Goal: Task Accomplishment & Management: Manage account settings

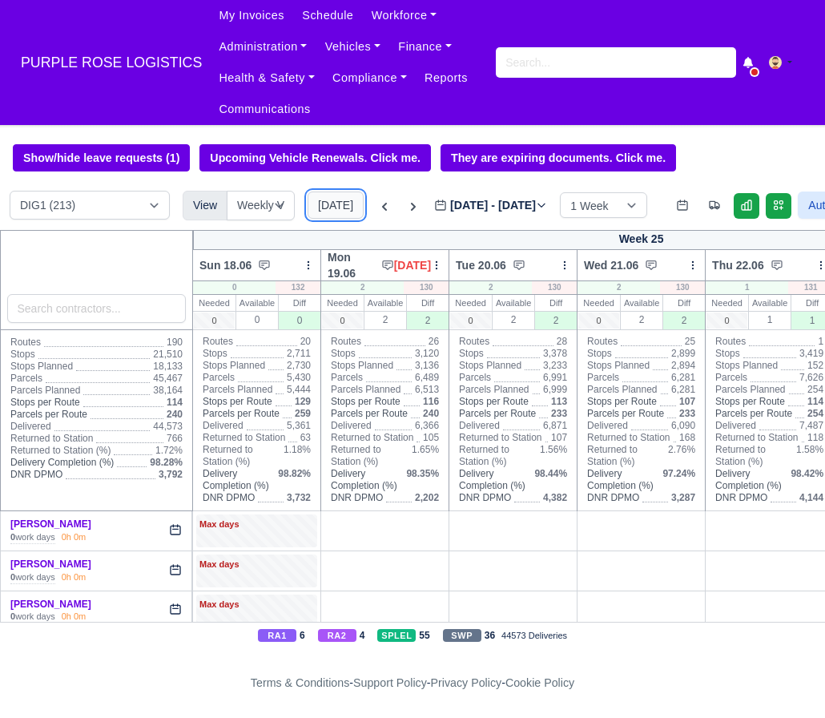
click at [325, 200] on button "[DATE]" at bounding box center [336, 205] width 56 height 27
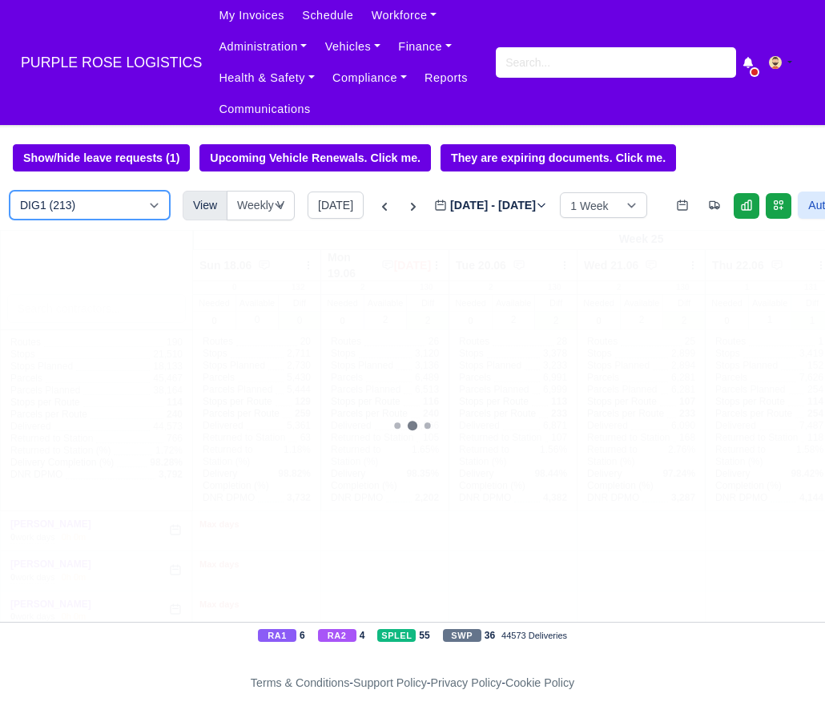
click at [95, 205] on select "DIG1 (213) DAK1 (1) GIMD (71)" at bounding box center [90, 205] width 160 height 29
type input "[DATE]"
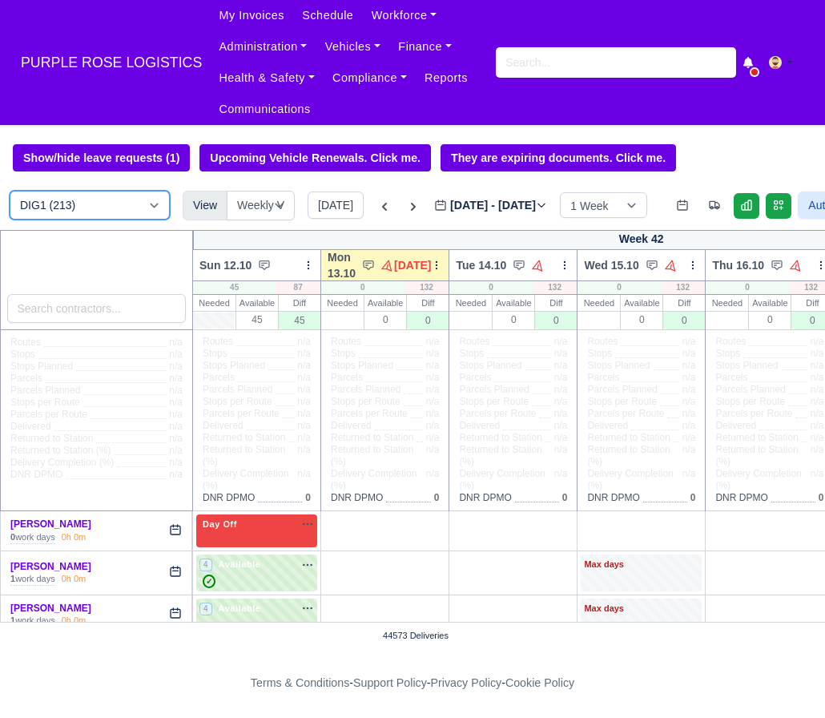
select select "5"
click at [10, 192] on select "DIG1 (213) DAK1 (1) GIMD (71)" at bounding box center [90, 205] width 160 height 29
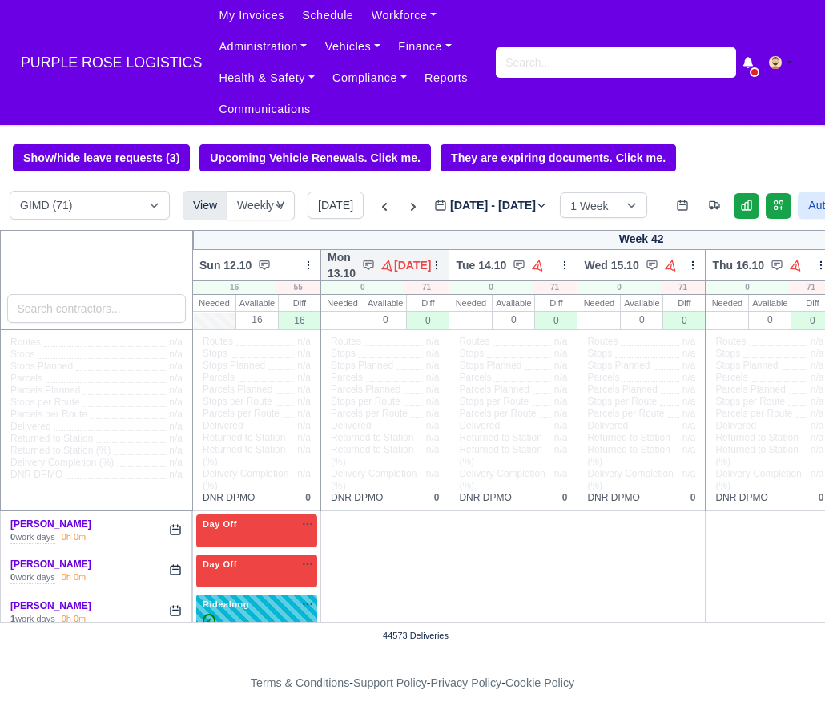
click at [442, 267] on icon at bounding box center [436, 265] width 11 height 11
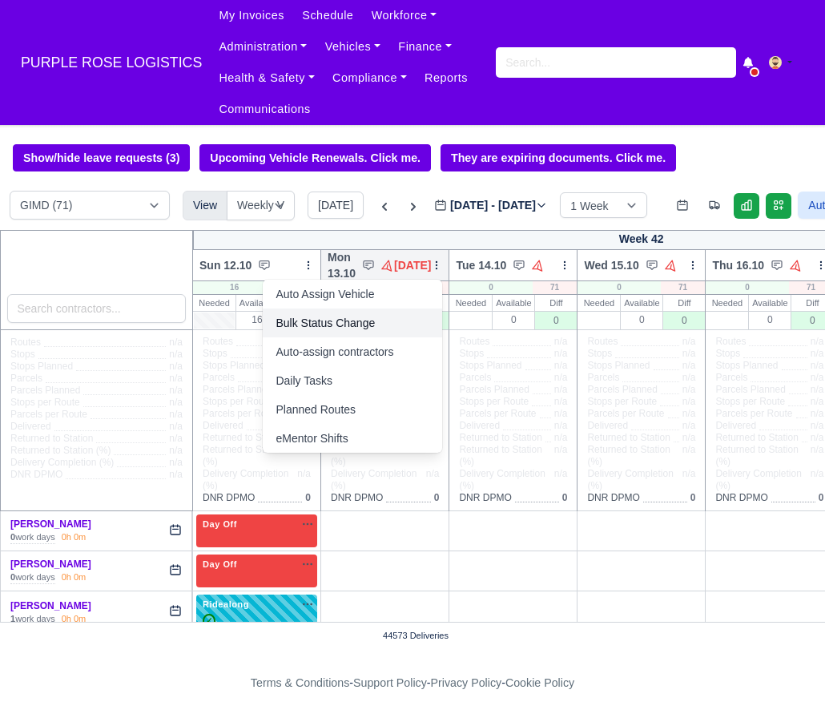
click at [381, 333] on link "Bulk Status Change" at bounding box center [352, 322] width 179 height 29
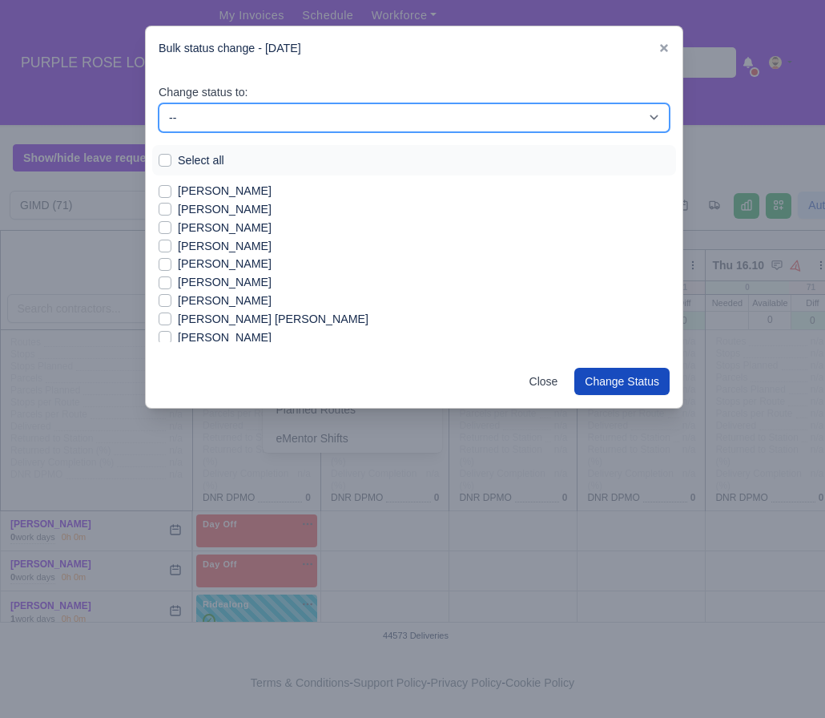
click at [264, 124] on select "-- Available Day Off Stand By Holiday In Office OSM Ridealong Nursery 1 Nursery…" at bounding box center [414, 117] width 511 height 29
select select "Day Off"
click at [159, 103] on select "-- Available Day Off Stand By Holiday In Office OSM Ridealong Nursery 1 Nursery…" at bounding box center [414, 117] width 511 height 29
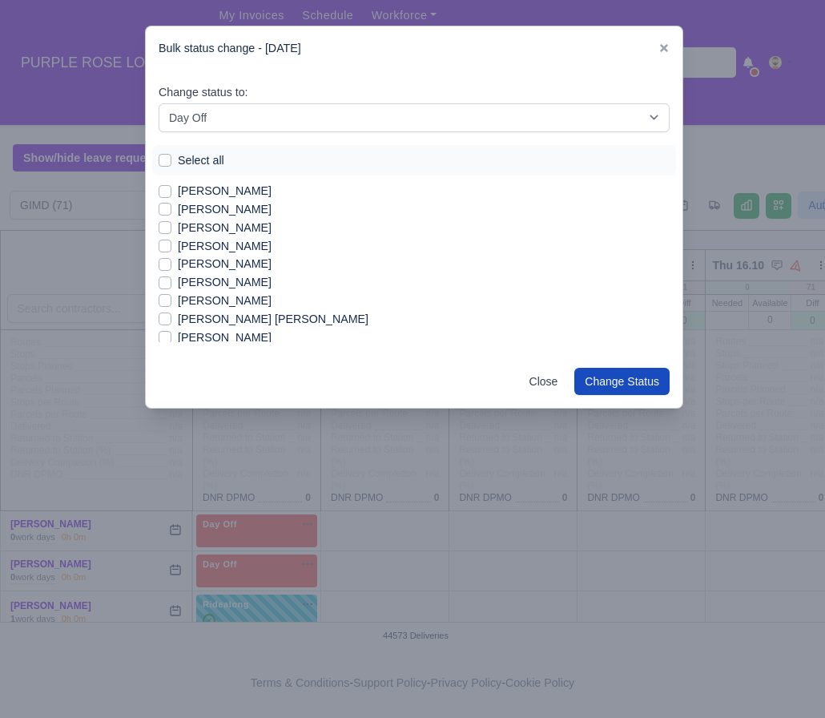
click at [178, 161] on label "Select all" at bounding box center [201, 160] width 46 height 18
click at [159, 161] on input "Select all" at bounding box center [165, 157] width 13 height 13
checkbox input "true"
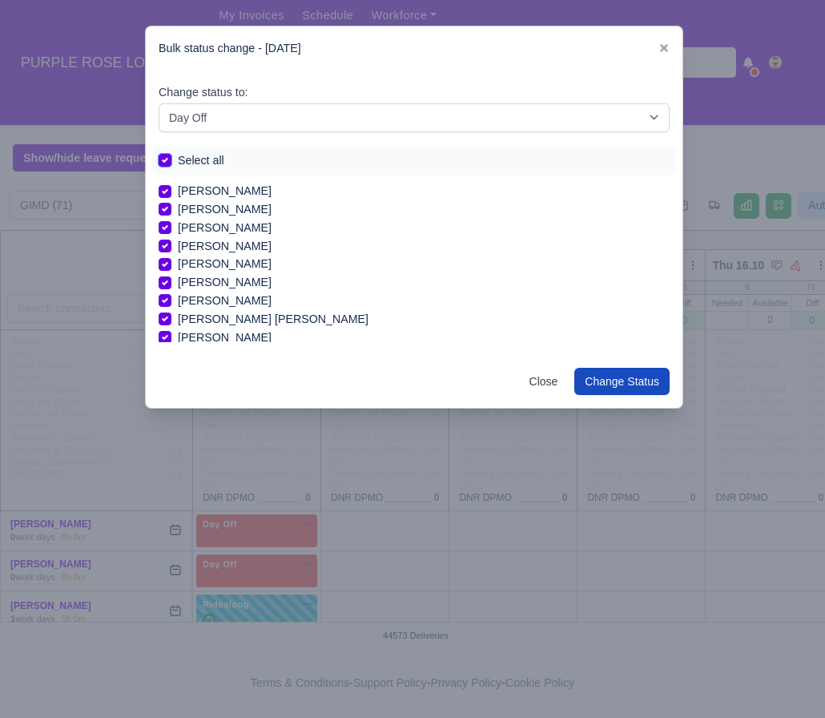
checkbox input "true"
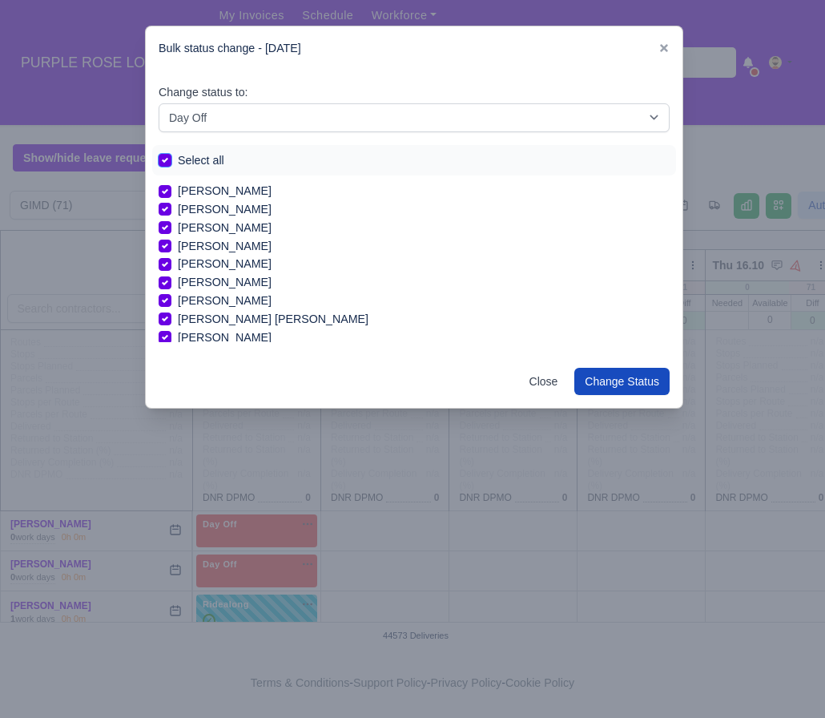
checkbox input "true"
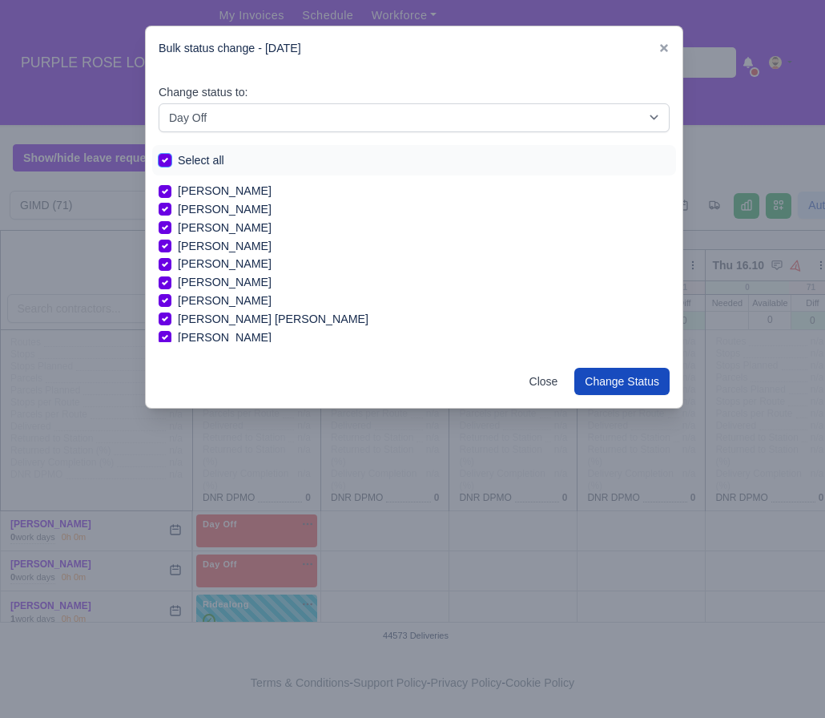
checkbox input "true"
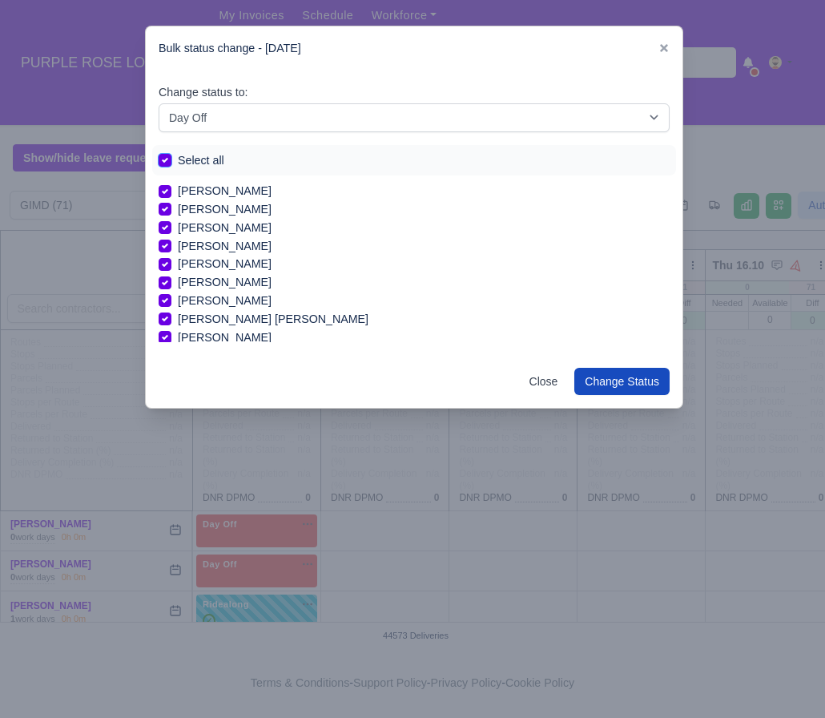
checkbox input "true"
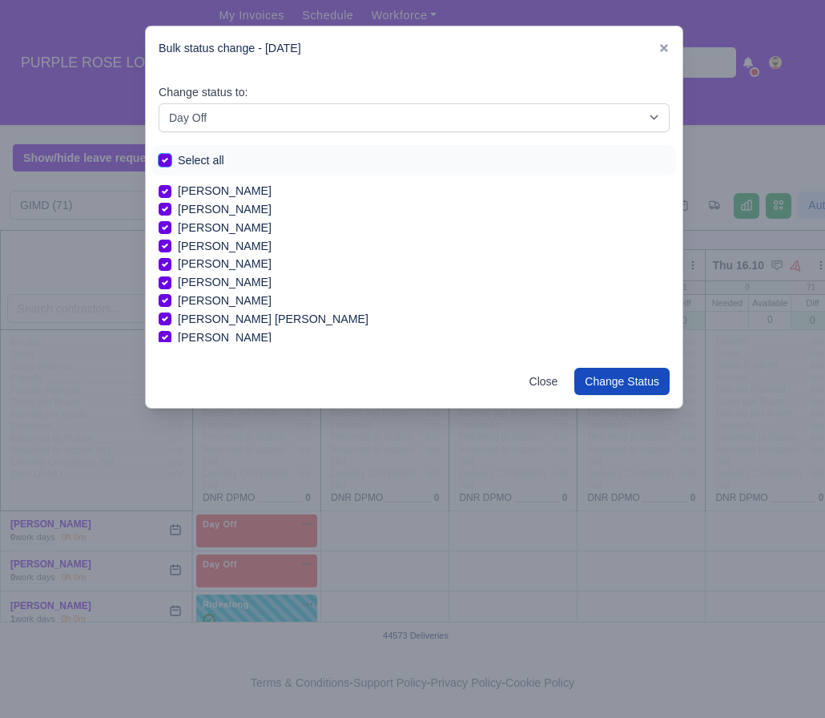
checkbox input "true"
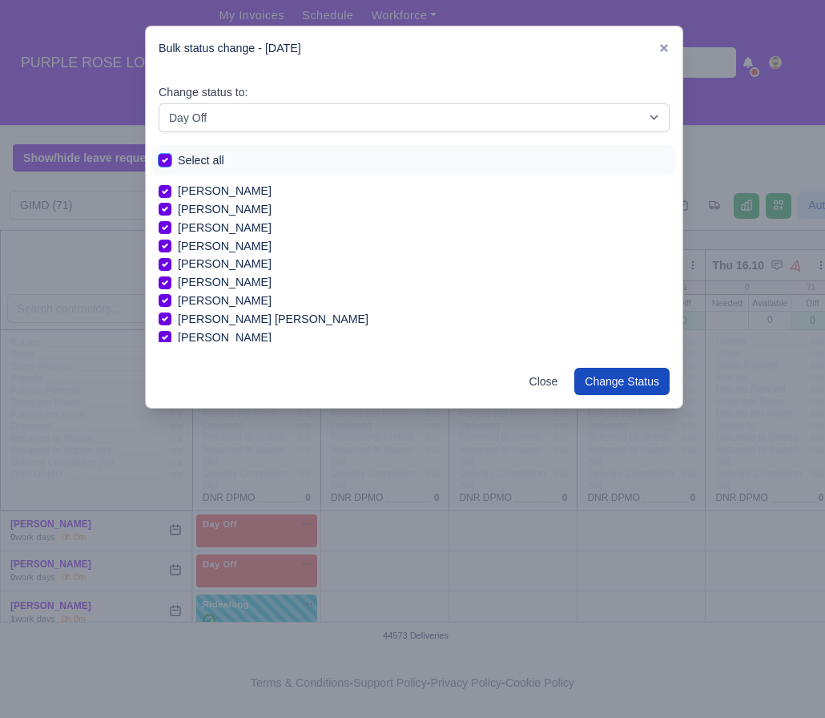
checkbox input "true"
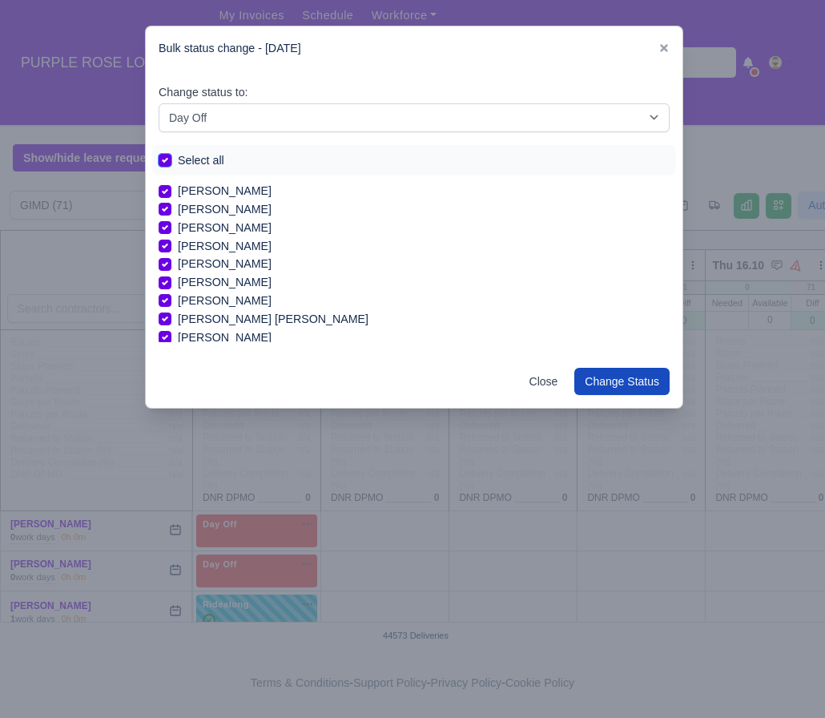
checkbox input "true"
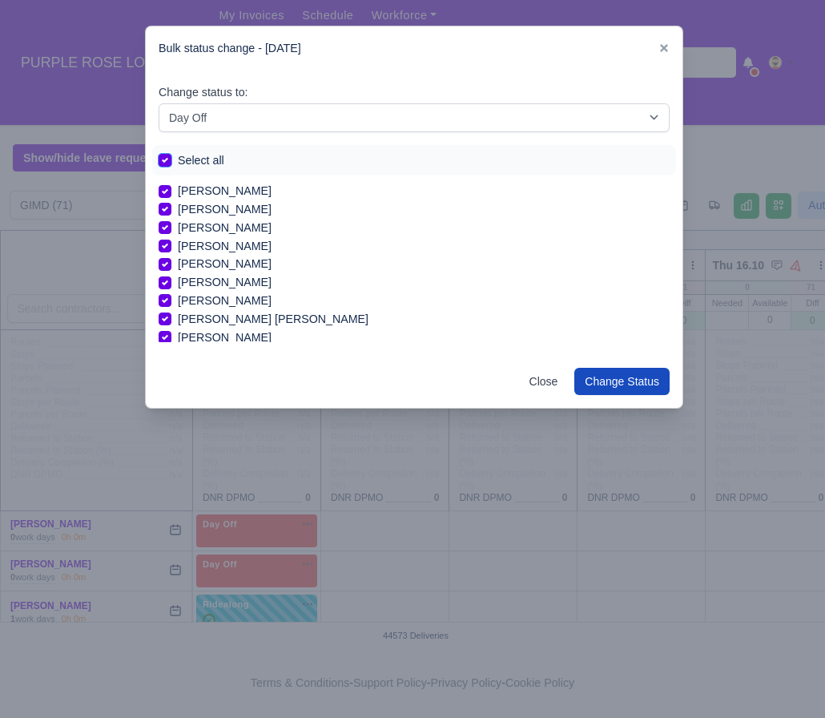
checkbox input "true"
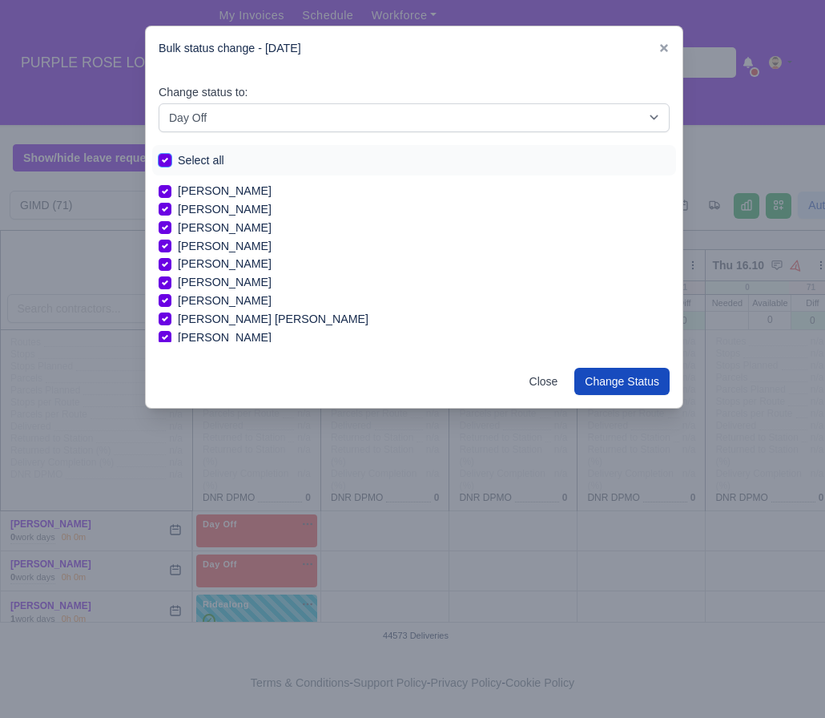
checkbox input "true"
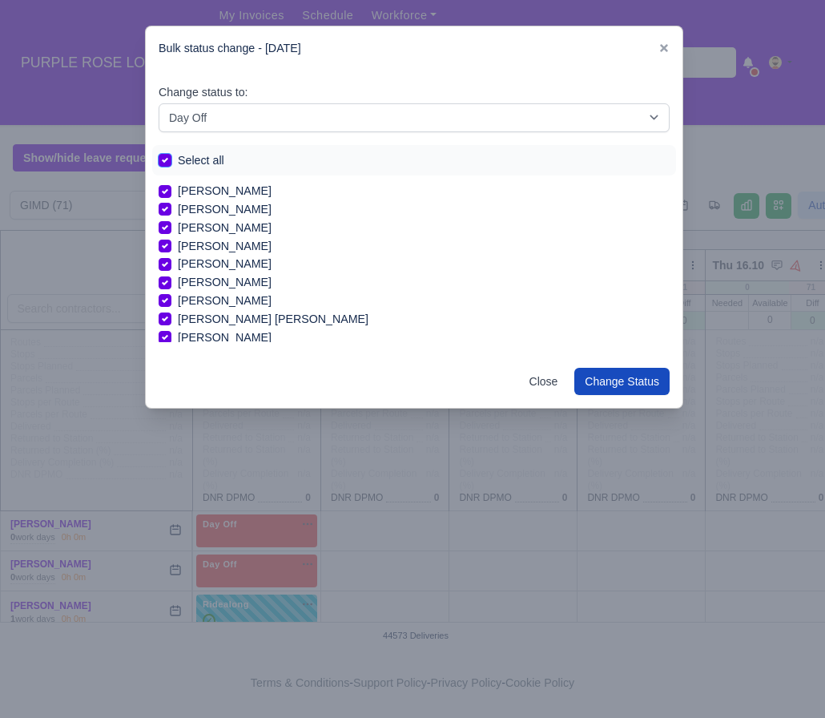
checkbox input "true"
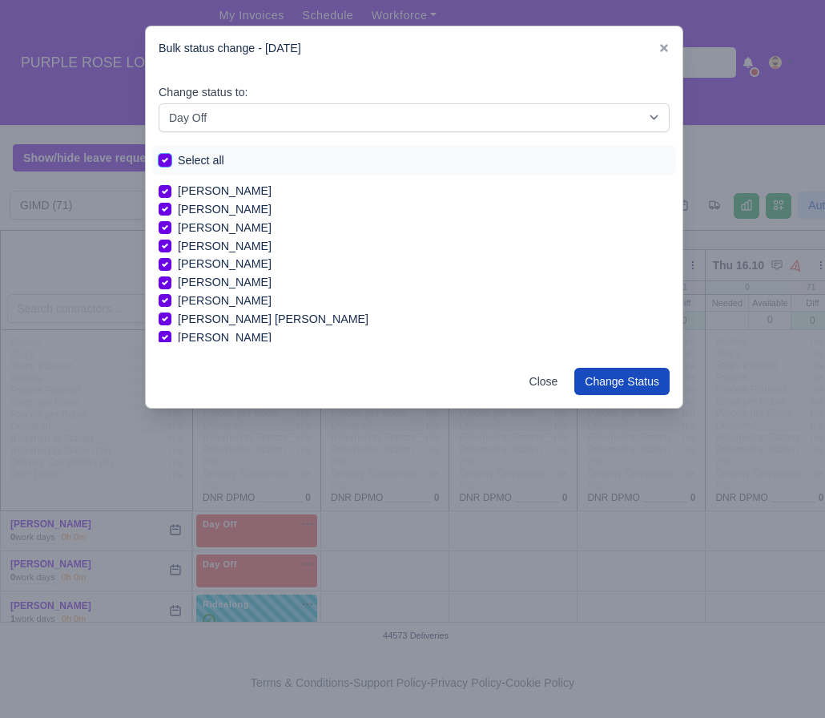
checkbox input "true"
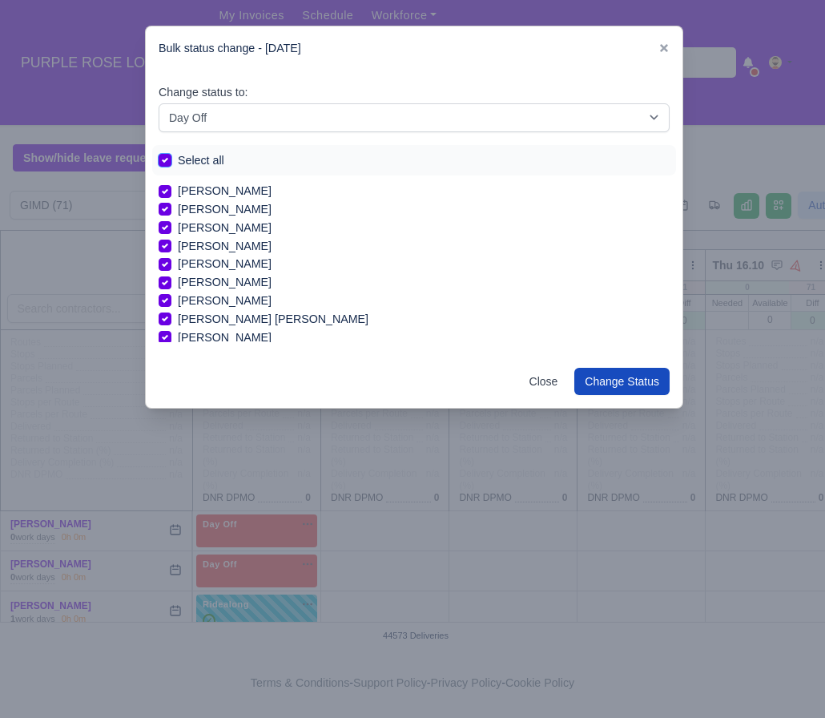
checkbox input "true"
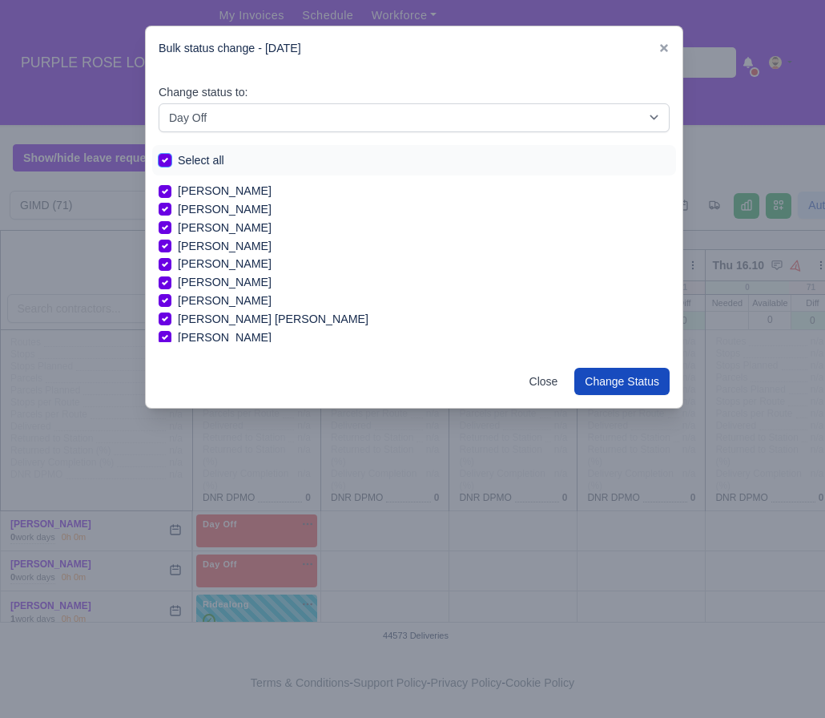
checkbox input "true"
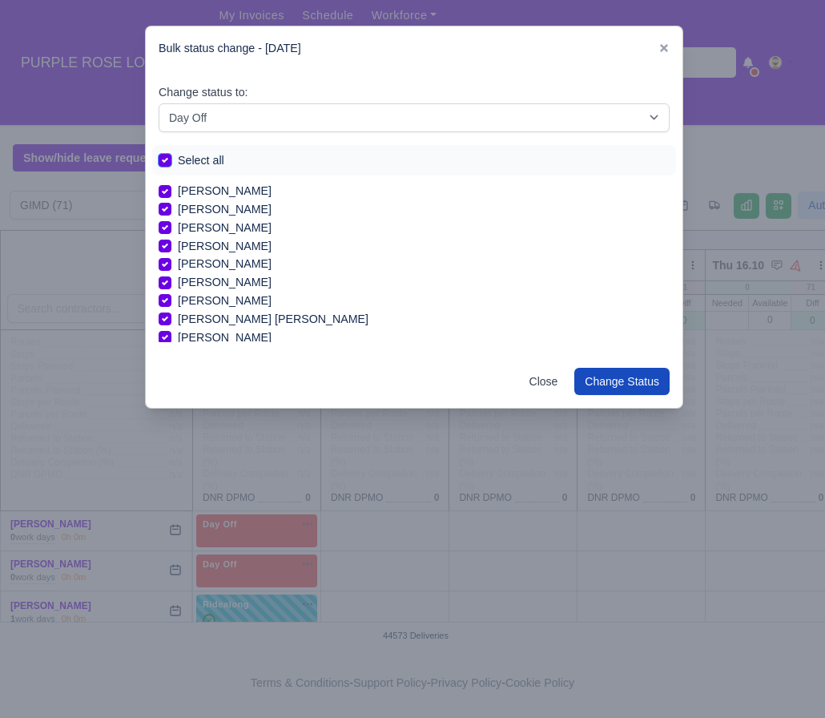
checkbox input "true"
click at [617, 389] on button "Change Status" at bounding box center [622, 381] width 95 height 27
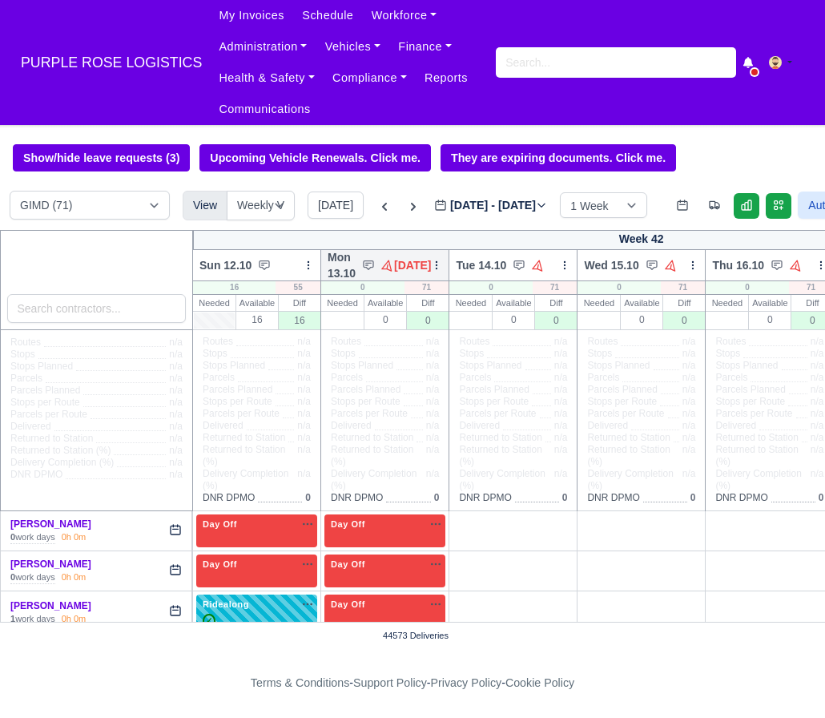
click at [442, 271] on icon at bounding box center [436, 265] width 11 height 11
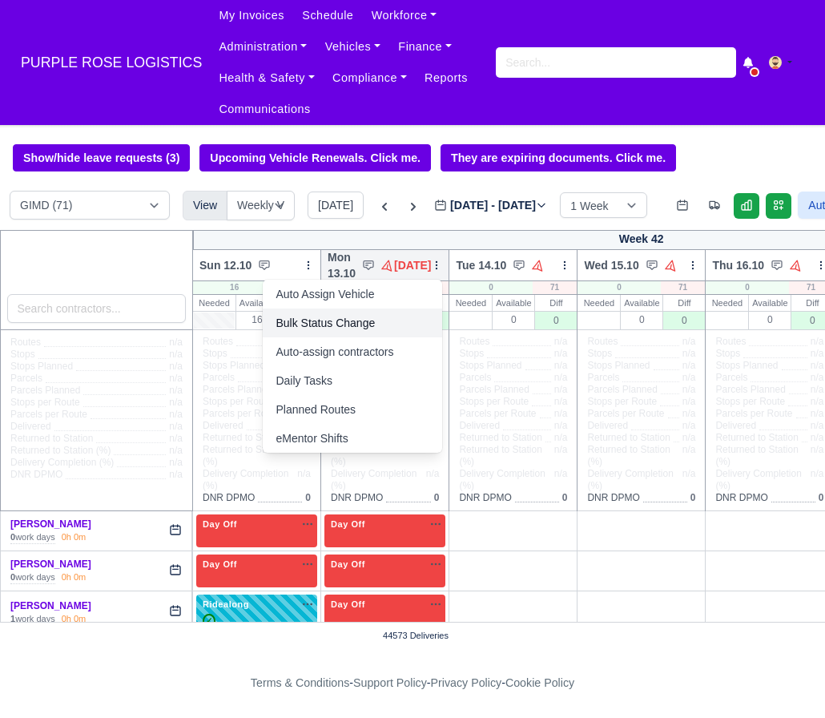
click at [393, 325] on link "Bulk Status Change" at bounding box center [352, 322] width 179 height 29
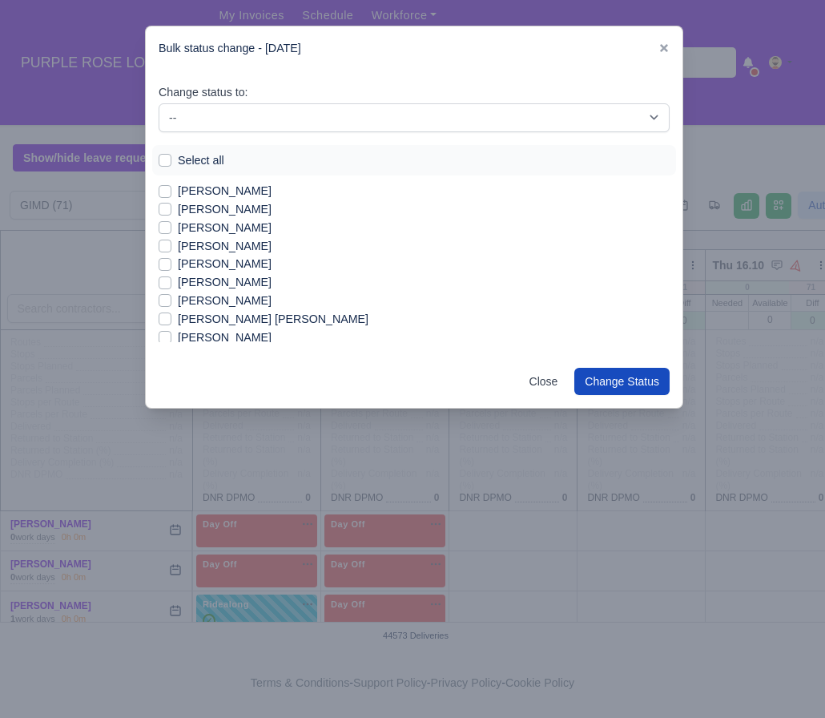
click at [228, 195] on label "[PERSON_NAME]" at bounding box center [225, 191] width 94 height 18
click at [171, 195] on input "[PERSON_NAME]" at bounding box center [165, 188] width 13 height 13
checkbox input "true"
click at [219, 266] on label "[PERSON_NAME]" at bounding box center [225, 264] width 94 height 18
click at [171, 266] on input "[PERSON_NAME]" at bounding box center [165, 261] width 13 height 13
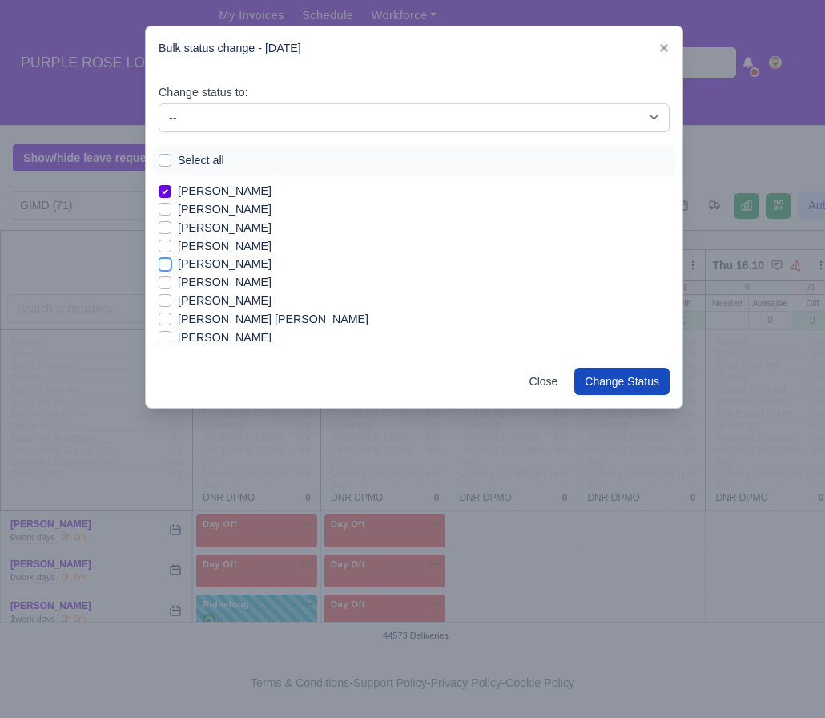
checkbox input "true"
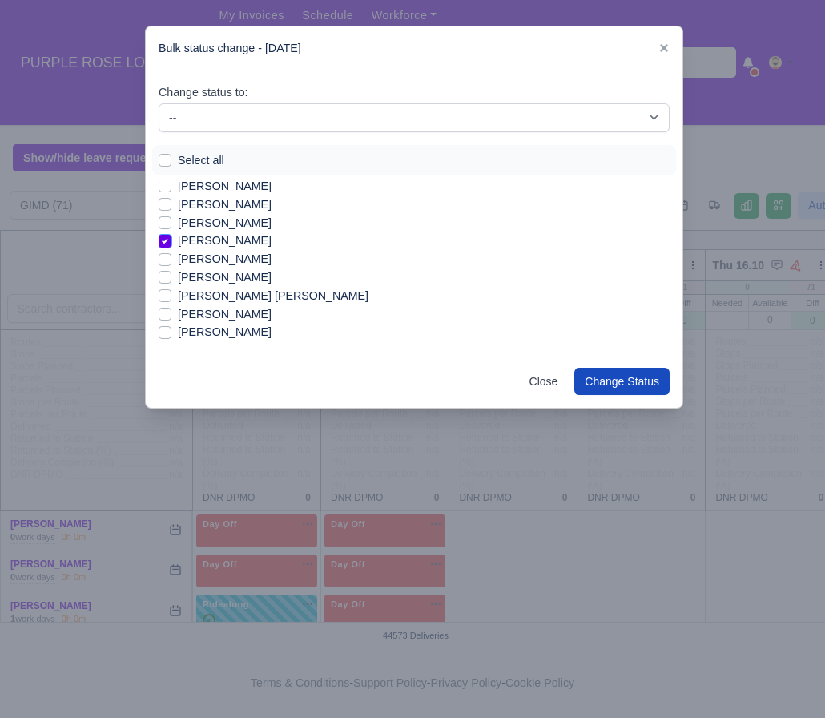
scroll to position [50, 0]
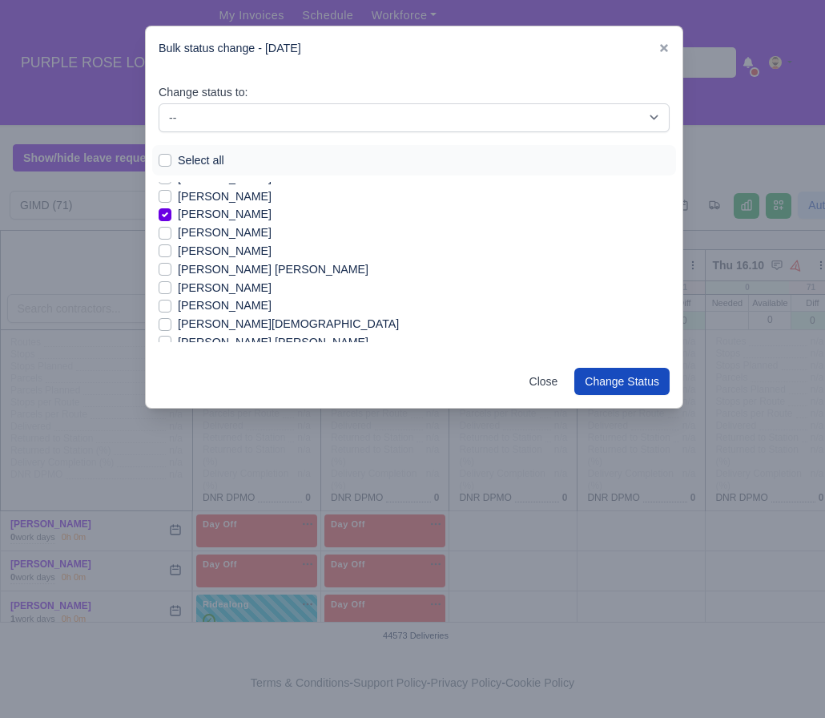
click at [219, 266] on label "[PERSON_NAME] [PERSON_NAME]" at bounding box center [273, 269] width 191 height 18
click at [171, 266] on input "[PERSON_NAME] [PERSON_NAME]" at bounding box center [165, 266] width 13 height 13
checkbox input "true"
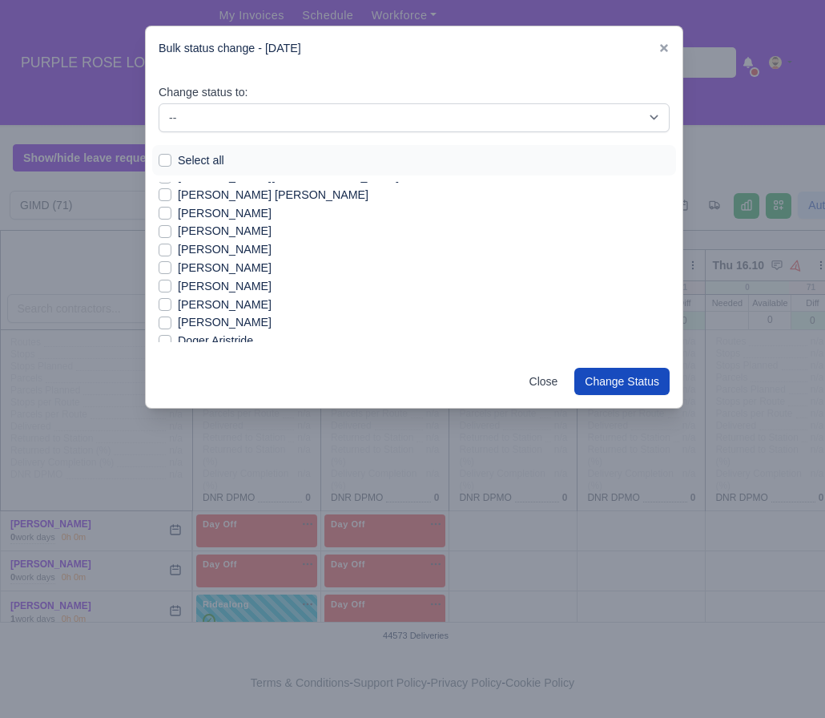
scroll to position [200, 0]
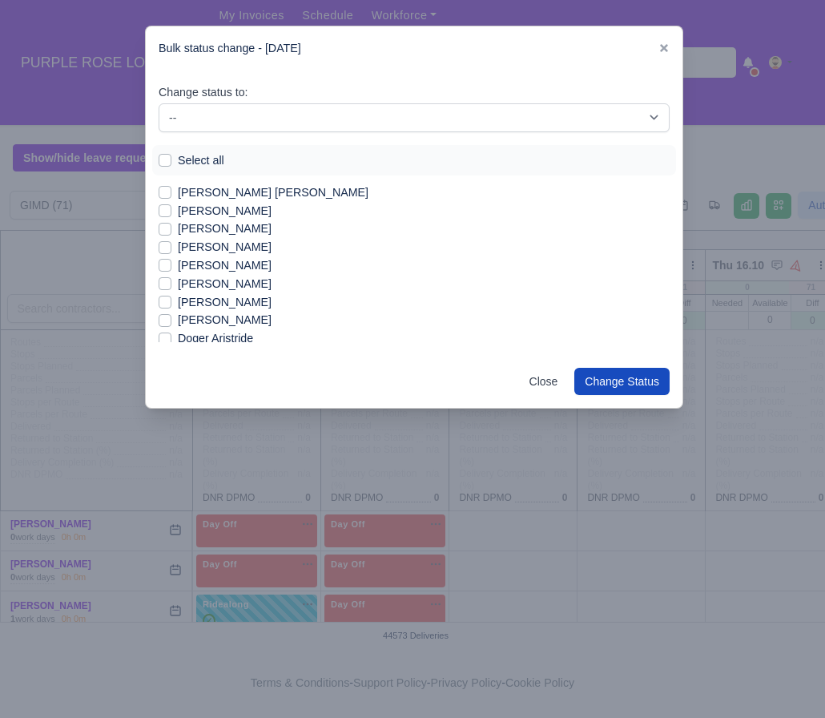
click at [208, 245] on label "[PERSON_NAME]" at bounding box center [225, 247] width 94 height 18
click at [171, 245] on input "[PERSON_NAME]" at bounding box center [165, 244] width 13 height 13
checkbox input "true"
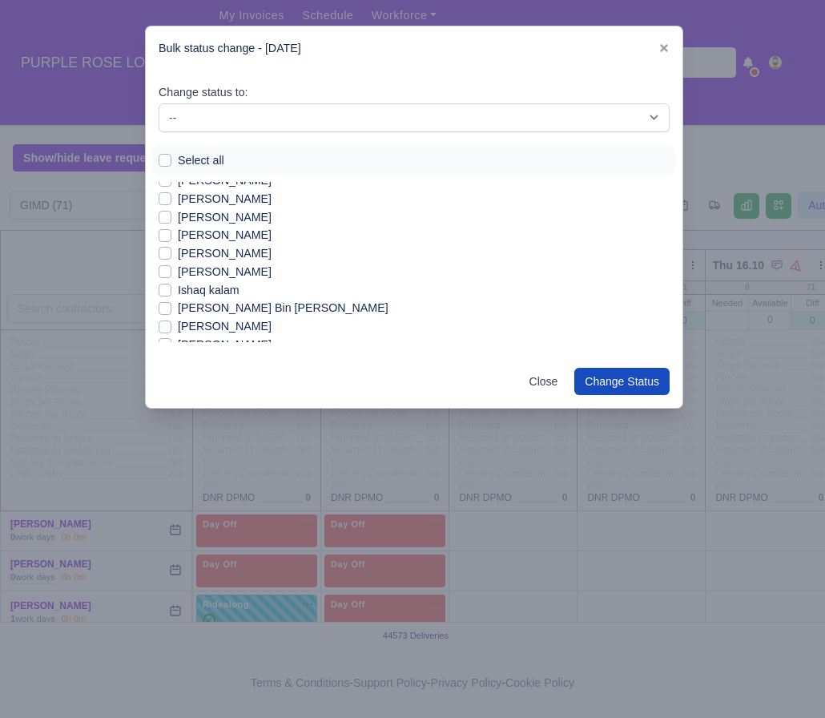
scroll to position [388, 0]
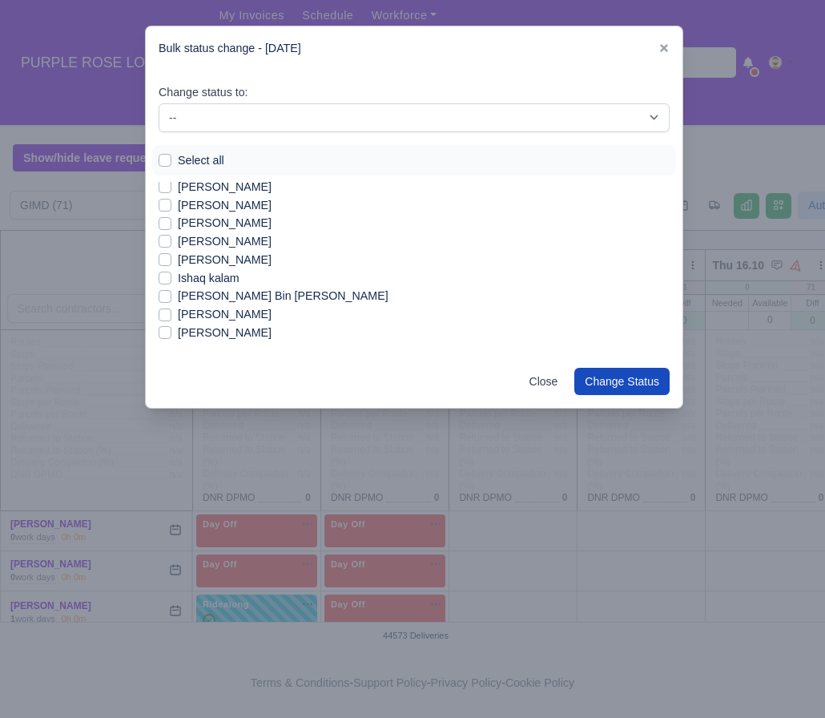
click at [226, 284] on label "Ishaq kalam" at bounding box center [209, 278] width 62 height 18
click at [171, 282] on input "Ishaq kalam" at bounding box center [165, 275] width 13 height 13
checkbox input "true"
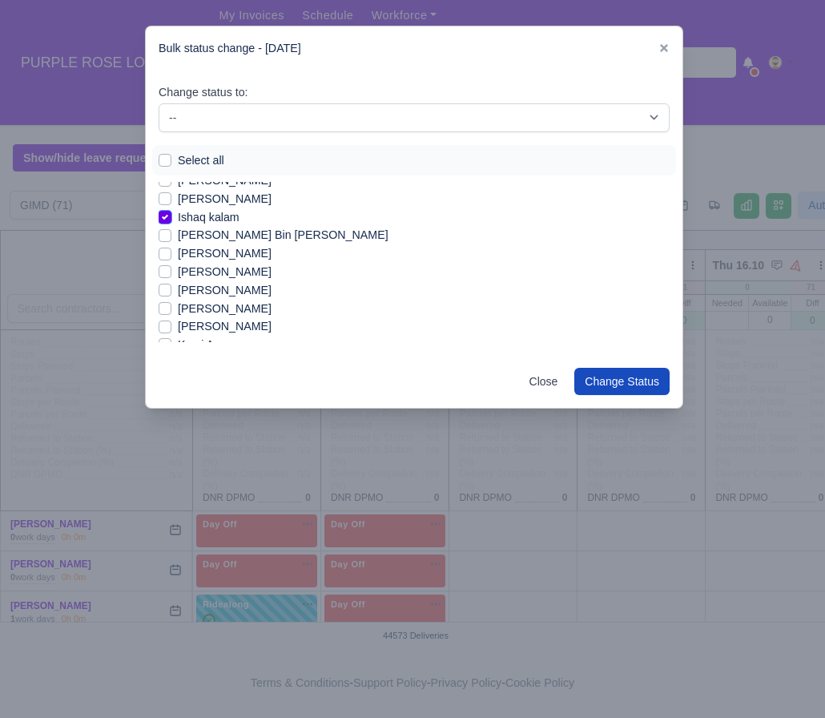
scroll to position [466, 0]
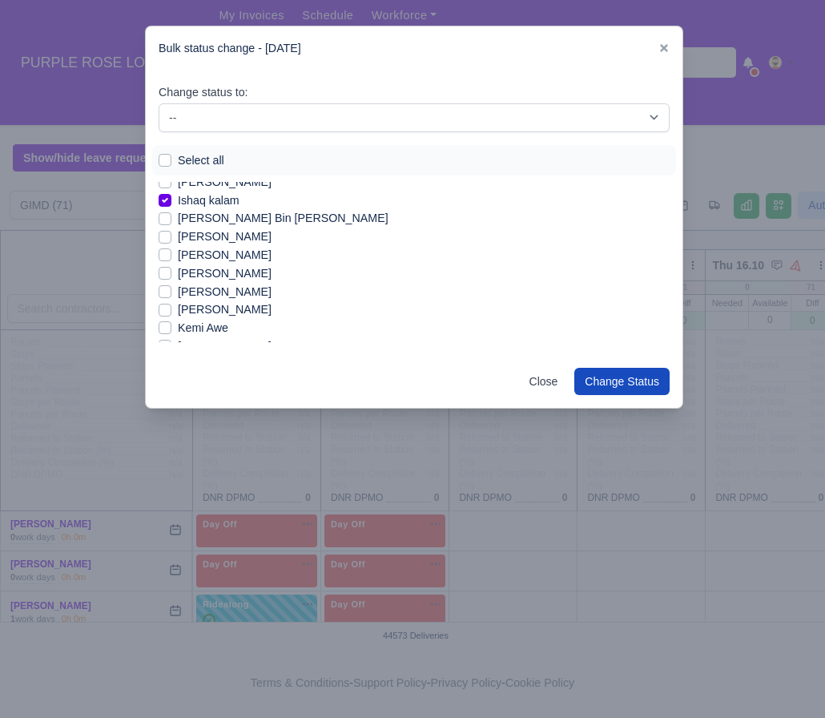
click at [218, 290] on label "[PERSON_NAME]" at bounding box center [225, 292] width 94 height 18
click at [171, 290] on input "[PERSON_NAME]" at bounding box center [165, 289] width 13 height 13
checkbox input "true"
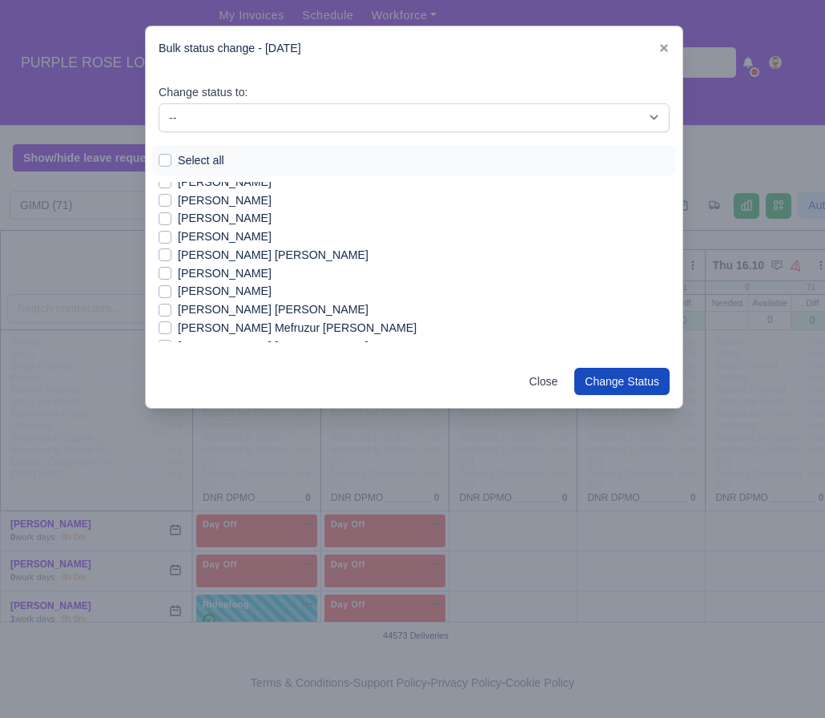
scroll to position [726, 0]
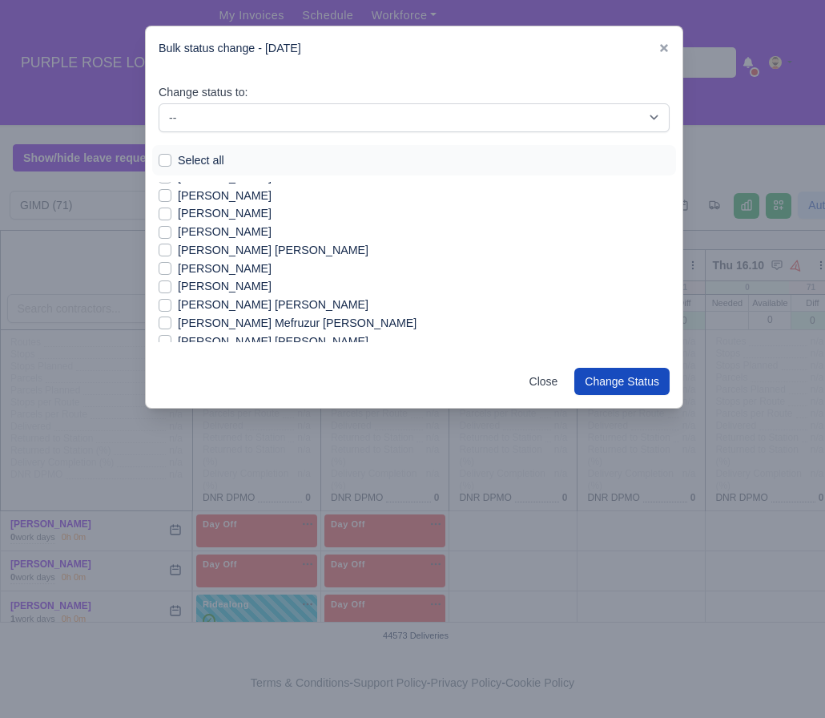
click at [257, 275] on label "[PERSON_NAME]" at bounding box center [225, 269] width 94 height 18
click at [171, 272] on input "[PERSON_NAME]" at bounding box center [165, 266] width 13 height 13
checkbox input "true"
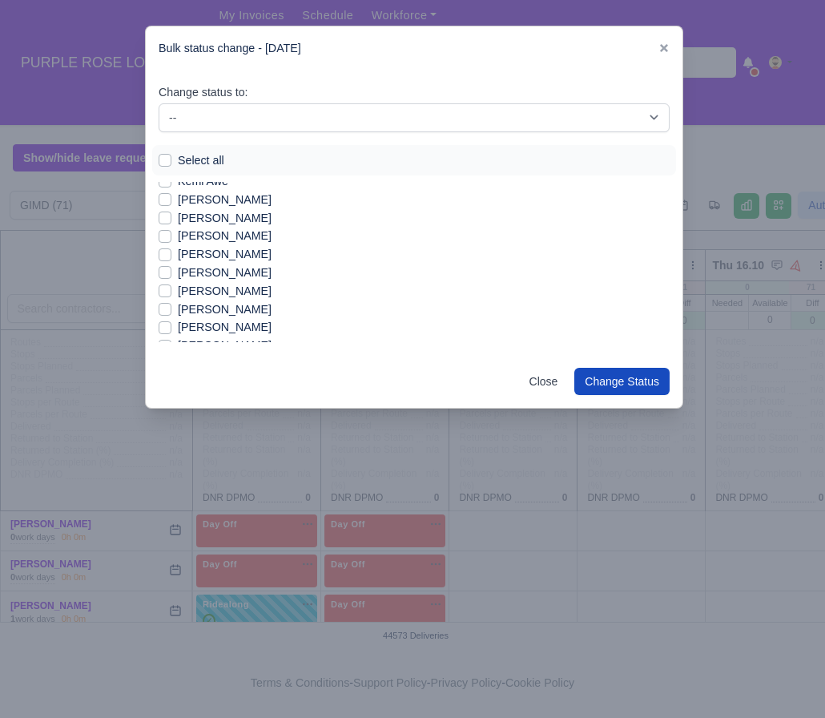
scroll to position [611, 0]
click at [234, 297] on label "[PERSON_NAME]" at bounding box center [225, 293] width 94 height 18
click at [171, 296] on input "[PERSON_NAME]" at bounding box center [165, 290] width 13 height 13
checkbox input "true"
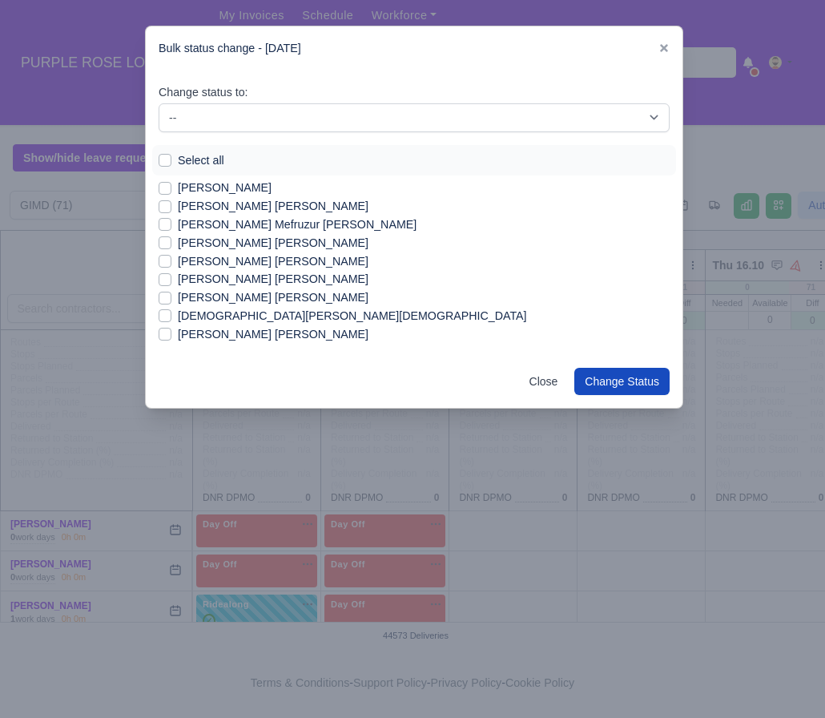
scroll to position [826, 0]
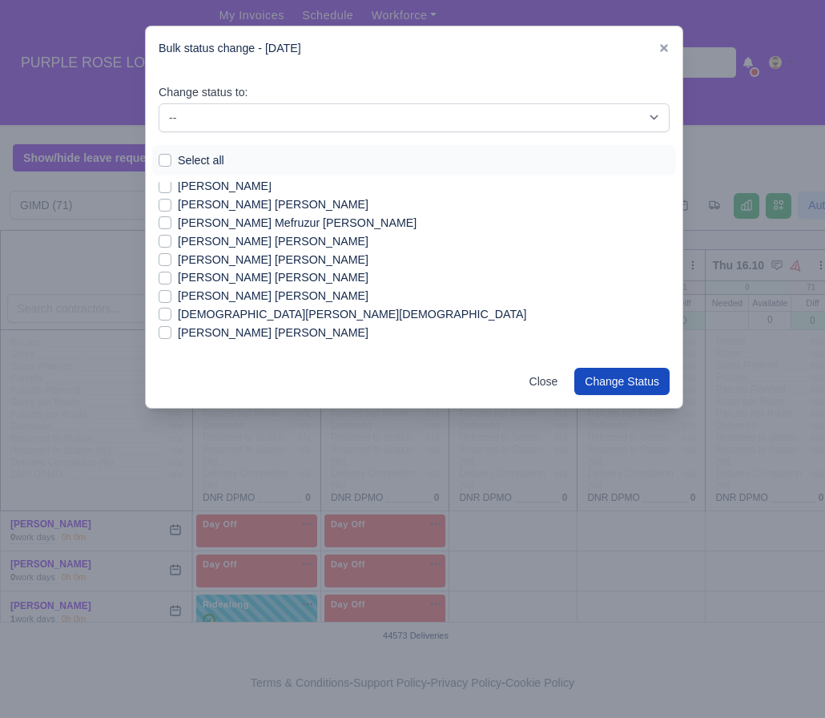
click at [234, 297] on label "[PERSON_NAME] [PERSON_NAME]" at bounding box center [273, 296] width 191 height 18
click at [171, 297] on input "[PERSON_NAME] [PERSON_NAME]" at bounding box center [165, 293] width 13 height 13
checkbox input "true"
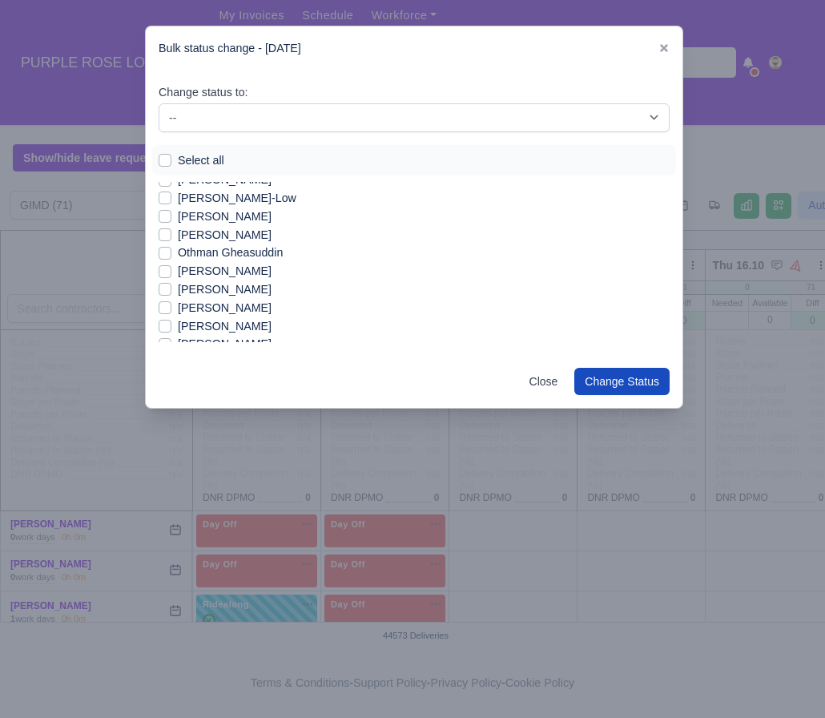
scroll to position [1024, 0]
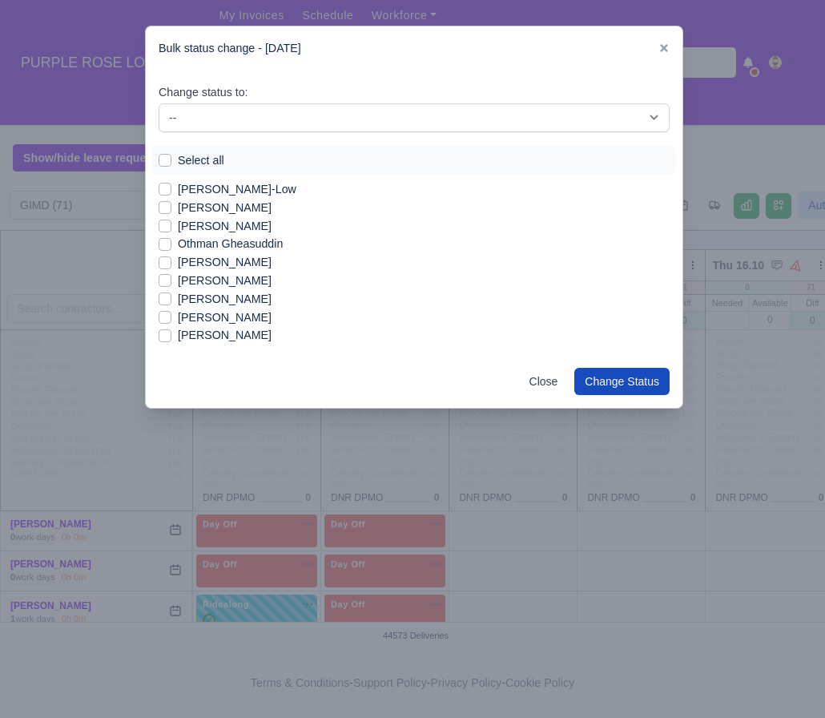
click at [224, 213] on label "[PERSON_NAME]" at bounding box center [225, 208] width 94 height 18
click at [171, 212] on input "[PERSON_NAME]" at bounding box center [165, 205] width 13 height 13
checkbox input "true"
click at [224, 284] on label "[PERSON_NAME]" at bounding box center [225, 281] width 94 height 18
click at [171, 284] on input "[PERSON_NAME]" at bounding box center [165, 278] width 13 height 13
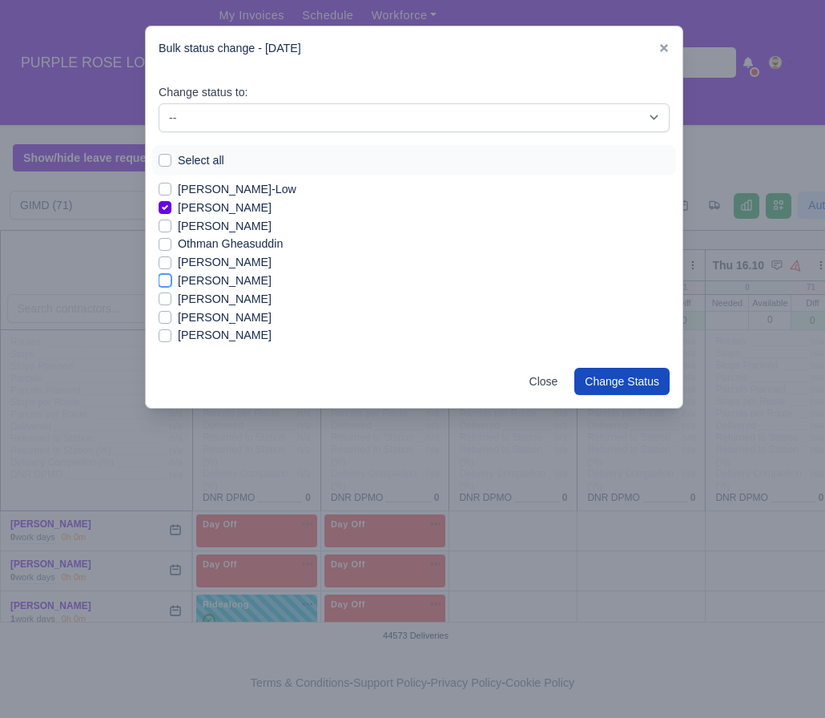
checkbox input "true"
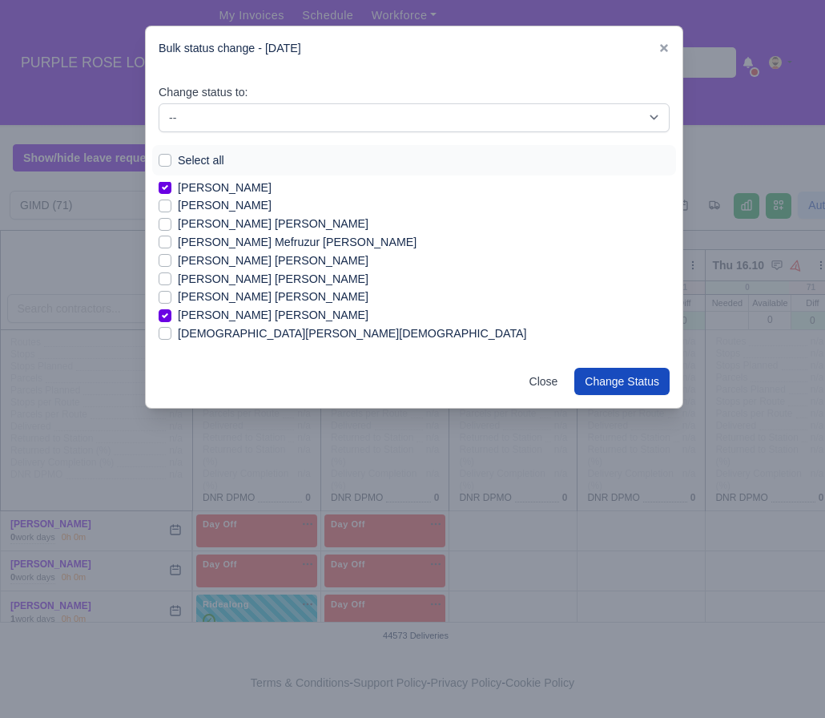
scroll to position [803, 0]
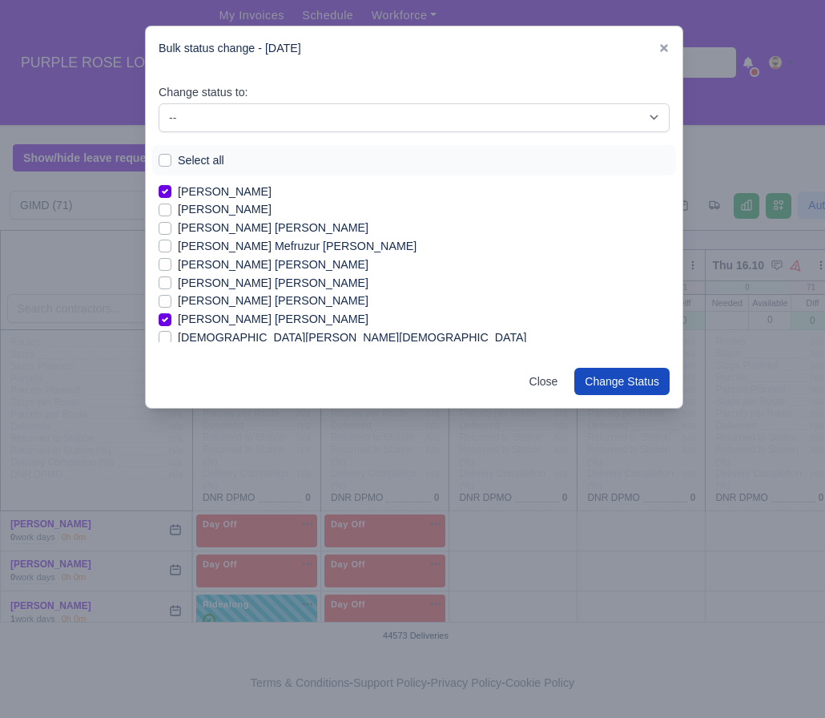
click at [267, 232] on label "[PERSON_NAME] [PERSON_NAME]" at bounding box center [273, 228] width 191 height 18
click at [171, 232] on input "[PERSON_NAME] [PERSON_NAME]" at bounding box center [165, 225] width 13 height 13
checkbox input "true"
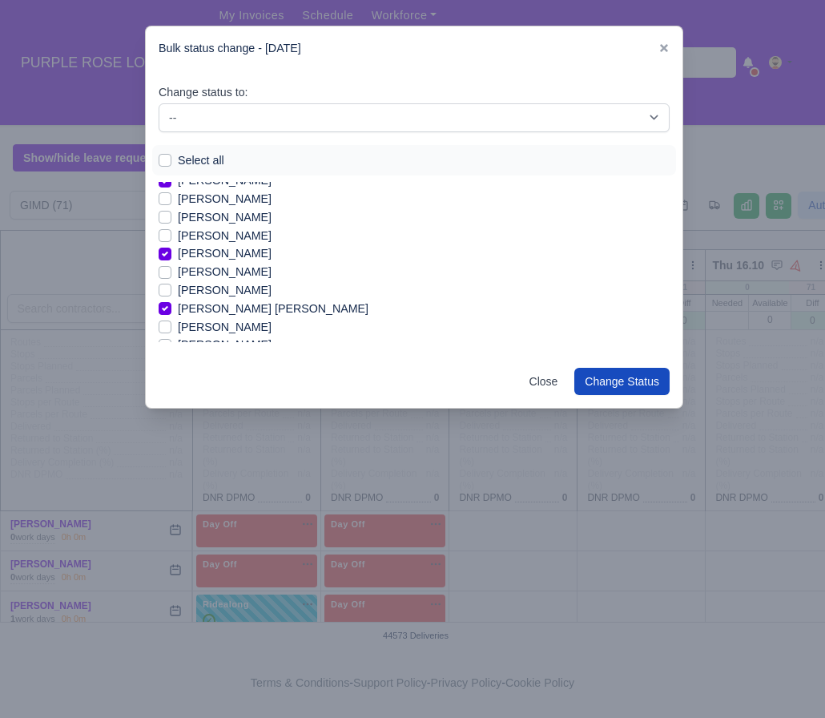
scroll to position [0, 0]
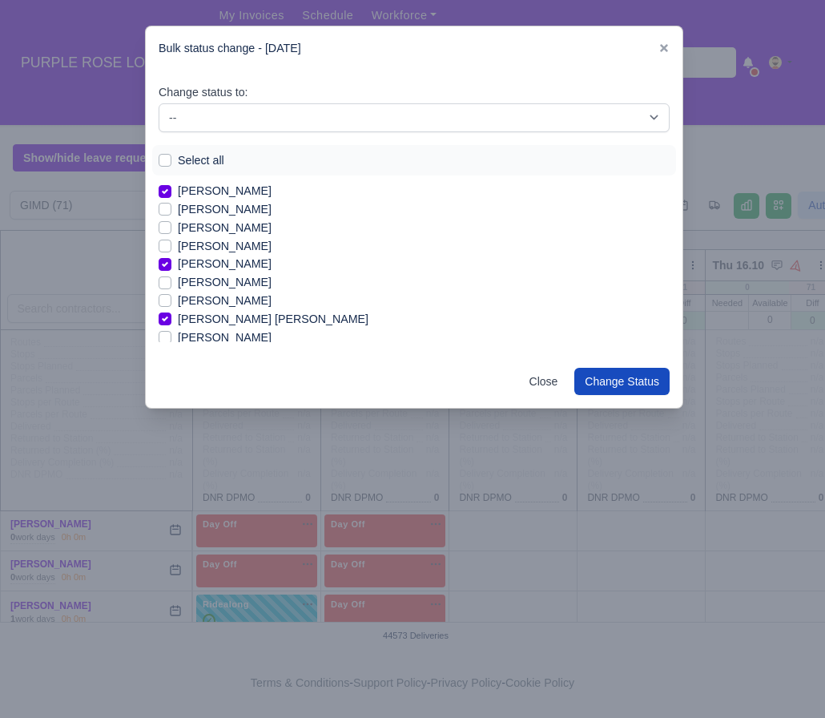
click at [220, 339] on label "[PERSON_NAME]" at bounding box center [225, 338] width 94 height 18
click at [171, 339] on input "[PERSON_NAME]" at bounding box center [165, 335] width 13 height 13
checkbox input "true"
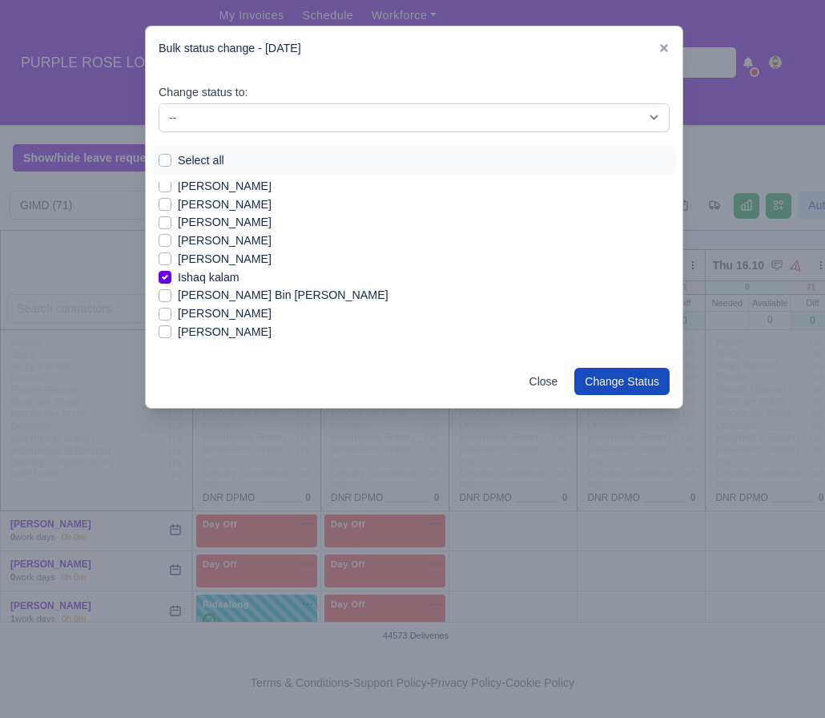
scroll to position [408, 0]
click at [246, 297] on label "[PERSON_NAME]" at bounding box center [225, 294] width 94 height 18
click at [171, 297] on input "[PERSON_NAME]" at bounding box center [165, 291] width 13 height 13
checkbox input "true"
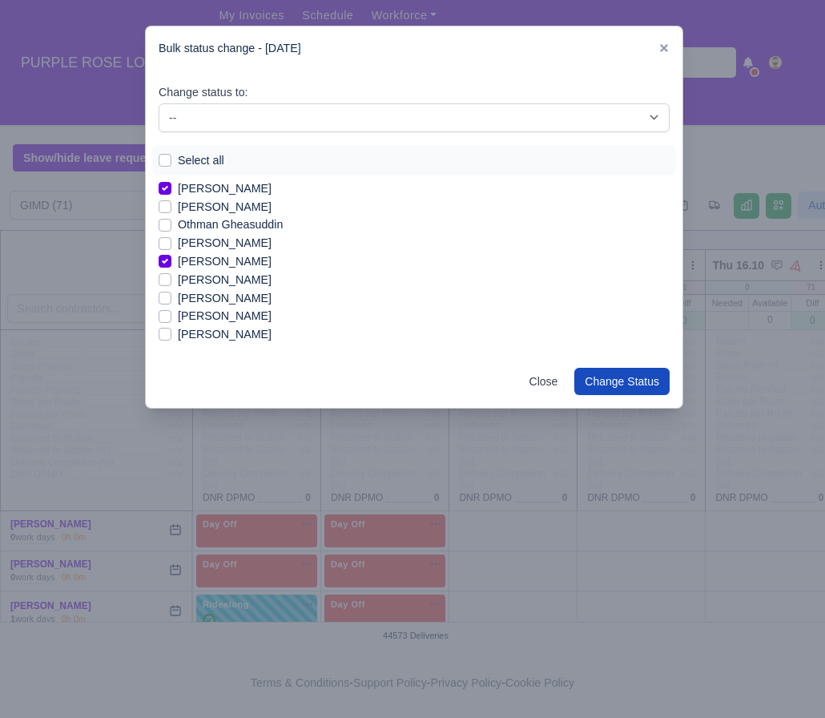
click at [237, 300] on label "[PERSON_NAME]" at bounding box center [225, 298] width 94 height 18
click at [171, 300] on input "[PERSON_NAME]" at bounding box center [165, 295] width 13 height 13
checkbox input "true"
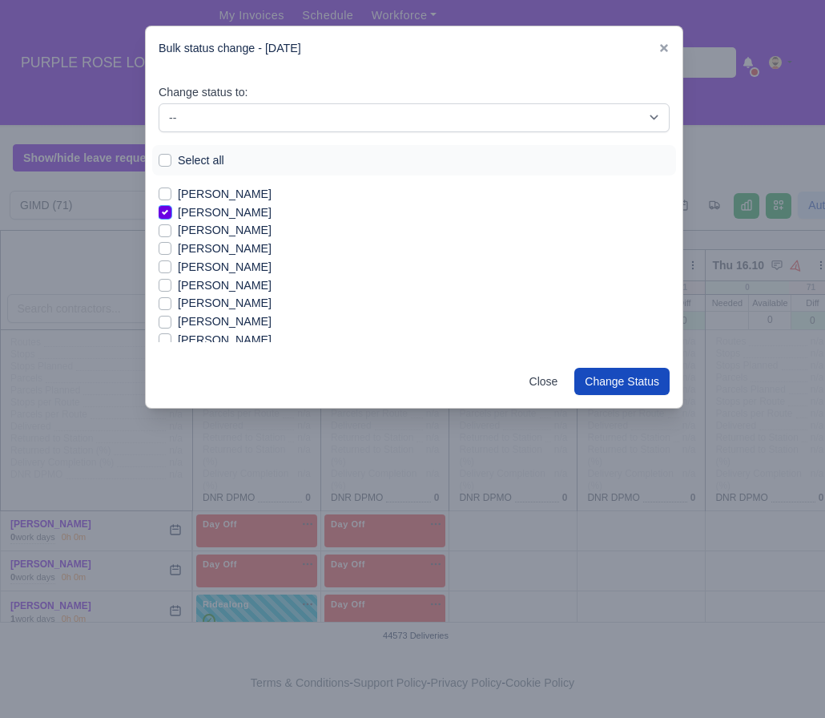
scroll to position [1148, 0]
click at [222, 270] on label "[PERSON_NAME]" at bounding box center [225, 266] width 94 height 18
click at [171, 270] on input "[PERSON_NAME]" at bounding box center [165, 263] width 13 height 13
checkbox input "true"
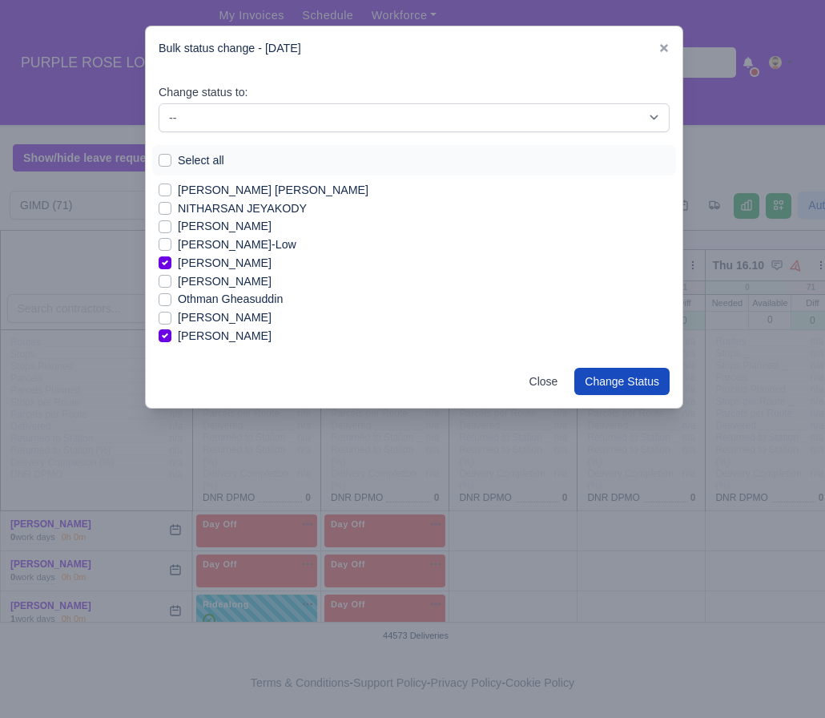
scroll to position [974, 0]
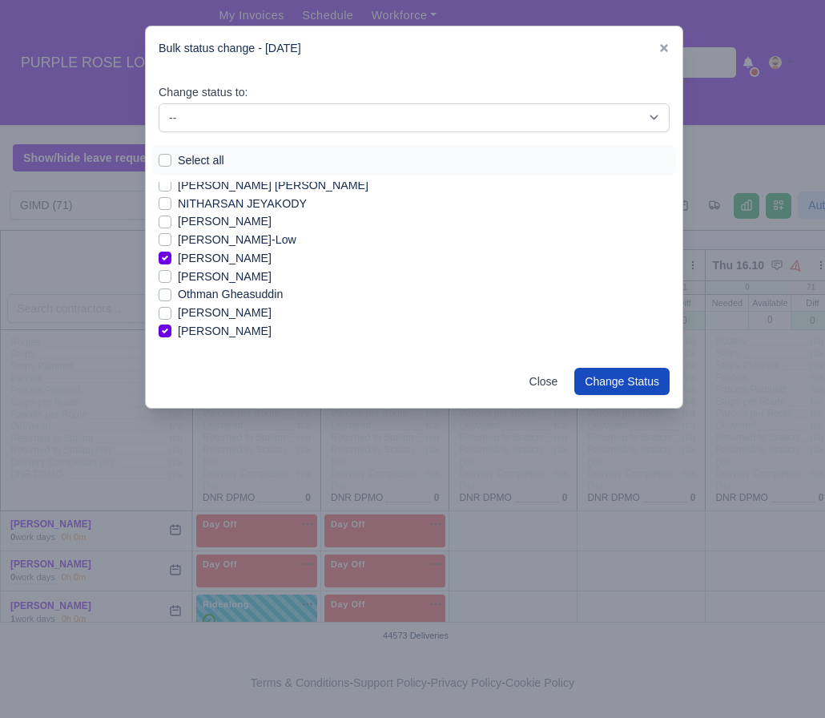
click at [227, 317] on label "[PERSON_NAME]" at bounding box center [225, 313] width 94 height 18
click at [171, 317] on input "[PERSON_NAME]" at bounding box center [165, 310] width 13 height 13
checkbox input "true"
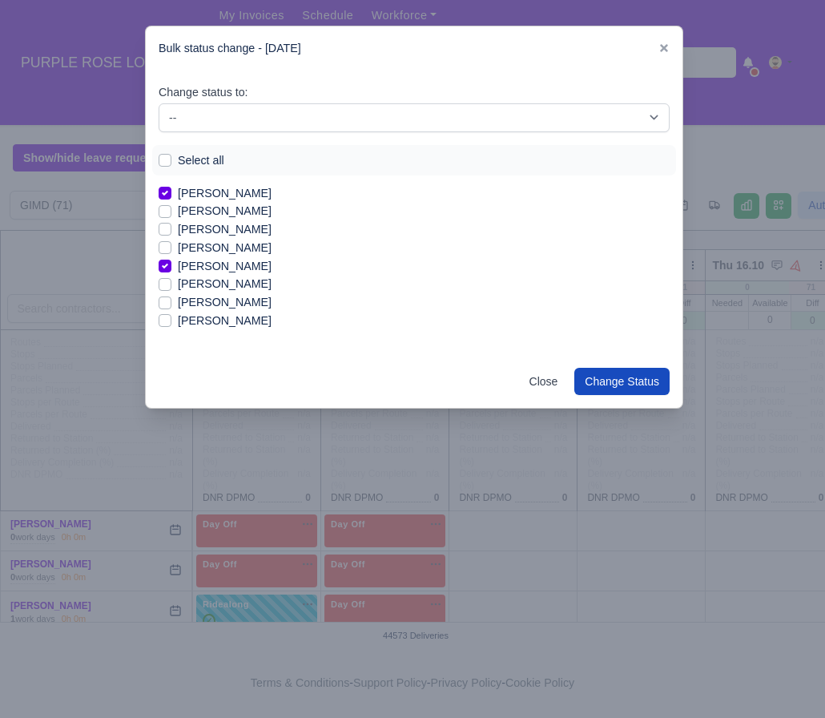
scroll to position [1147, 0]
click at [222, 209] on label "[PERSON_NAME]" at bounding box center [225, 212] width 94 height 18
click at [171, 209] on input "[PERSON_NAME]" at bounding box center [165, 209] width 13 height 13
checkbox input "true"
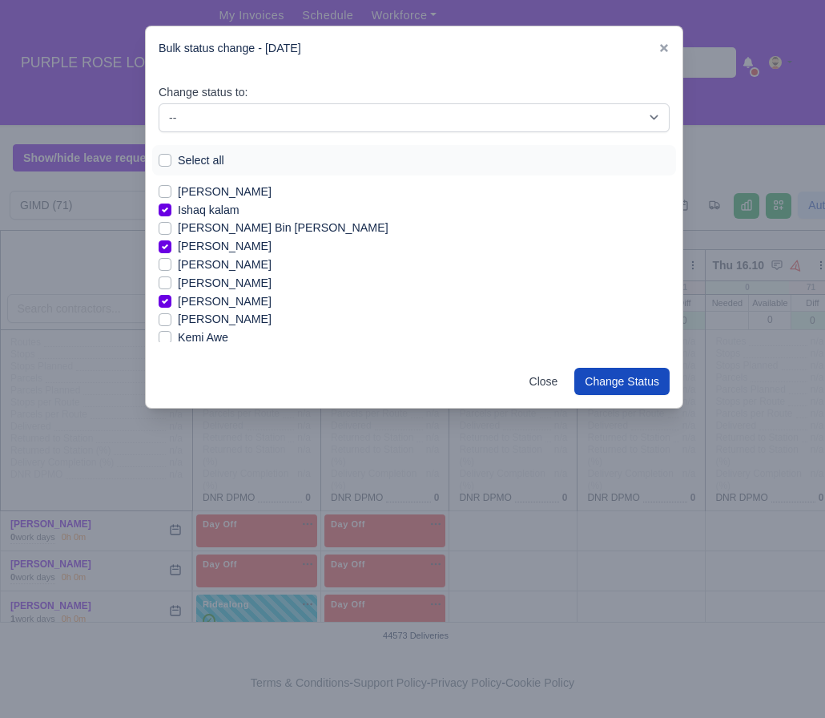
scroll to position [455, 0]
click at [224, 324] on label "[PERSON_NAME]" at bounding box center [225, 320] width 94 height 18
click at [171, 324] on input "[PERSON_NAME]" at bounding box center [165, 317] width 13 height 13
checkbox input "true"
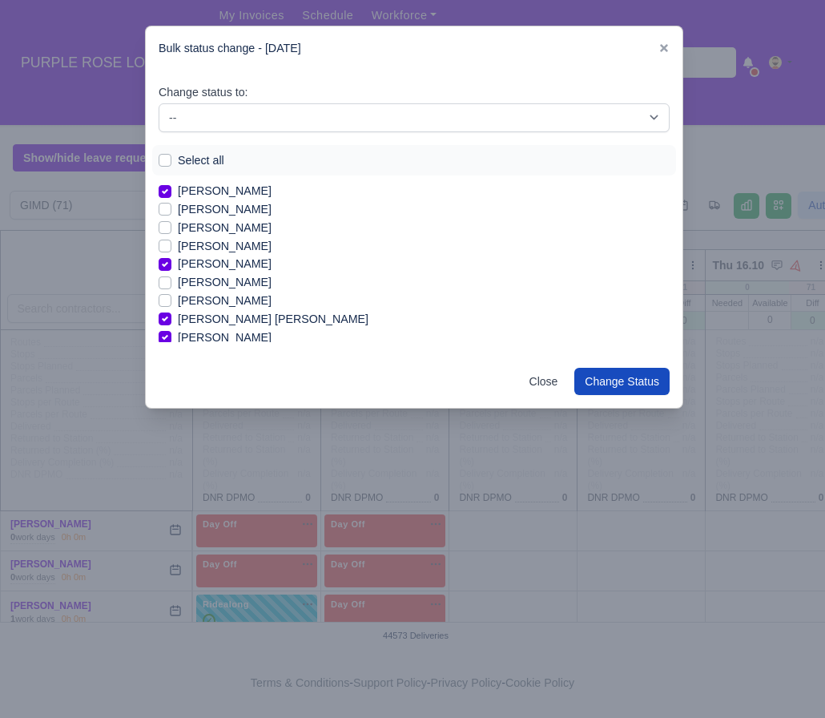
click at [222, 231] on label "[PERSON_NAME]" at bounding box center [225, 228] width 94 height 18
click at [171, 231] on input "[PERSON_NAME]" at bounding box center [165, 225] width 13 height 13
checkbox input "true"
click at [232, 269] on label "[PERSON_NAME]" at bounding box center [225, 265] width 94 height 18
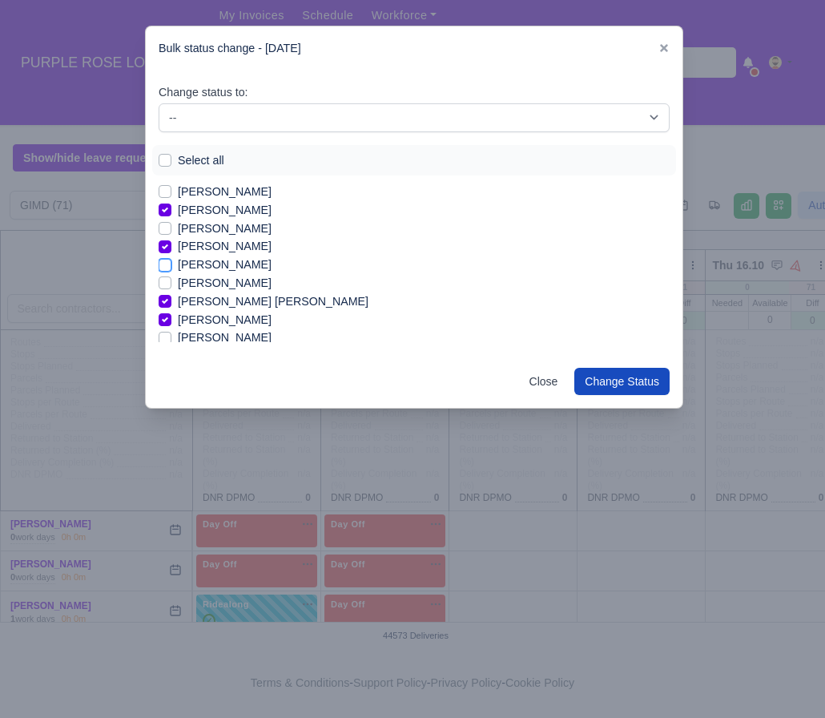
click at [171, 268] on input "[PERSON_NAME]" at bounding box center [165, 262] width 13 height 13
checkbox input "true"
click at [240, 212] on label "[PERSON_NAME]" at bounding box center [225, 209] width 94 height 18
click at [171, 212] on input "[PERSON_NAME]" at bounding box center [165, 206] width 13 height 13
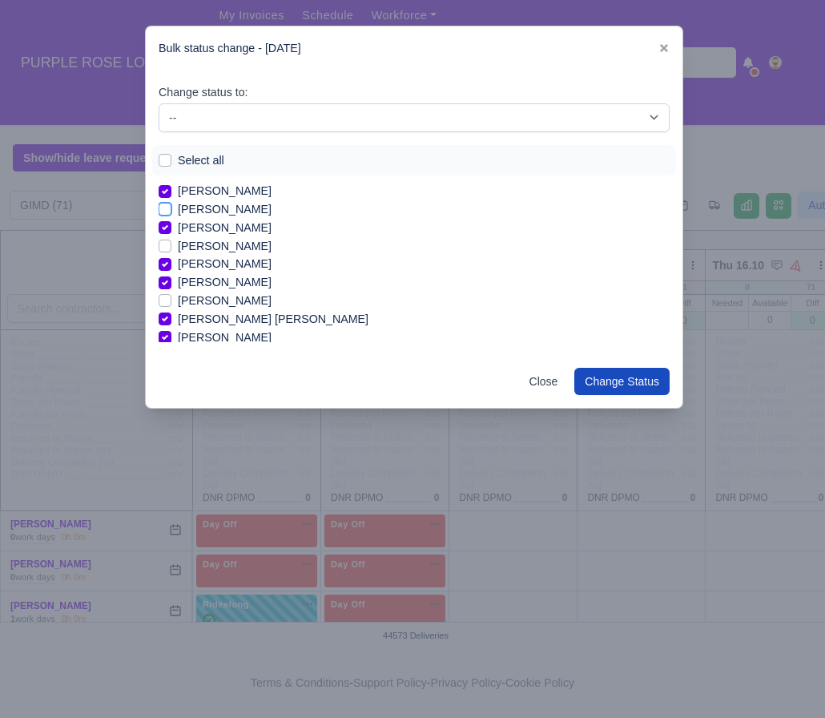
checkbox input "true"
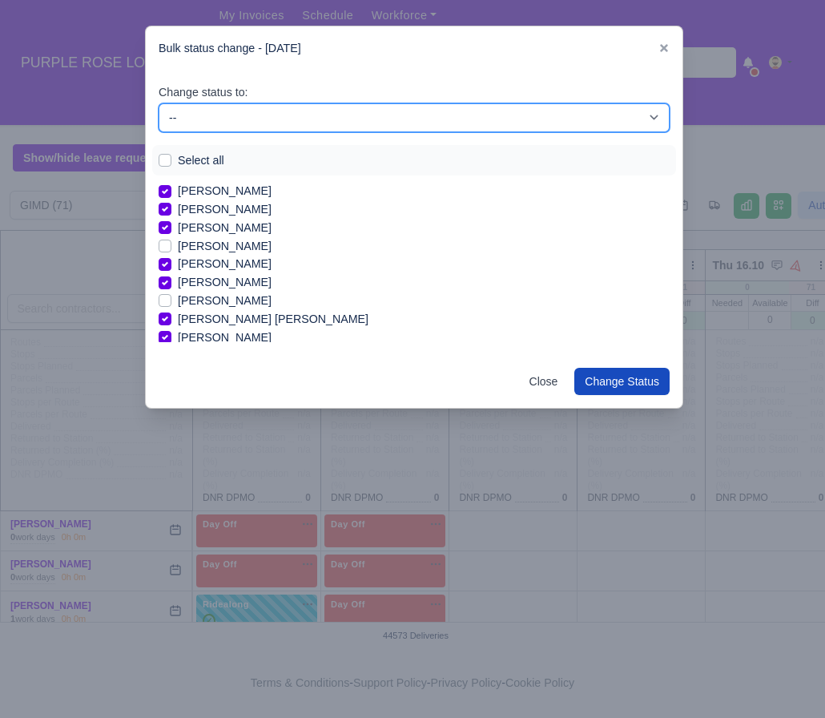
click at [491, 120] on select "-- Available Day Off Stand By Holiday In Office OSM Ridealong Nursery 1 Nursery…" at bounding box center [414, 117] width 511 height 29
select select "Available"
click at [159, 103] on select "-- Available Day Off Stand By Holiday In Office OSM Ridealong Nursery 1 Nursery…" at bounding box center [414, 117] width 511 height 29
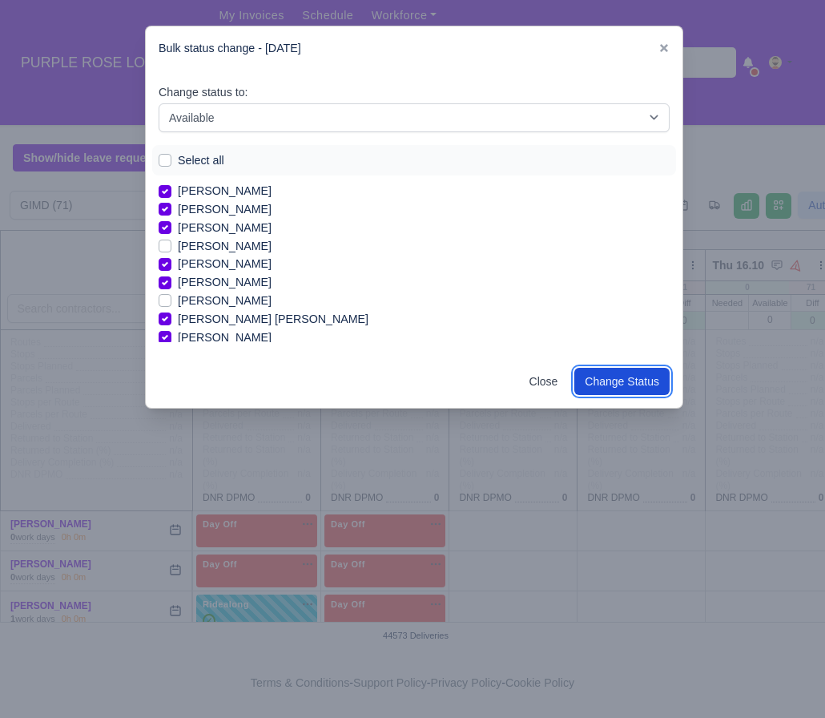
click at [604, 379] on button "Change Status" at bounding box center [622, 381] width 95 height 27
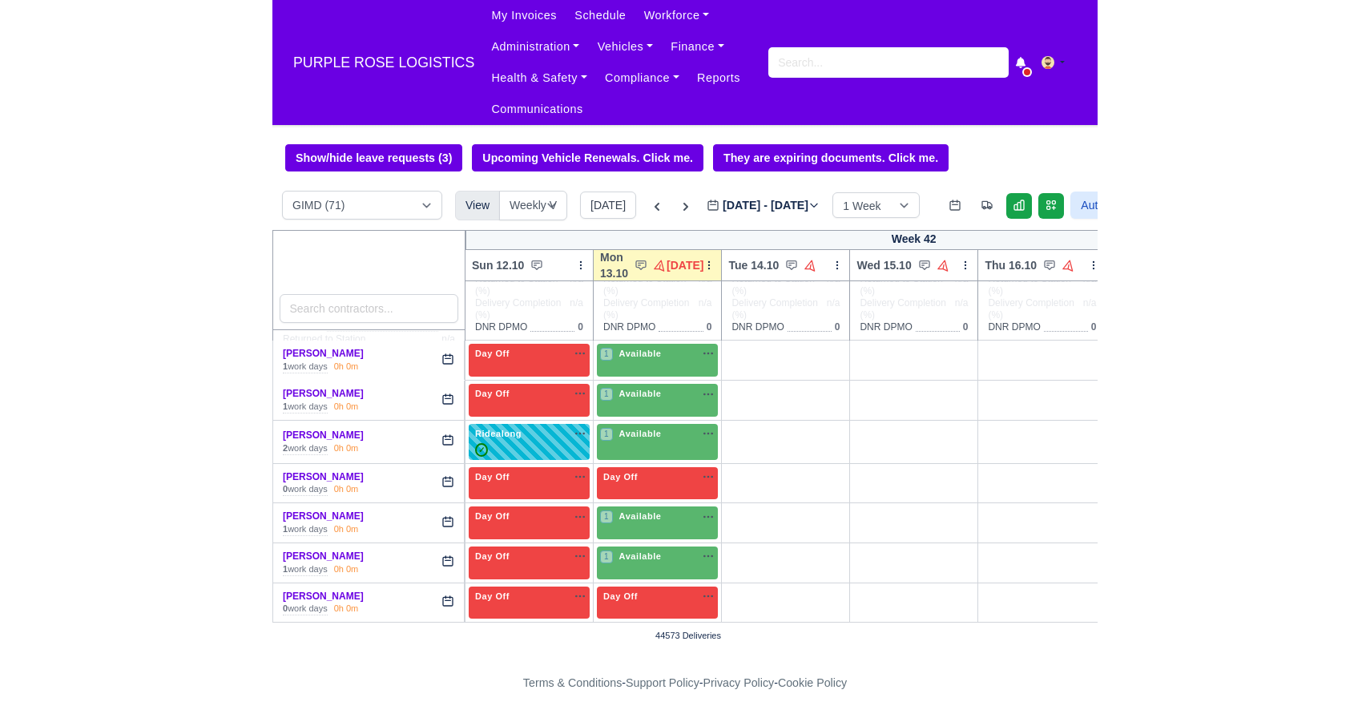
scroll to position [197, 0]
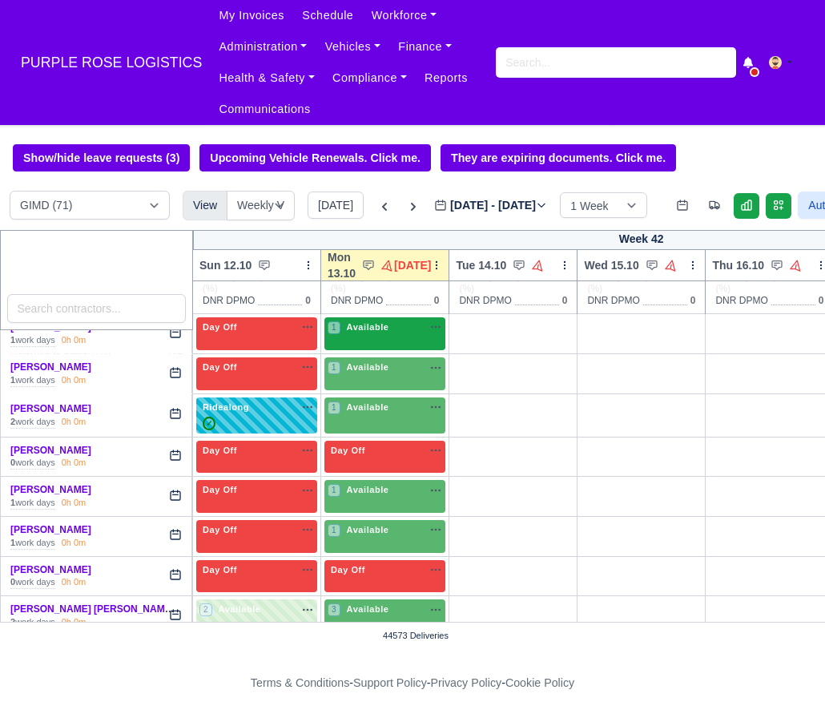
click at [421, 350] on div "1 Available" at bounding box center [385, 333] width 121 height 33
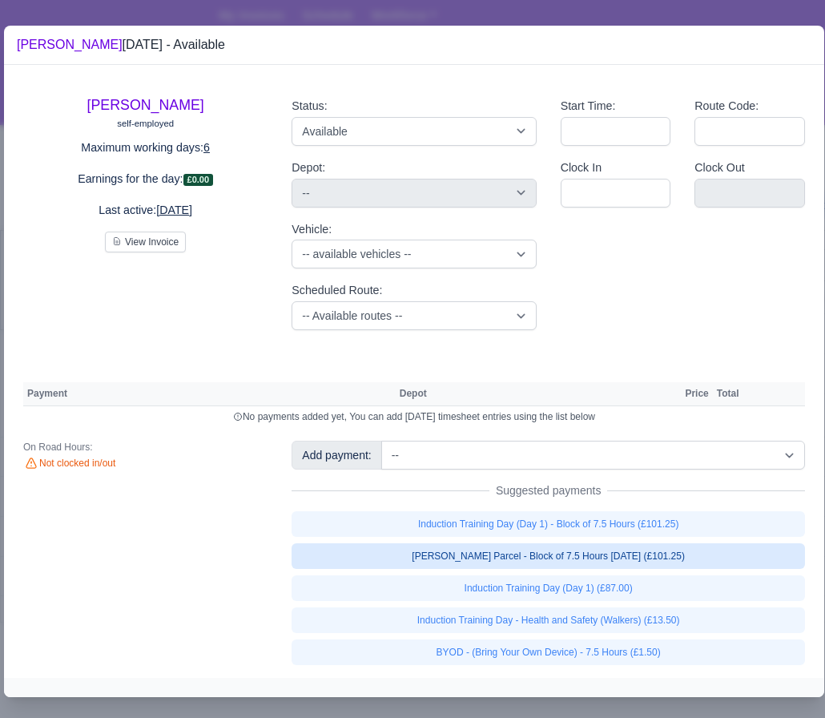
click at [553, 552] on link "[PERSON_NAME] Parcel - Block of 7.5 Hours [DATE] (£101.25)" at bounding box center [549, 556] width 514 height 26
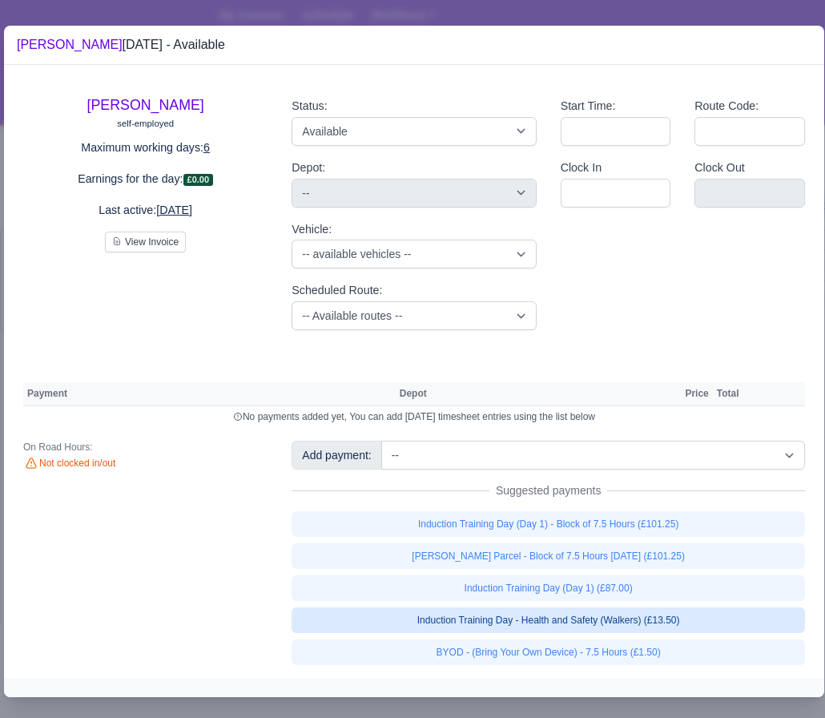
select select "5"
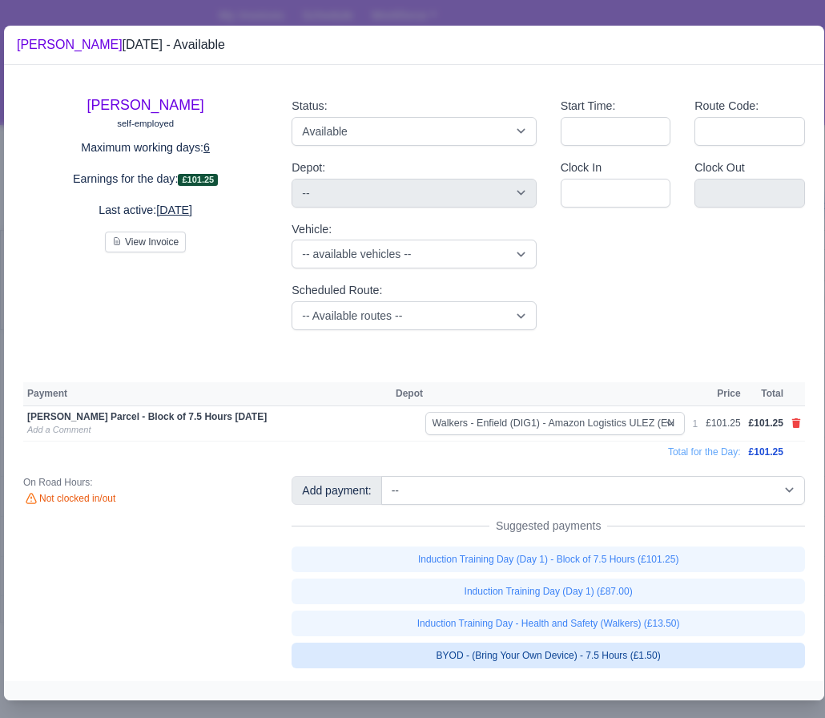
click at [498, 646] on link "BYOD - (Bring Your Own Device) - 7.5 Hours (£1.50)" at bounding box center [549, 656] width 514 height 26
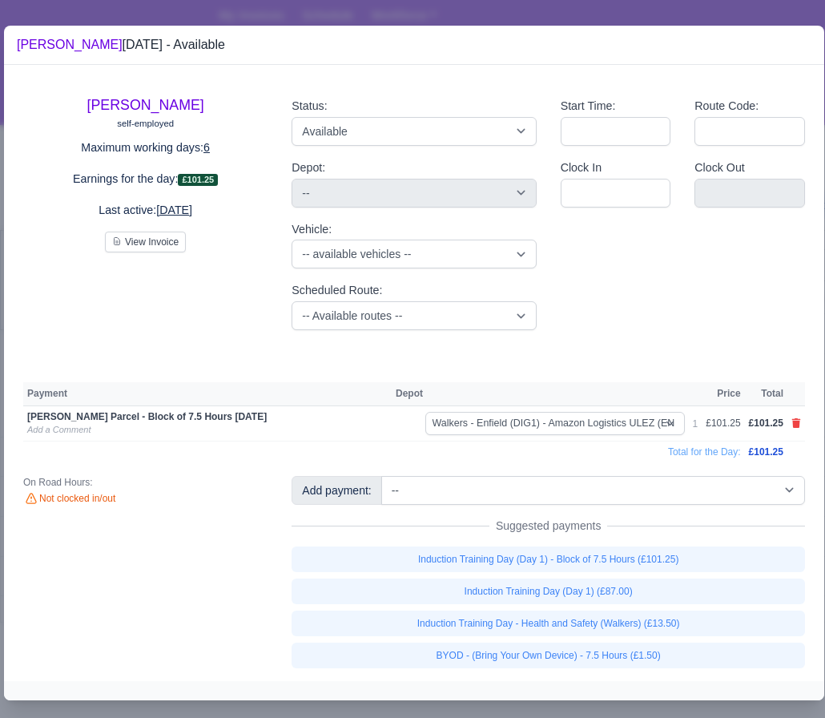
select select "5"
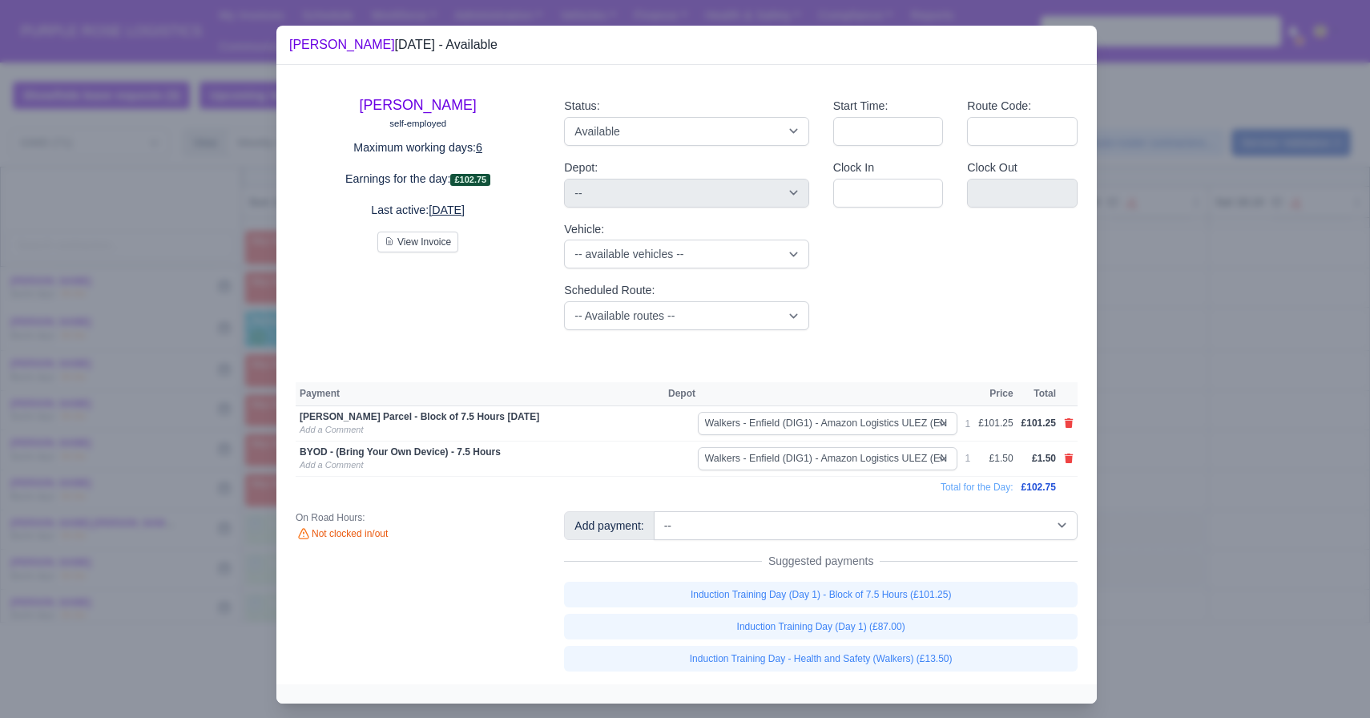
click at [825, 454] on div at bounding box center [685, 359] width 1370 height 718
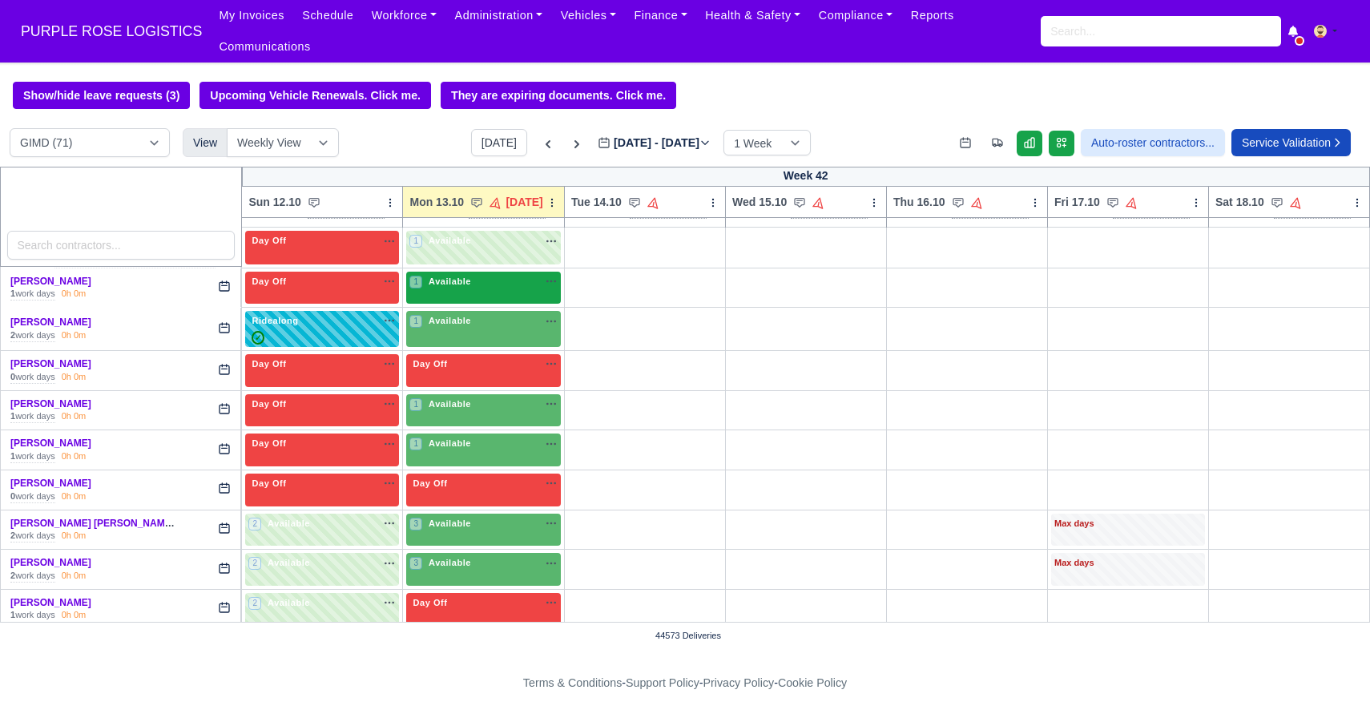
click at [474, 285] on div "1 Available na" at bounding box center [483, 282] width 148 height 14
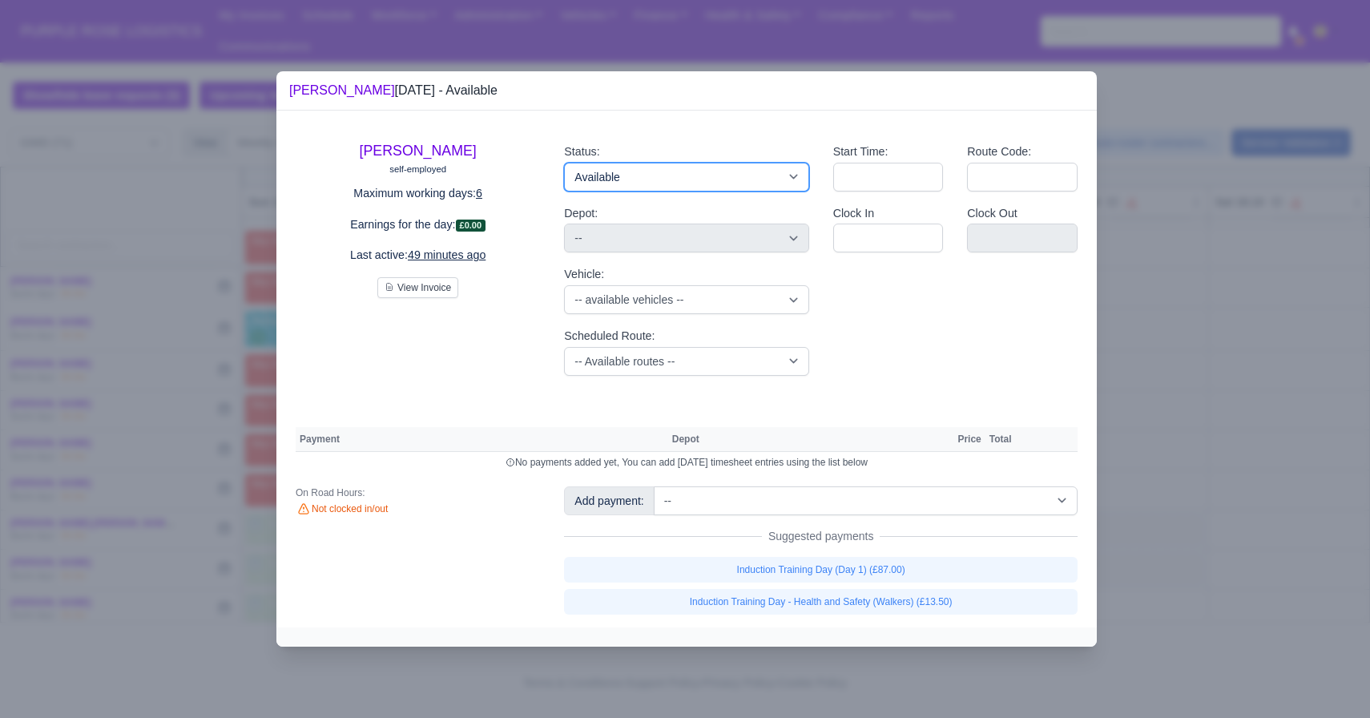
click at [653, 172] on select "Available Day Off Stand By Holiday Other Depot In Office OSM Ridealong Nursery …" at bounding box center [686, 177] width 244 height 29
select select "Ridealong"
click at [564, 163] on select "Available Day Off Stand By Holiday Other Depot In Office OSM Ridealong Nursery …" at bounding box center [686, 177] width 244 height 29
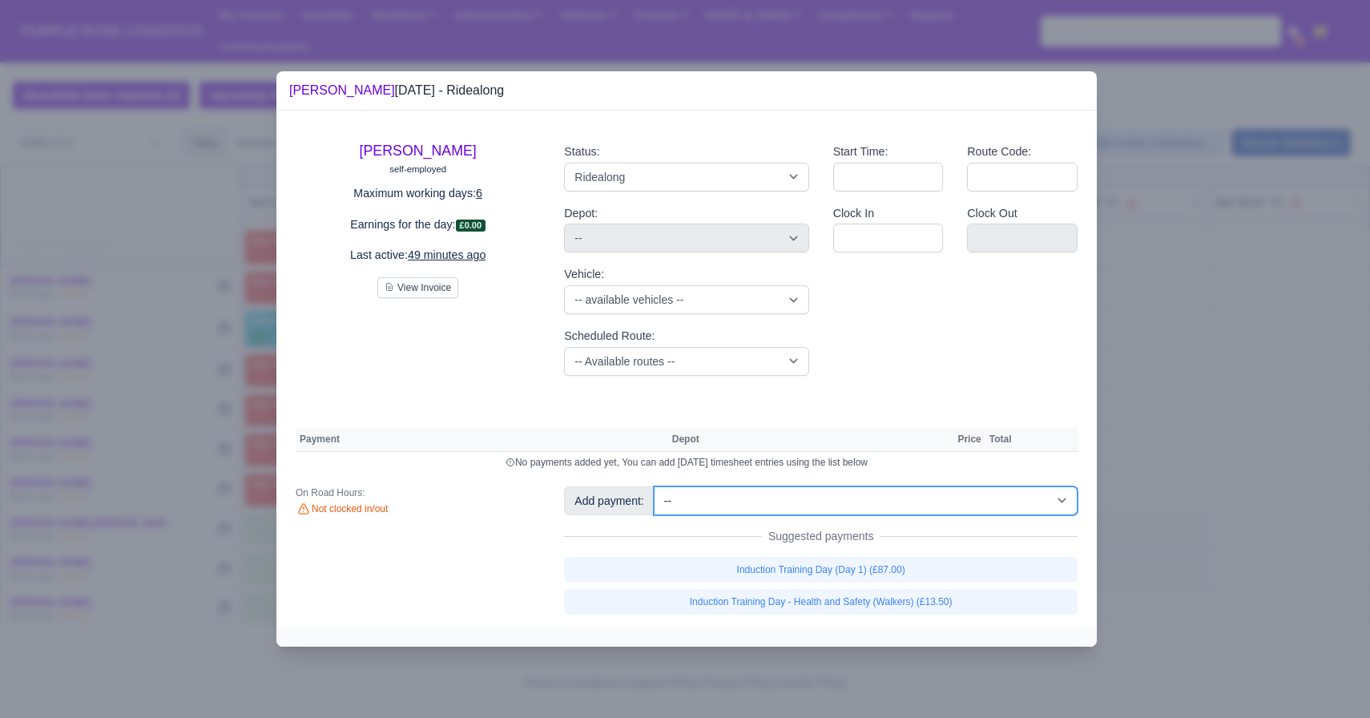
click at [775, 506] on select "-- Additional Hour Support (£14.50) Additional Hour Support (Walkers) (£13.50) …" at bounding box center [866, 500] width 424 height 29
select select "101"
click at [655, 486] on select "-- Additional Hour Support (£14.50) Additional Hour Support (Walkers) (£13.50) …" at bounding box center [866, 500] width 424 height 29
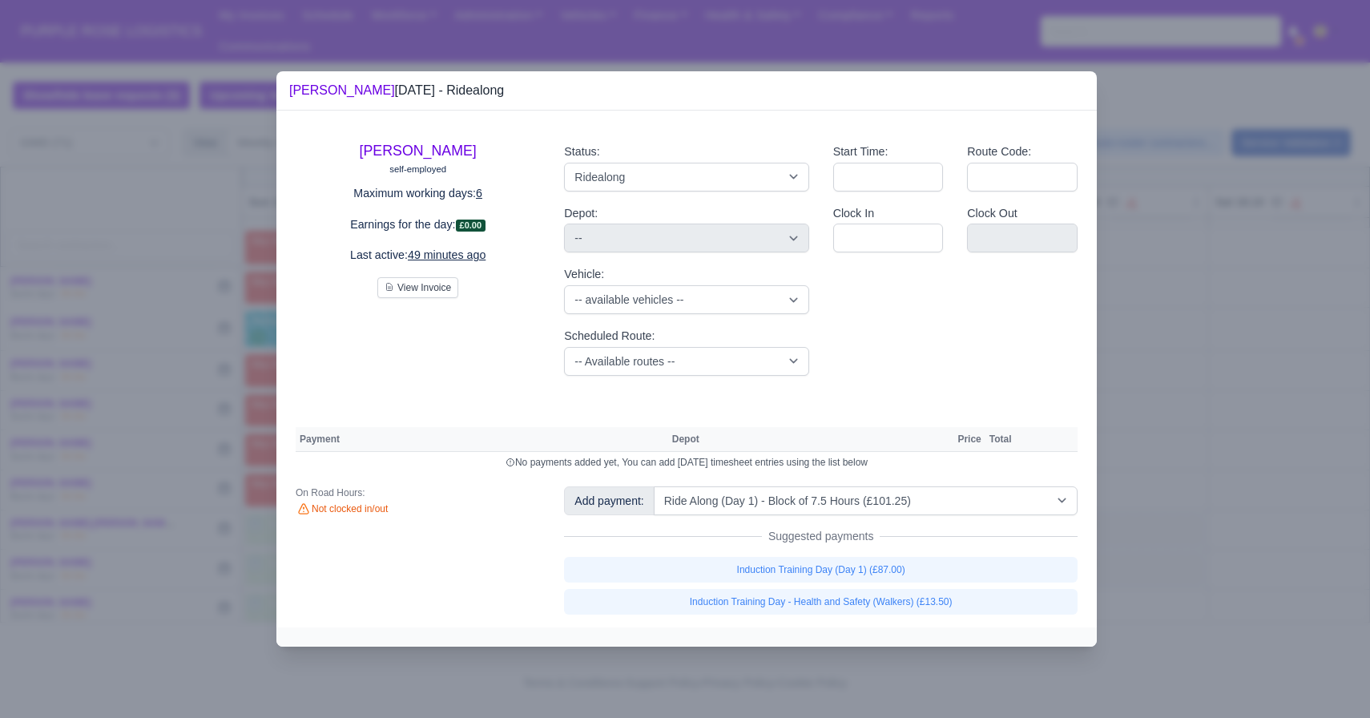
select select "5"
click at [825, 323] on div at bounding box center [685, 359] width 1370 height 718
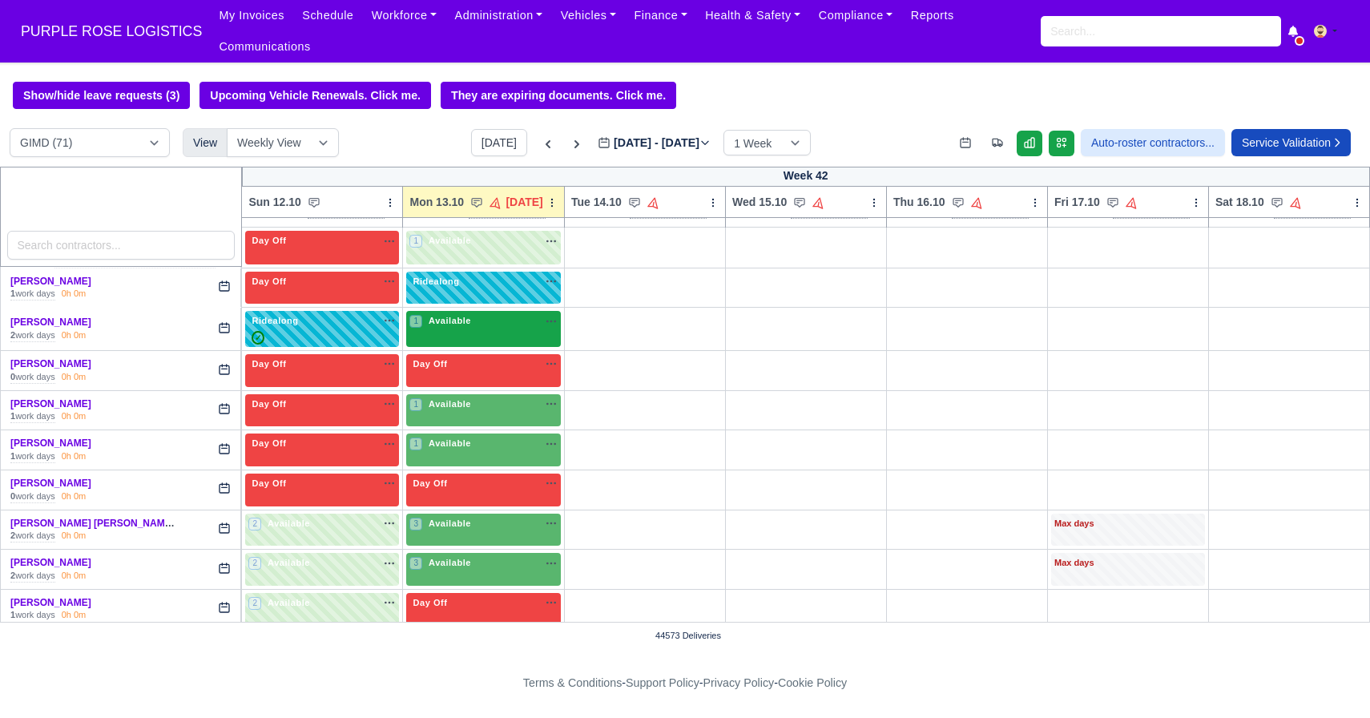
click at [453, 319] on span "Available" at bounding box center [449, 320] width 49 height 11
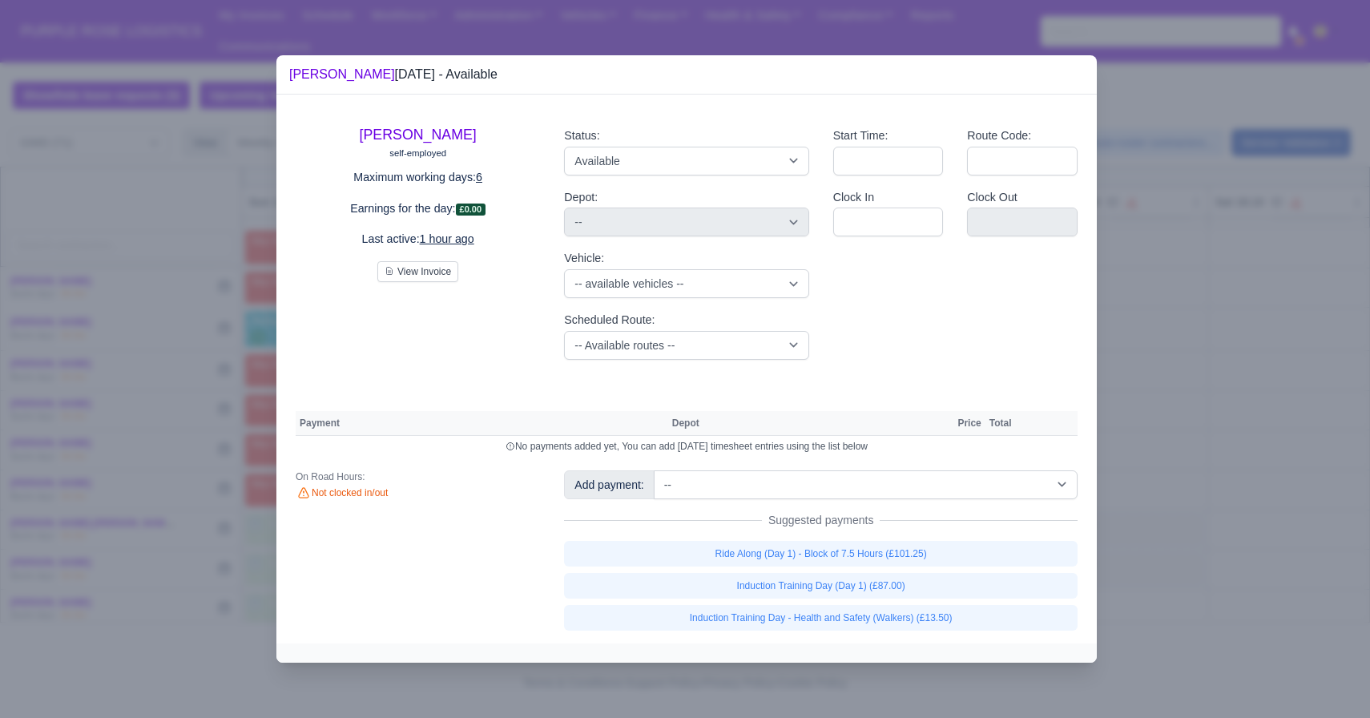
click at [825, 188] on div at bounding box center [685, 359] width 1370 height 718
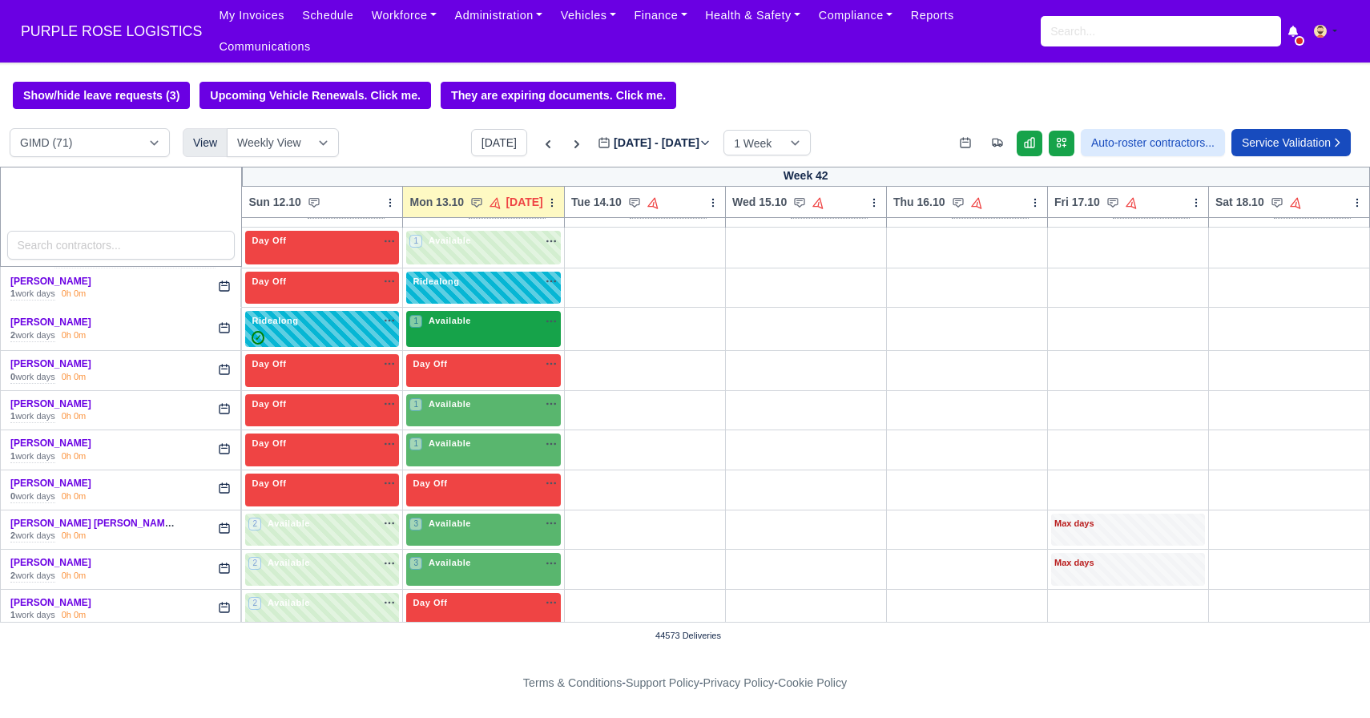
click at [500, 320] on div "1 Available na" at bounding box center [483, 321] width 148 height 14
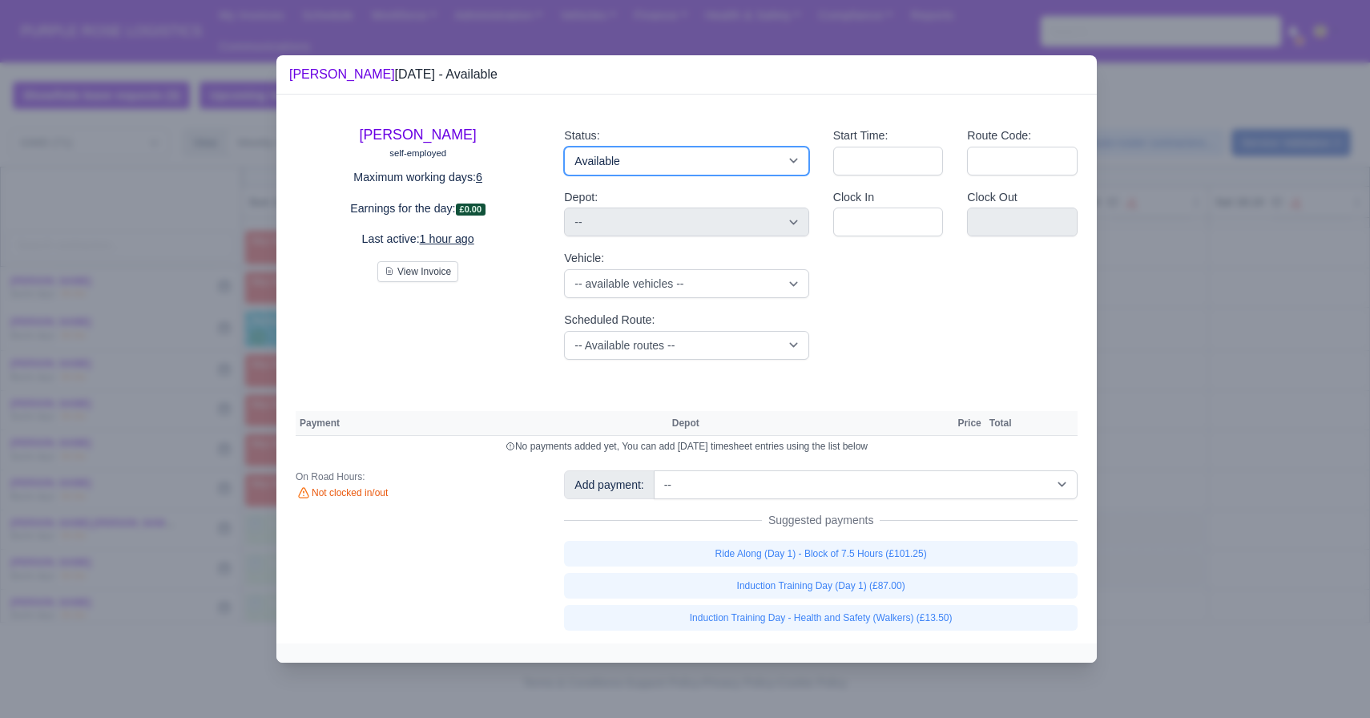
click at [658, 160] on select "Available Day Off Stand By Holiday Other Depot In Office OSM Ridealong Nursery …" at bounding box center [686, 161] width 244 height 29
select select "Ridealong"
click at [564, 147] on select "Available Day Off Stand By Holiday Other Depot In Office OSM Ridealong Nursery …" at bounding box center [686, 161] width 244 height 29
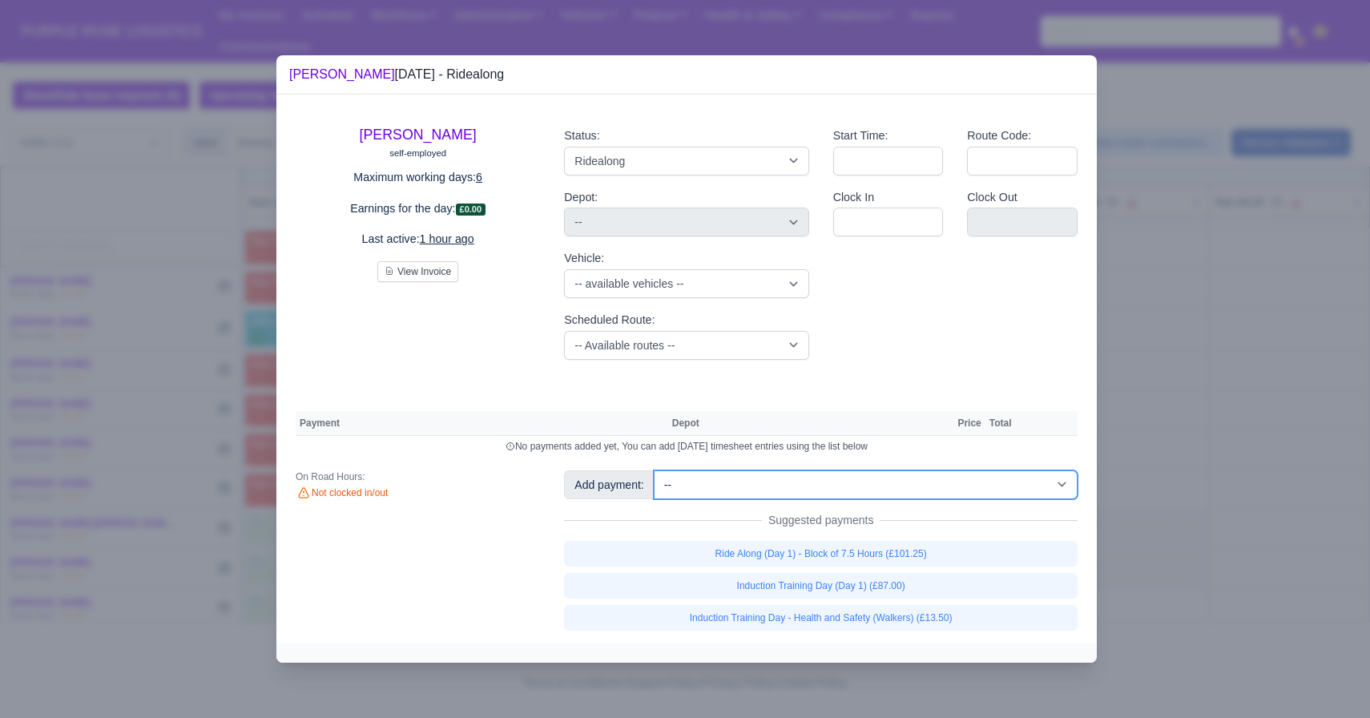
click at [732, 486] on select "-- Additional Hour Support (£14.50) Additional Hour Support (Walkers) (£13.50) …" at bounding box center [866, 484] width 424 height 29
select select "102"
click at [655, 470] on select "-- Additional Hour Support (£14.50) Additional Hour Support (Walkers) (£13.50) …" at bounding box center [866, 484] width 424 height 29
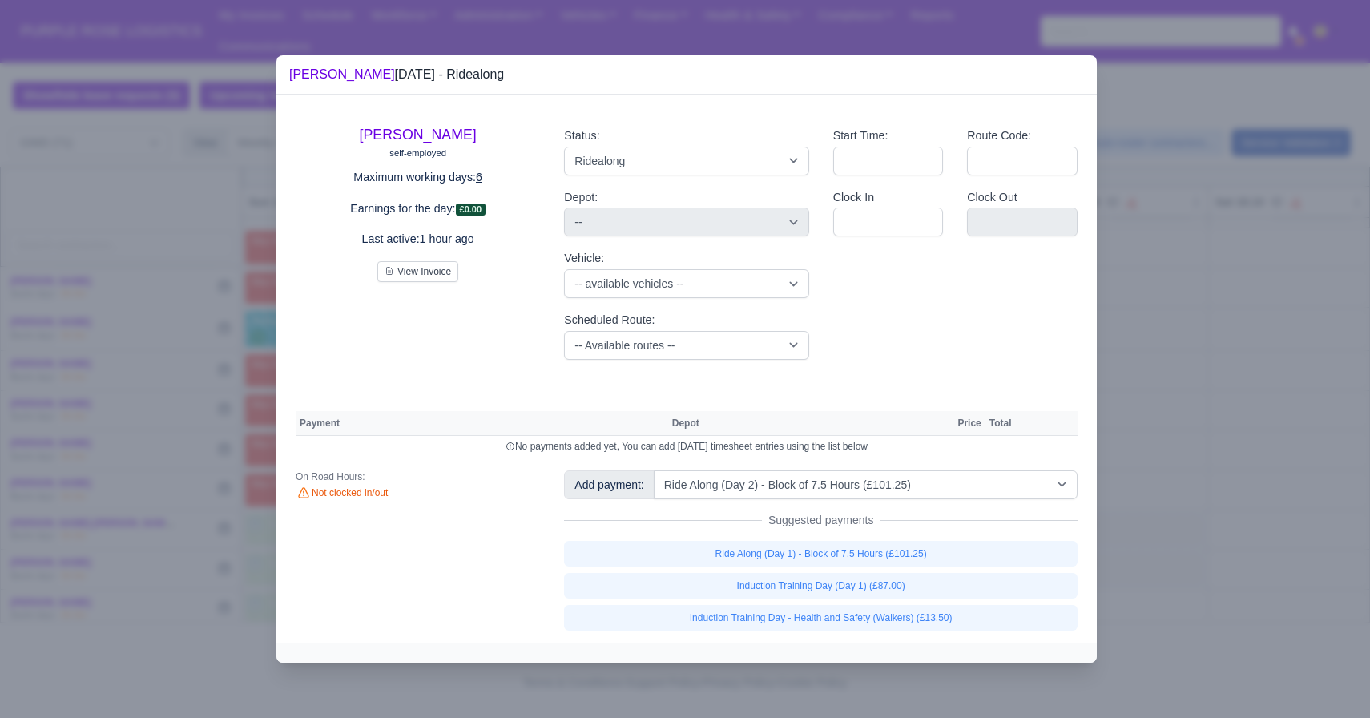
select select "5"
click at [825, 468] on div at bounding box center [685, 359] width 1370 height 718
select select "5"
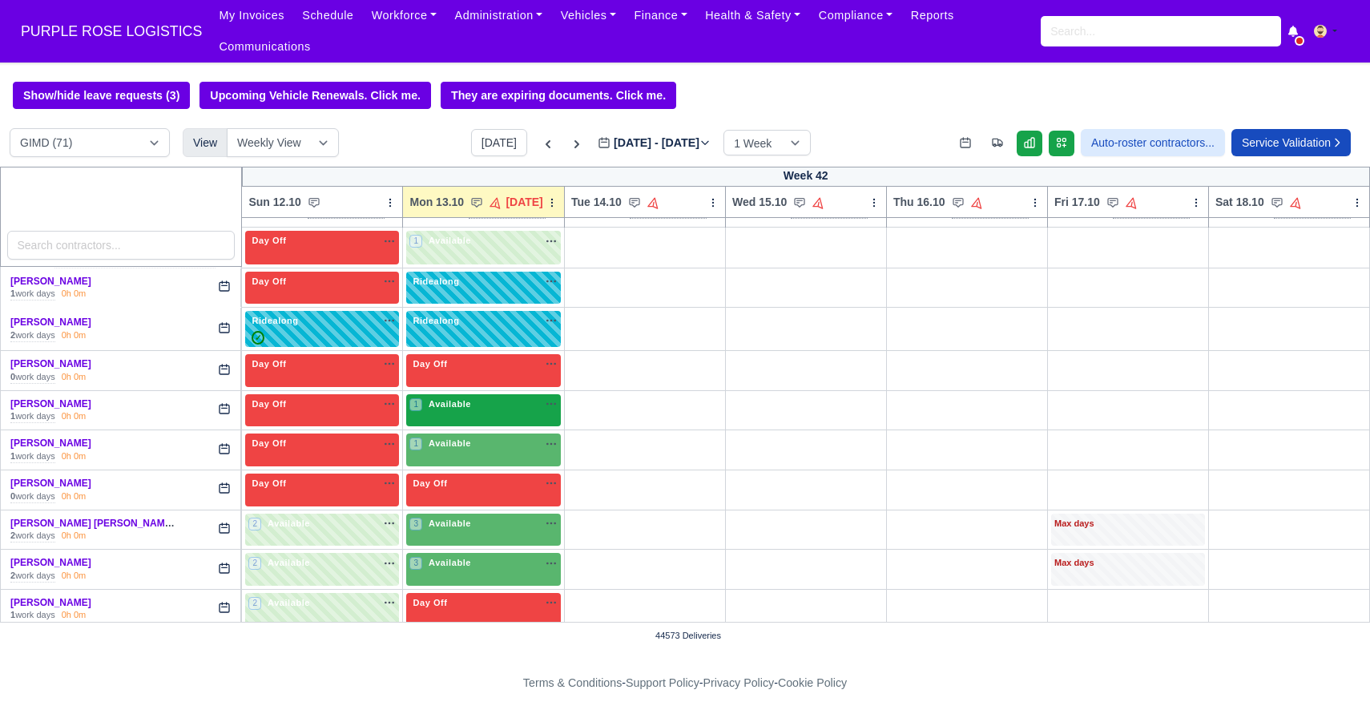
click at [466, 414] on div "1 Available na" at bounding box center [483, 405] width 148 height 17
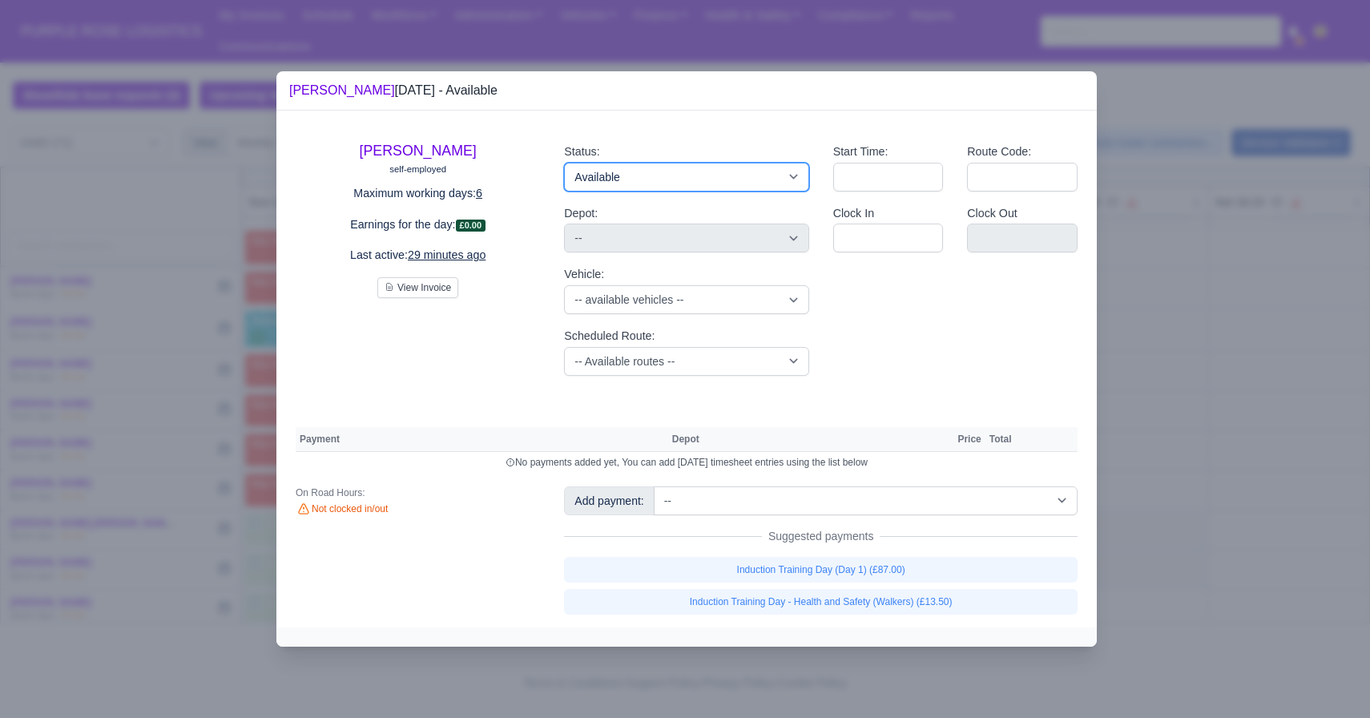
click at [661, 168] on select "Available Day Off Stand By Holiday Other Depot In Office OSM Ridealong Nursery …" at bounding box center [686, 177] width 244 height 29
select select "Ridealong"
click at [564, 163] on select "Available Day Off Stand By Holiday Other Depot In Office OSM Ridealong Nursery …" at bounding box center [686, 177] width 244 height 29
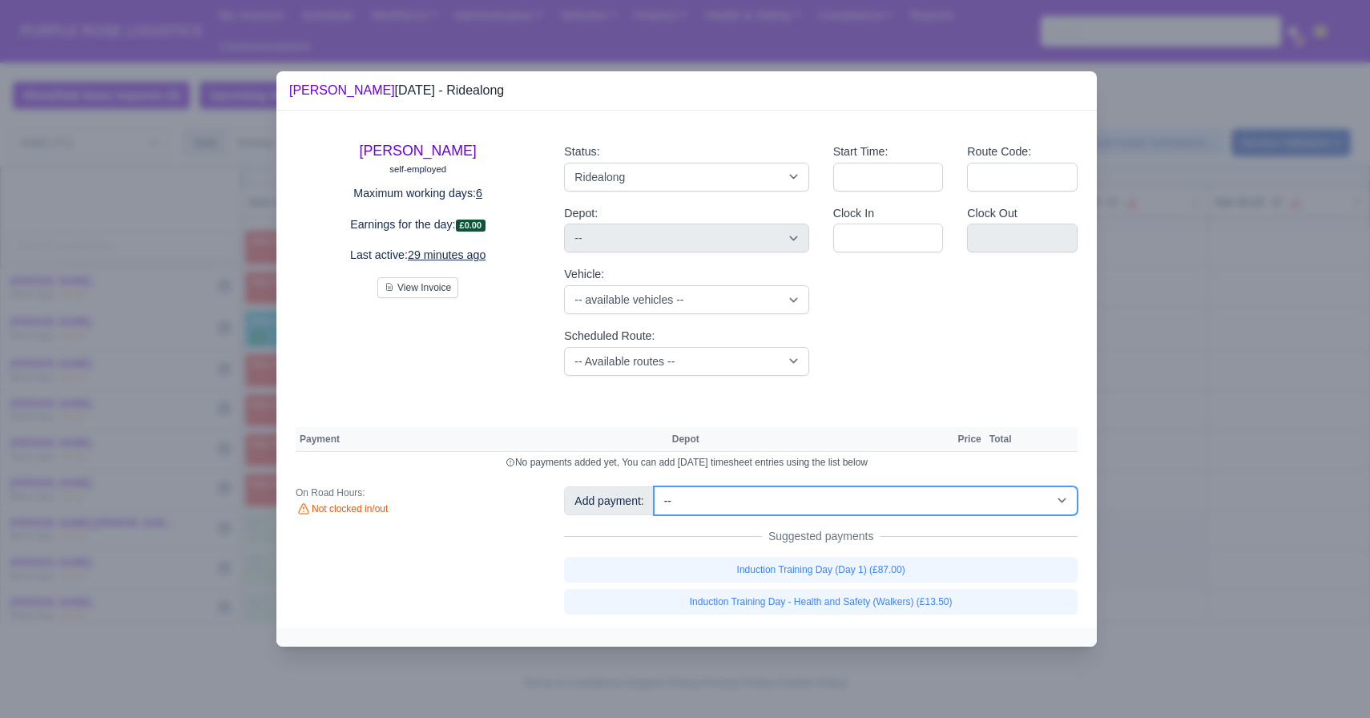
click at [723, 499] on select "-- Additional Hour Support (£14.50) Additional Hour Support (Walkers) (£13.50) …" at bounding box center [866, 500] width 424 height 29
select select "101"
click at [655, 486] on select "-- Additional Hour Support (£14.50) Additional Hour Support (Walkers) (£13.50) …" at bounding box center [866, 500] width 424 height 29
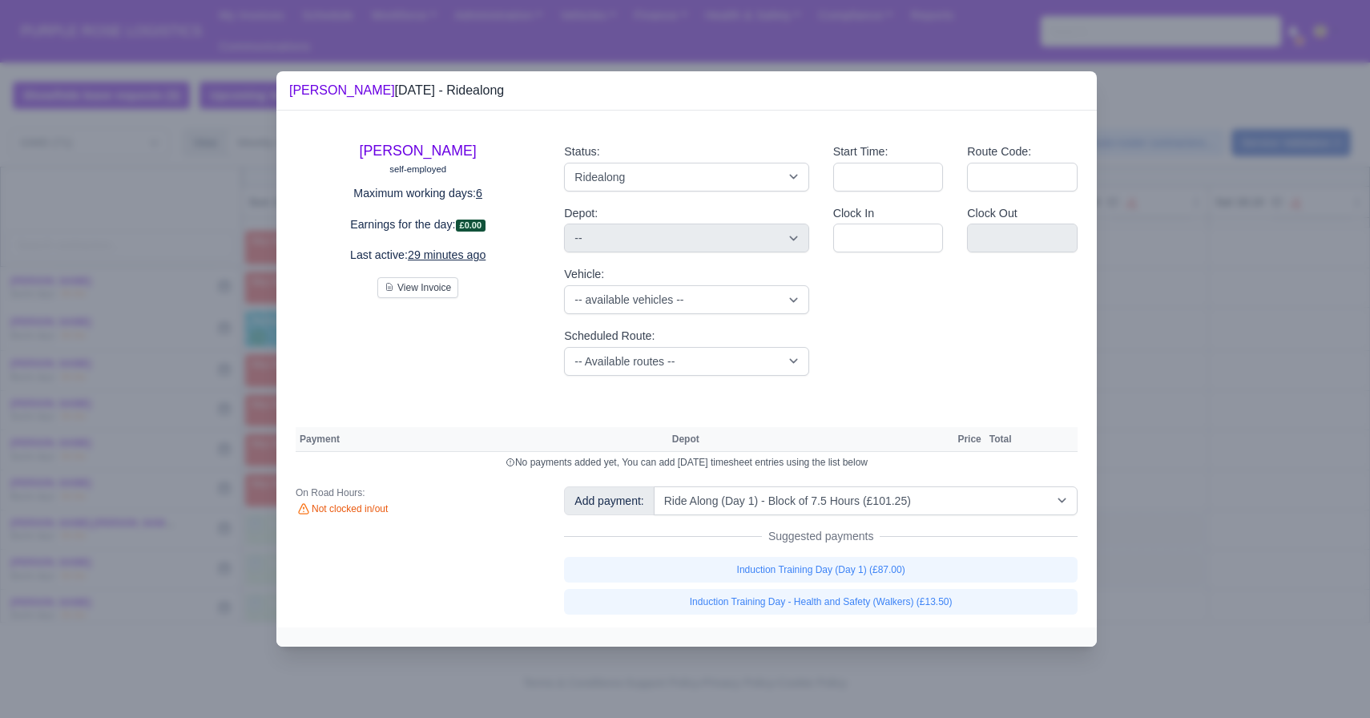
click at [825, 470] on div at bounding box center [685, 359] width 1370 height 718
select select "5"
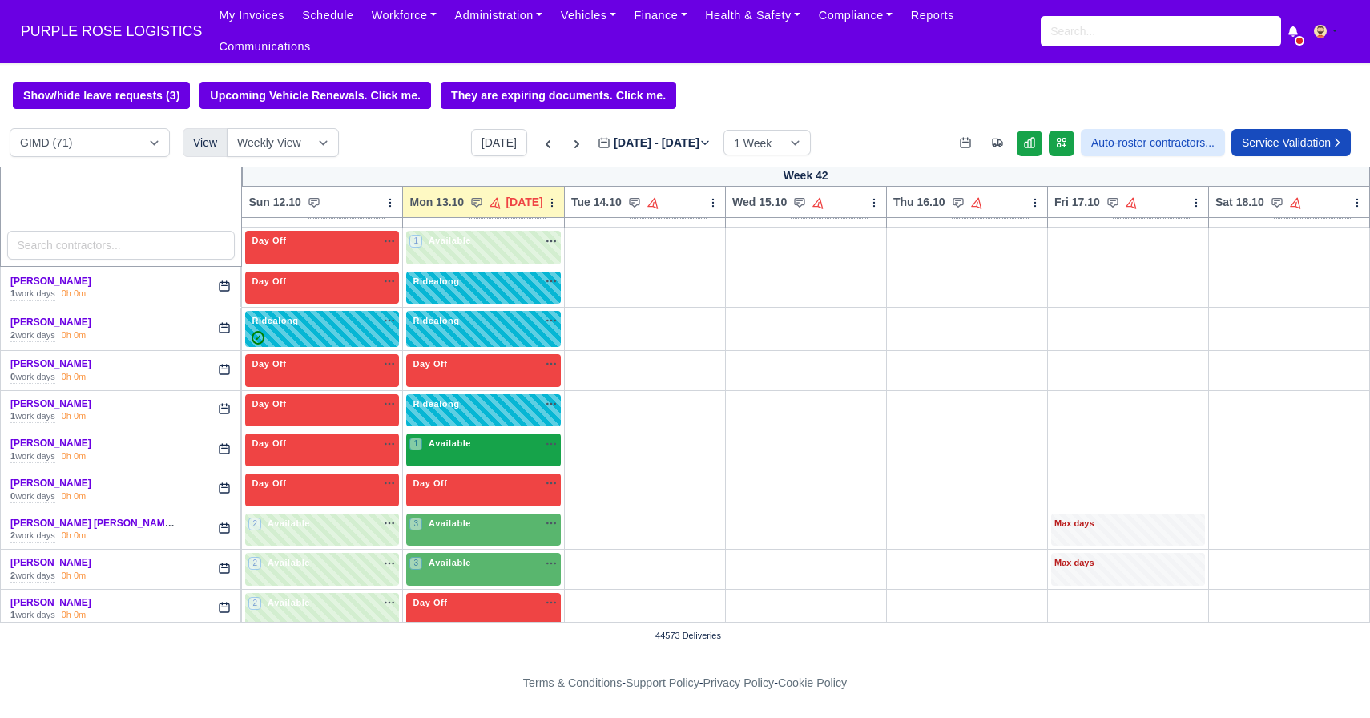
click at [480, 446] on div "1 Available na" at bounding box center [483, 444] width 148 height 14
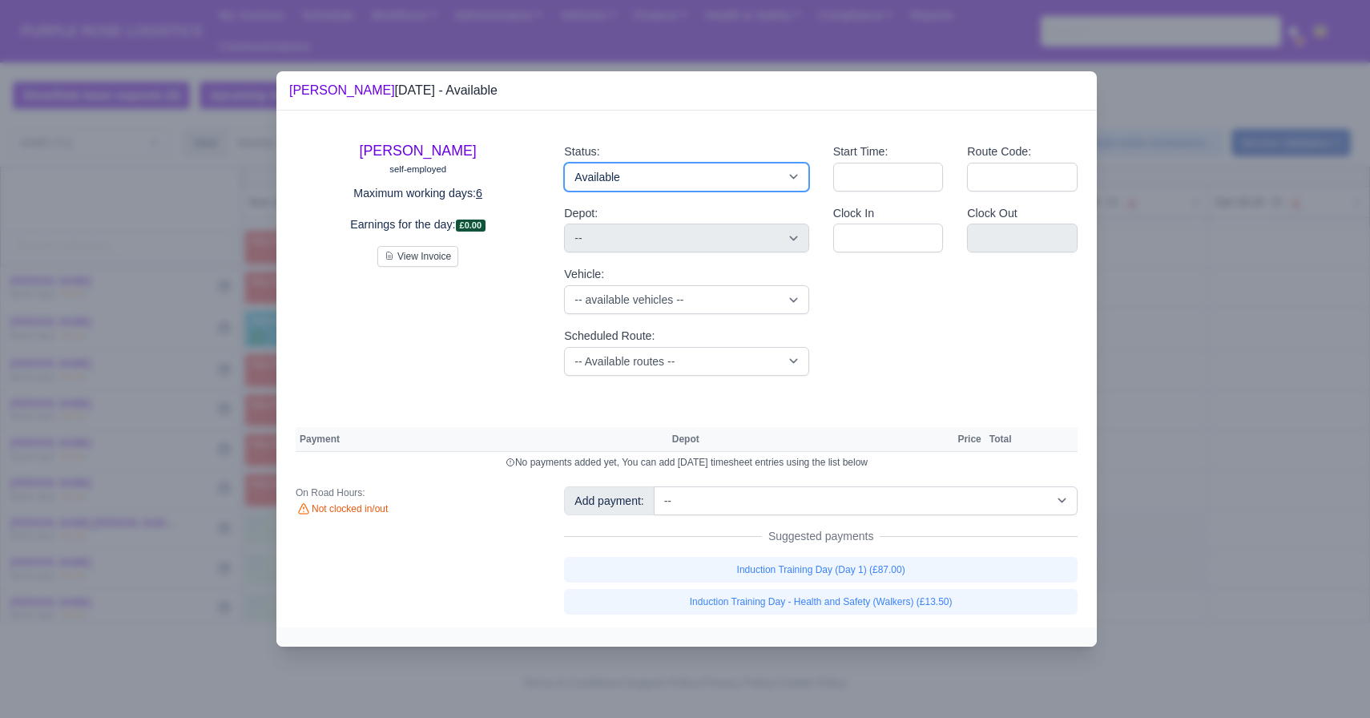
click at [663, 178] on select "Available Day Off Stand By Holiday Other Depot In Office OSM Ridealong Nursery …" at bounding box center [686, 177] width 244 height 29
select select "Ridealong"
click at [564, 163] on select "Available Day Off Stand By Holiday Other Depot In Office OSM Ridealong Nursery …" at bounding box center [686, 177] width 244 height 29
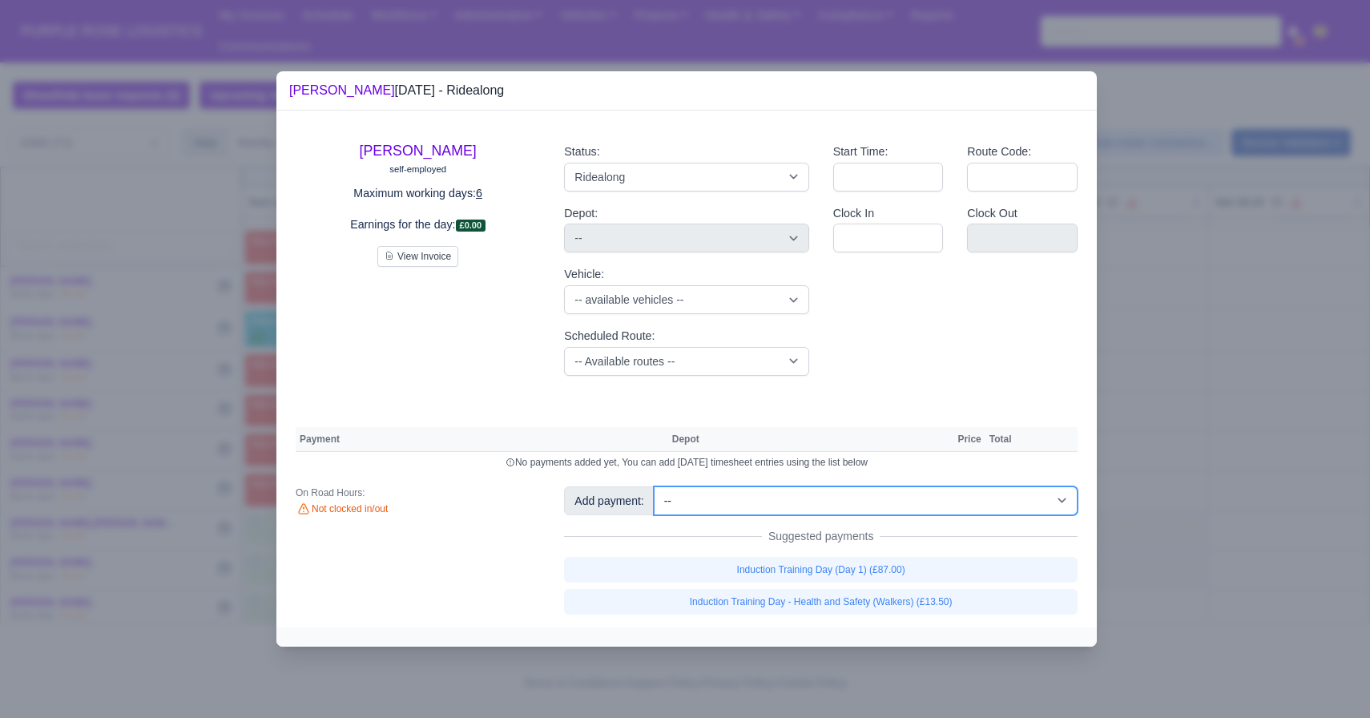
click at [732, 502] on select "-- Additional Hour Support (£14.50) Additional Hour Support (Walkers) (£13.50) …" at bounding box center [866, 500] width 424 height 29
select select "101"
click at [655, 486] on select "-- Additional Hour Support (£14.50) Additional Hour Support (Walkers) (£13.50) …" at bounding box center [866, 500] width 424 height 29
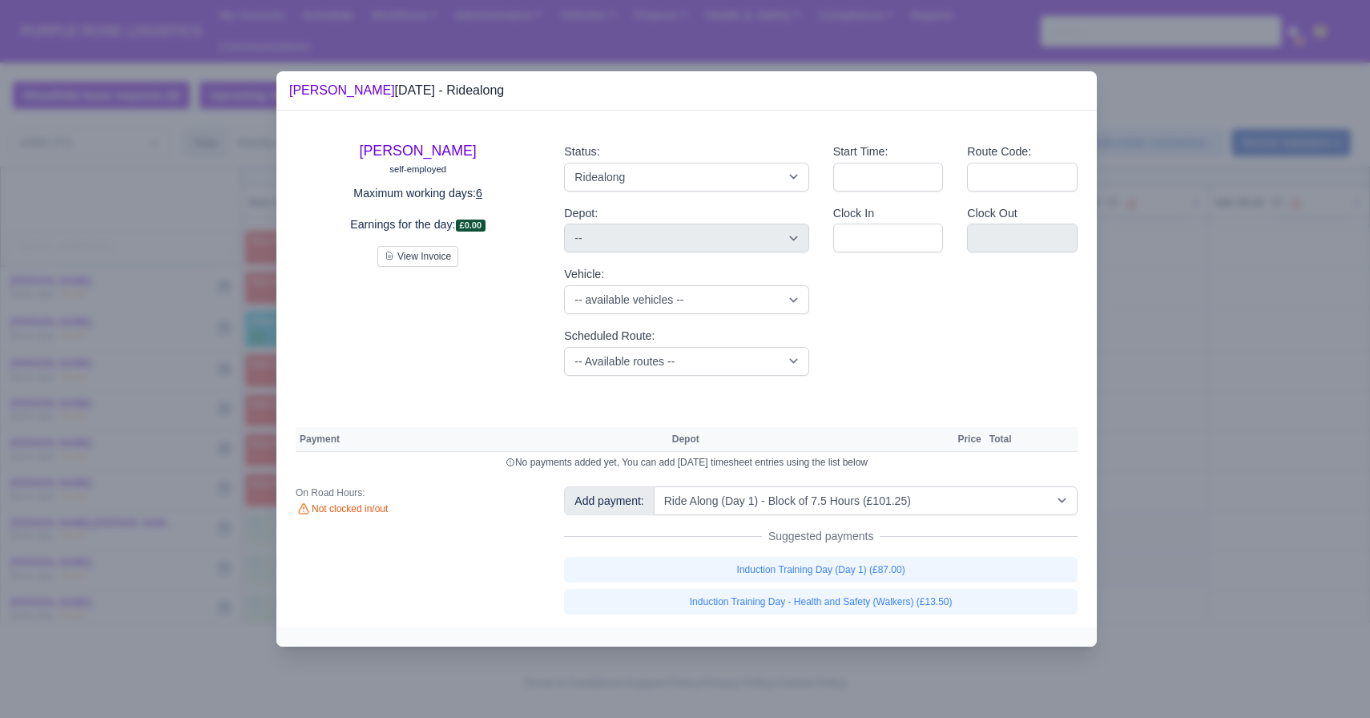
select select "5"
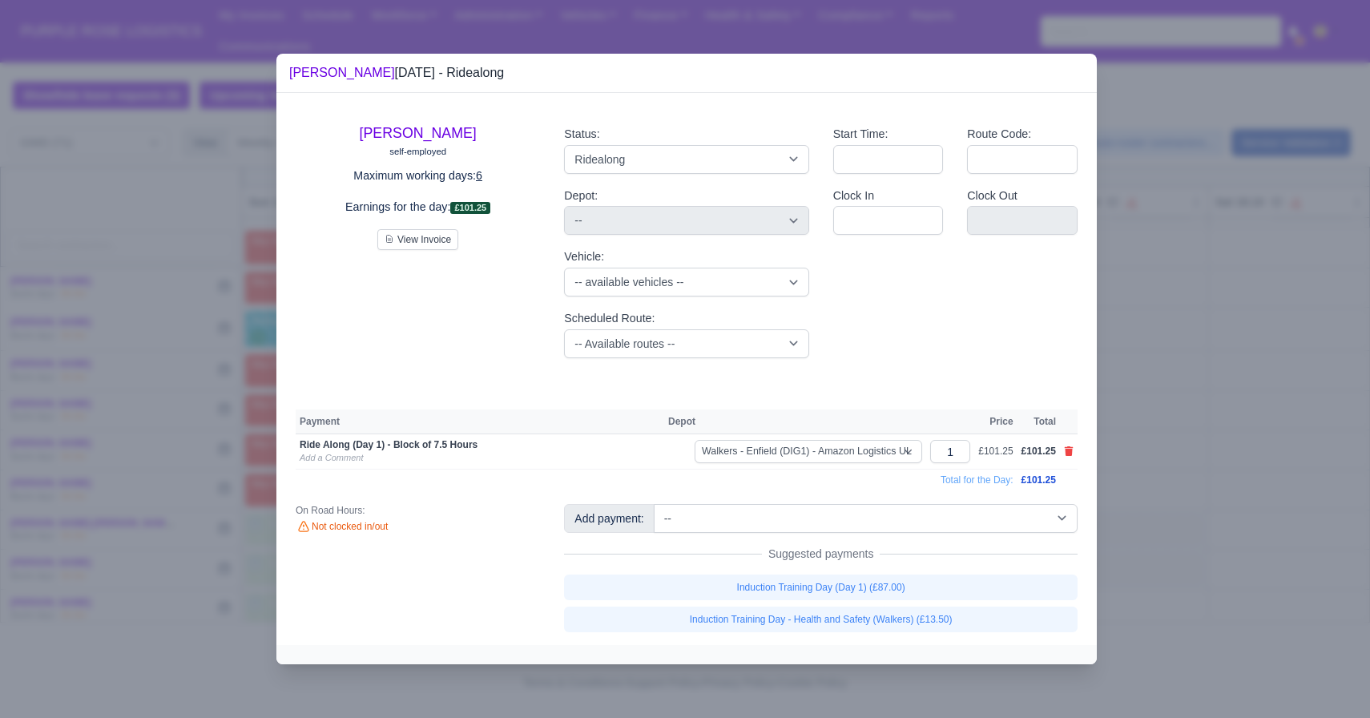
click at [825, 515] on div at bounding box center [685, 359] width 1370 height 718
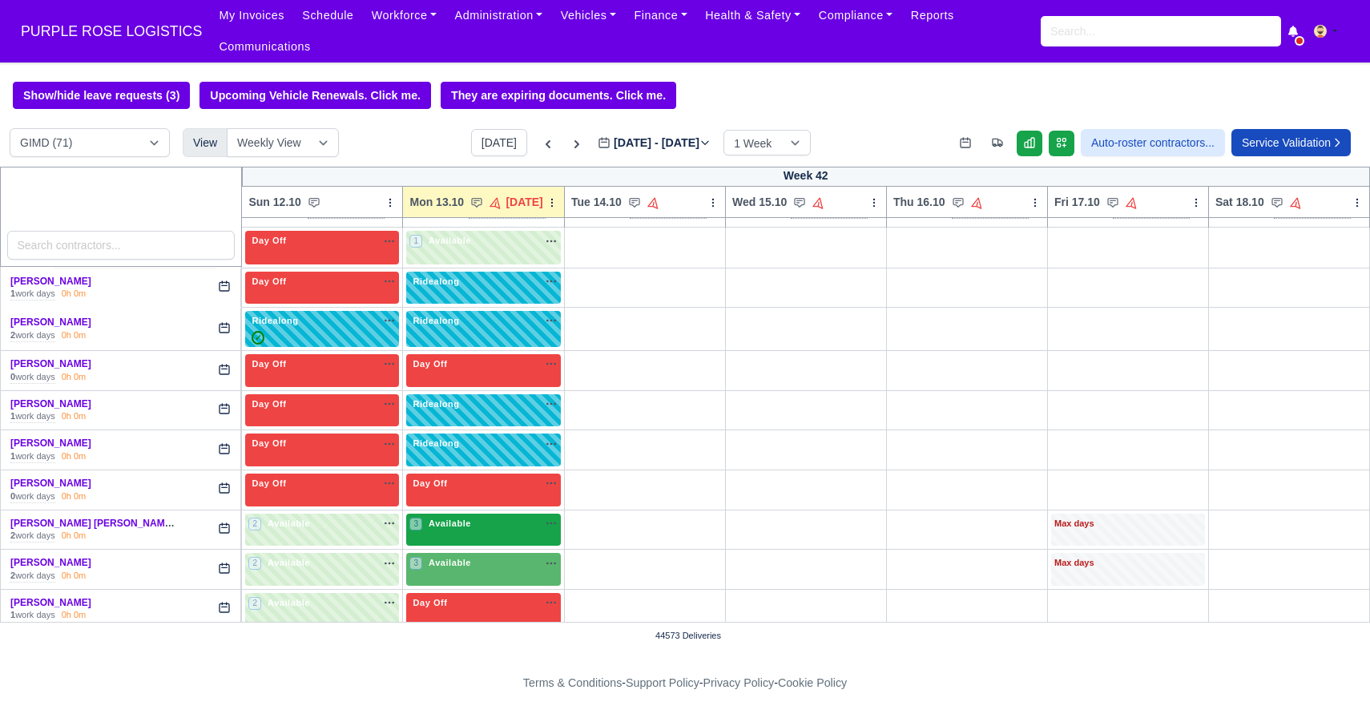
click at [475, 523] on div "3 Available na" at bounding box center [483, 524] width 148 height 14
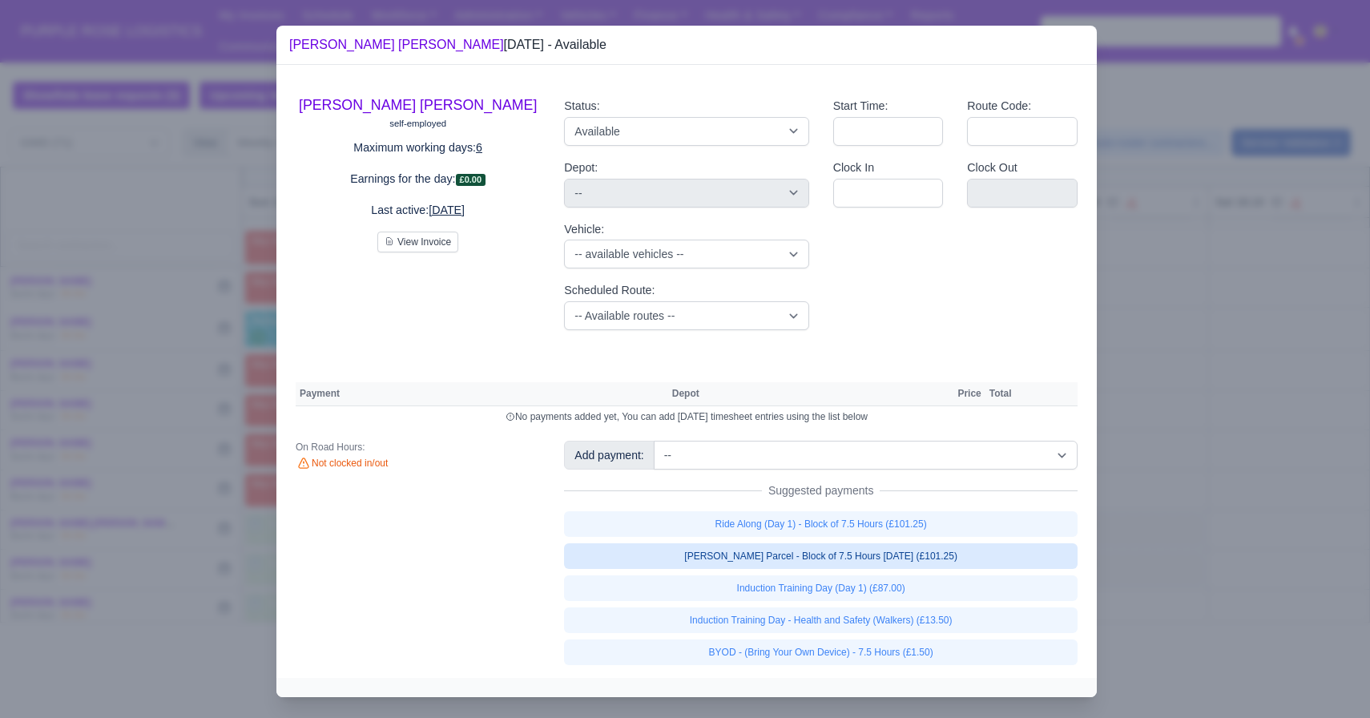
click at [729, 551] on link "[PERSON_NAME] Parcel - Block of 7.5 Hours [DATE] (£101.25)" at bounding box center [821, 556] width 514 height 26
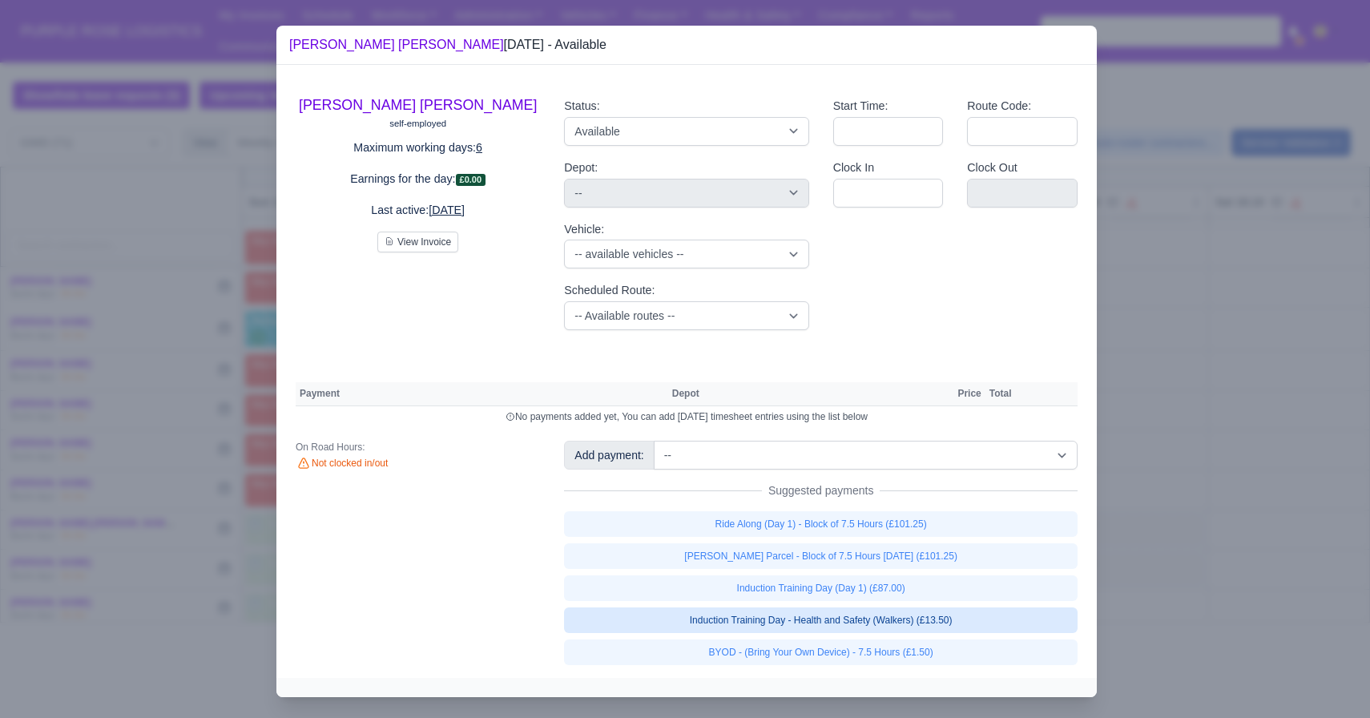
select select "5"
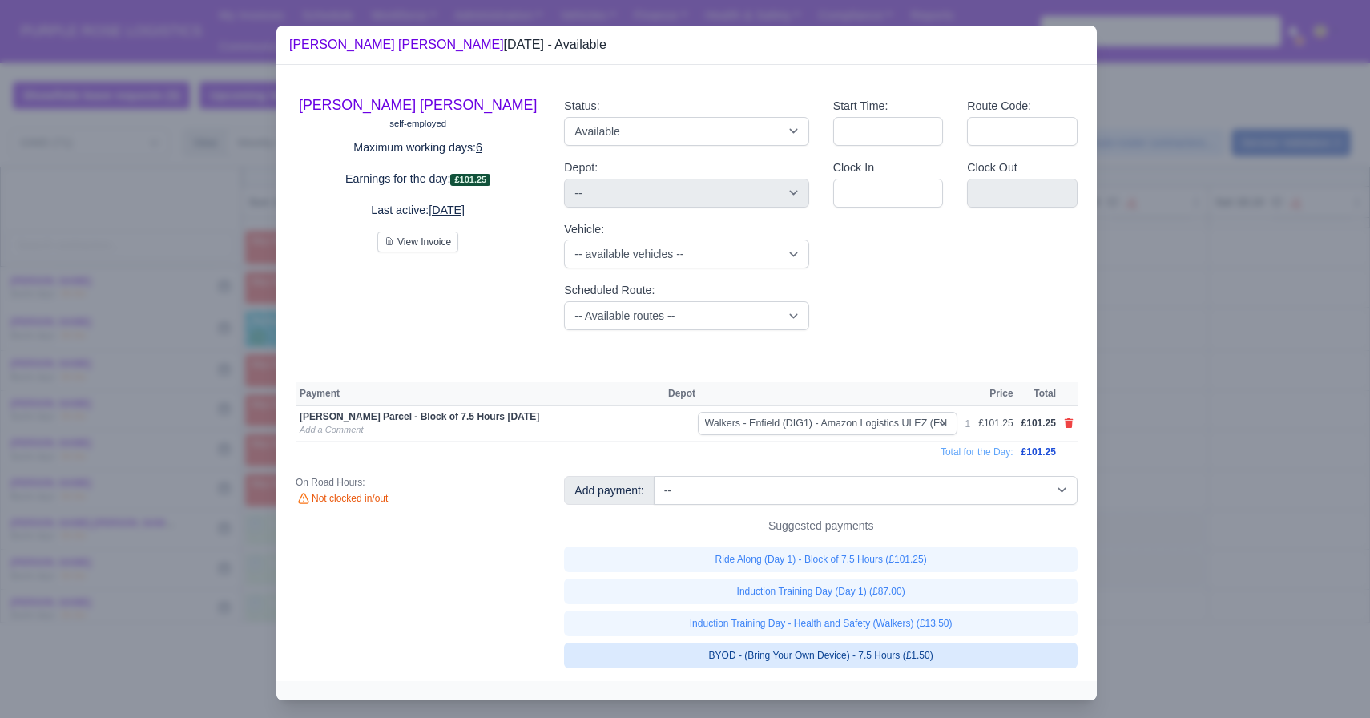
click at [688, 649] on link "BYOD - (Bring Your Own Device) - 7.5 Hours (£1.50)" at bounding box center [821, 656] width 514 height 26
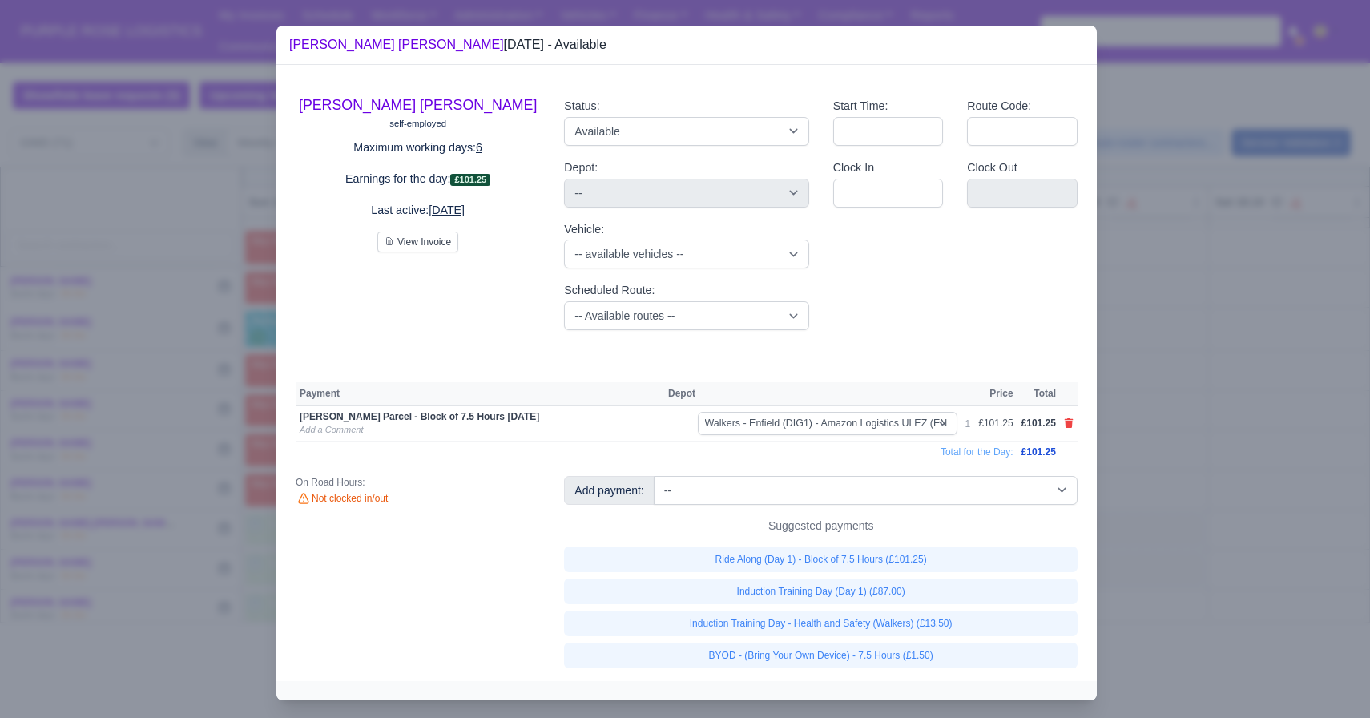
select select "5"
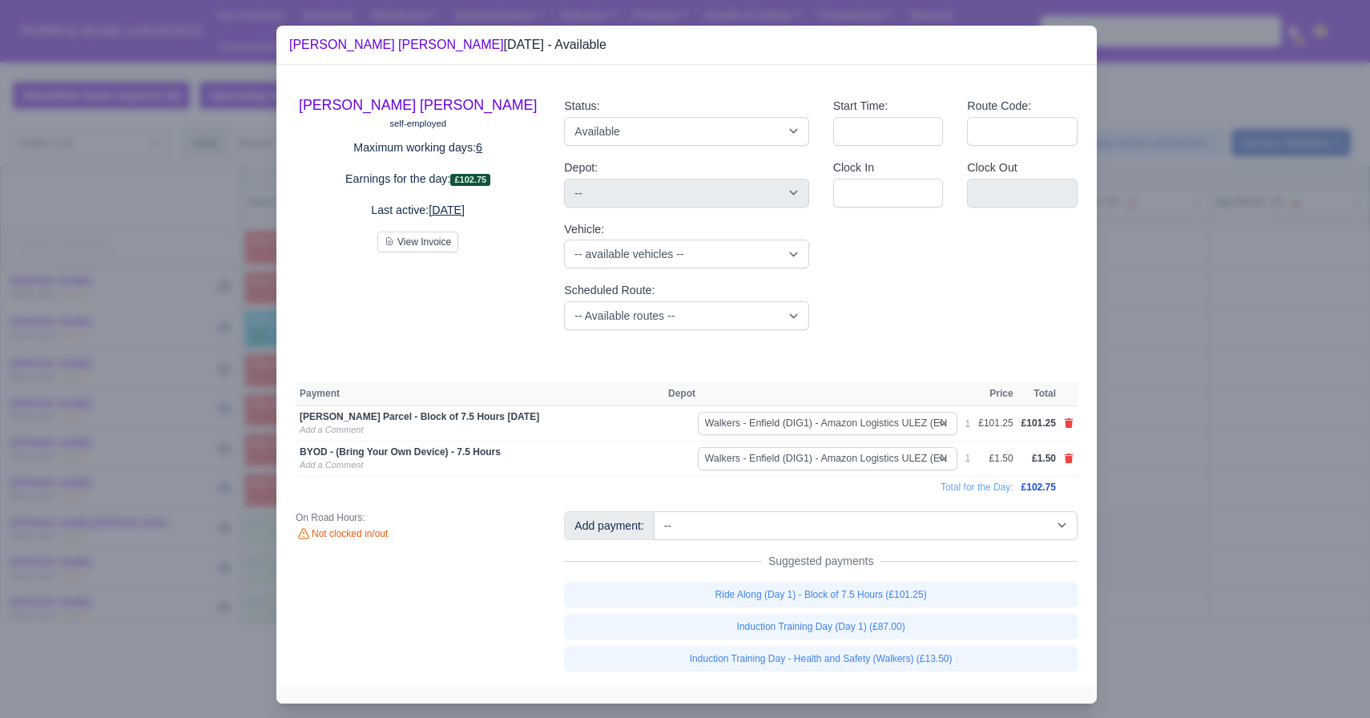
click at [825, 482] on div at bounding box center [685, 359] width 1370 height 718
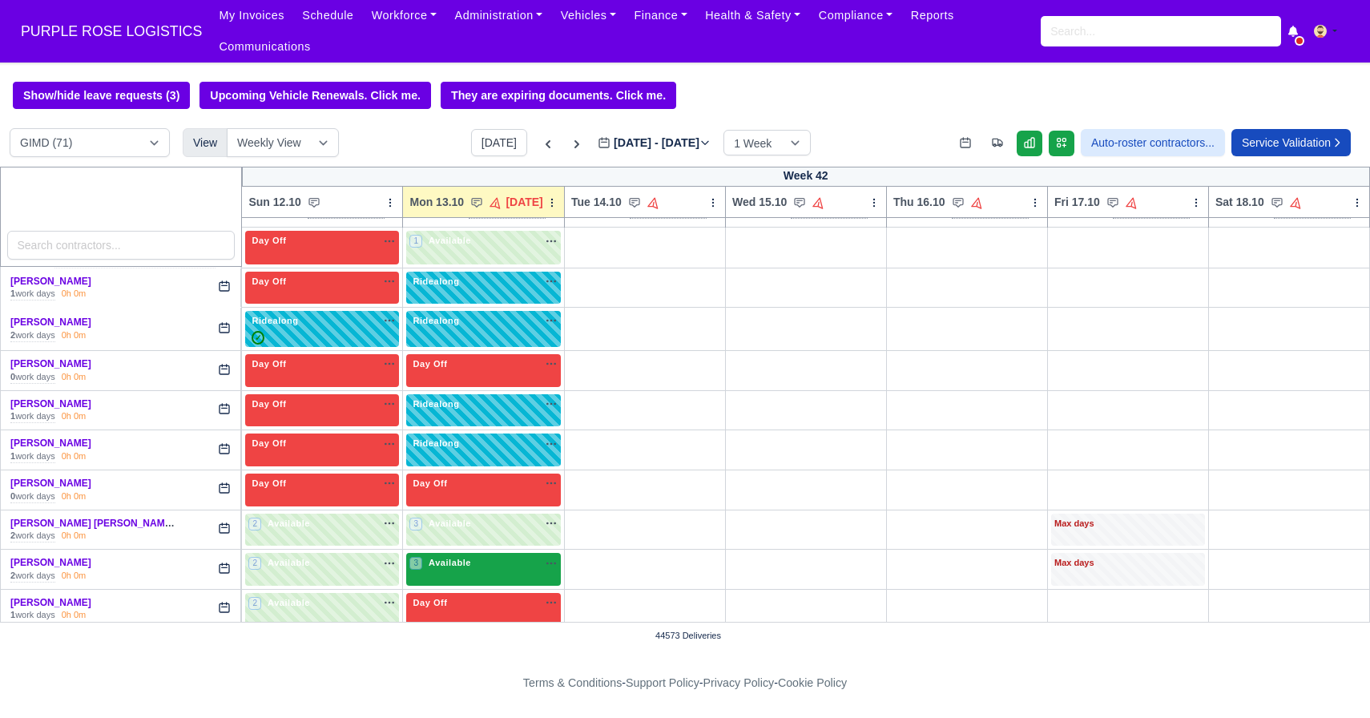
click at [442, 563] on span "Available" at bounding box center [449, 562] width 49 height 11
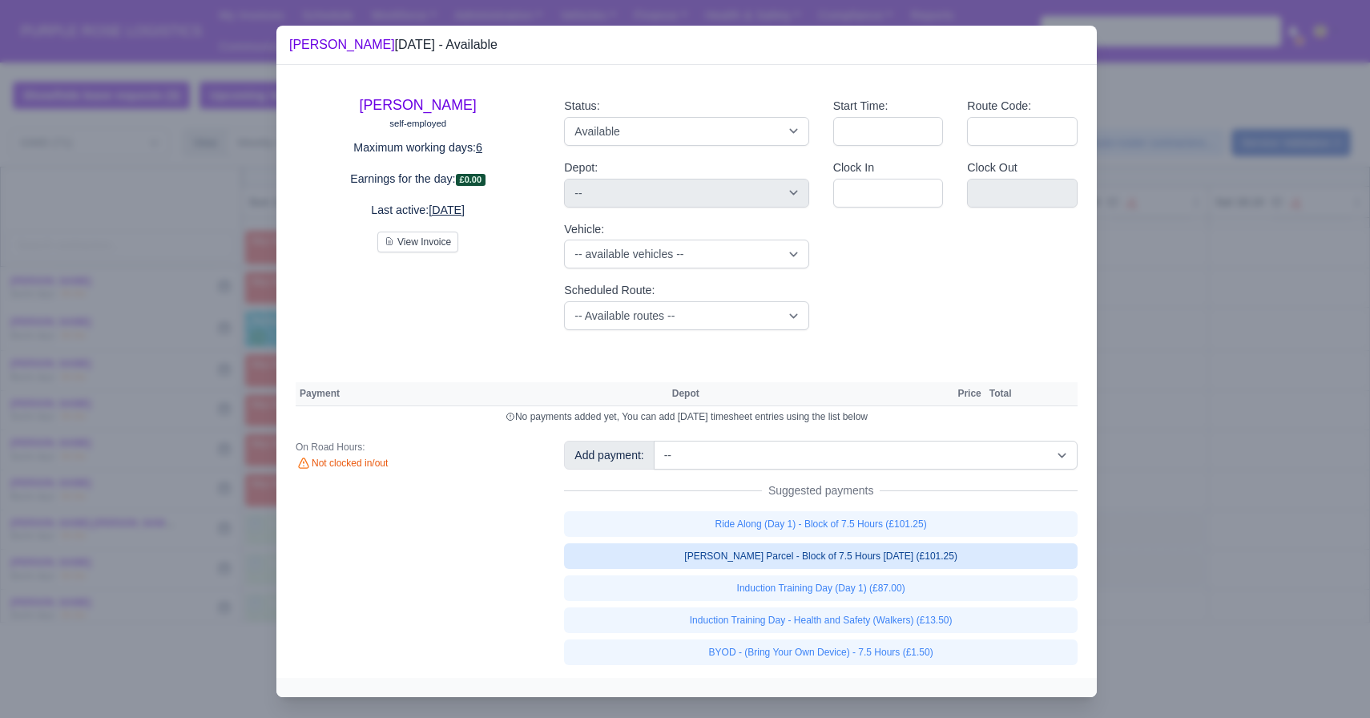
click at [825, 561] on link "[PERSON_NAME] Parcel - Block of 7.5 Hours [DATE] (£101.25)" at bounding box center [821, 556] width 514 height 26
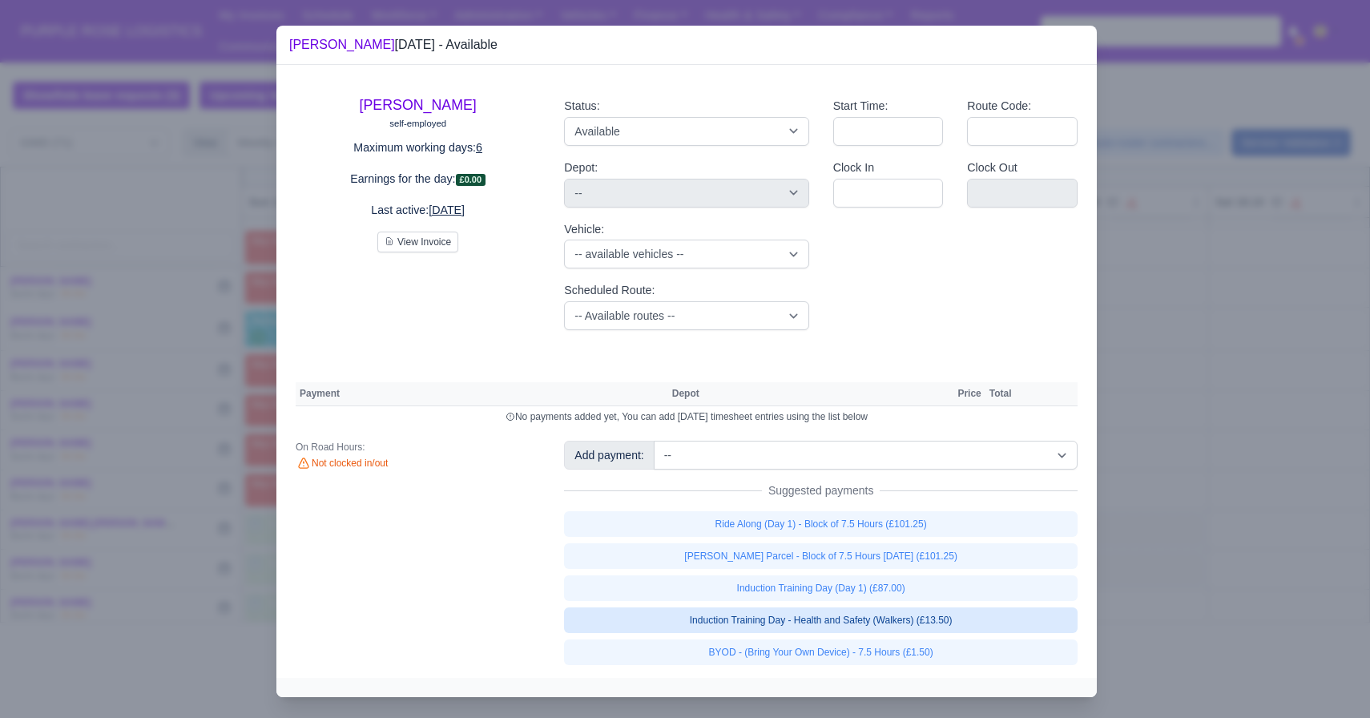
select select "5"
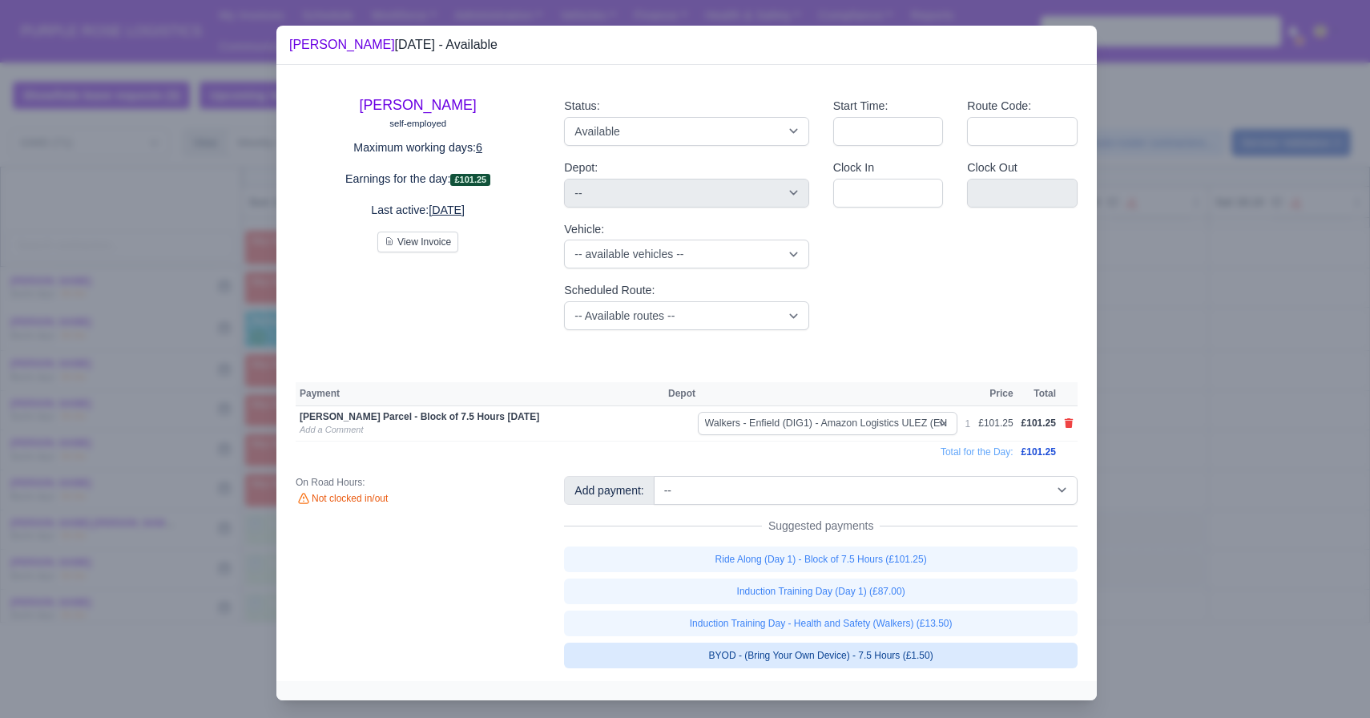
click at [825, 661] on link "BYOD - (Bring Your Own Device) - 7.5 Hours (£1.50)" at bounding box center [821, 656] width 514 height 26
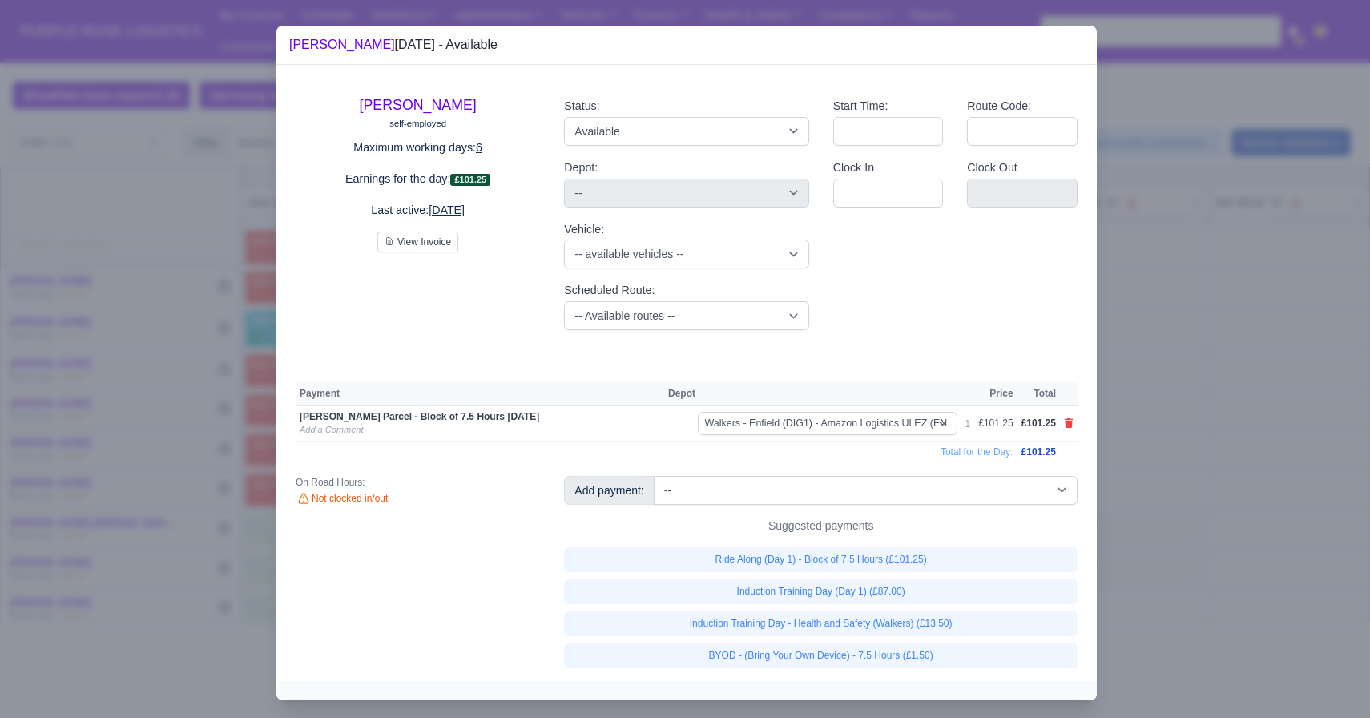
select select "5"
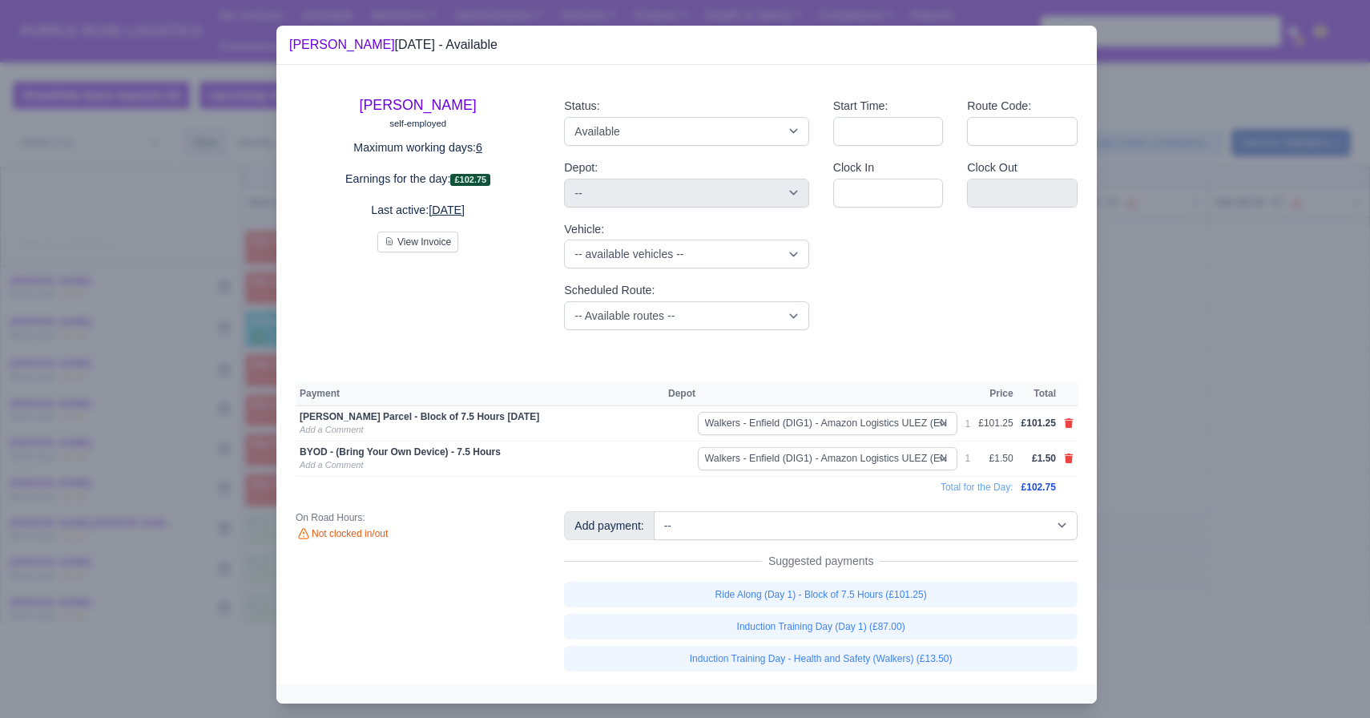
click at [825, 481] on div at bounding box center [685, 359] width 1370 height 718
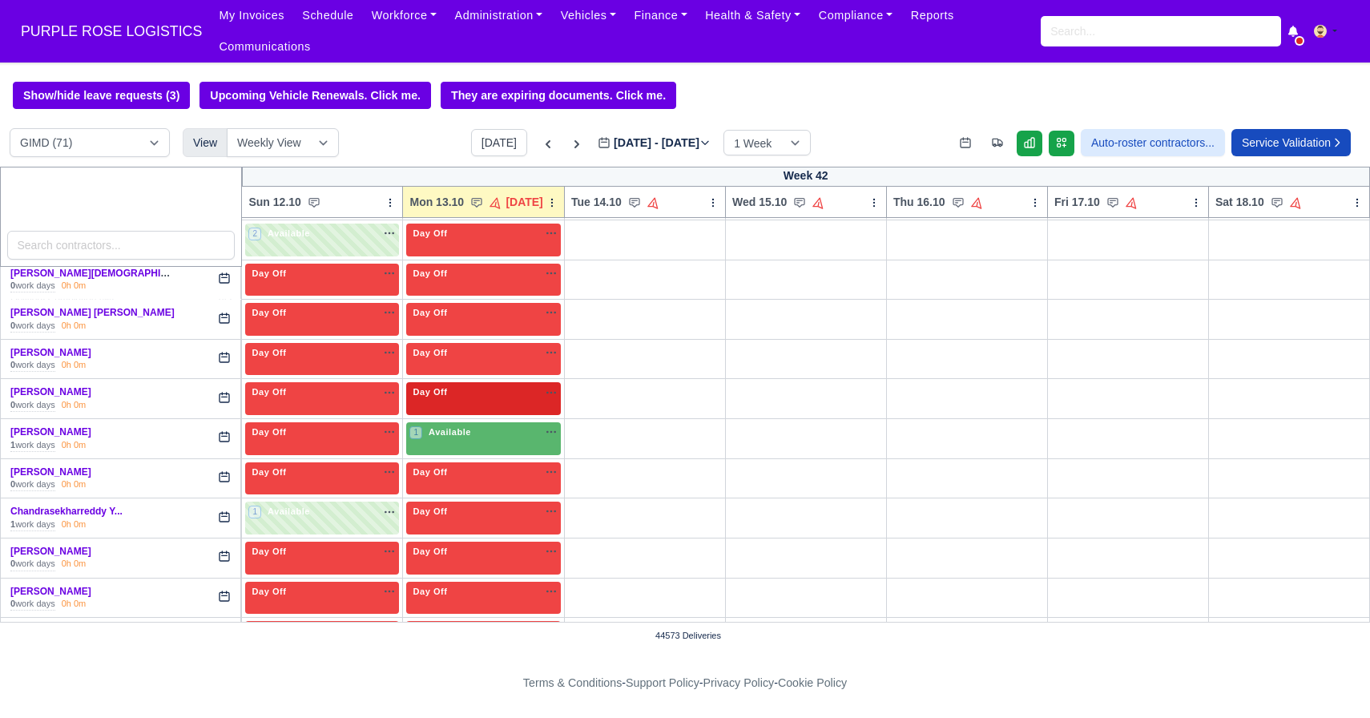
scroll to position [567, 0]
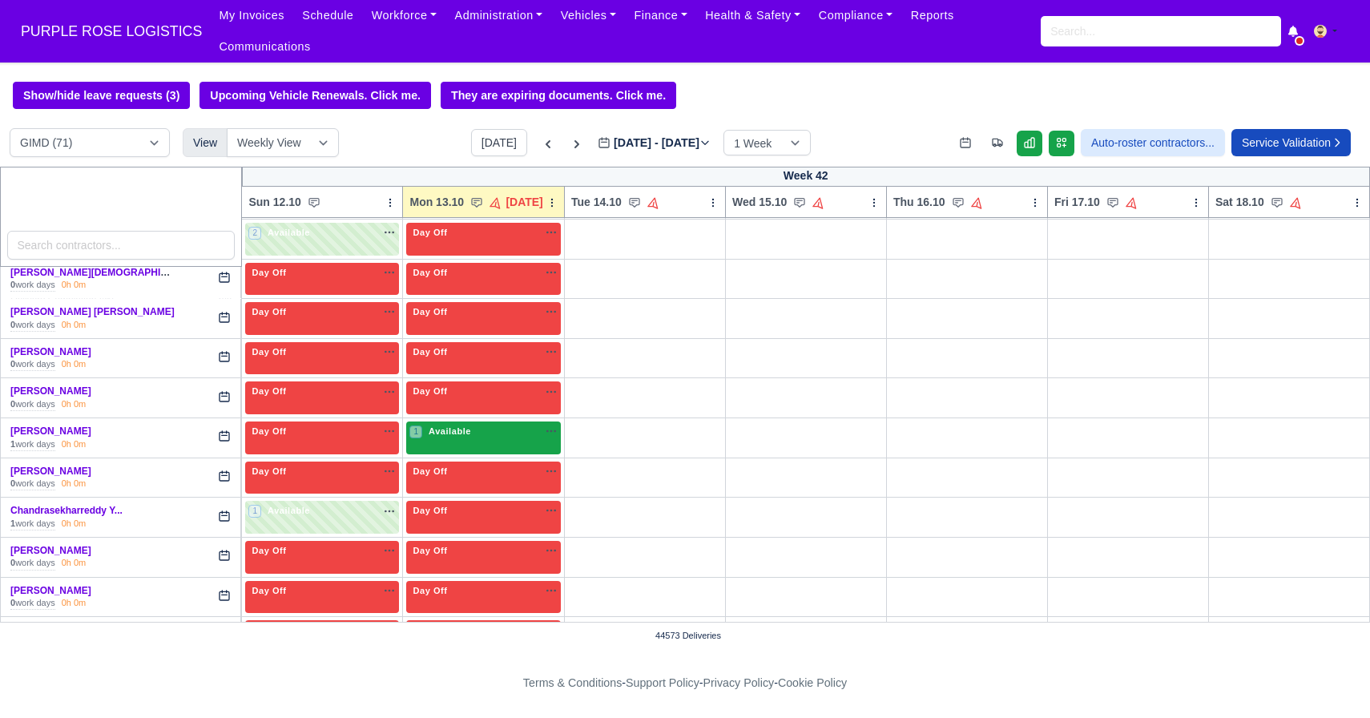
click at [488, 438] on div "1 Available na" at bounding box center [483, 433] width 148 height 17
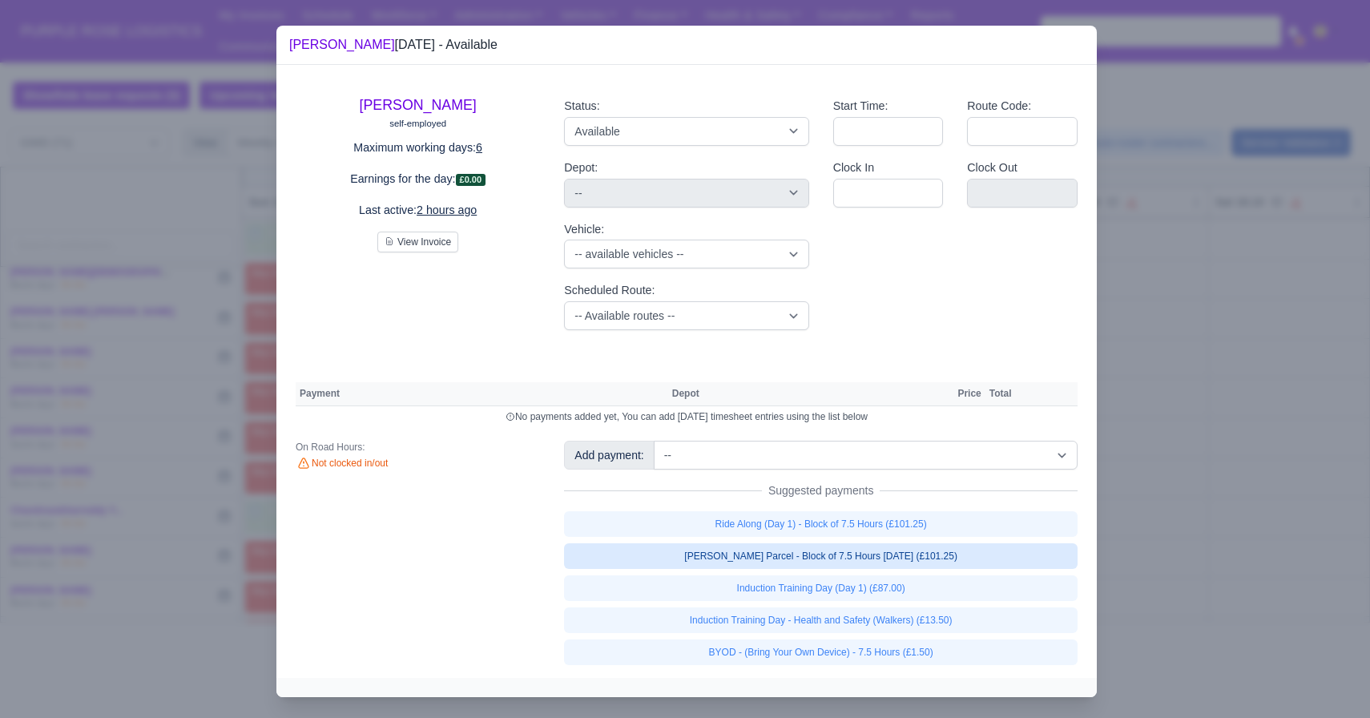
click at [659, 559] on link "[PERSON_NAME] Parcel - Block of 7.5 Hours [DATE] (£101.25)" at bounding box center [821, 556] width 514 height 26
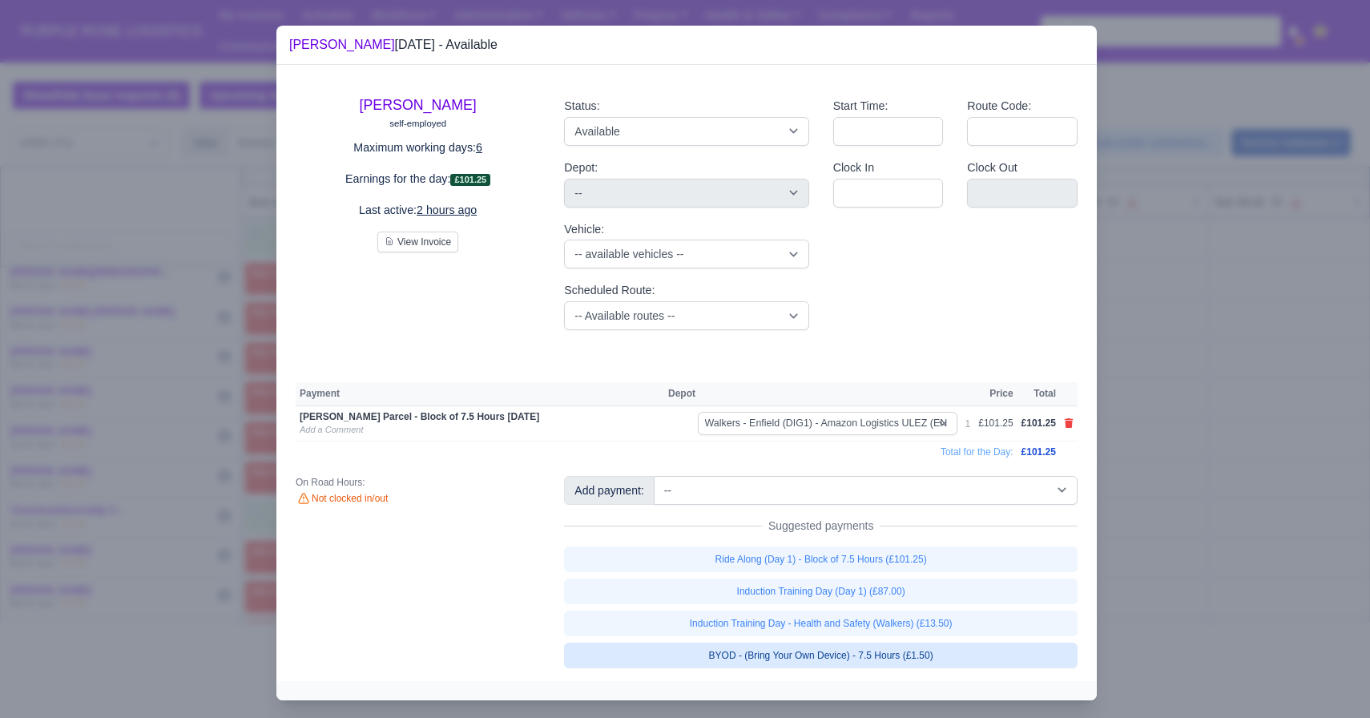
click at [718, 665] on link "BYOD - (Bring Your Own Device) - 7.5 Hours (£1.50)" at bounding box center [821, 656] width 514 height 26
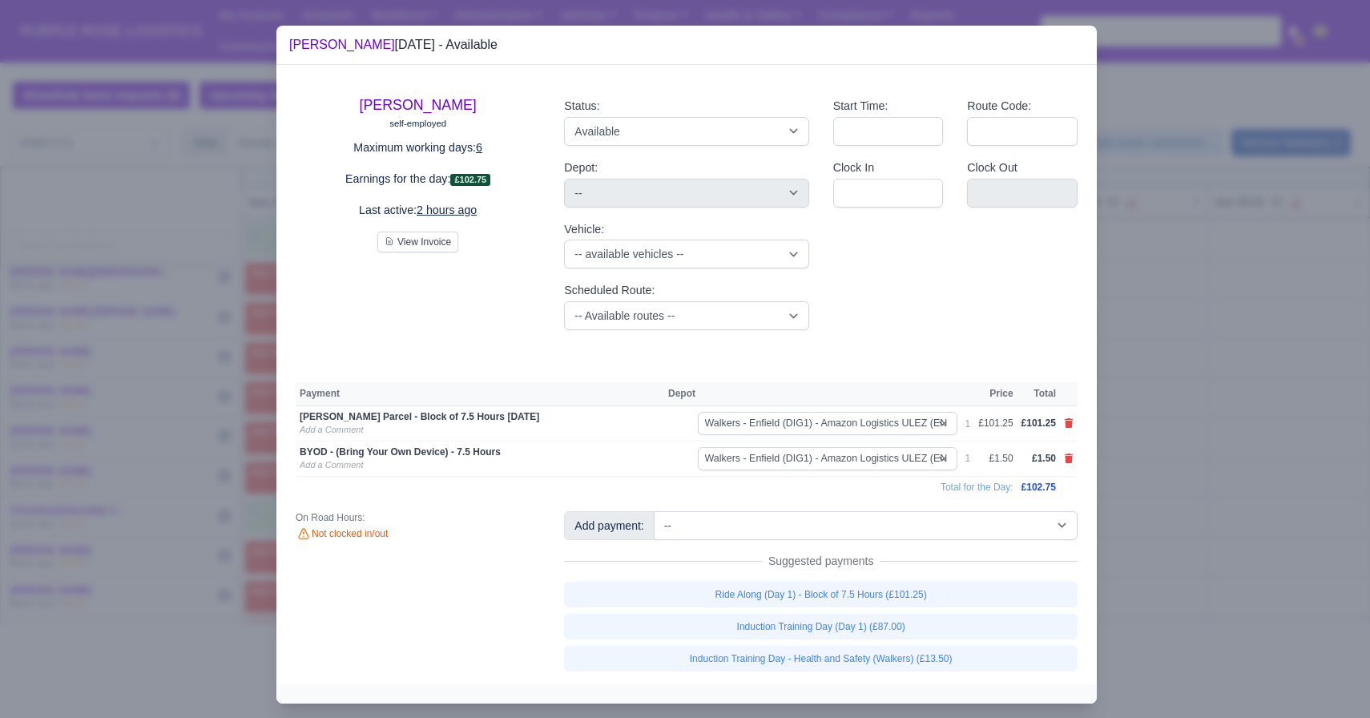
click at [825, 413] on div at bounding box center [685, 359] width 1370 height 718
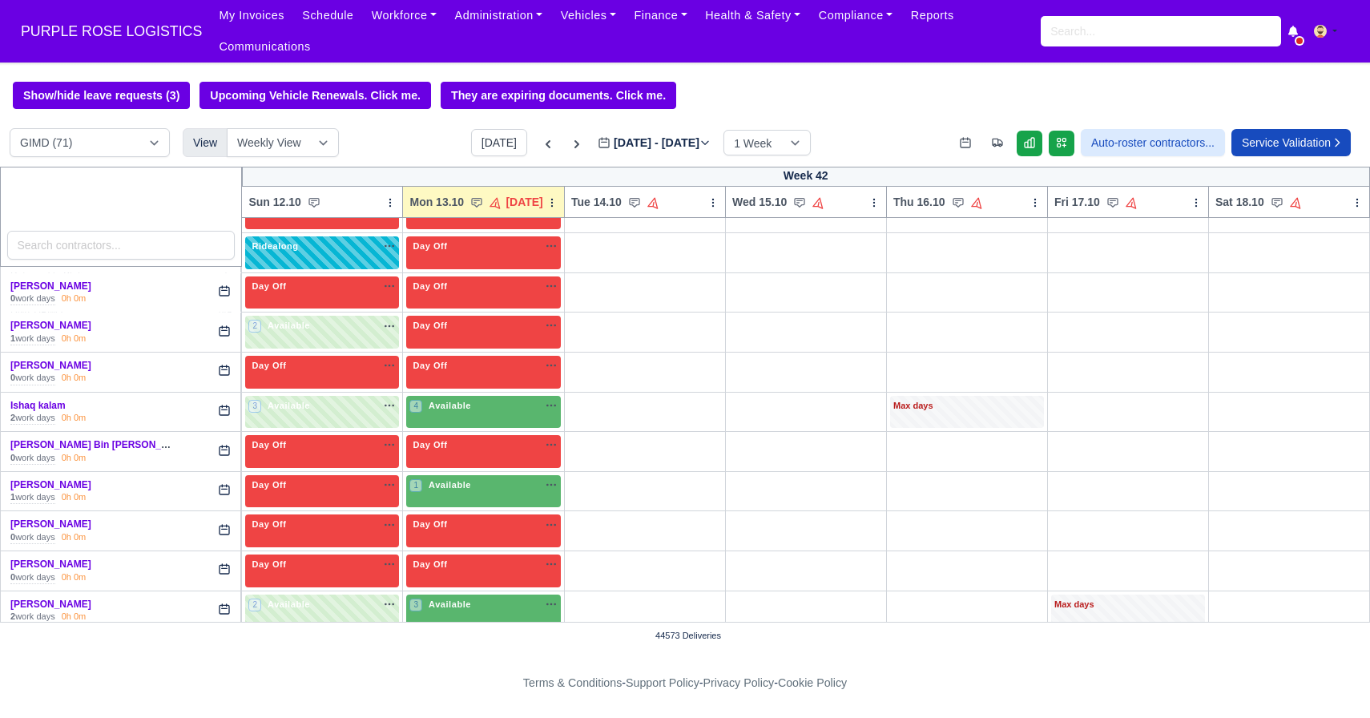
scroll to position [1076, 0]
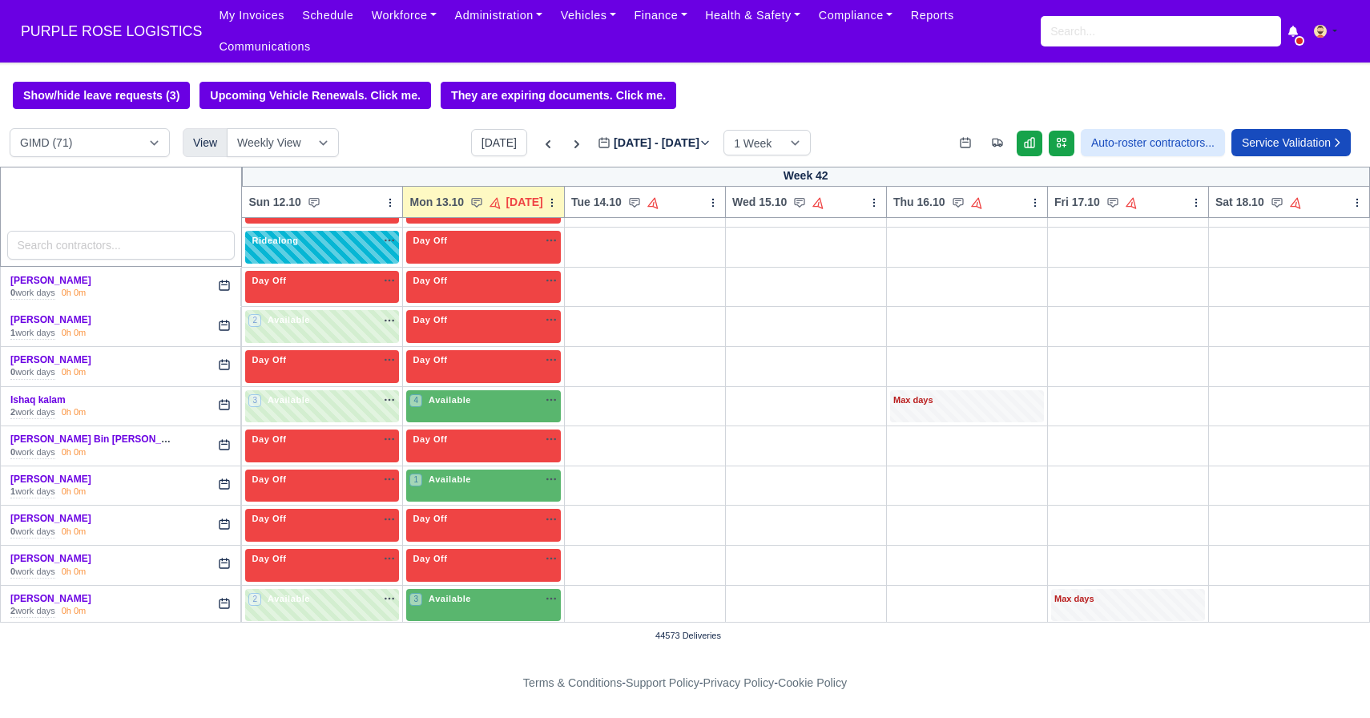
click at [486, 417] on div "4 Available" at bounding box center [483, 406] width 155 height 33
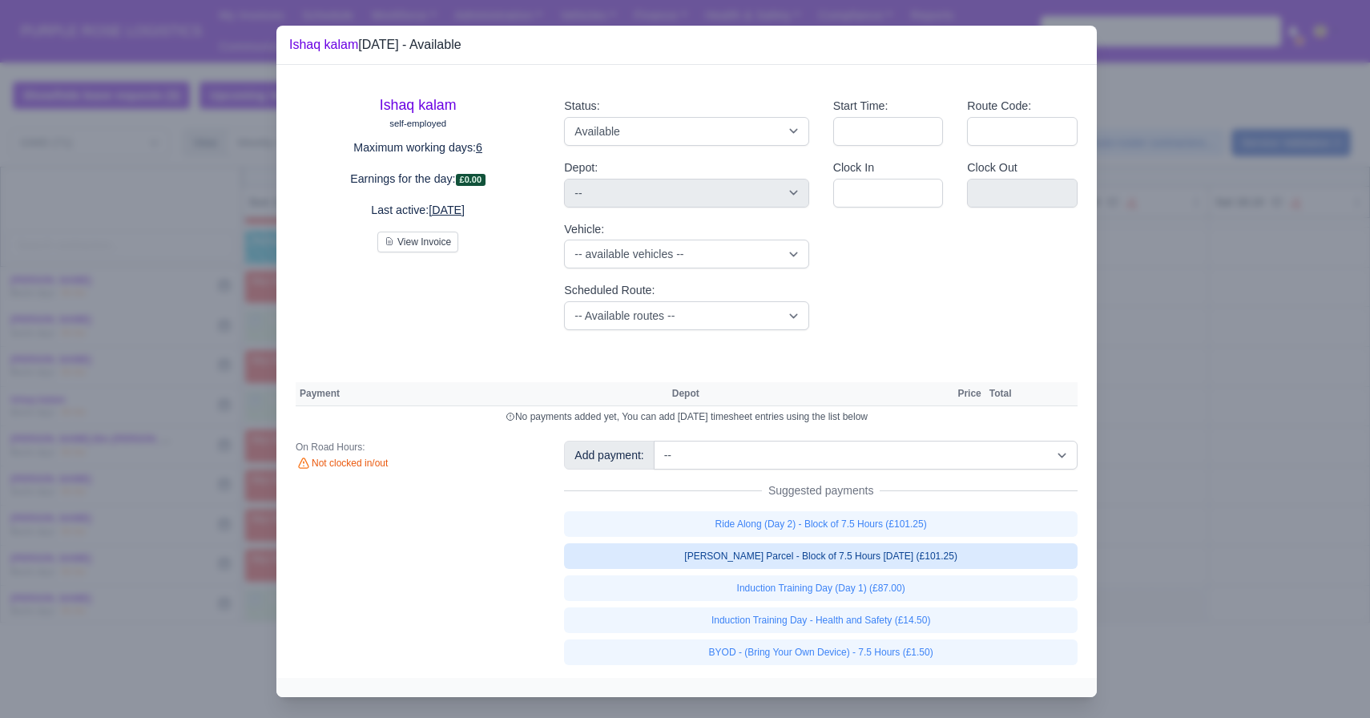
click at [809, 554] on link "[PERSON_NAME] Parcel - Block of 7.5 Hours [DATE] (£101.25)" at bounding box center [821, 556] width 514 height 26
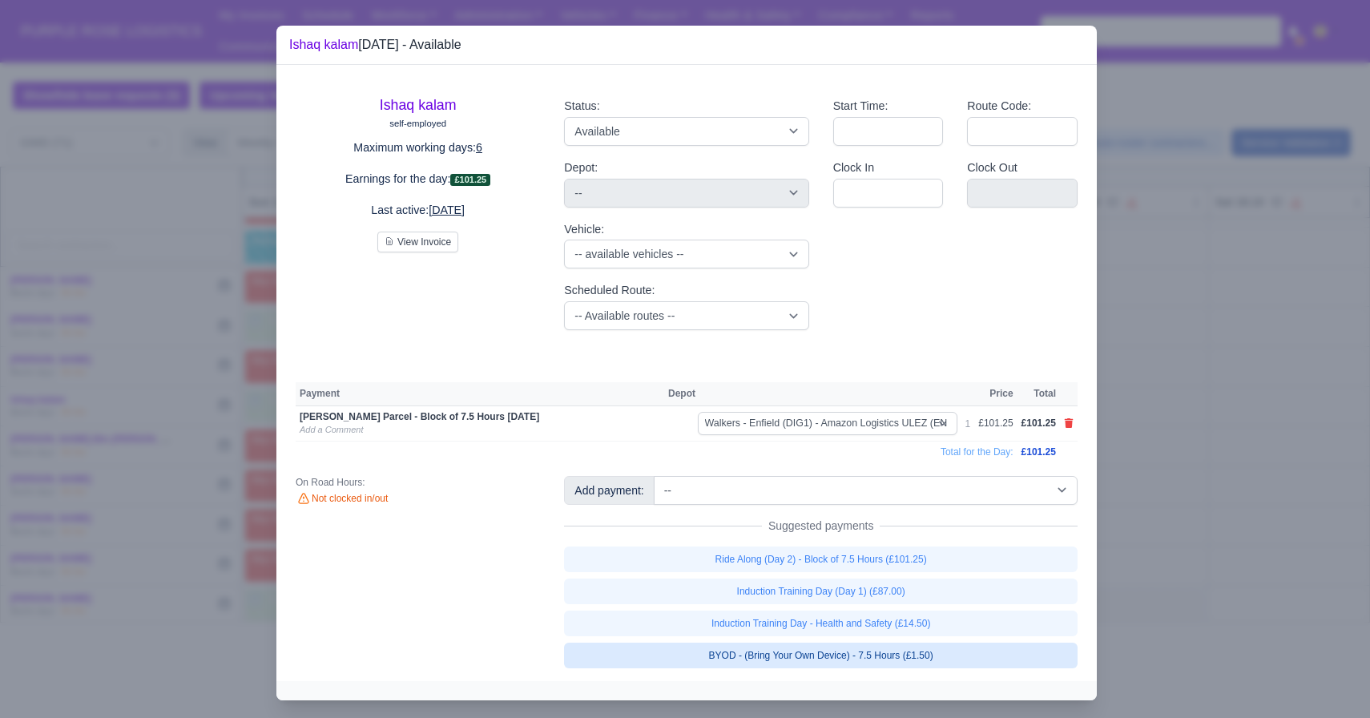
click at [769, 647] on link "BYOD - (Bring Your Own Device) - 7.5 Hours (£1.50)" at bounding box center [821, 656] width 514 height 26
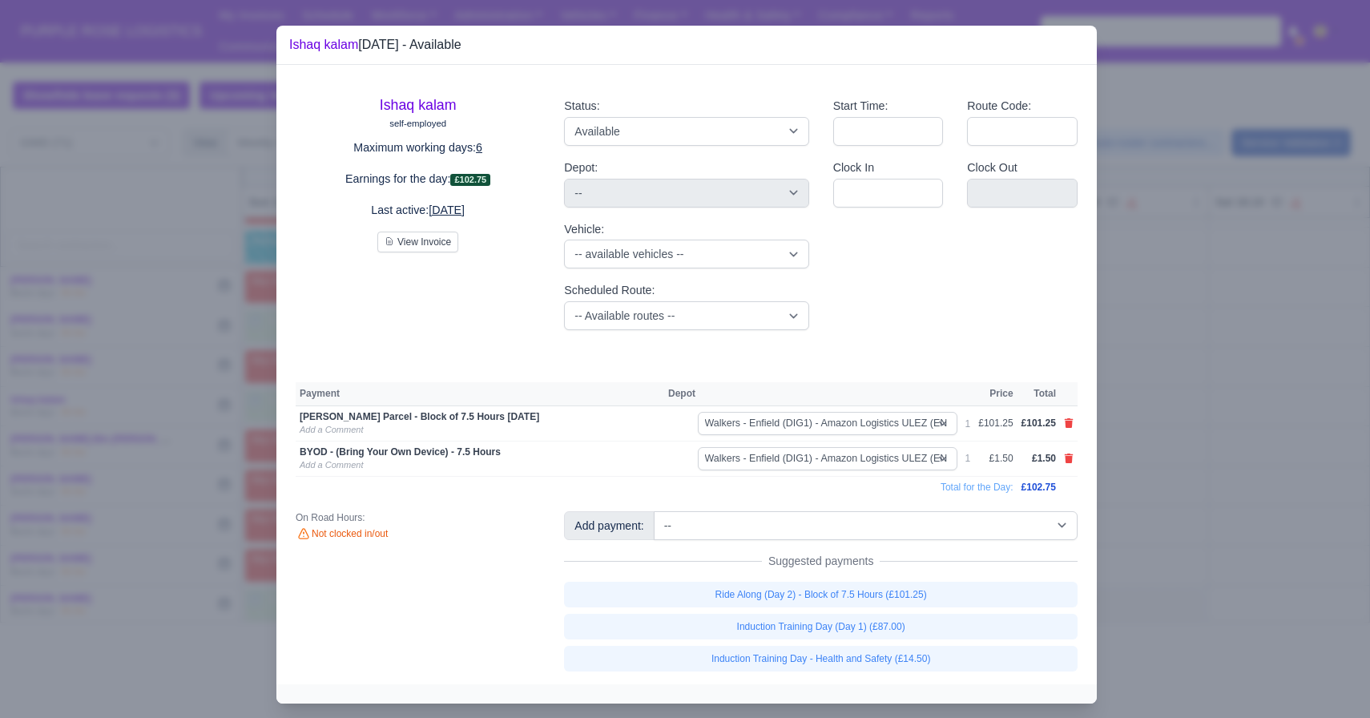
click at [825, 462] on div at bounding box center [685, 359] width 1370 height 718
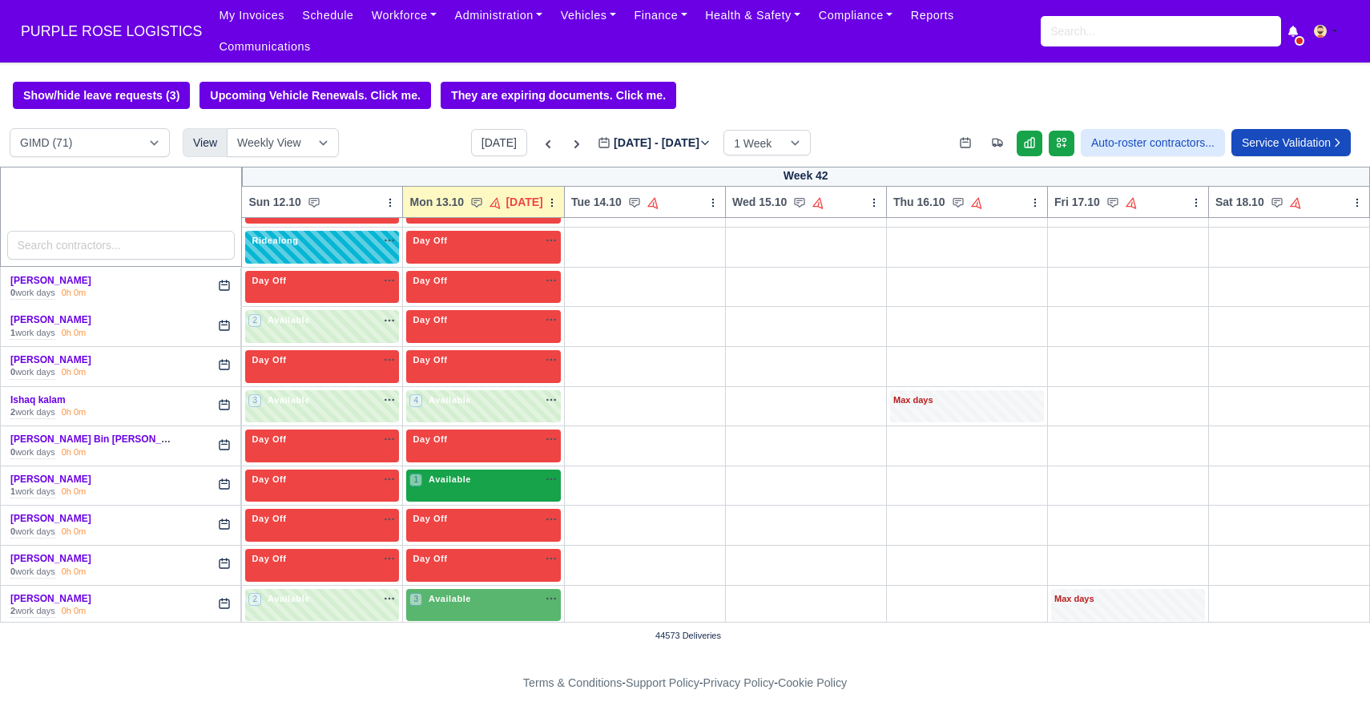
click at [485, 482] on div "1 Available na" at bounding box center [483, 480] width 148 height 14
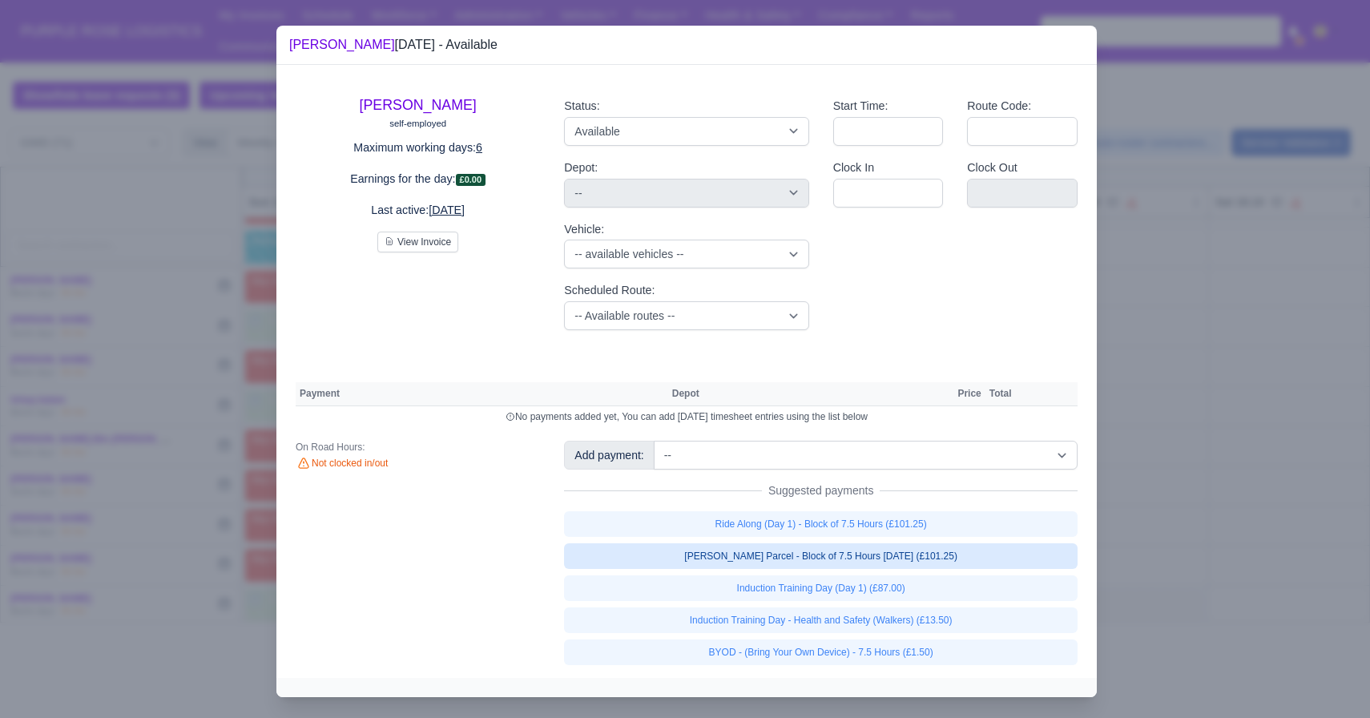
click at [800, 554] on link "[PERSON_NAME] Parcel - Block of 7.5 Hours [DATE] (£101.25)" at bounding box center [821, 556] width 514 height 26
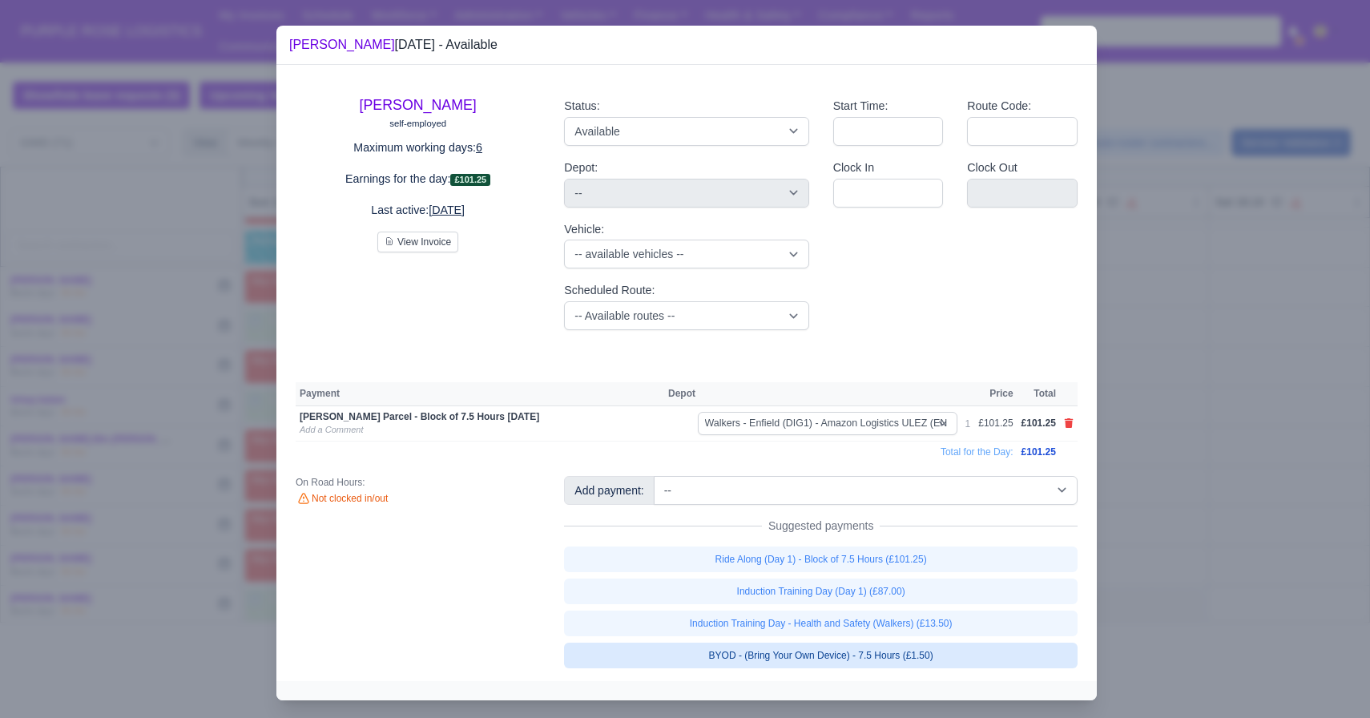
click at [754, 654] on link "BYOD - (Bring Your Own Device) - 7.5 Hours (£1.50)" at bounding box center [821, 656] width 514 height 26
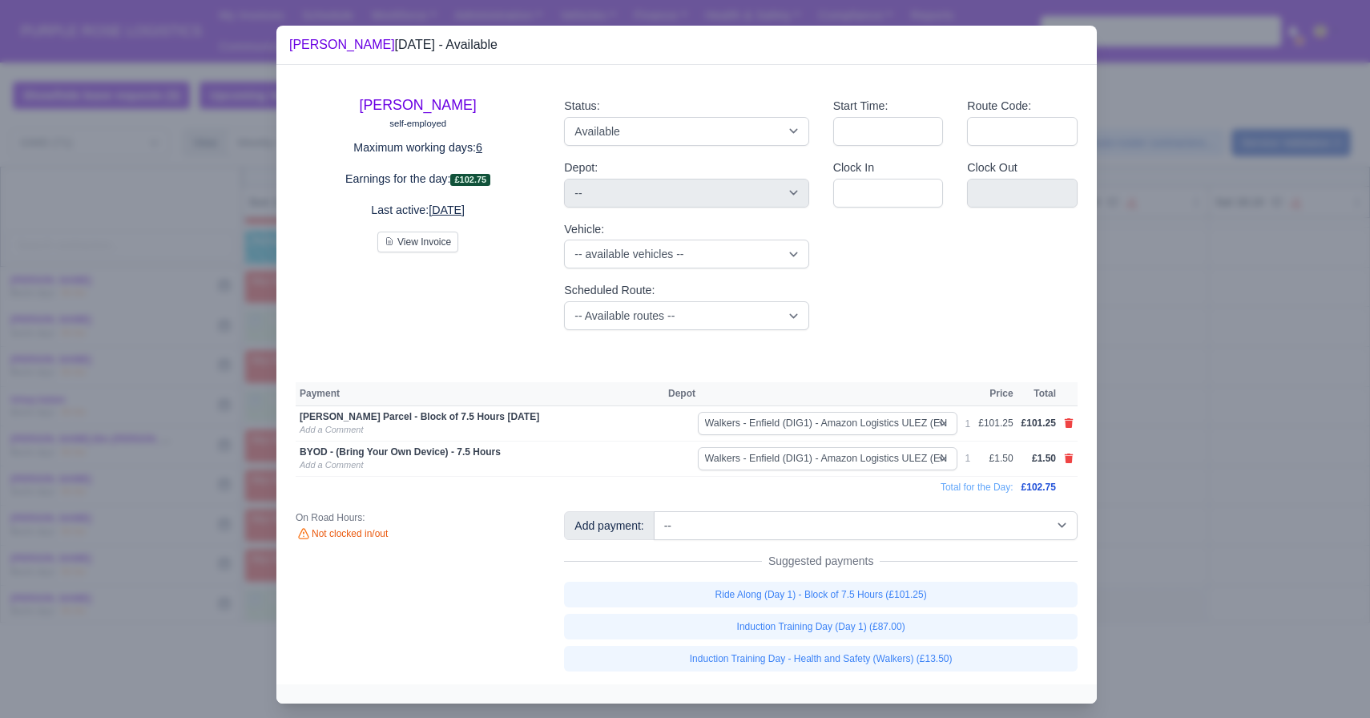
click at [825, 463] on div at bounding box center [685, 359] width 1370 height 718
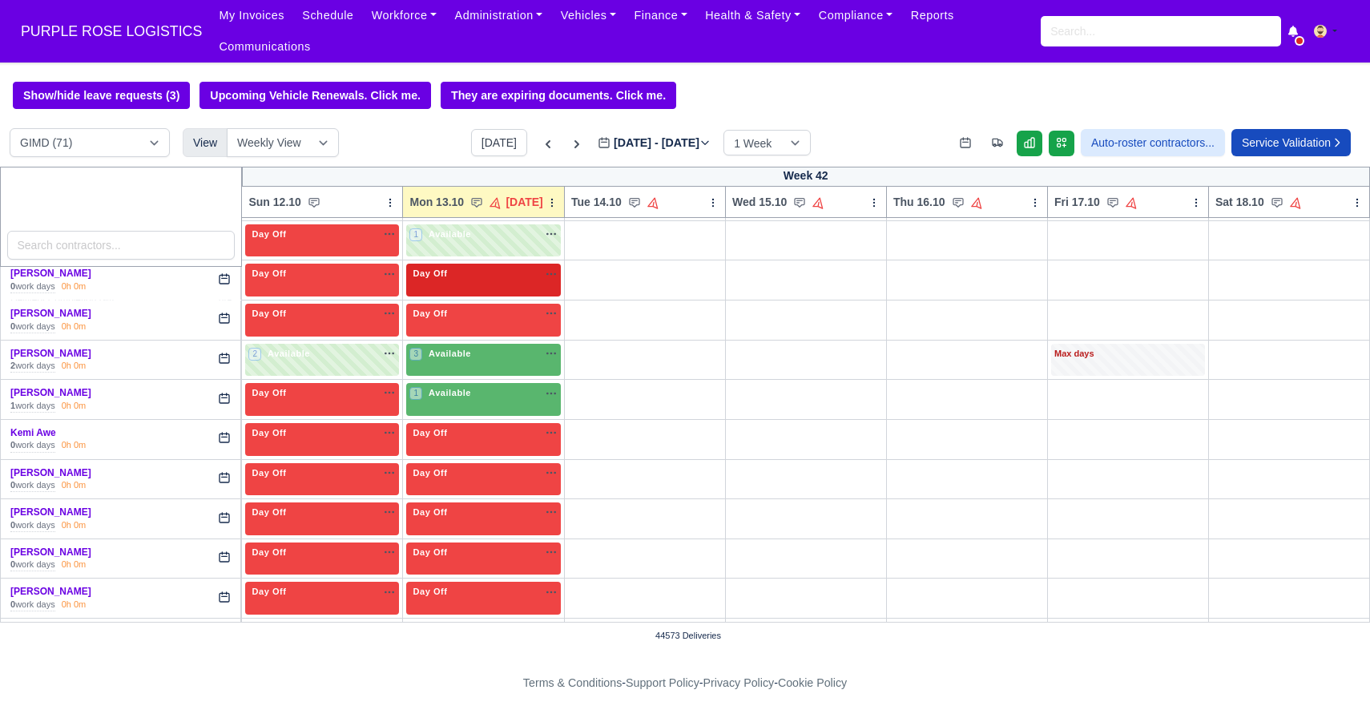
scroll to position [1334, 0]
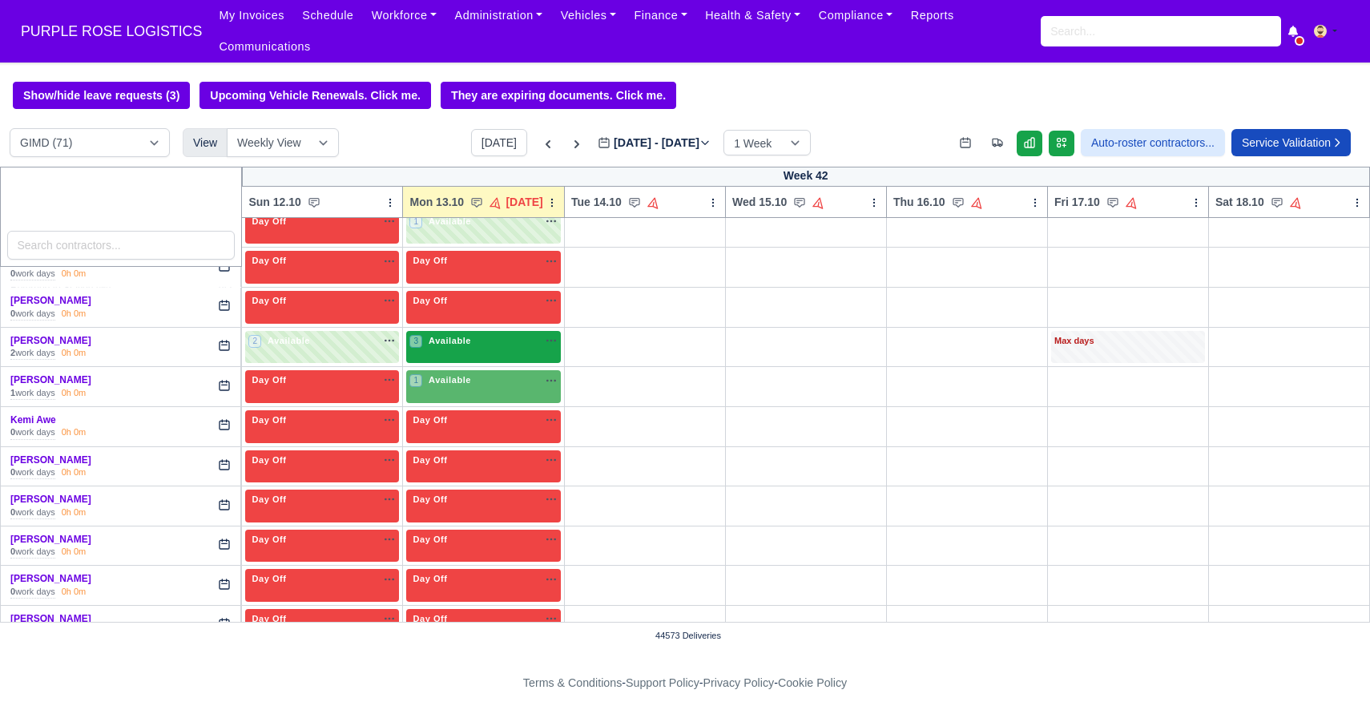
click at [460, 349] on div "3 Available na" at bounding box center [483, 342] width 148 height 17
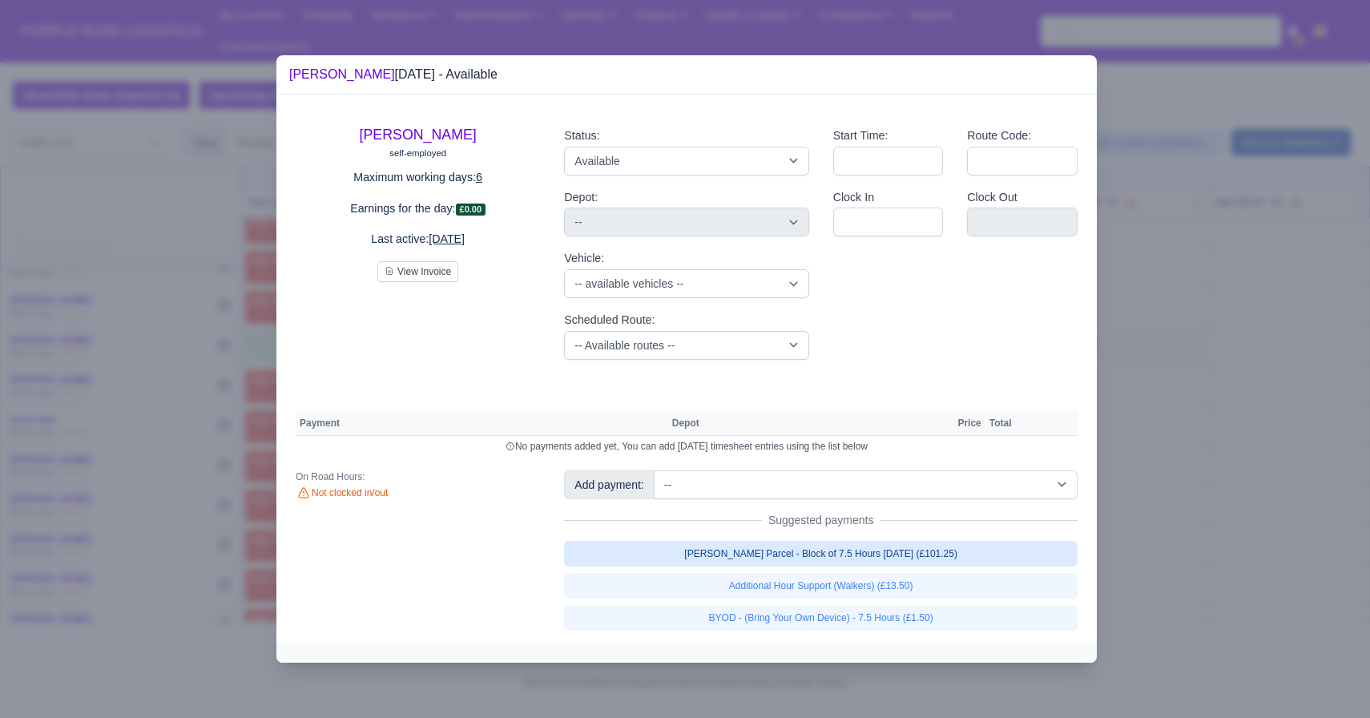
click at [825, 558] on link "[PERSON_NAME] Parcel - Block of 7.5 Hours [DATE] (£101.25)" at bounding box center [821, 554] width 514 height 26
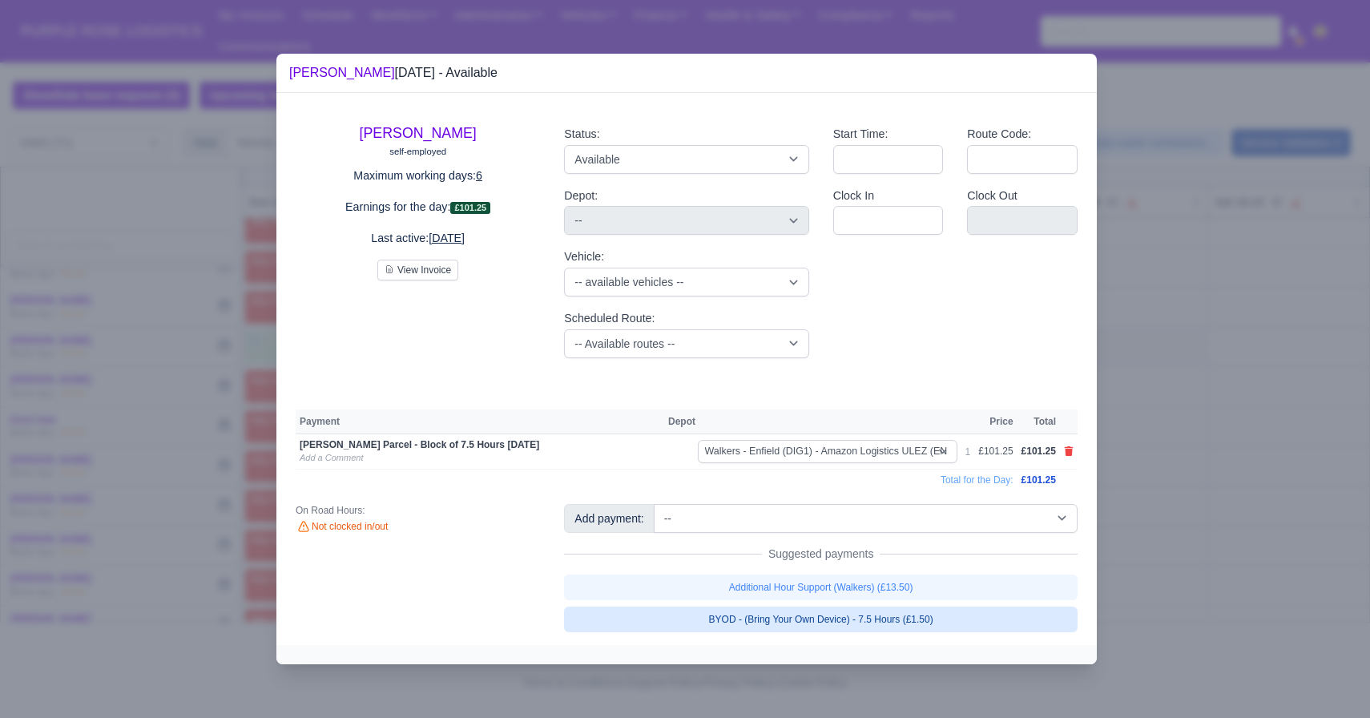
click at [825, 621] on link "BYOD - (Bring Your Own Device) - 7.5 Hours (£1.50)" at bounding box center [821, 620] width 514 height 26
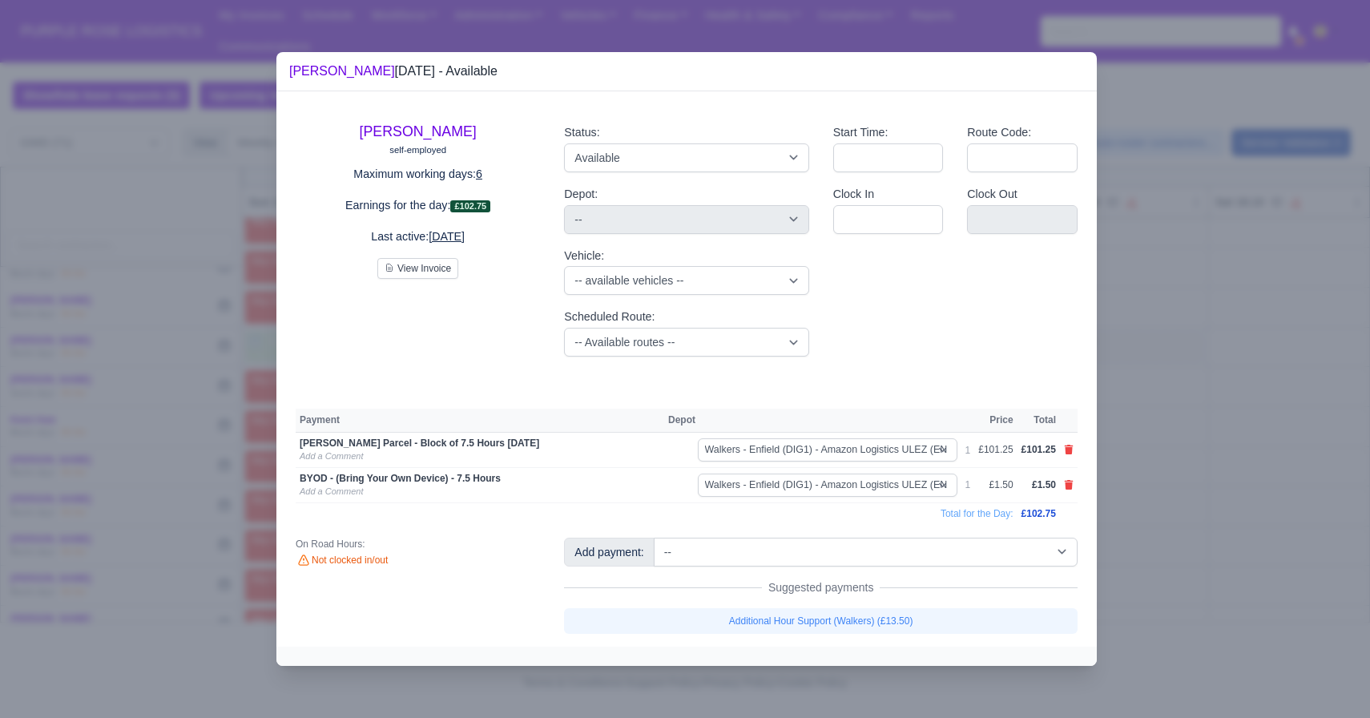
click at [825, 511] on div at bounding box center [685, 359] width 1370 height 718
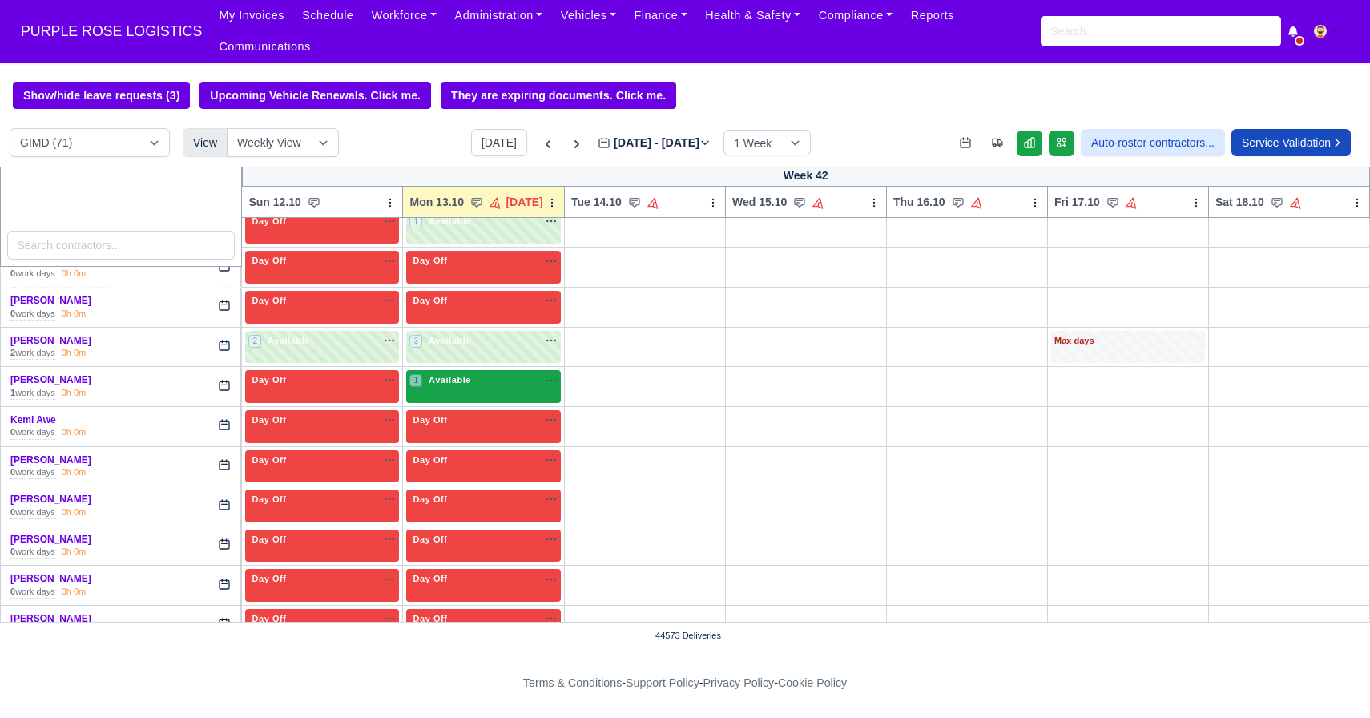
click at [471, 391] on div "1 Available" at bounding box center [483, 386] width 155 height 33
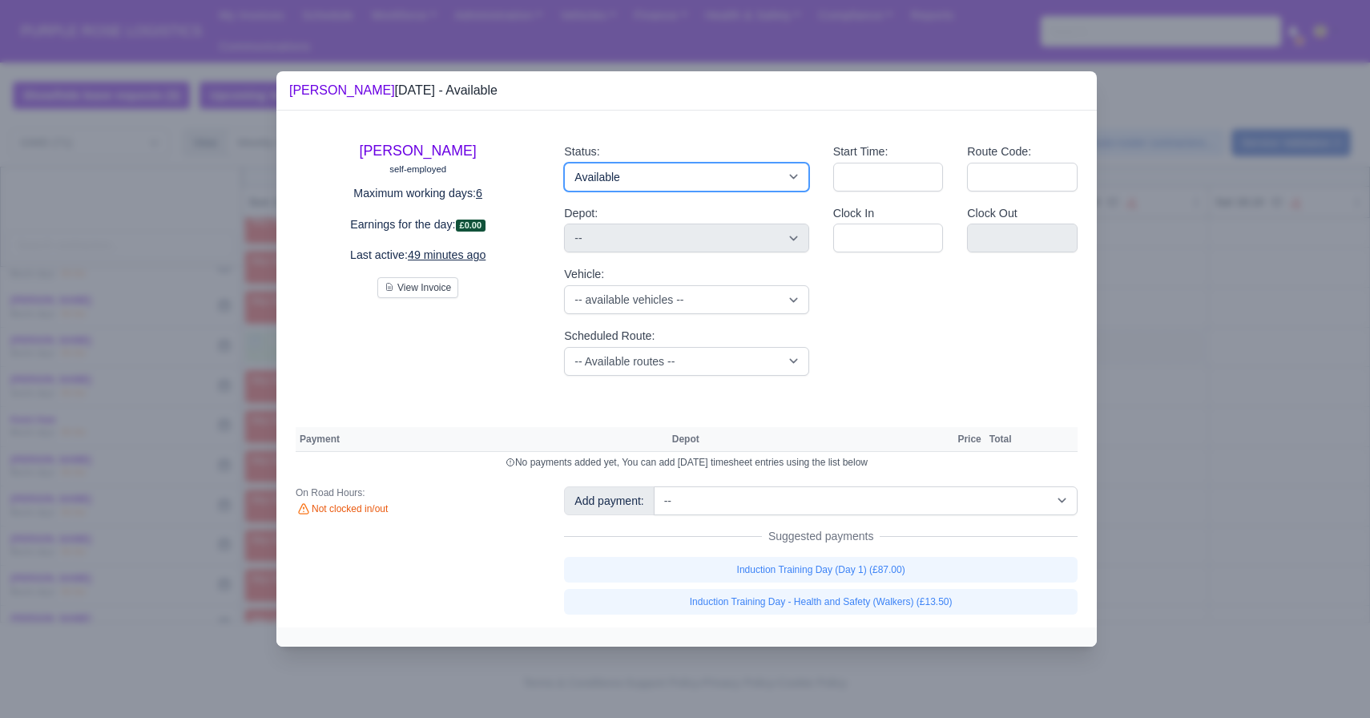
click at [735, 185] on select "Available Day Off Stand By Holiday Other Depot In Office OSM Ridealong Nursery …" at bounding box center [686, 177] width 244 height 29
click at [564, 163] on select "Available Day Off Stand By Holiday Other Depot In Office OSM Ridealong Nursery …" at bounding box center [686, 177] width 244 height 29
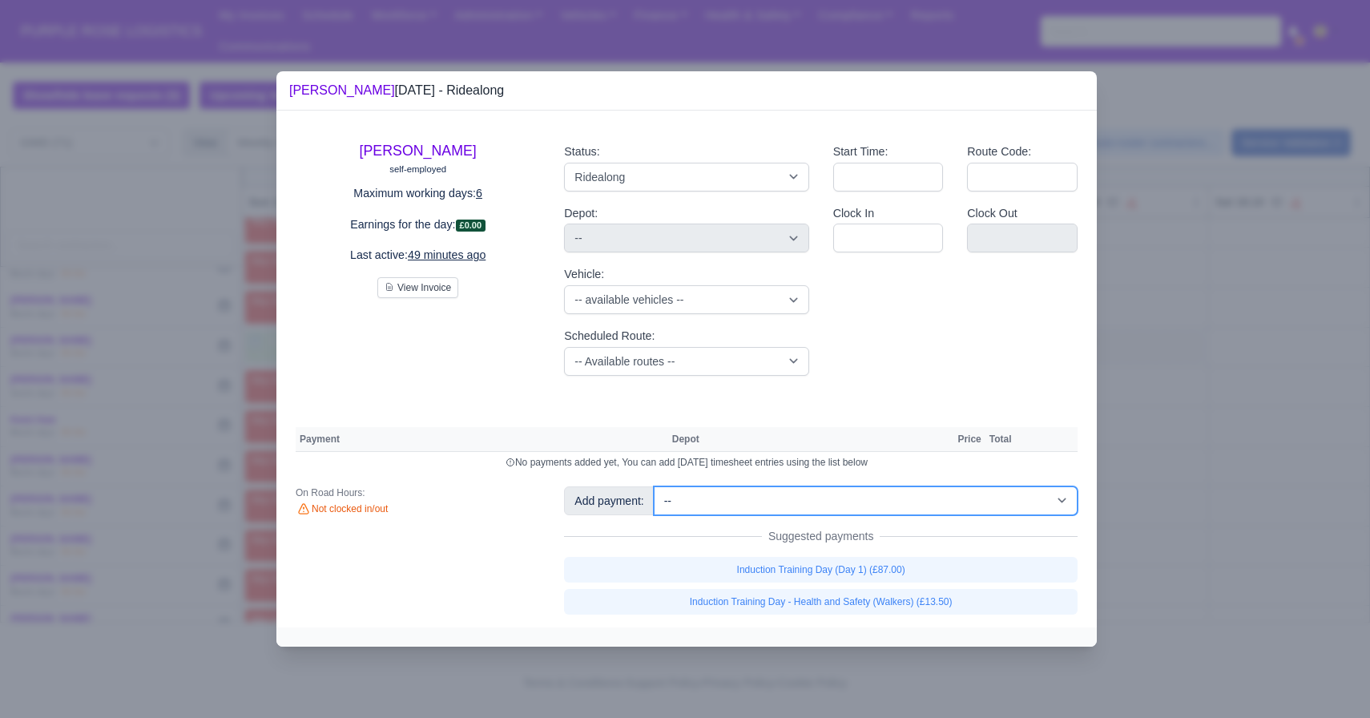
click at [747, 510] on select "-- Additional Hour Support (£14.50) Additional Hour Support (Walkers) (£13.50) …" at bounding box center [866, 500] width 424 height 29
click at [655, 486] on select "-- Additional Hour Support (£14.50) Additional Hour Support (Walkers) (£13.50) …" at bounding box center [866, 500] width 424 height 29
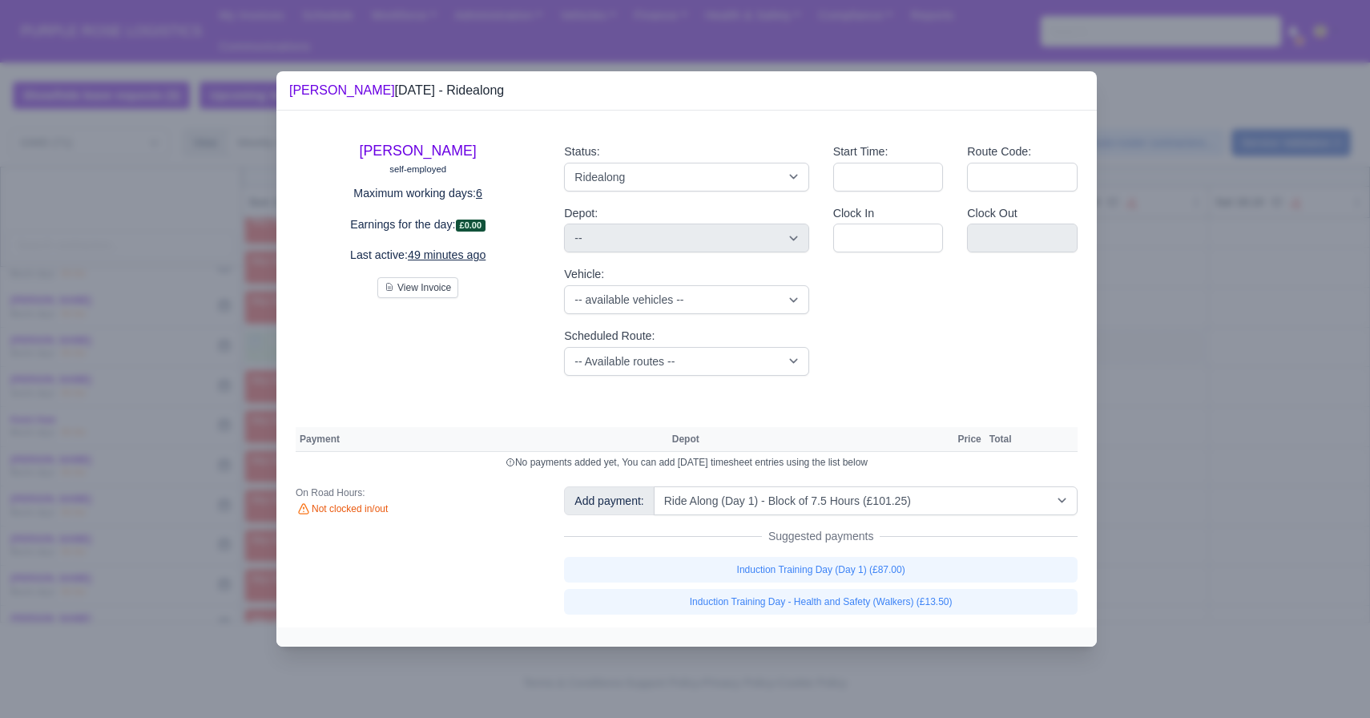
click at [825, 450] on div at bounding box center [685, 359] width 1370 height 718
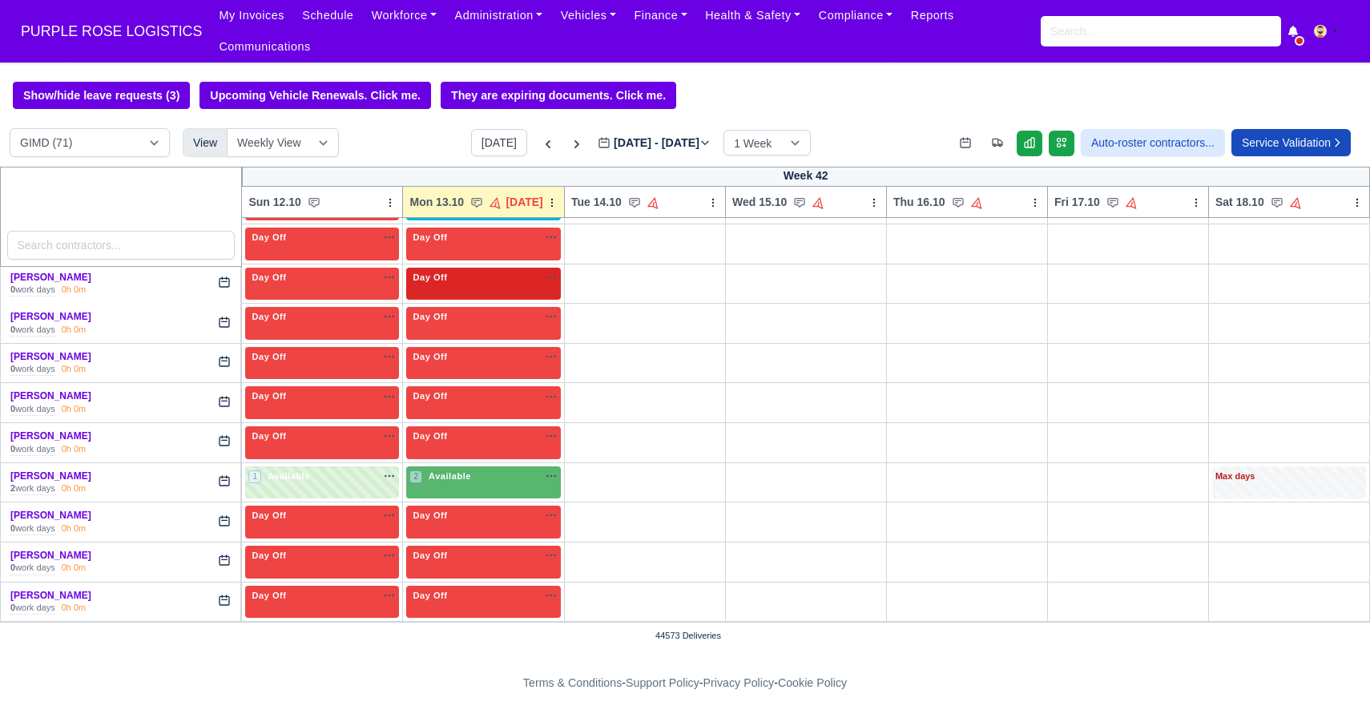
scroll to position [1521, 0]
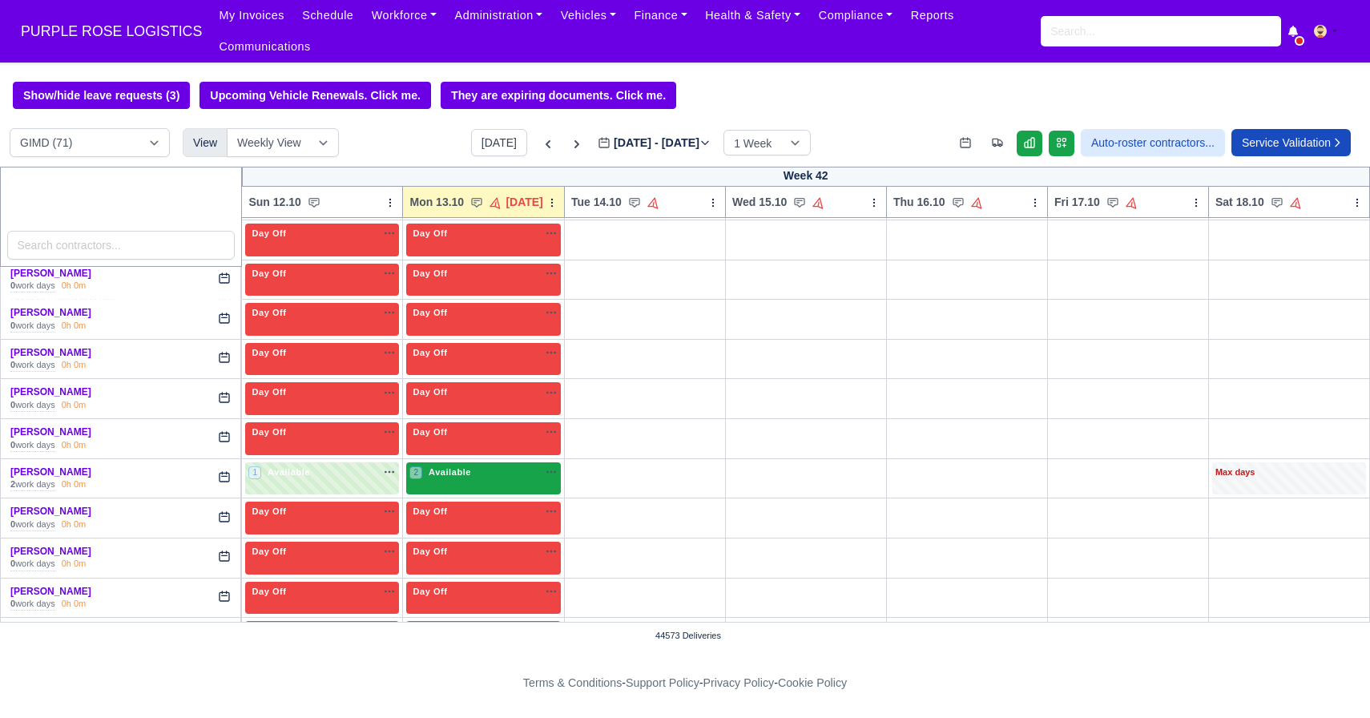
click at [490, 476] on div "2 Available na" at bounding box center [483, 473] width 148 height 14
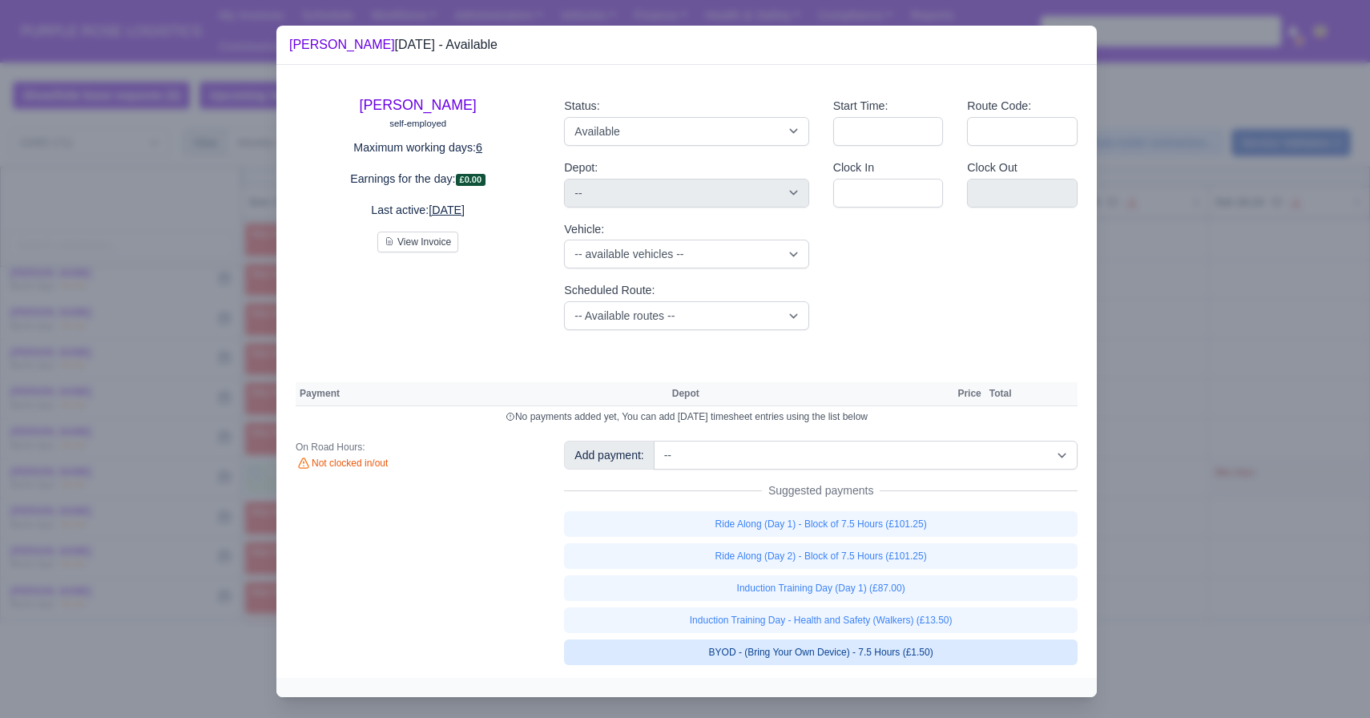
click at [779, 644] on link "BYOD - (Bring Your Own Device) - 7.5 Hours (£1.50)" at bounding box center [821, 652] width 514 height 26
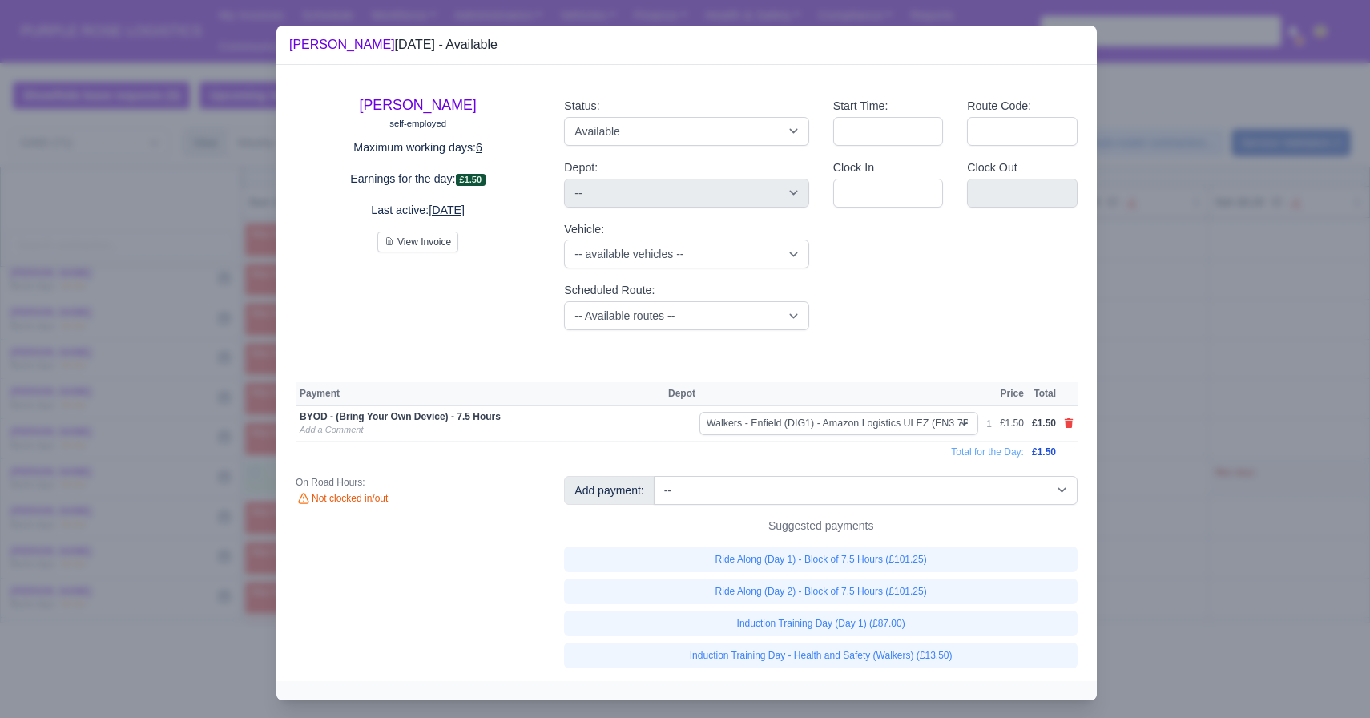
click at [784, 514] on div "Add payment: -- Additional Hour Support (£14.50) Additional Hour Support (Walke…" at bounding box center [821, 572] width 538 height 192
click at [784, 500] on select "-- Additional Hour Support (£14.50) Additional Hour Support (Walkers) (£13.50) …" at bounding box center [866, 490] width 424 height 29
click at [655, 476] on select "-- Additional Hour Support (£14.50) Additional Hour Support (Walkers) (£13.50) …" at bounding box center [866, 490] width 424 height 29
click at [825, 530] on div at bounding box center [685, 359] width 1370 height 718
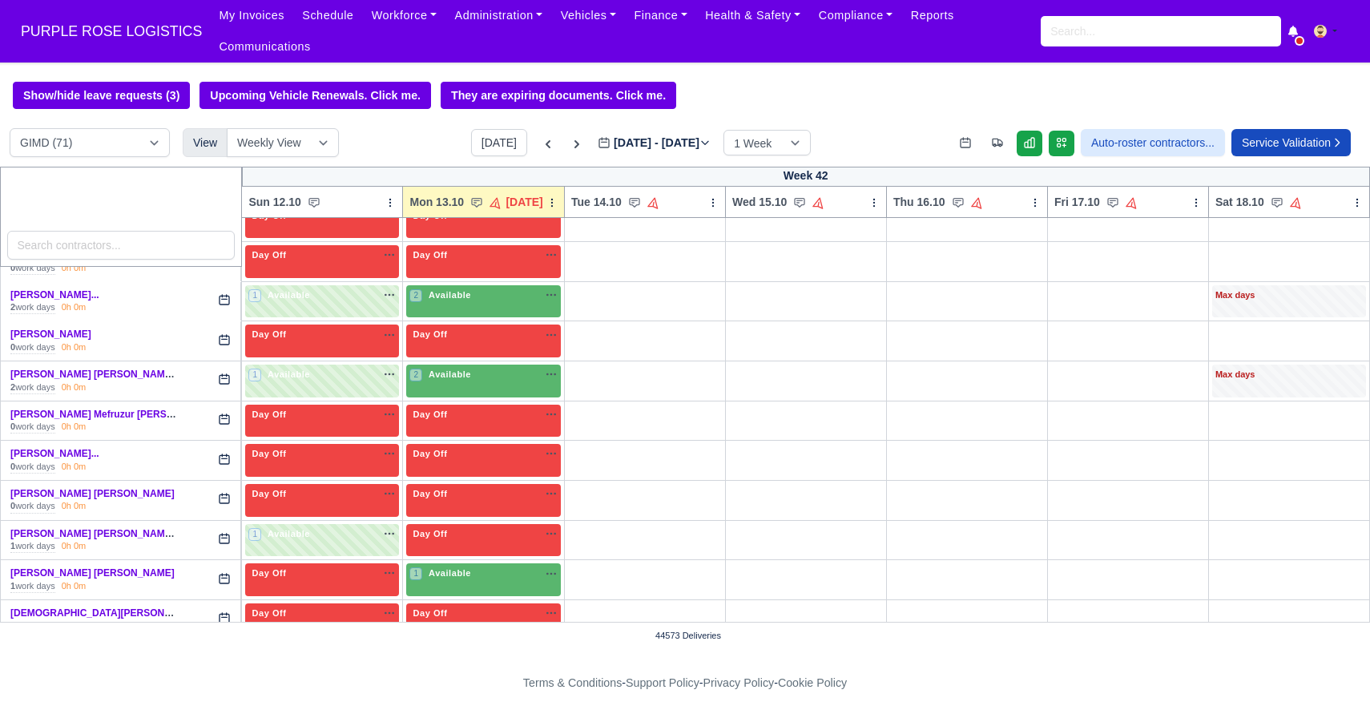
scroll to position [1893, 0]
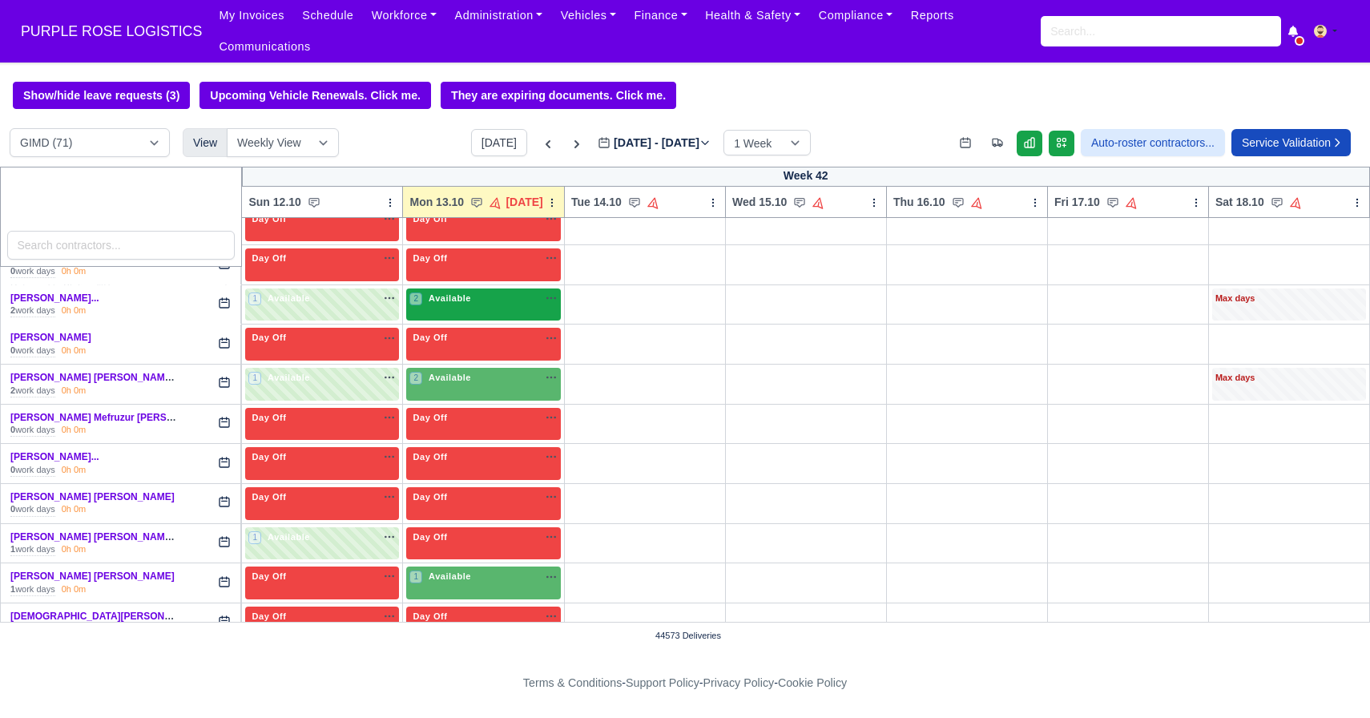
click at [466, 302] on span "Available" at bounding box center [449, 297] width 49 height 11
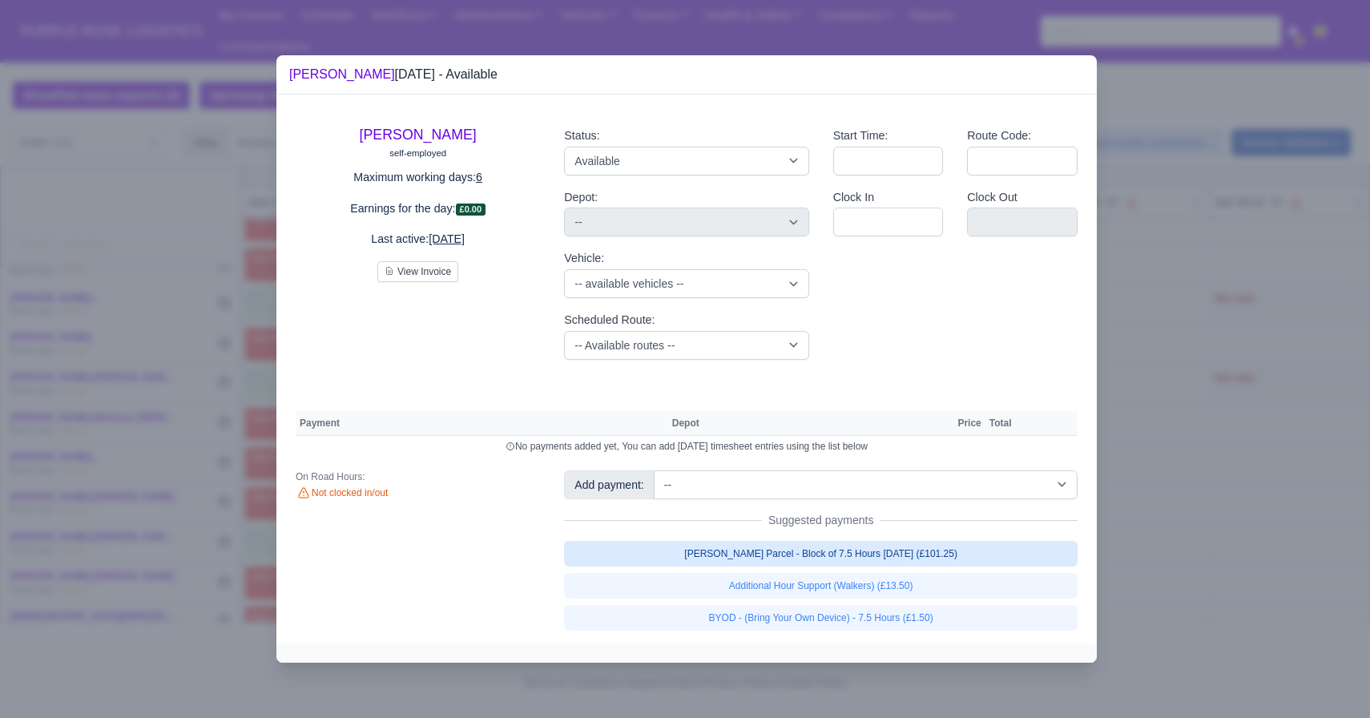
click at [825, 549] on link "[PERSON_NAME] Parcel - Block of 7.5 Hours [DATE] (£101.25)" at bounding box center [821, 554] width 514 height 26
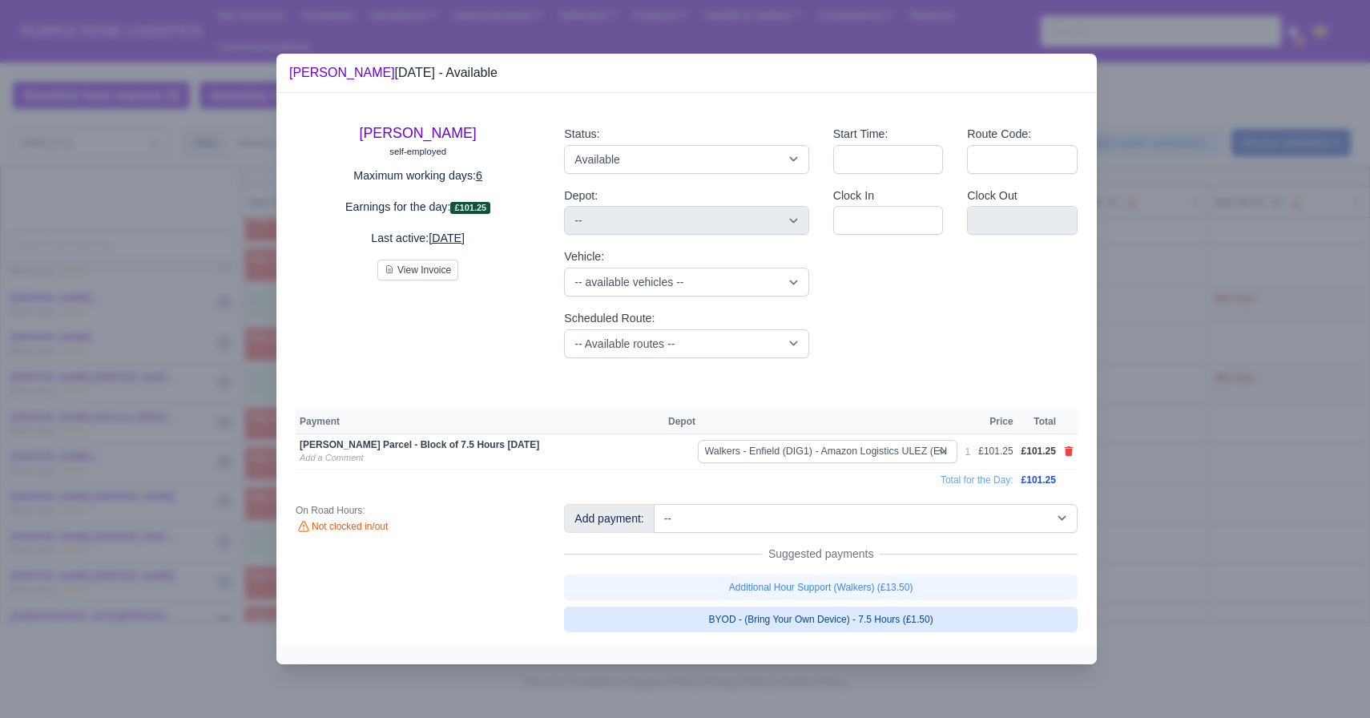
click at [825, 624] on link "BYOD - (Bring Your Own Device) - 7.5 Hours (£1.50)" at bounding box center [821, 620] width 514 height 26
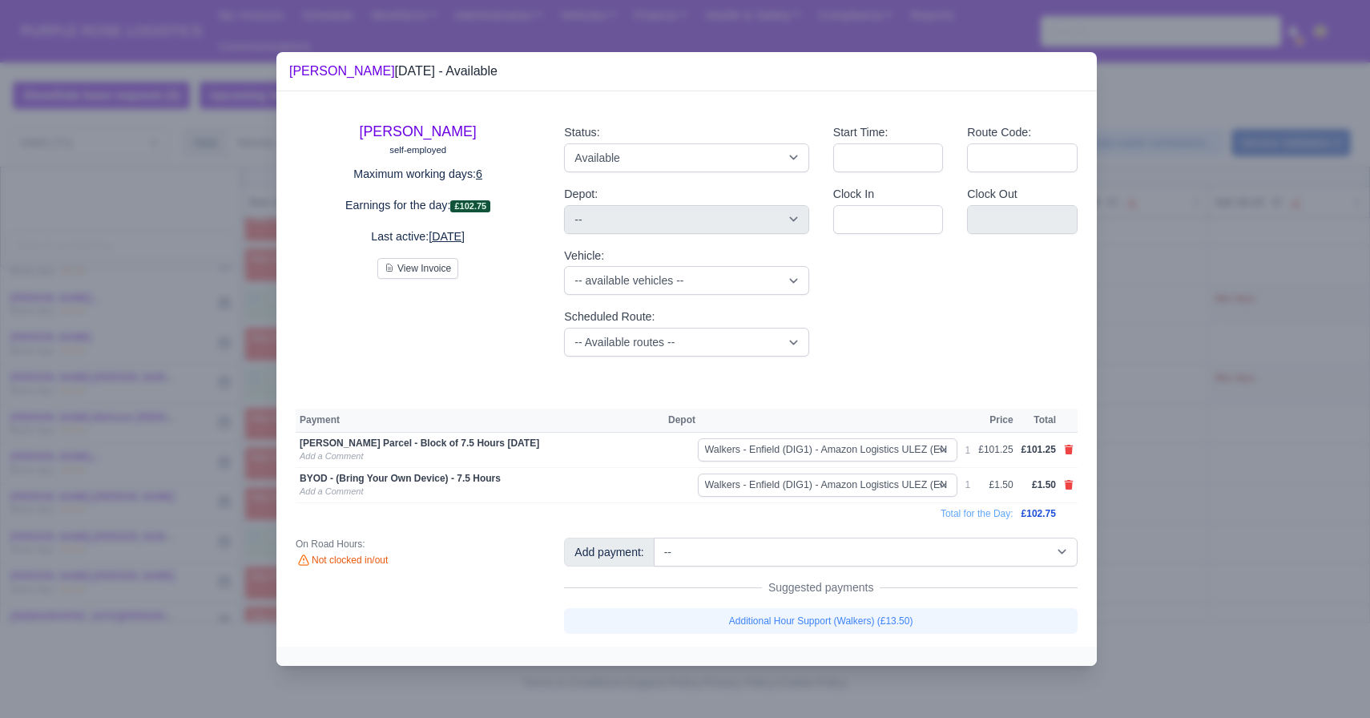
click at [825, 483] on div at bounding box center [685, 359] width 1370 height 718
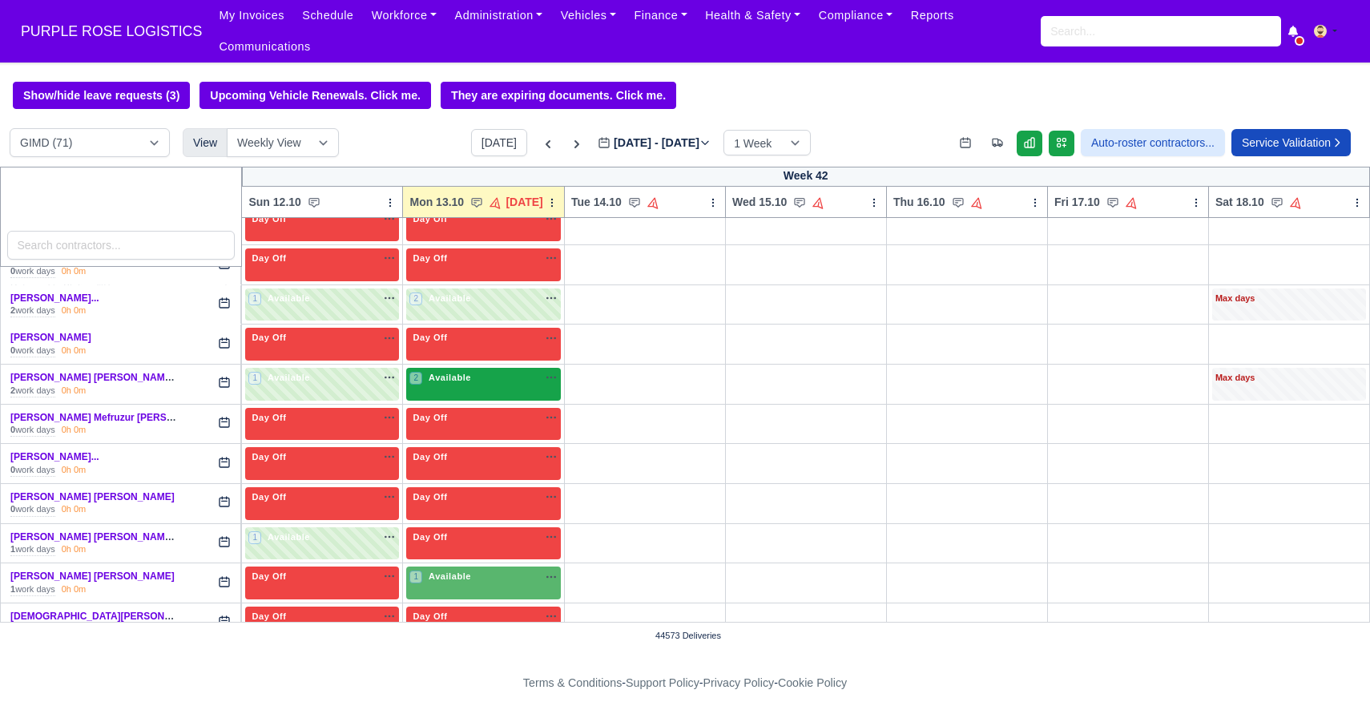
click at [502, 385] on div "2 Available na" at bounding box center [483, 379] width 148 height 17
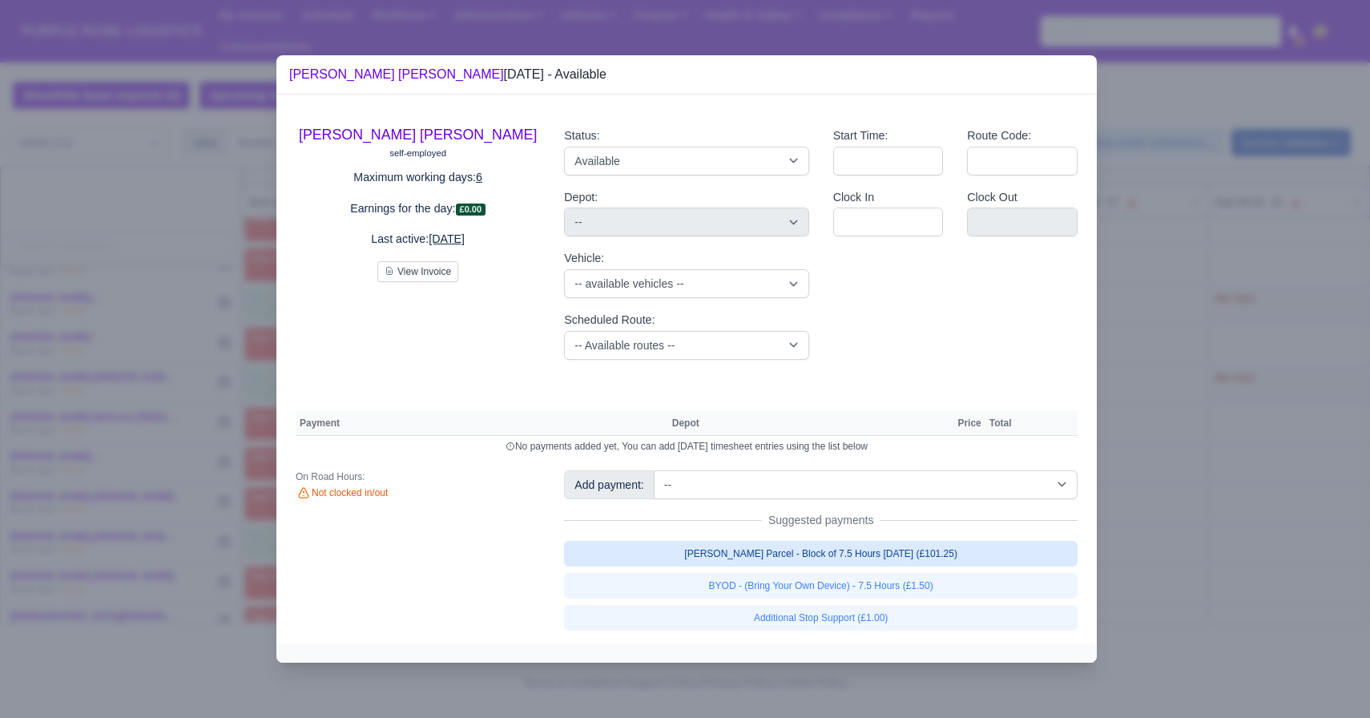
click at [781, 558] on link "[PERSON_NAME] Parcel - Block of 7.5 Hours [DATE] (£101.25)" at bounding box center [821, 554] width 514 height 26
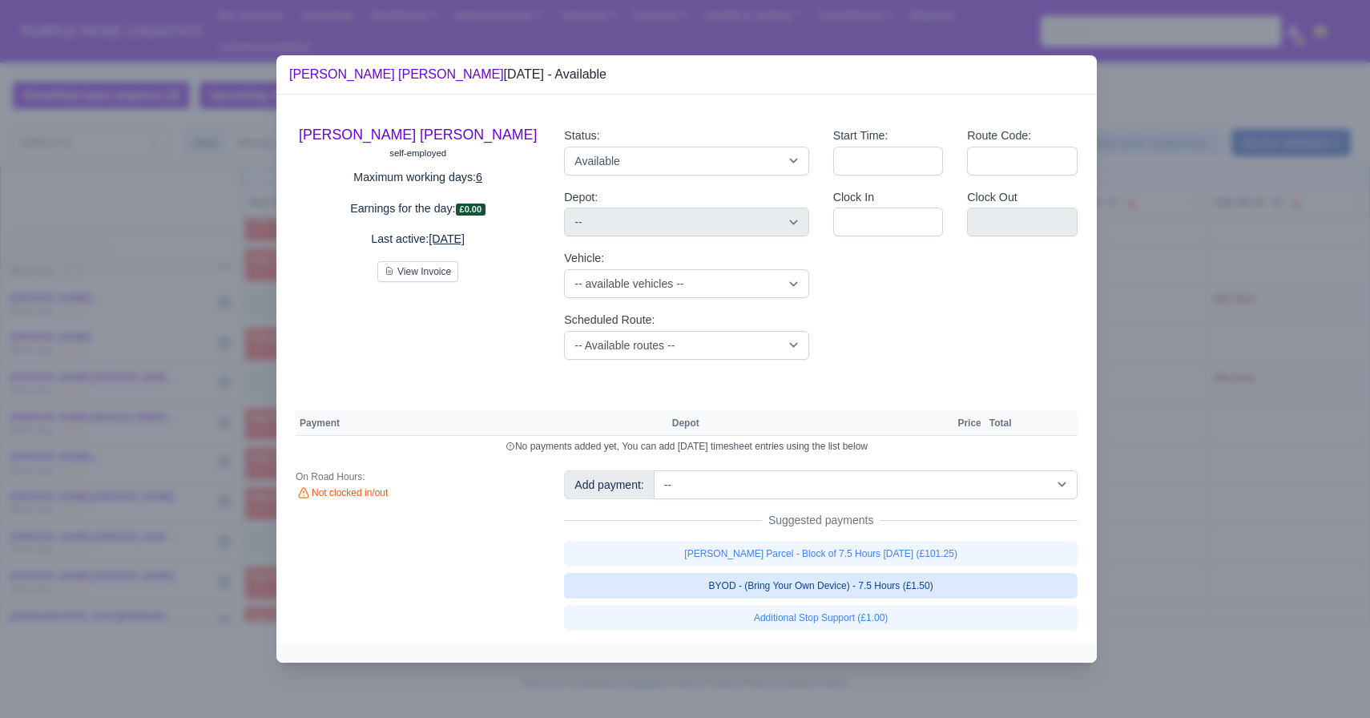
click at [760, 597] on link "BYOD - (Bring Your Own Device) - 7.5 Hours (£1.50)" at bounding box center [821, 586] width 514 height 26
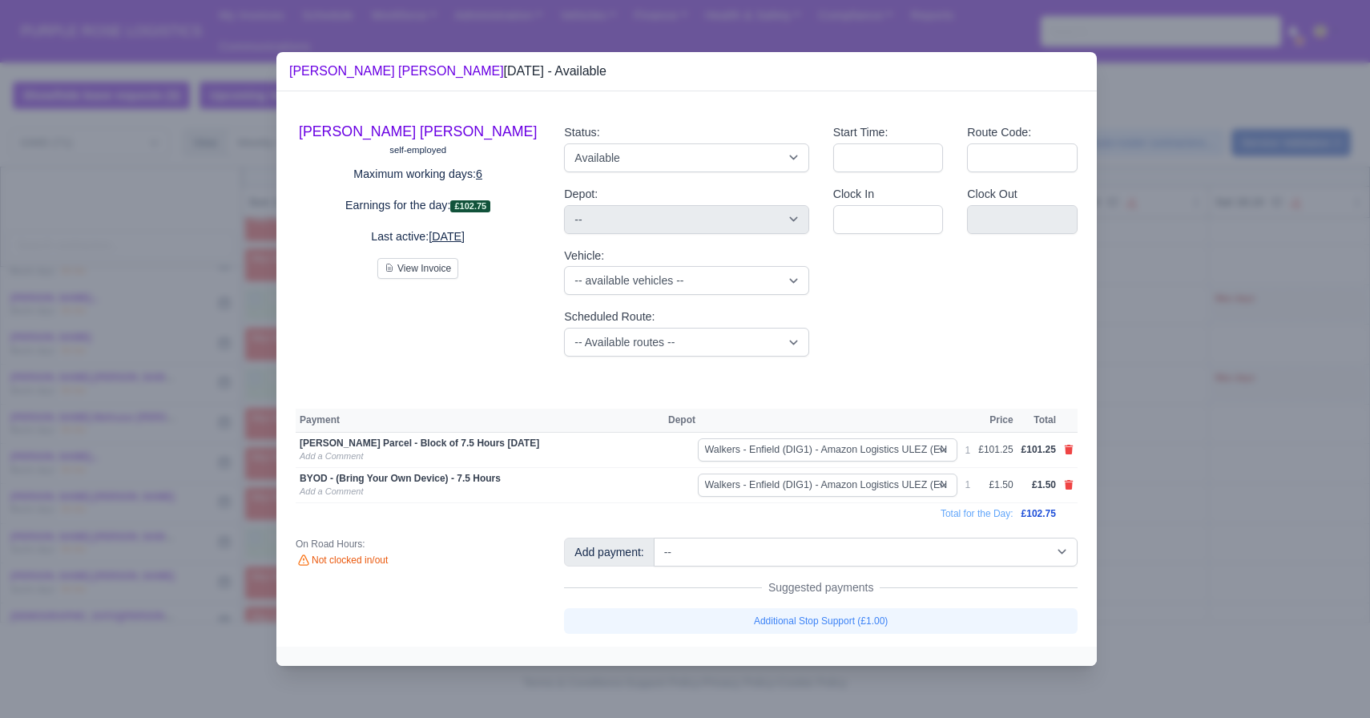
click at [825, 489] on div at bounding box center [685, 359] width 1370 height 718
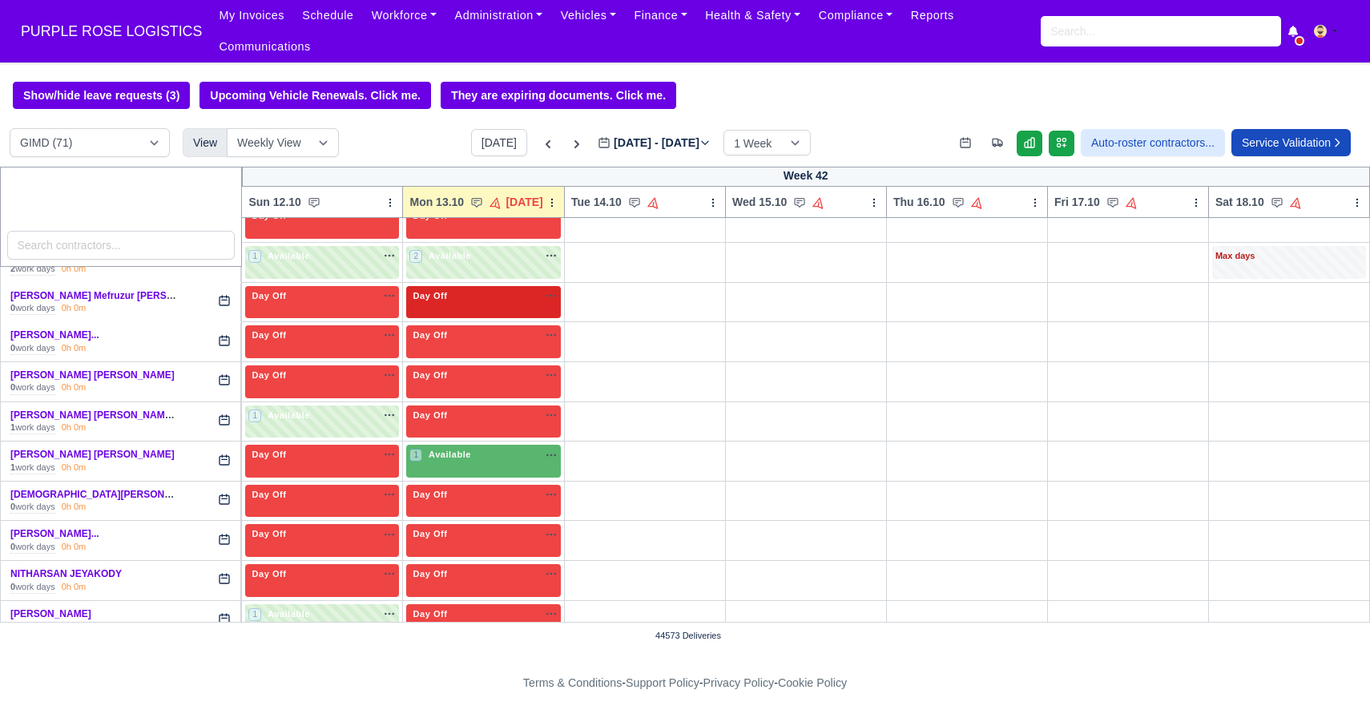
scroll to position [2032, 0]
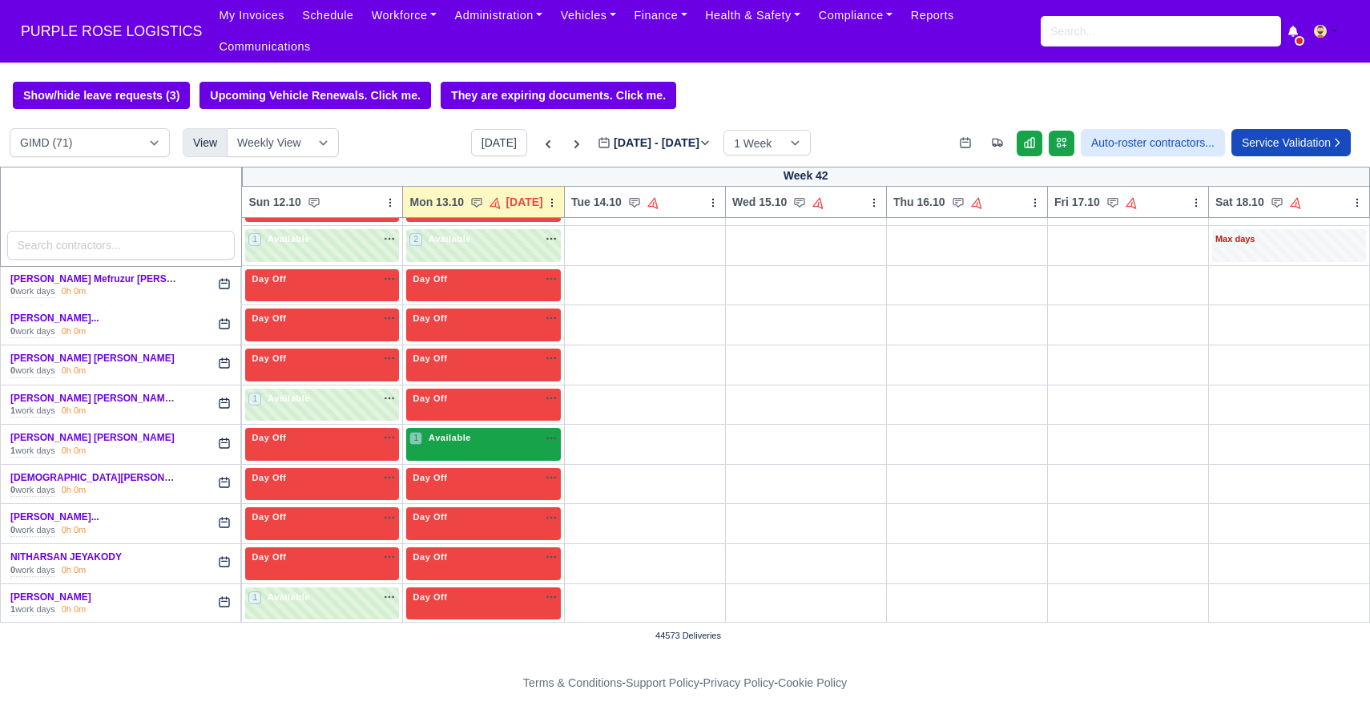
click at [470, 440] on div "1 Available na" at bounding box center [483, 438] width 148 height 14
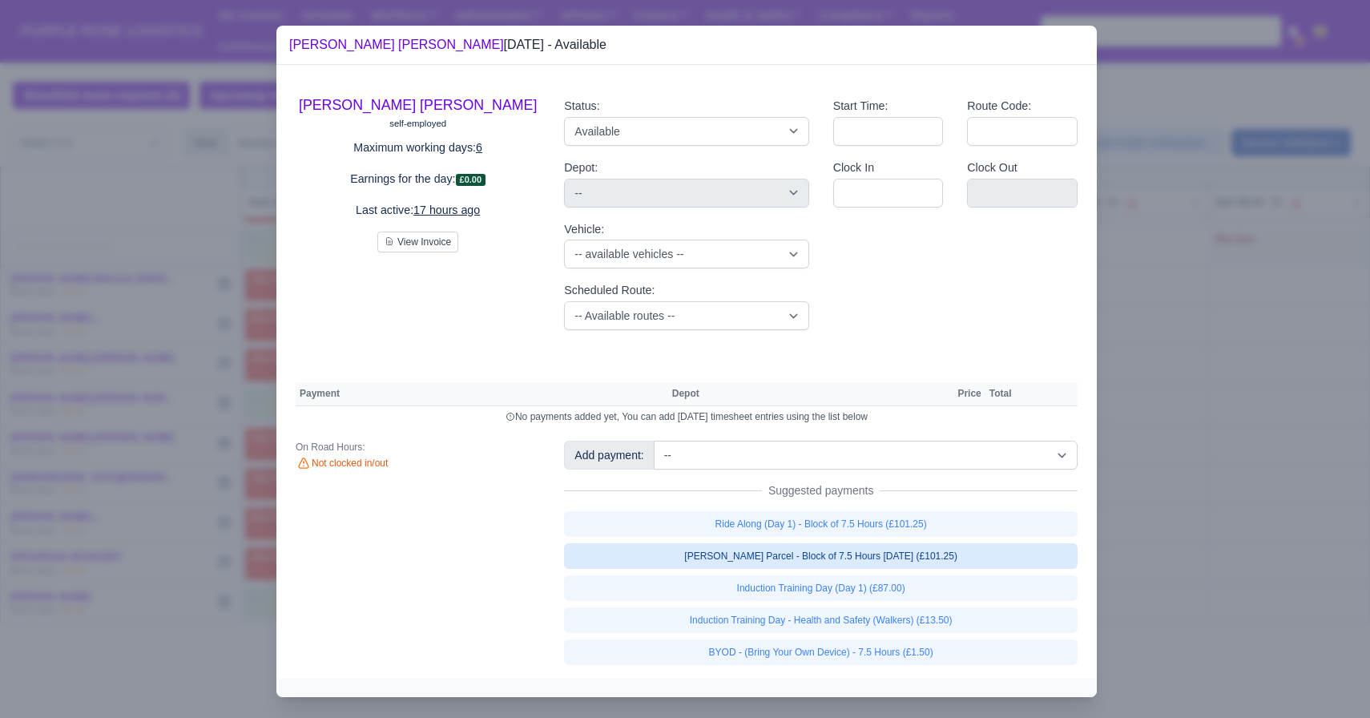
click at [797, 557] on link "[PERSON_NAME] Parcel - Block of 7.5 Hours [DATE] (£101.25)" at bounding box center [821, 556] width 514 height 26
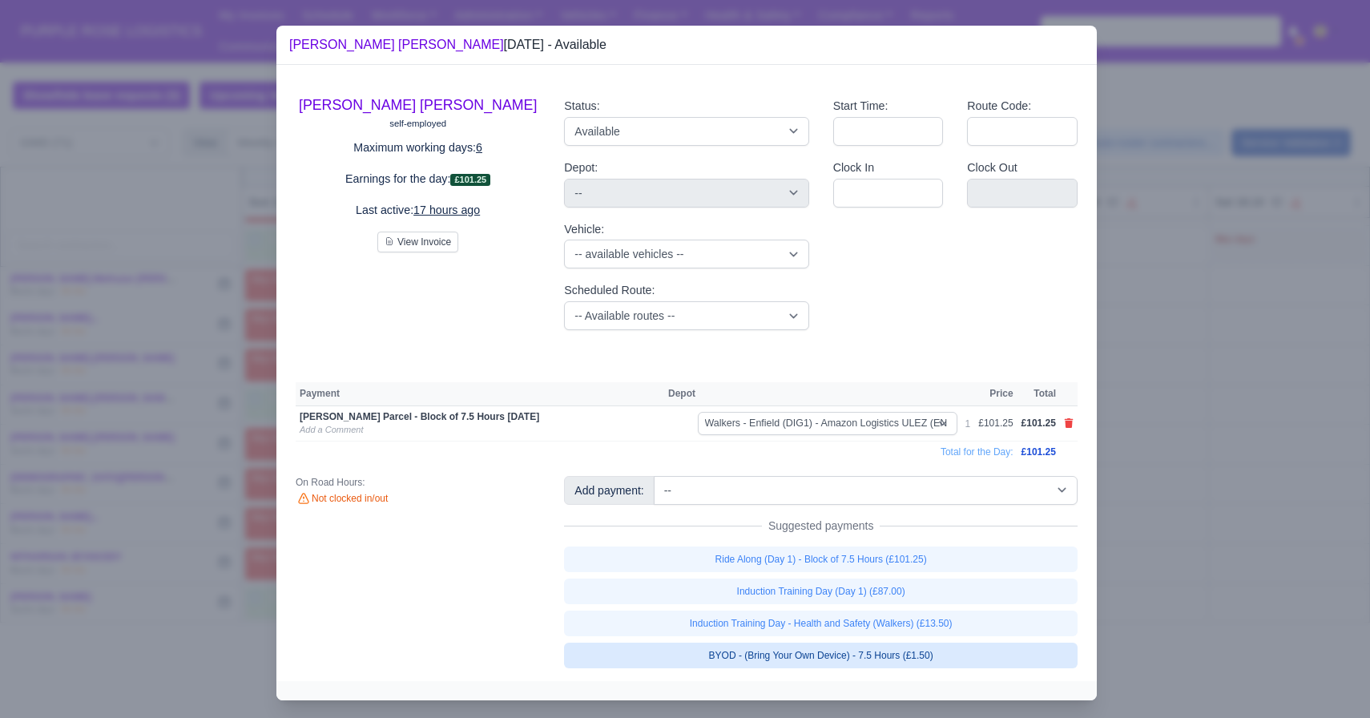
click at [796, 645] on link "BYOD - (Bring Your Own Device) - 7.5 Hours (£1.50)" at bounding box center [821, 656] width 514 height 26
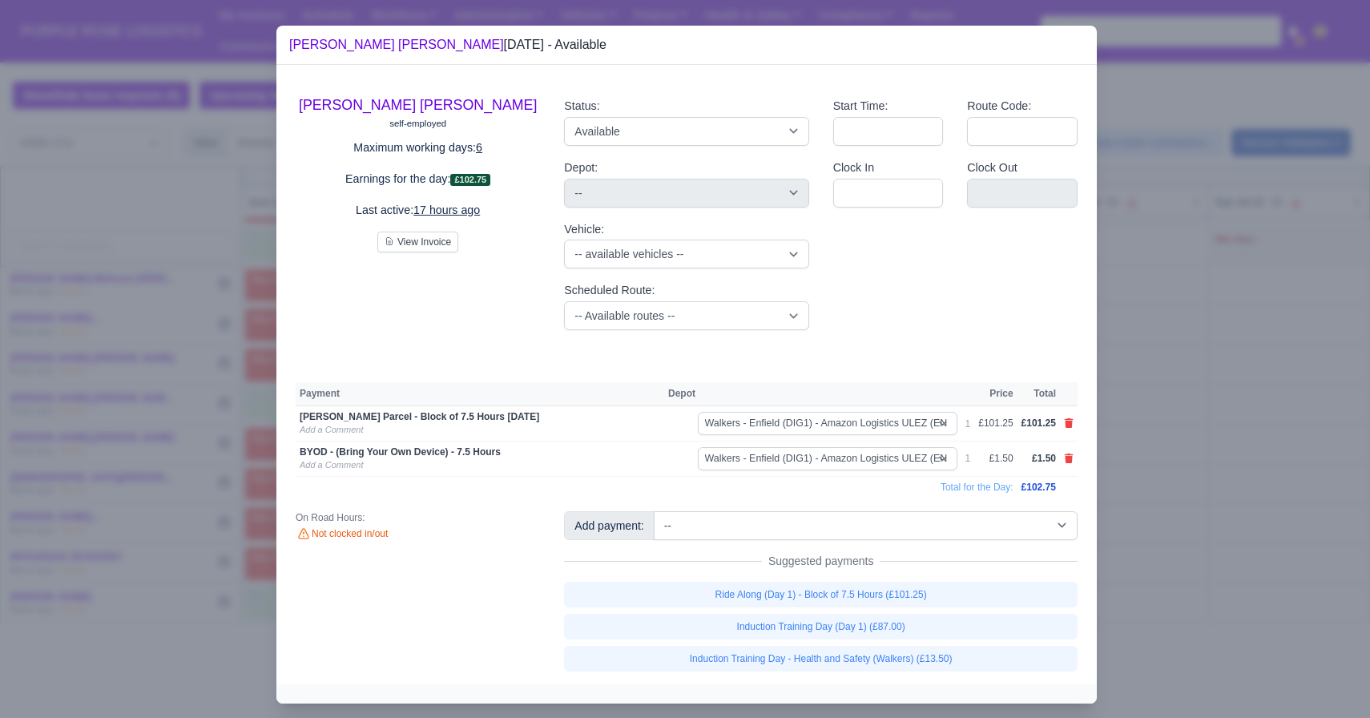
click at [825, 532] on div at bounding box center [685, 359] width 1370 height 718
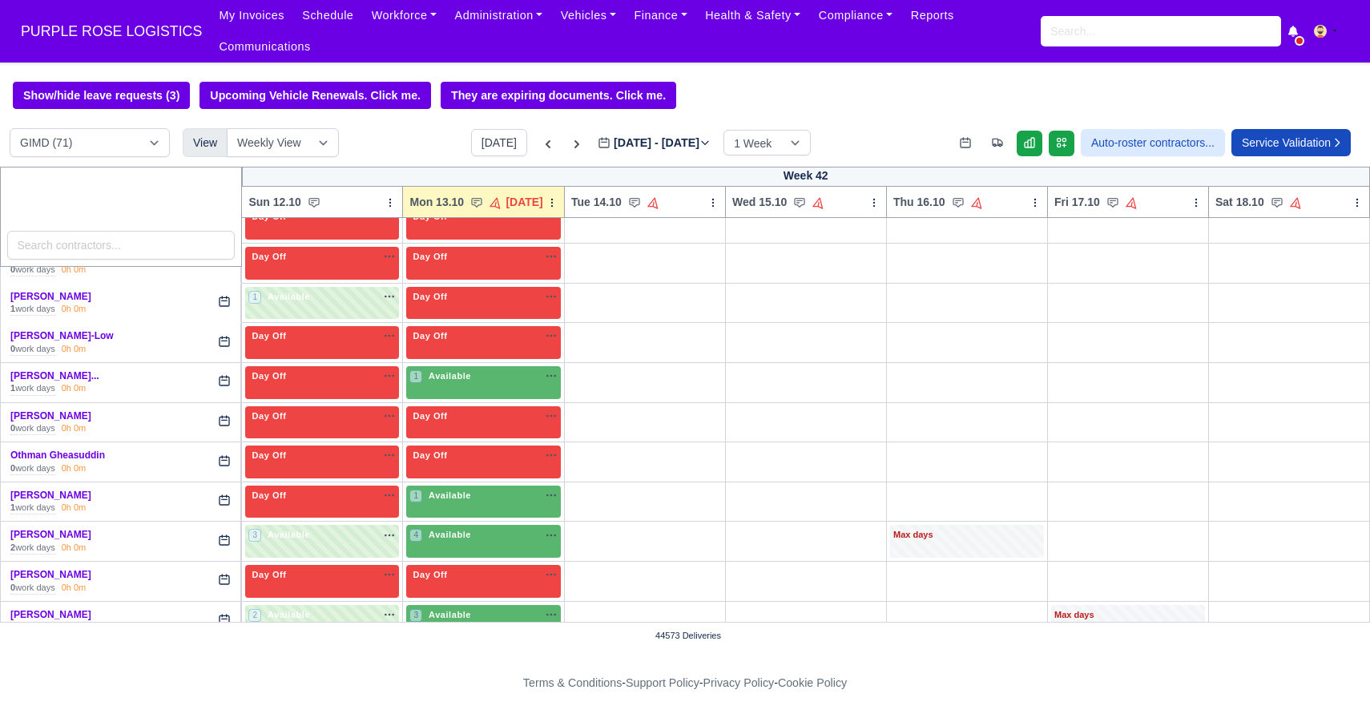
scroll to position [2363, 0]
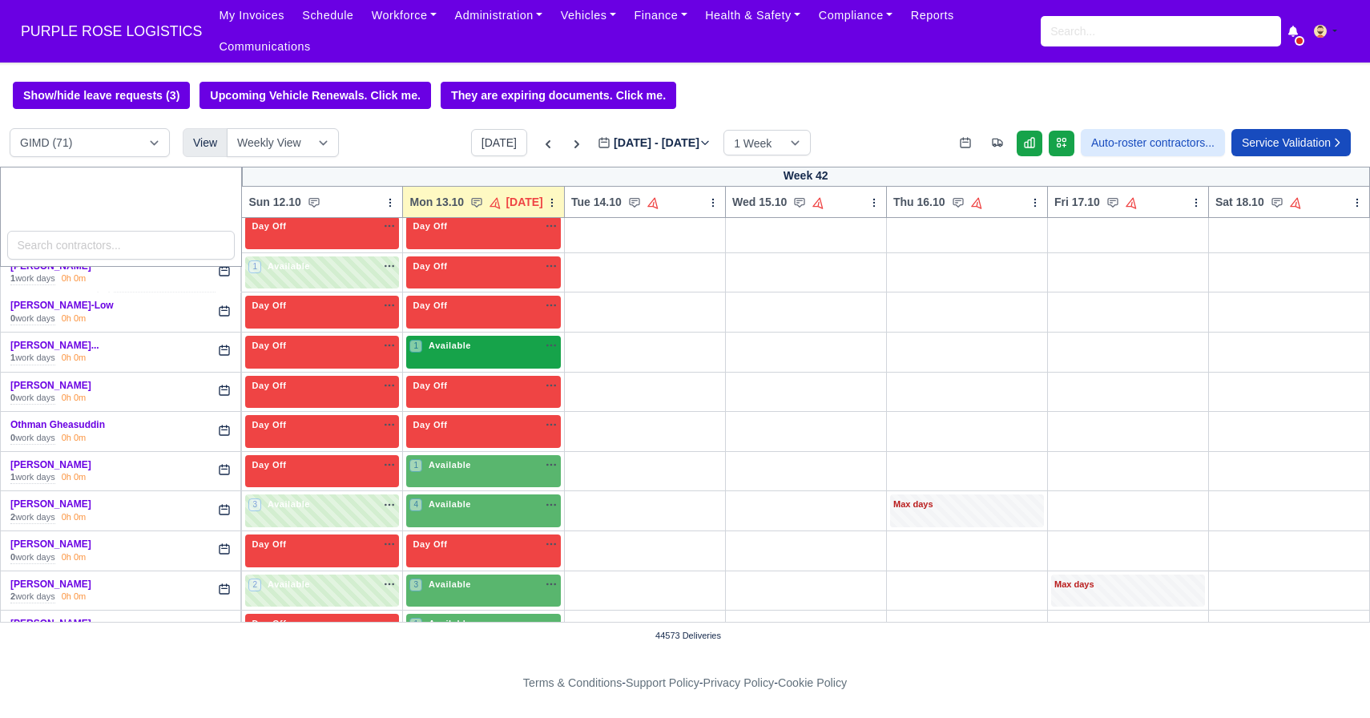
click at [460, 351] on span "Available" at bounding box center [449, 345] width 49 height 11
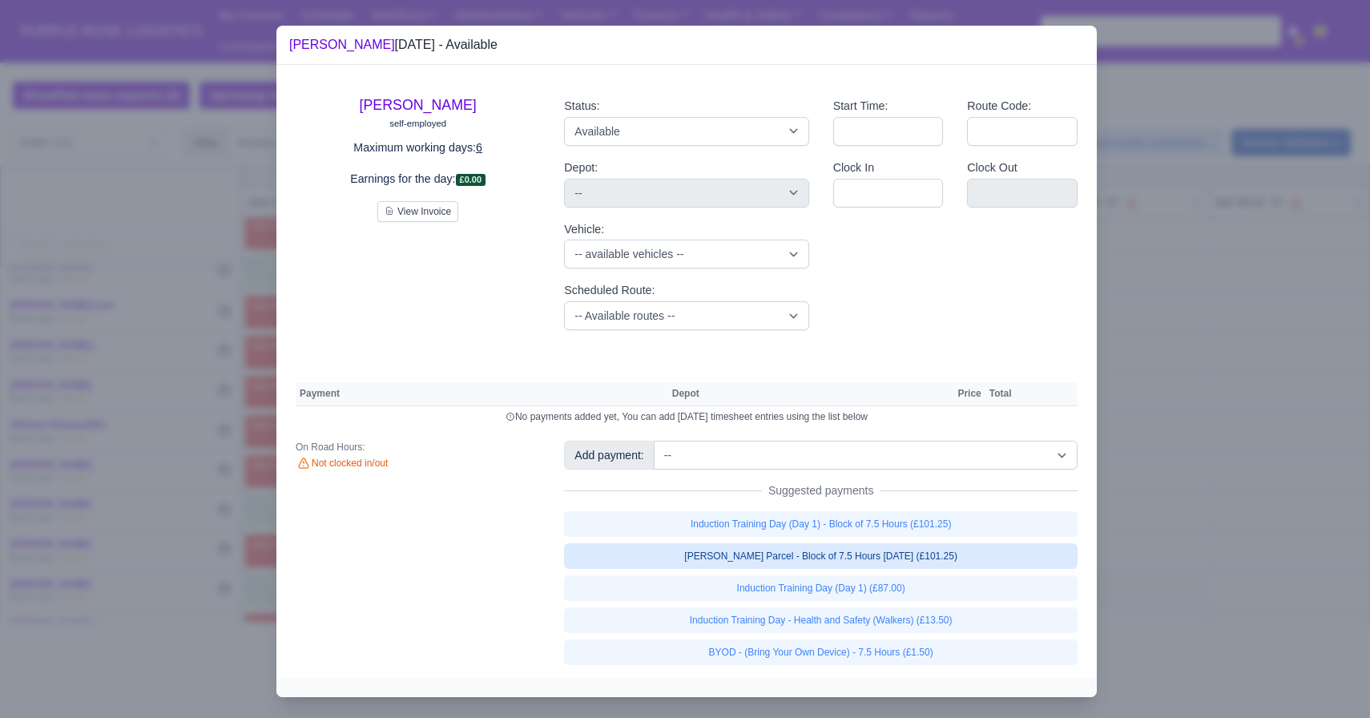
click at [825, 562] on link "[PERSON_NAME] Parcel - Block of 7.5 Hours [DATE] (£101.25)" at bounding box center [821, 556] width 514 height 26
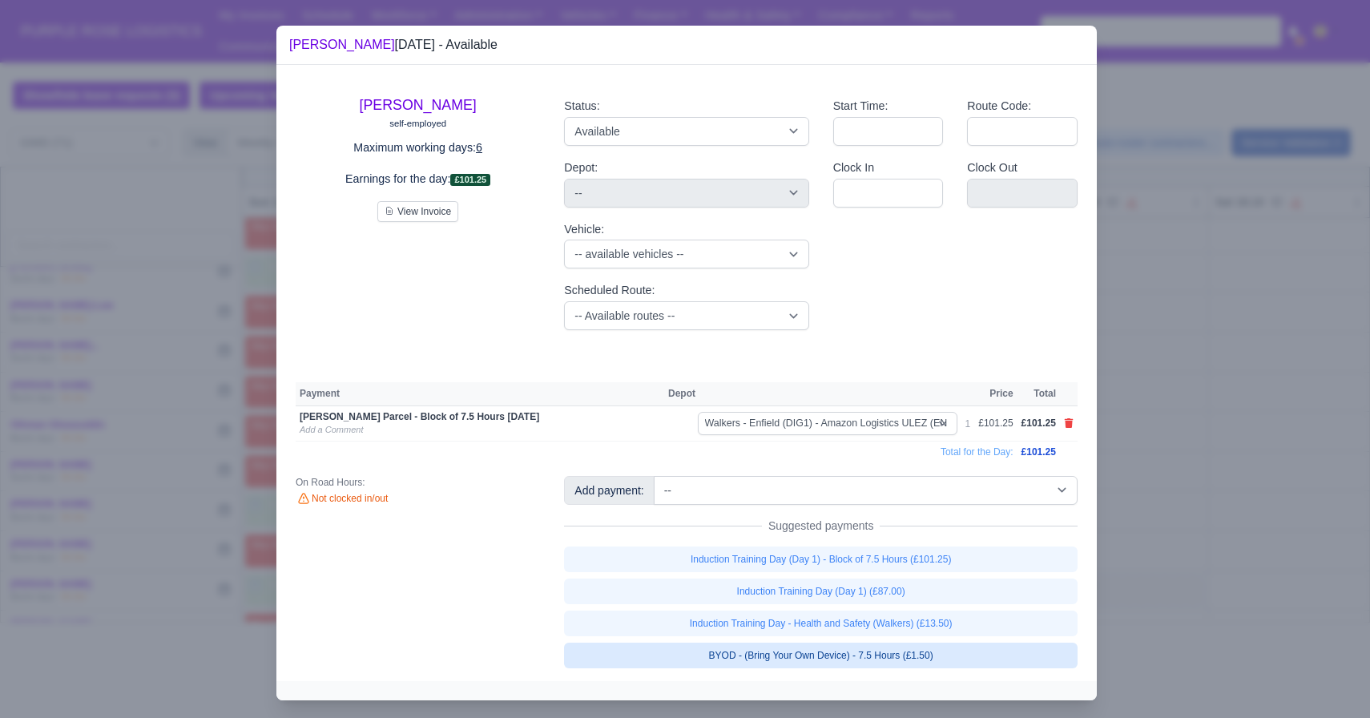
click at [825, 659] on link "BYOD - (Bring Your Own Device) - 7.5 Hours (£1.50)" at bounding box center [821, 656] width 514 height 26
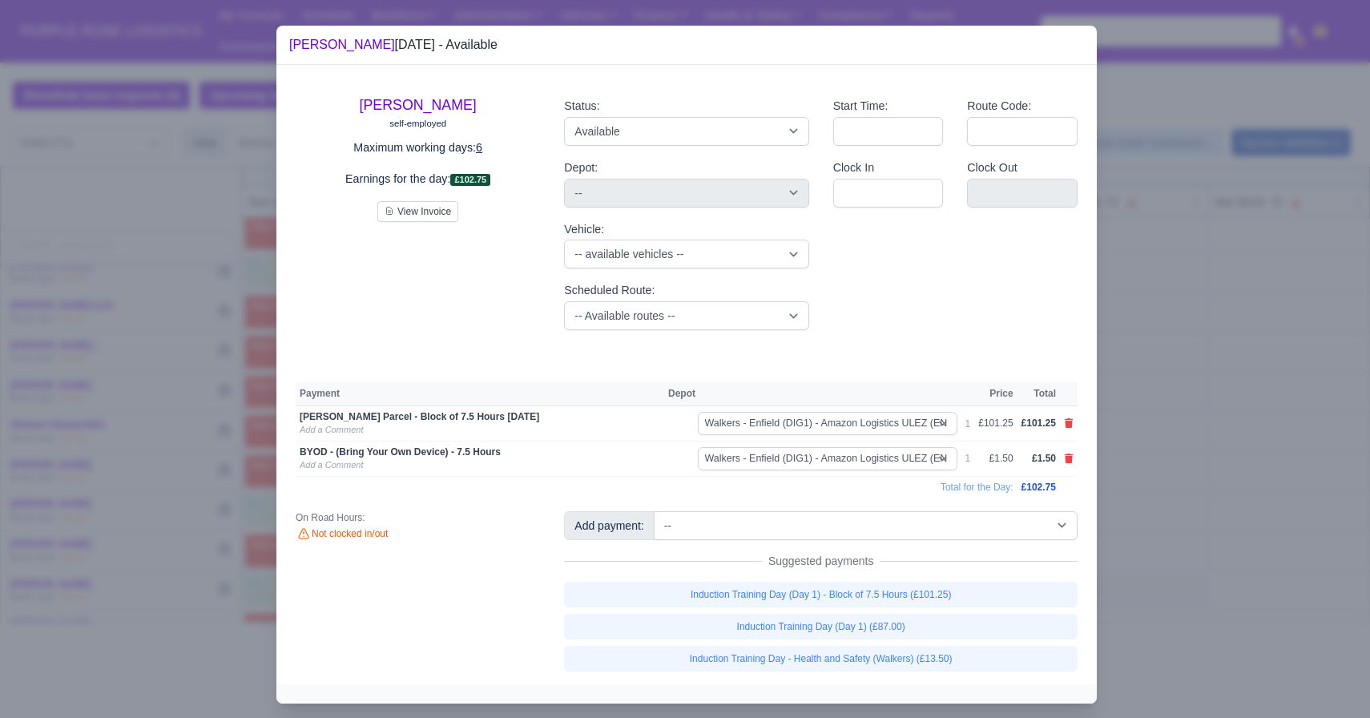
click at [825, 481] on div at bounding box center [685, 359] width 1370 height 718
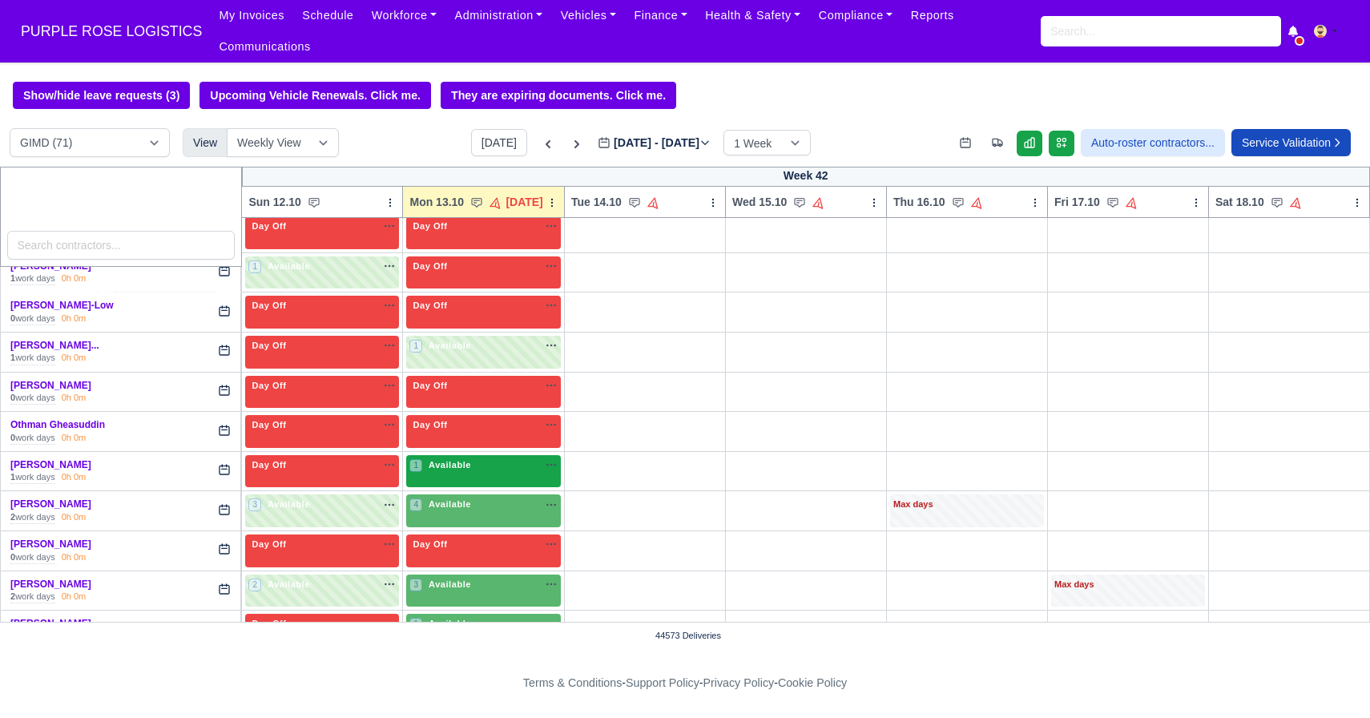
click at [451, 467] on span "Available" at bounding box center [449, 464] width 49 height 11
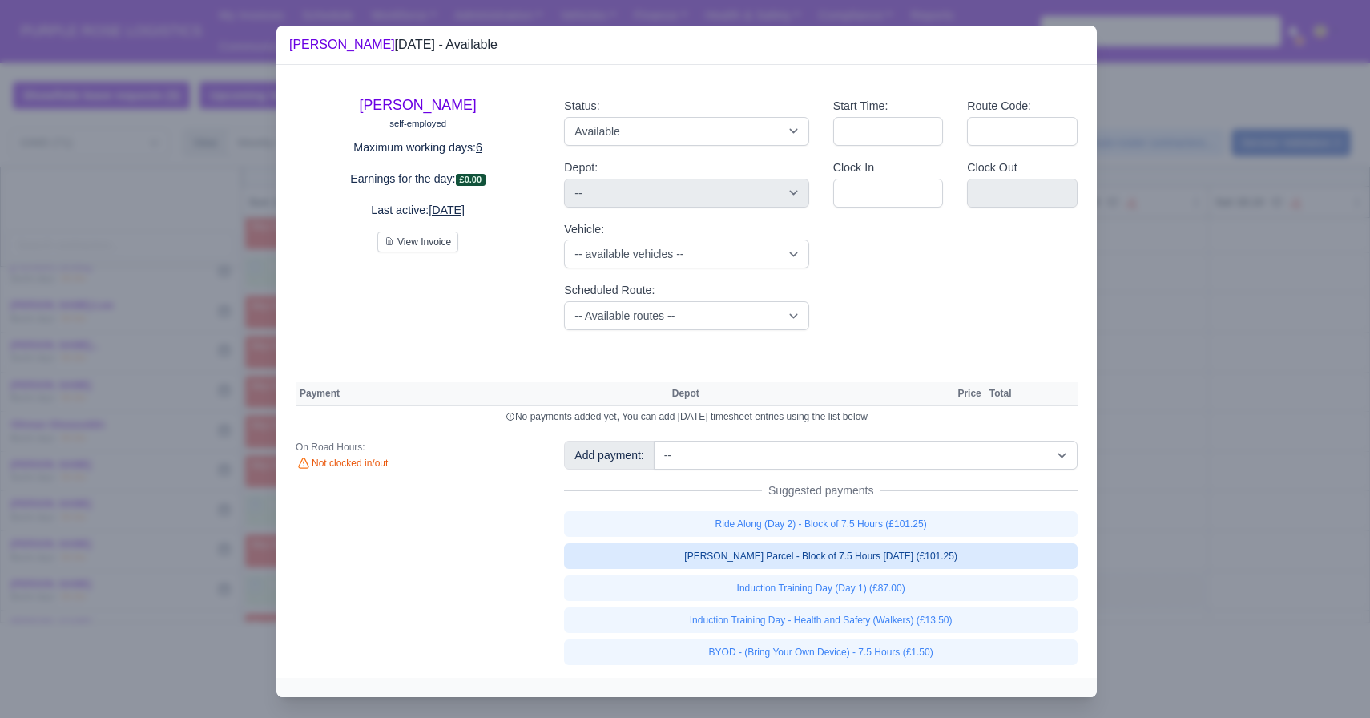
click at [786, 550] on link "[PERSON_NAME] Parcel - Block of 7.5 Hours [DATE] (£101.25)" at bounding box center [821, 556] width 514 height 26
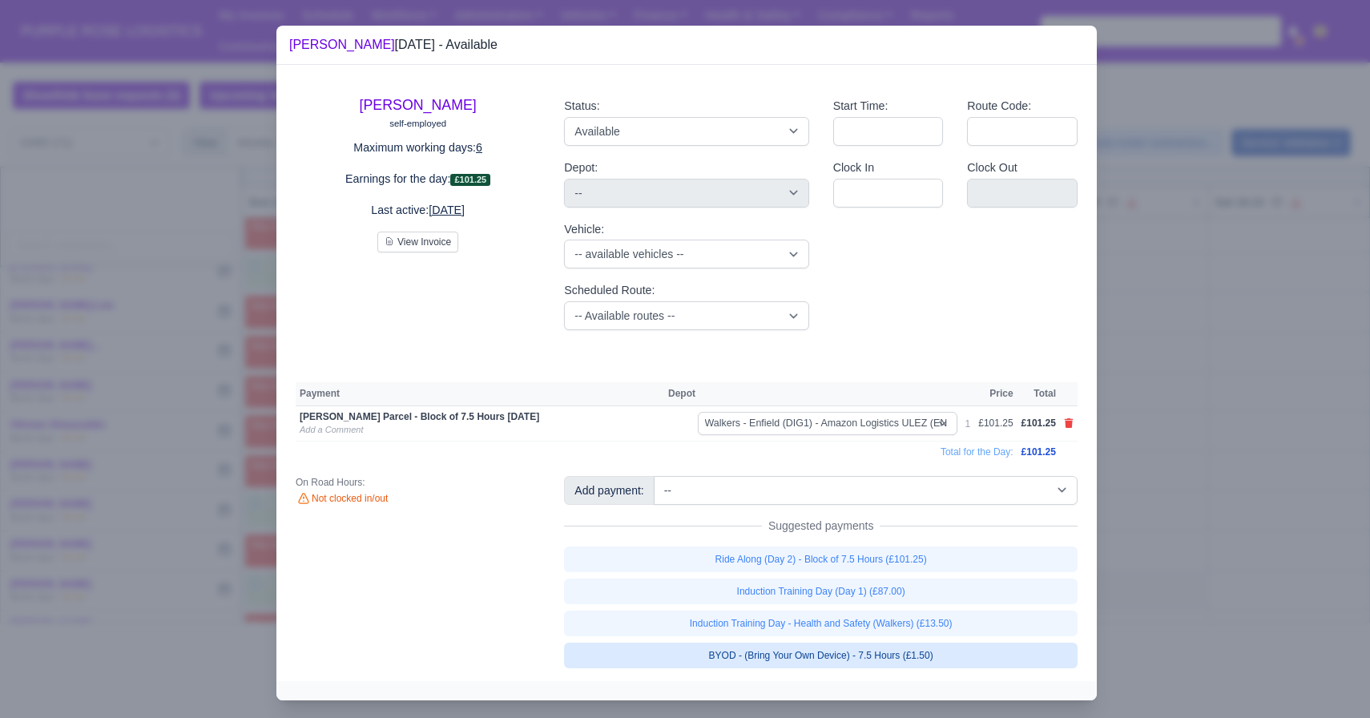
click at [731, 646] on link "BYOD - (Bring Your Own Device) - 7.5 Hours (£1.50)" at bounding box center [821, 656] width 514 height 26
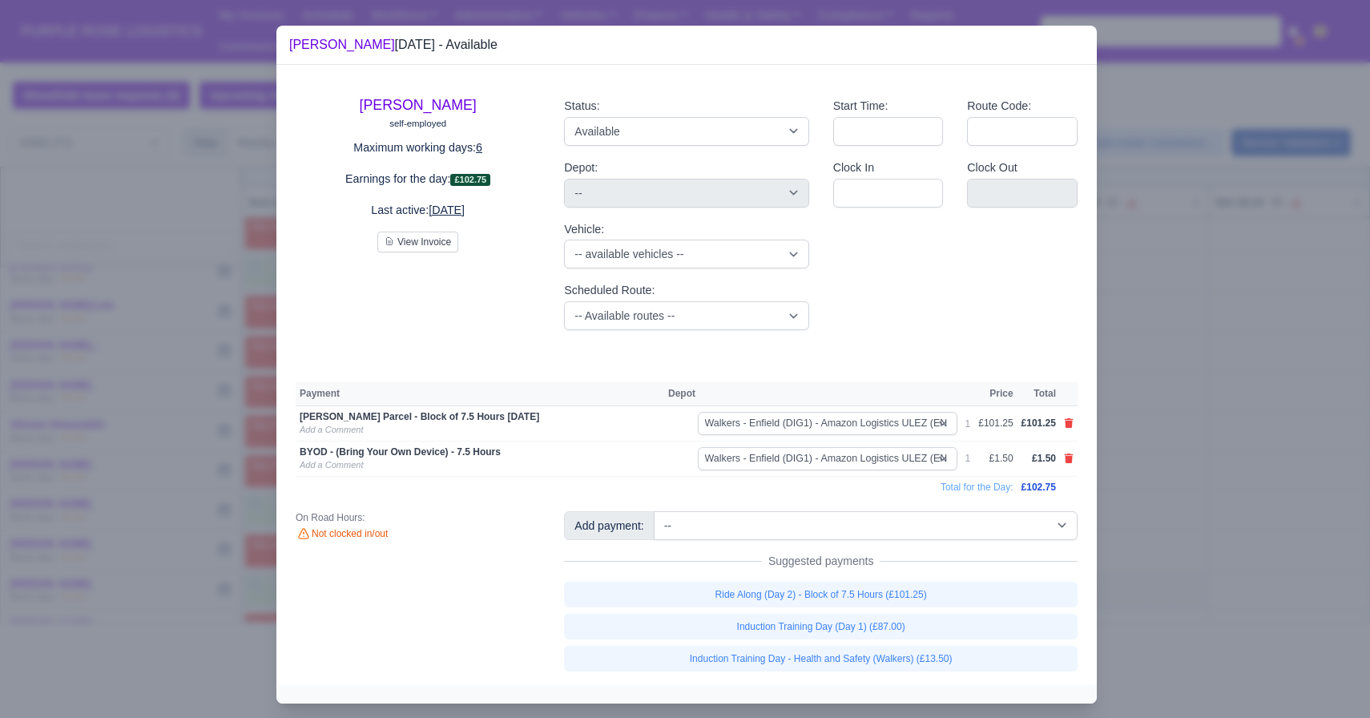
click at [825, 494] on div at bounding box center [685, 359] width 1370 height 718
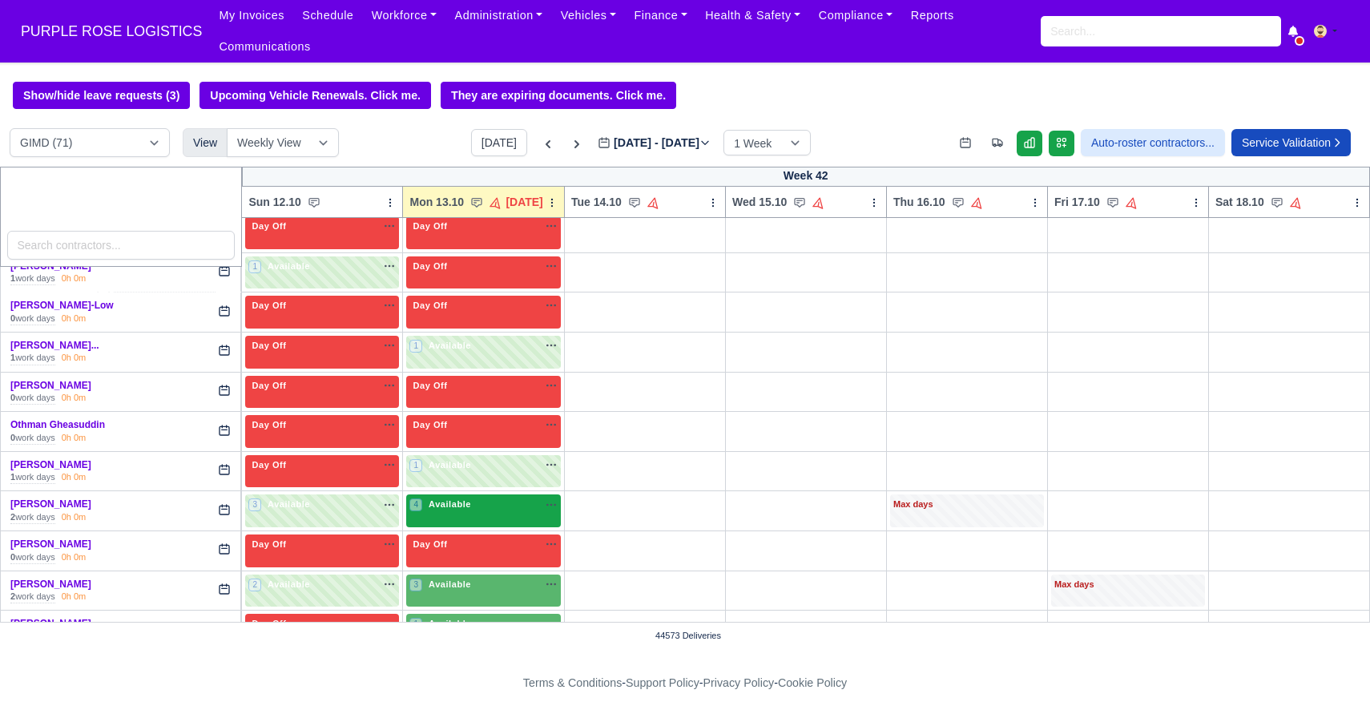
click at [494, 514] on div "4 Available na" at bounding box center [483, 506] width 148 height 17
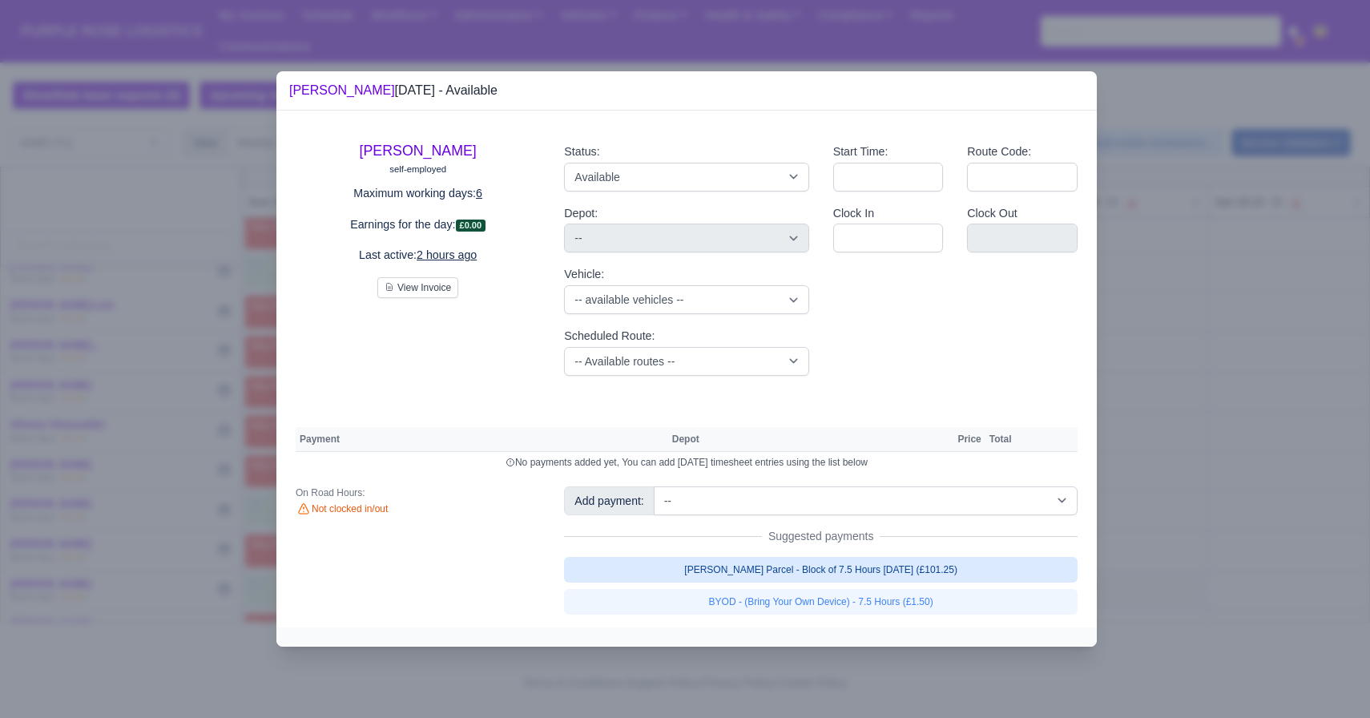
click at [780, 567] on link "[PERSON_NAME] Parcel - Block of 7.5 Hours [DATE] (£101.25)" at bounding box center [821, 570] width 514 height 26
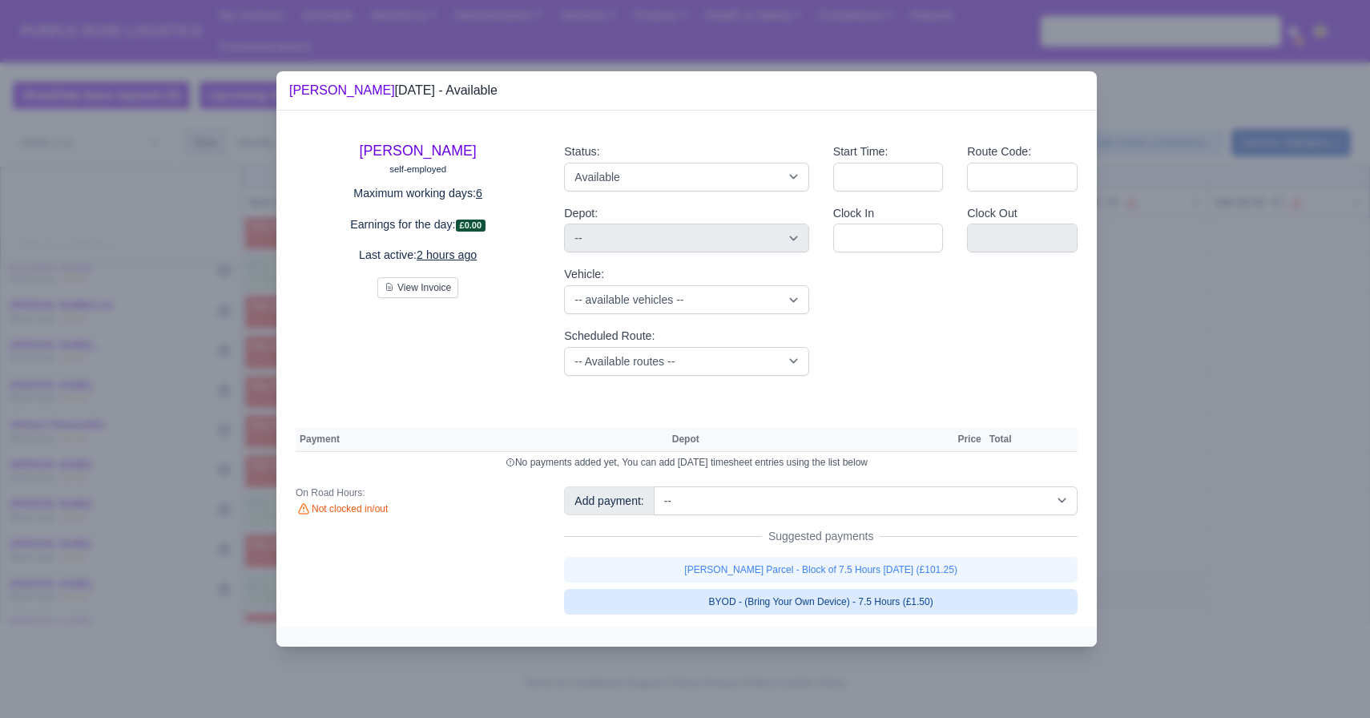
click at [756, 602] on link "BYOD - (Bring Your Own Device) - 7.5 Hours (£1.50)" at bounding box center [821, 602] width 514 height 26
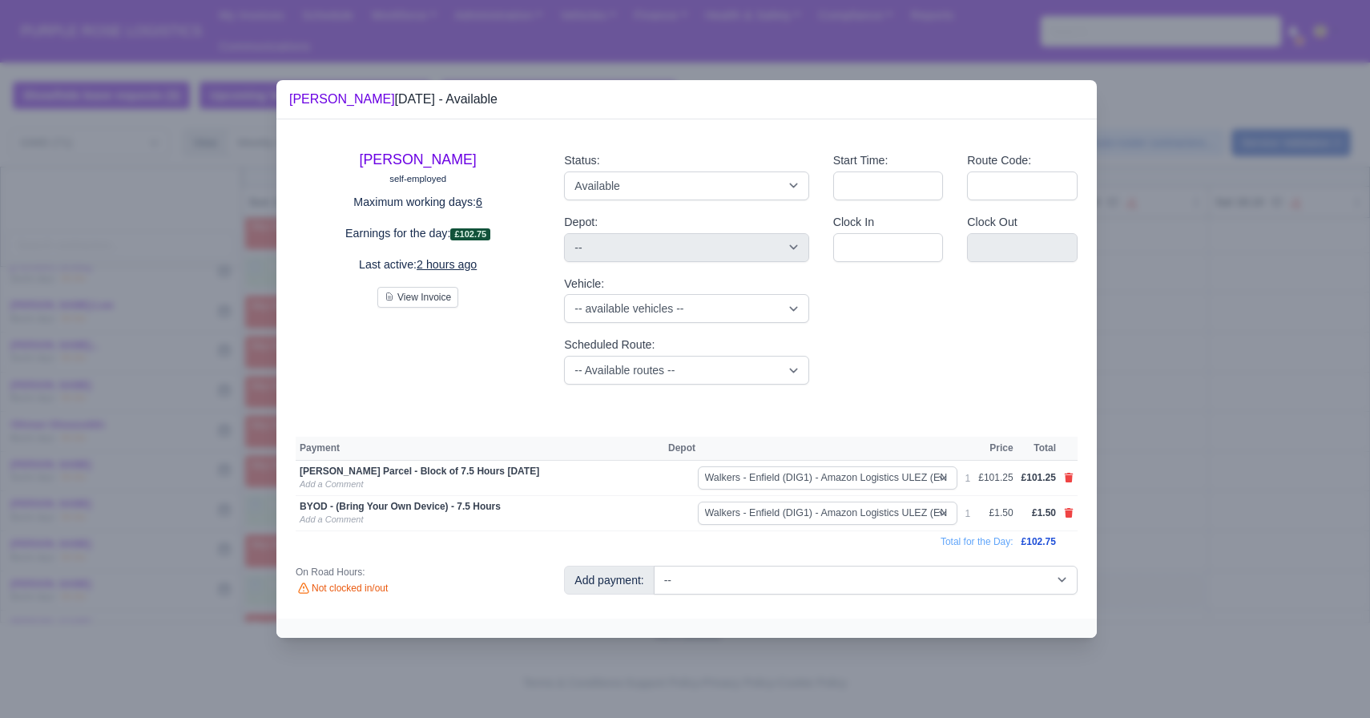
click at [825, 493] on div at bounding box center [685, 359] width 1370 height 718
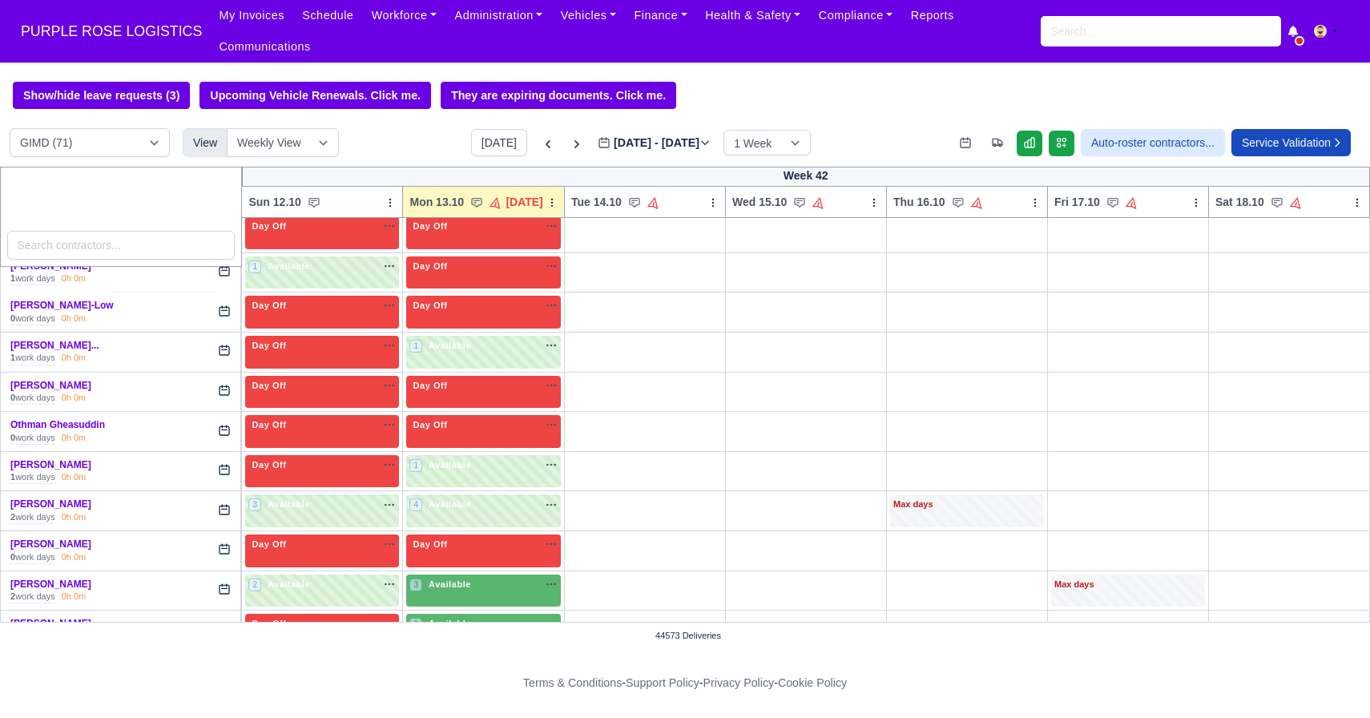
scroll to position [2481, 0]
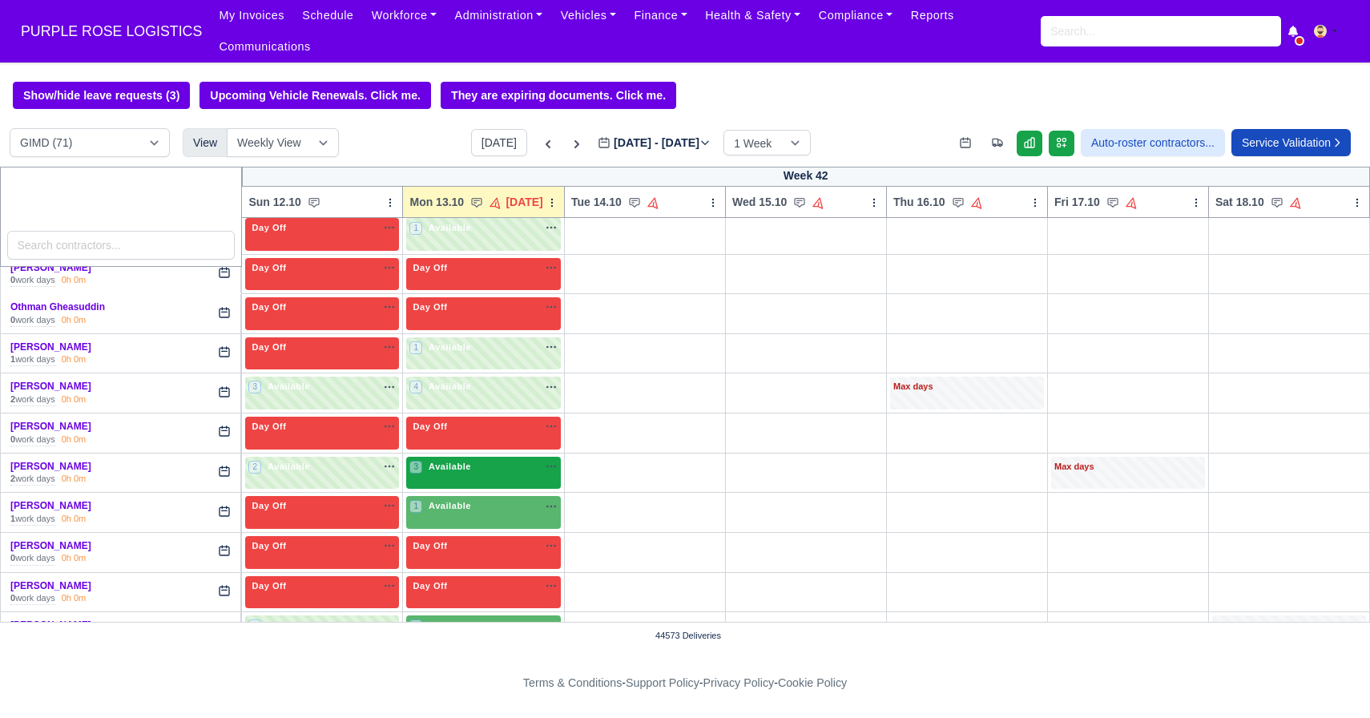
click at [503, 458] on div "3 Available" at bounding box center [483, 473] width 155 height 33
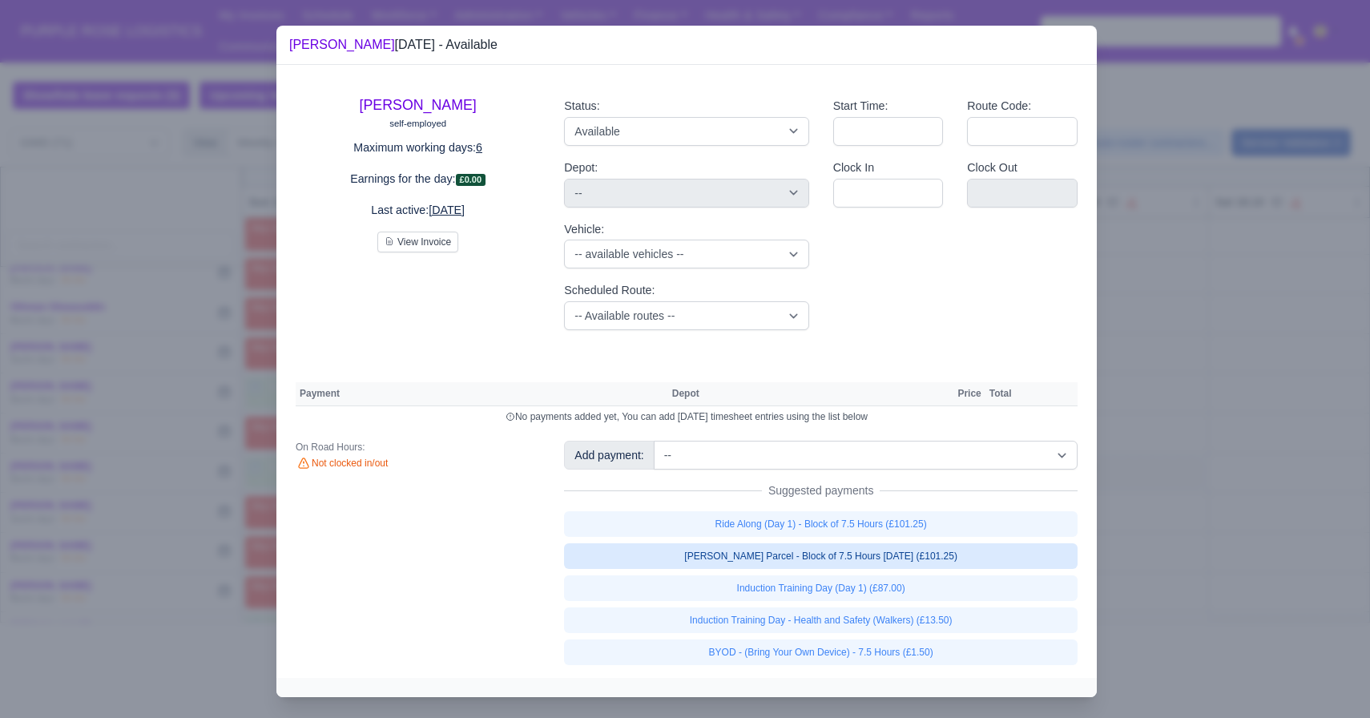
click at [825, 564] on link "[PERSON_NAME] Parcel - Block of 7.5 Hours [DATE] (£101.25)" at bounding box center [821, 556] width 514 height 26
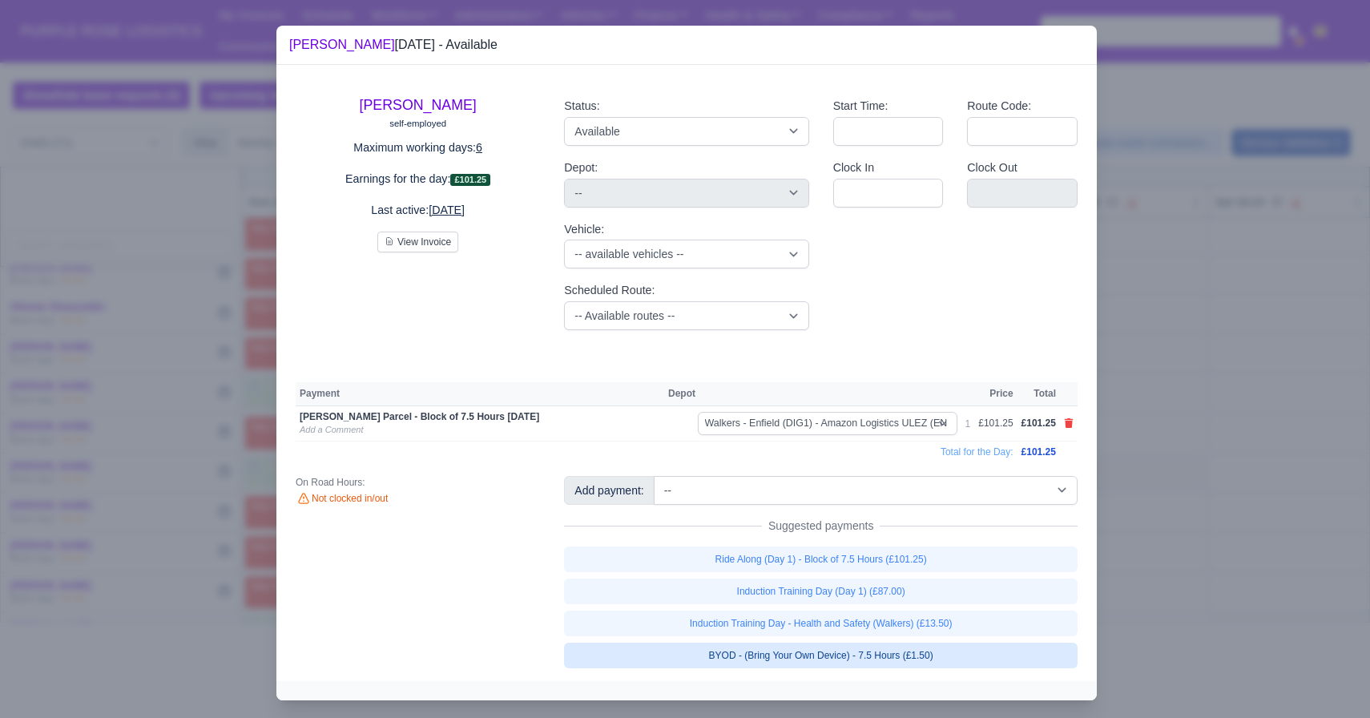
click at [825, 663] on link "BYOD - (Bring Your Own Device) - 7.5 Hours (£1.50)" at bounding box center [821, 656] width 514 height 26
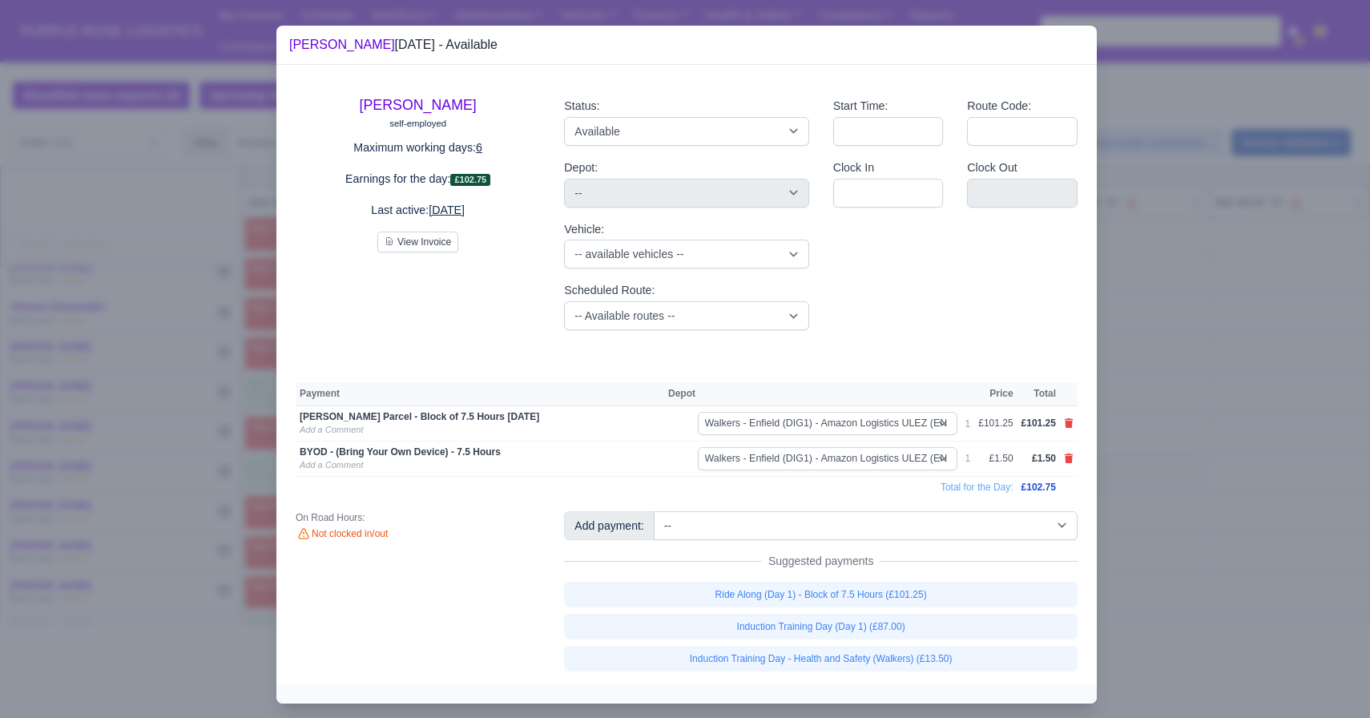
click at [825, 502] on div at bounding box center [685, 359] width 1370 height 718
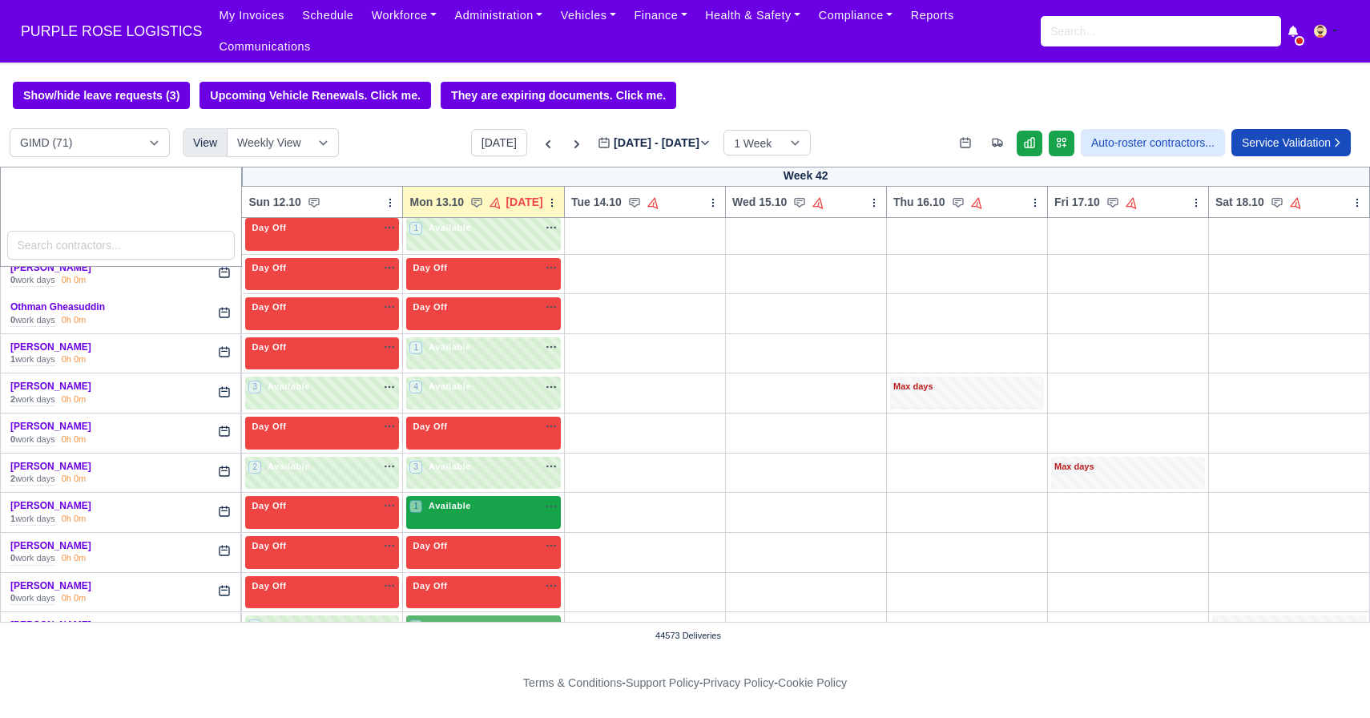
click at [488, 514] on div "1 Available na" at bounding box center [483, 507] width 148 height 17
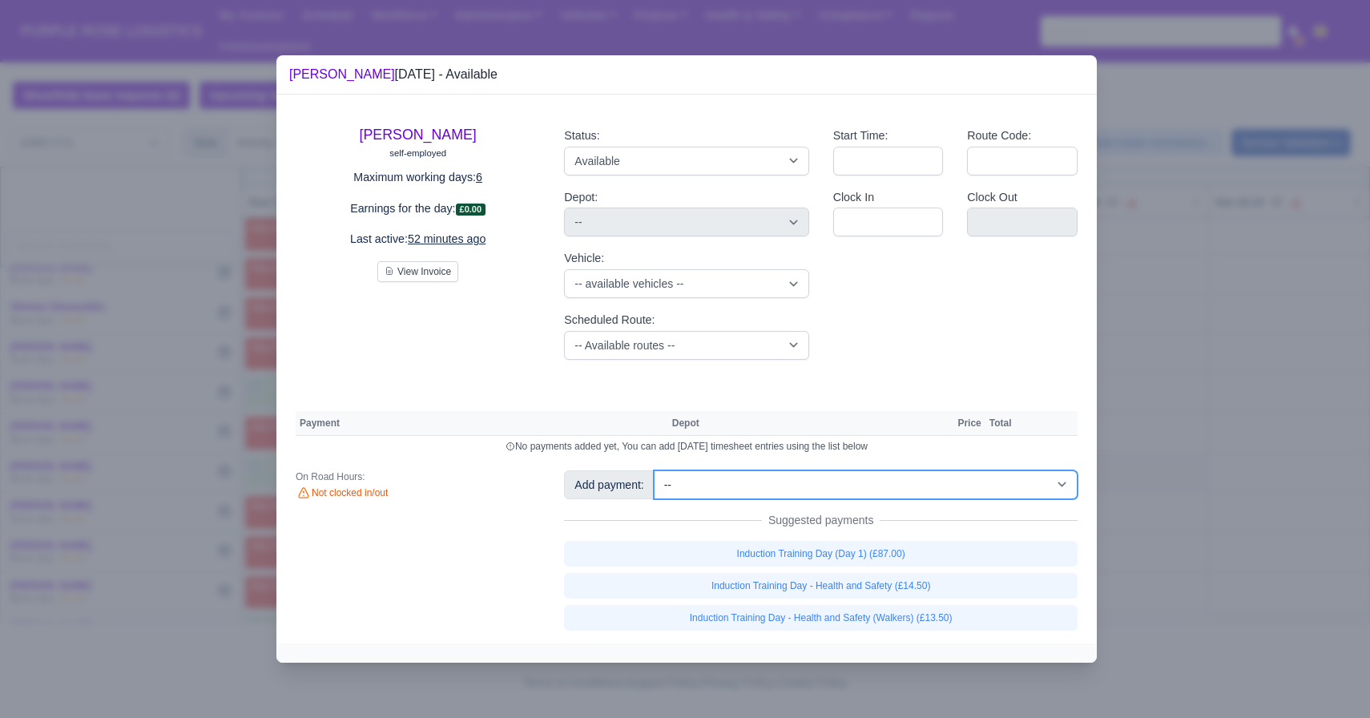
click at [763, 478] on select "-- Additional Hour Support (£14.50) Additional Hour Support (Walkers) (£13.50) …" at bounding box center [866, 484] width 424 height 29
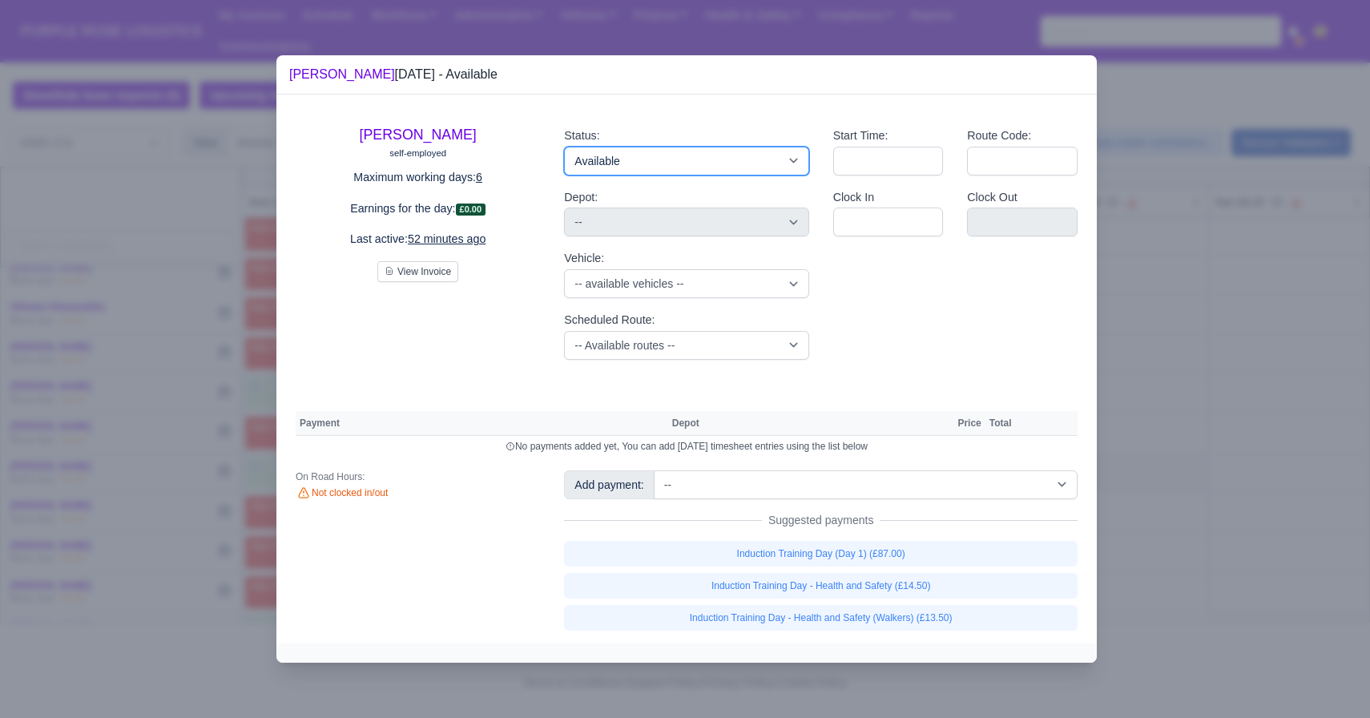
click at [722, 147] on select "Available Day Off Stand By Holiday Other Depot In Office OSM Ridealong Nursery …" at bounding box center [686, 161] width 244 height 29
click at [564, 147] on select "Available Day Off Stand By Holiday Other Depot In Office OSM Ridealong Nursery …" at bounding box center [686, 161] width 244 height 29
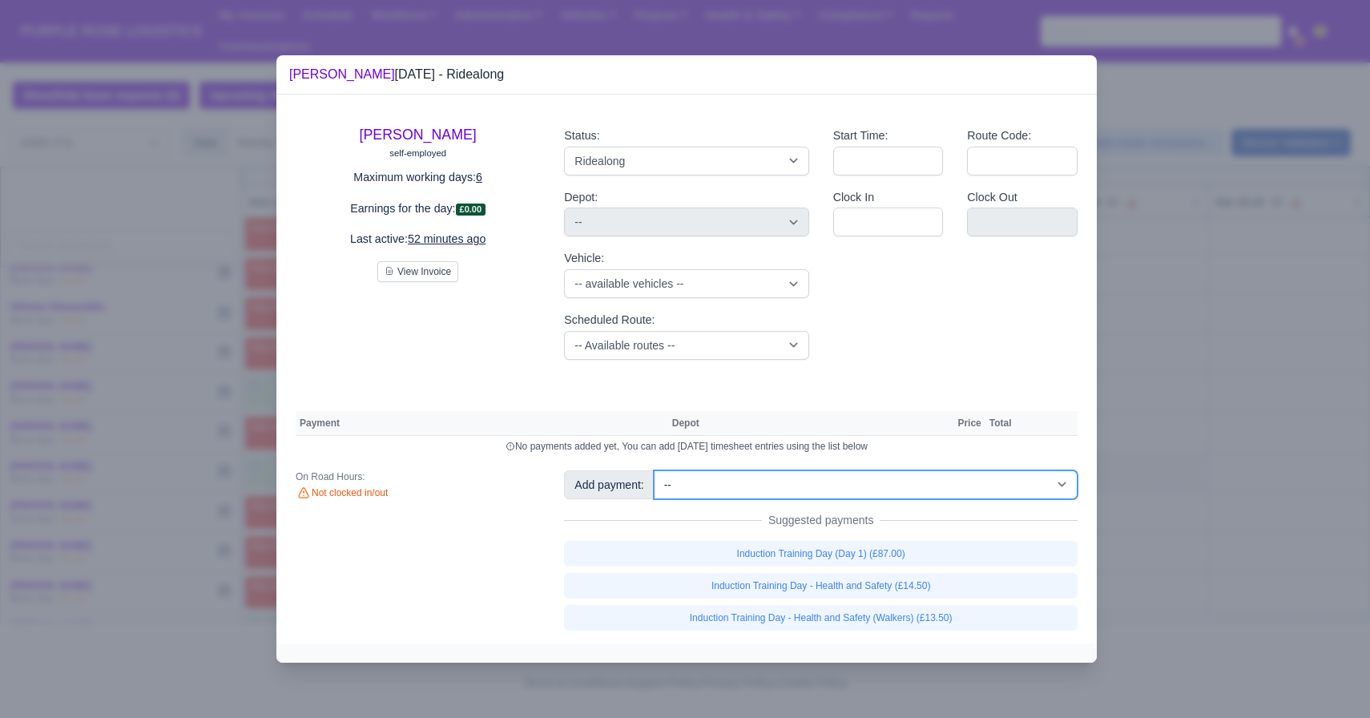
click at [825, 496] on select "-- Additional Hour Support (£14.50) Additional Hour Support (Walkers) (£13.50) …" at bounding box center [866, 484] width 424 height 29
click at [655, 470] on select "-- Additional Hour Support (£14.50) Additional Hour Support (Walkers) (£13.50) …" at bounding box center [866, 484] width 424 height 29
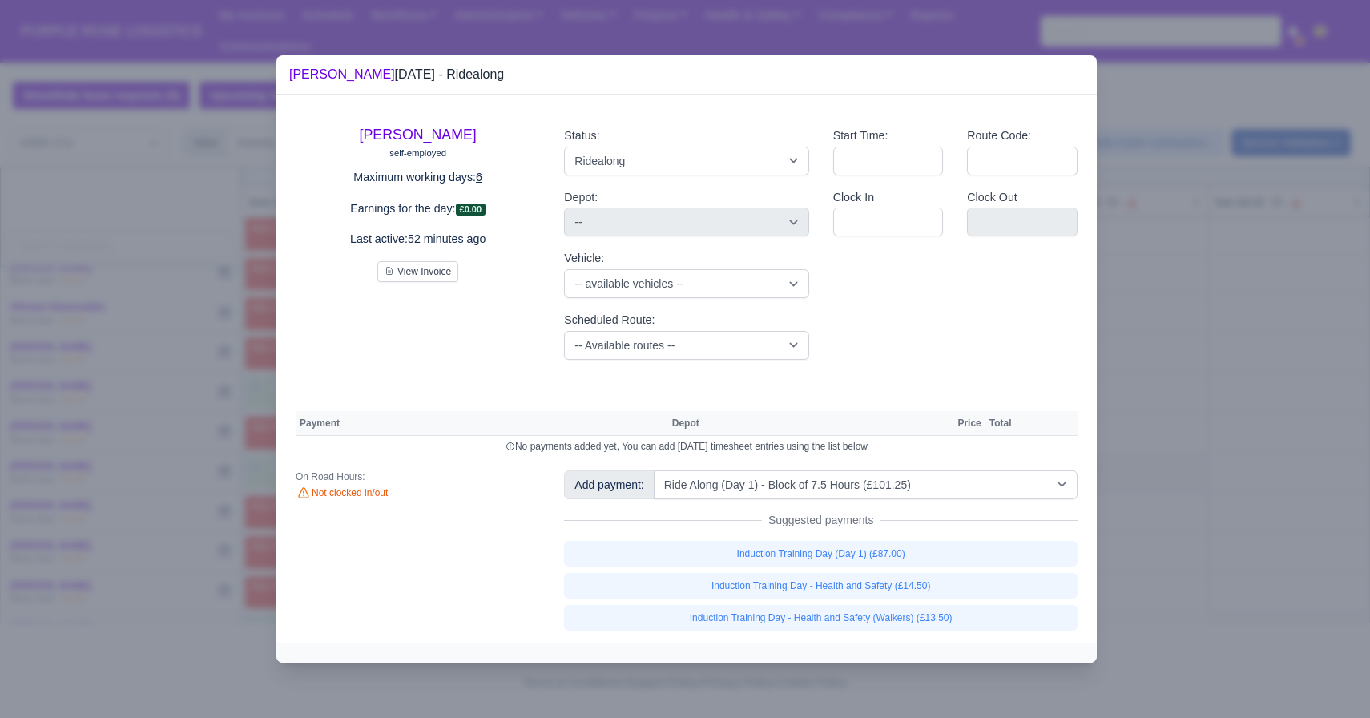
click at [825, 417] on div at bounding box center [685, 359] width 1370 height 718
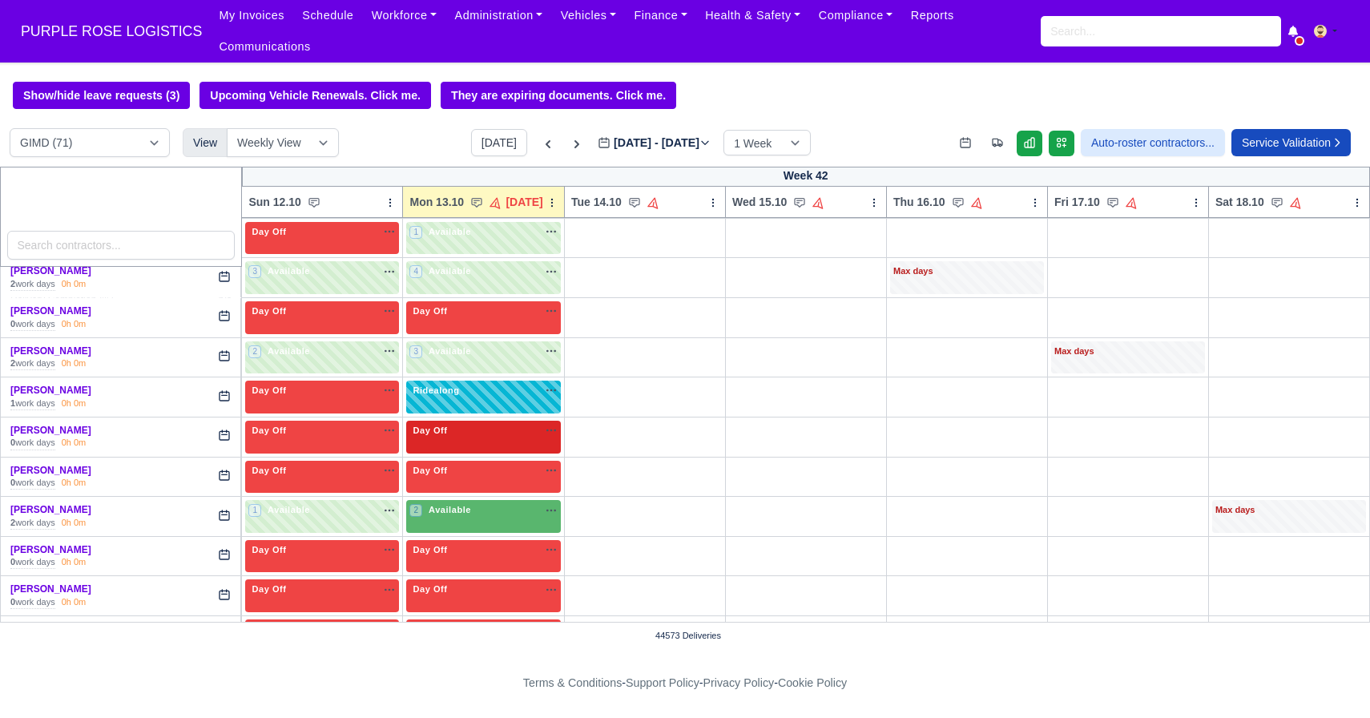
scroll to position [2631, 0]
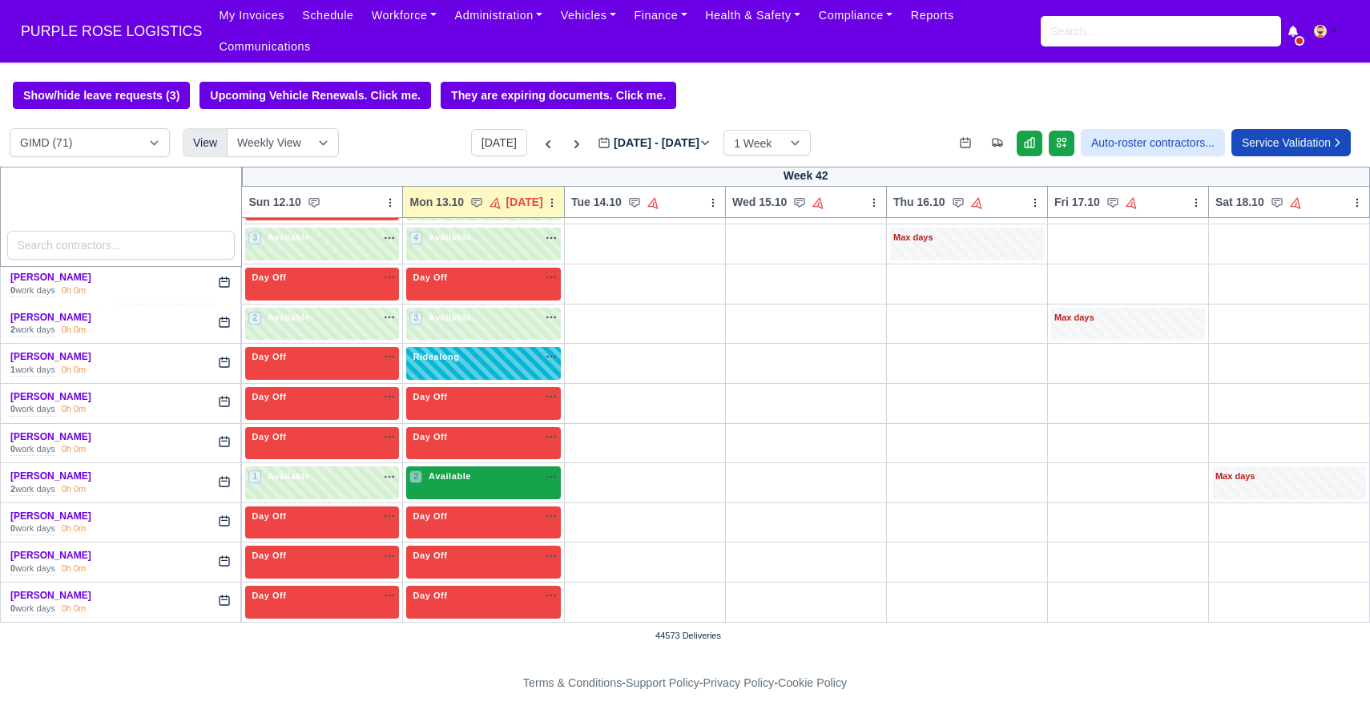
click at [480, 477] on div "2 Available na" at bounding box center [483, 477] width 148 height 14
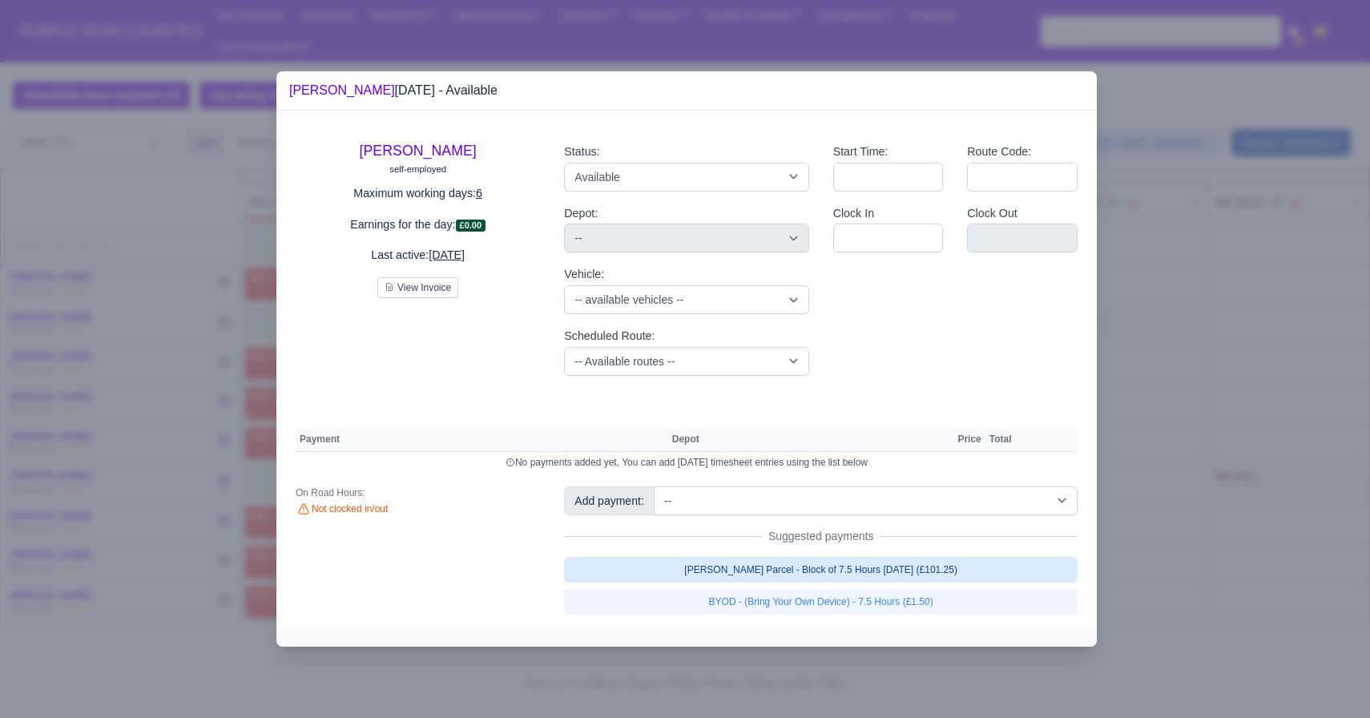
click at [825, 567] on link "[PERSON_NAME] Parcel - Block of 7.5 Hours [DATE] (£101.25)" at bounding box center [821, 570] width 514 height 26
click at [825, 583] on link "[PERSON_NAME] Parcel - Block of 7.5 Hours [DATE] (£101.25)" at bounding box center [821, 570] width 514 height 26
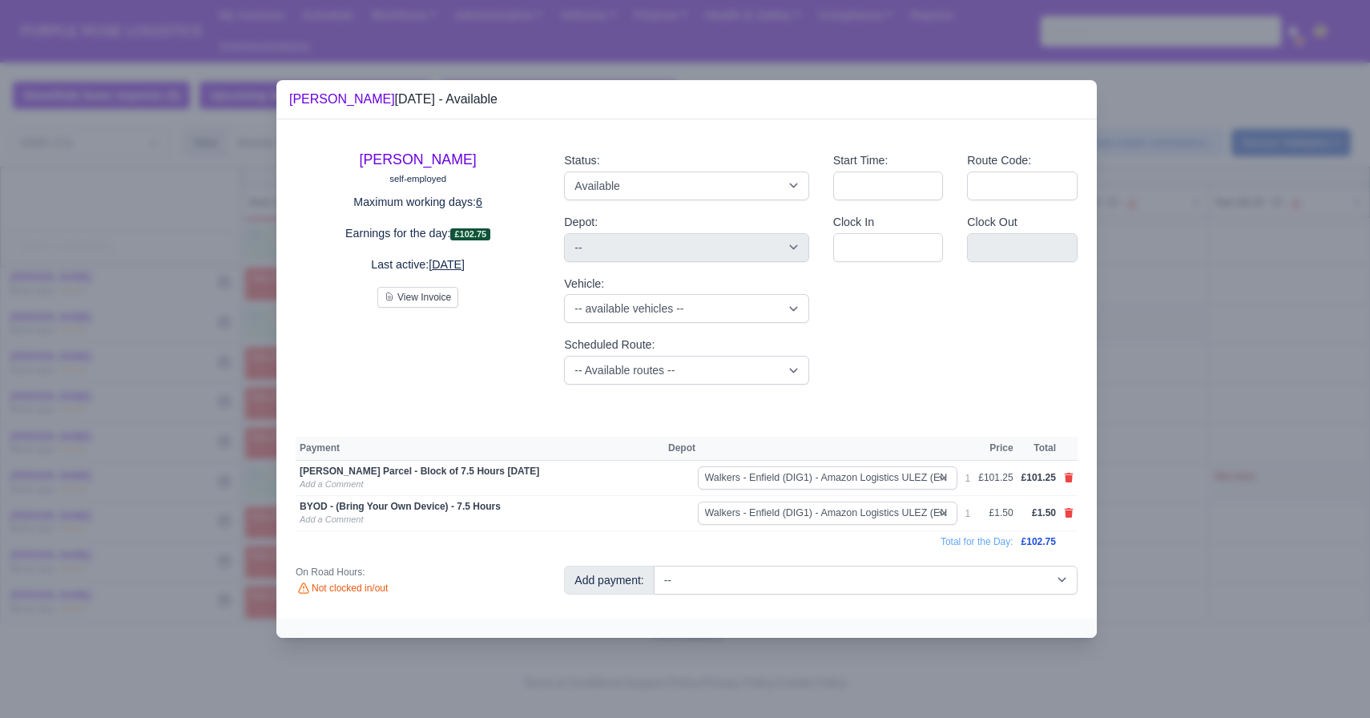
click at [825, 562] on div at bounding box center [685, 359] width 1370 height 718
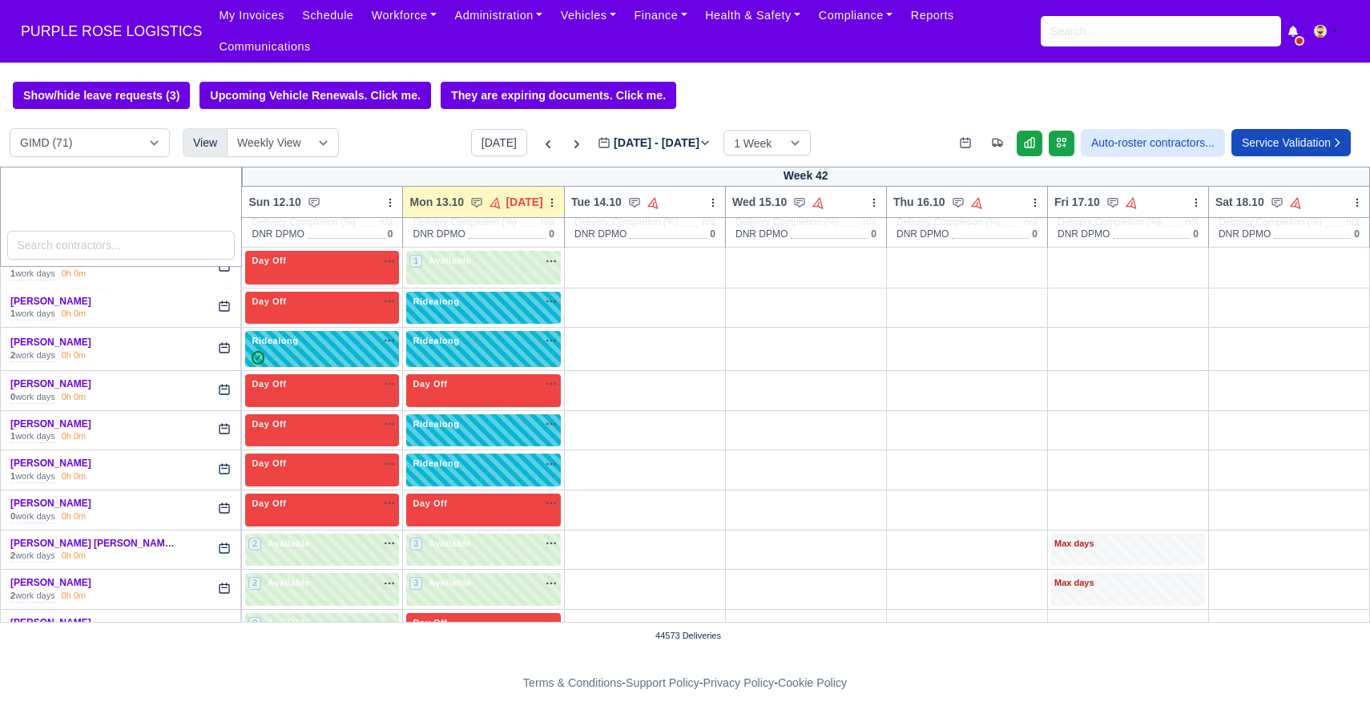
scroll to position [0, 0]
